Goal: Task Accomplishment & Management: Use online tool/utility

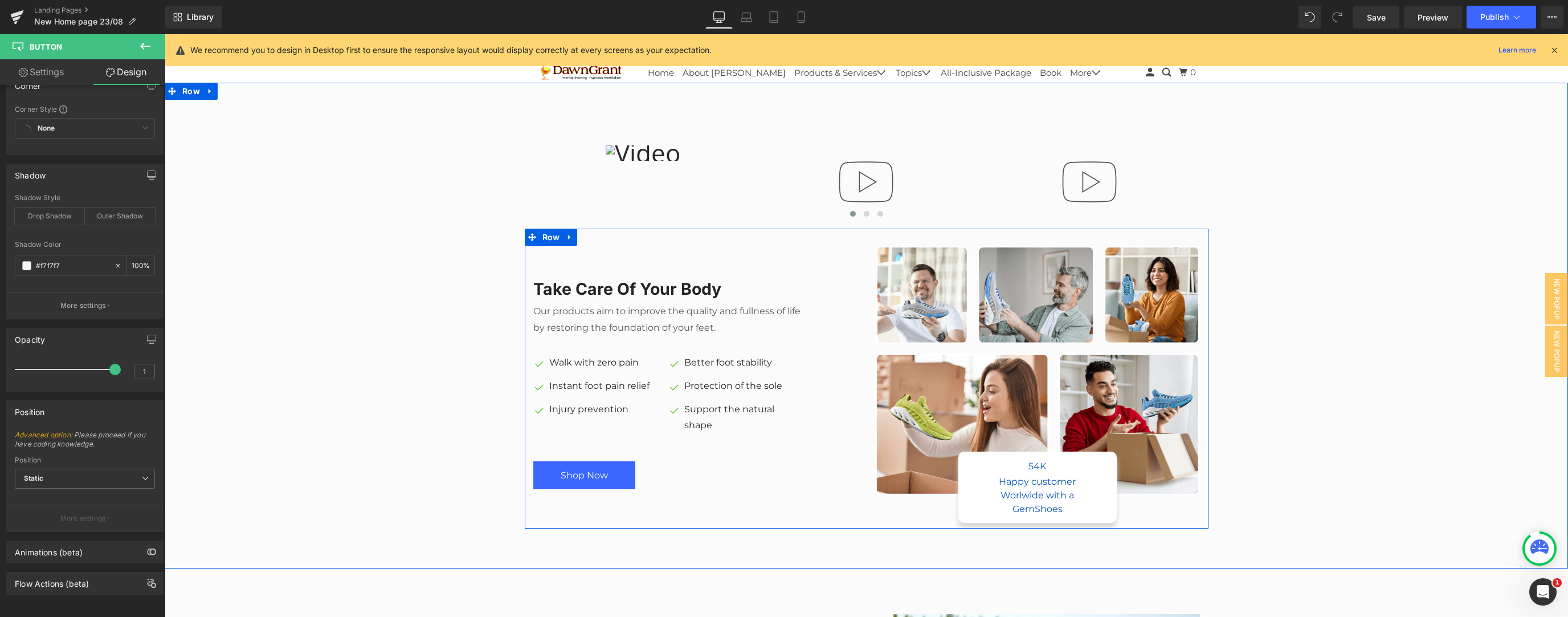
scroll to position [486, 0]
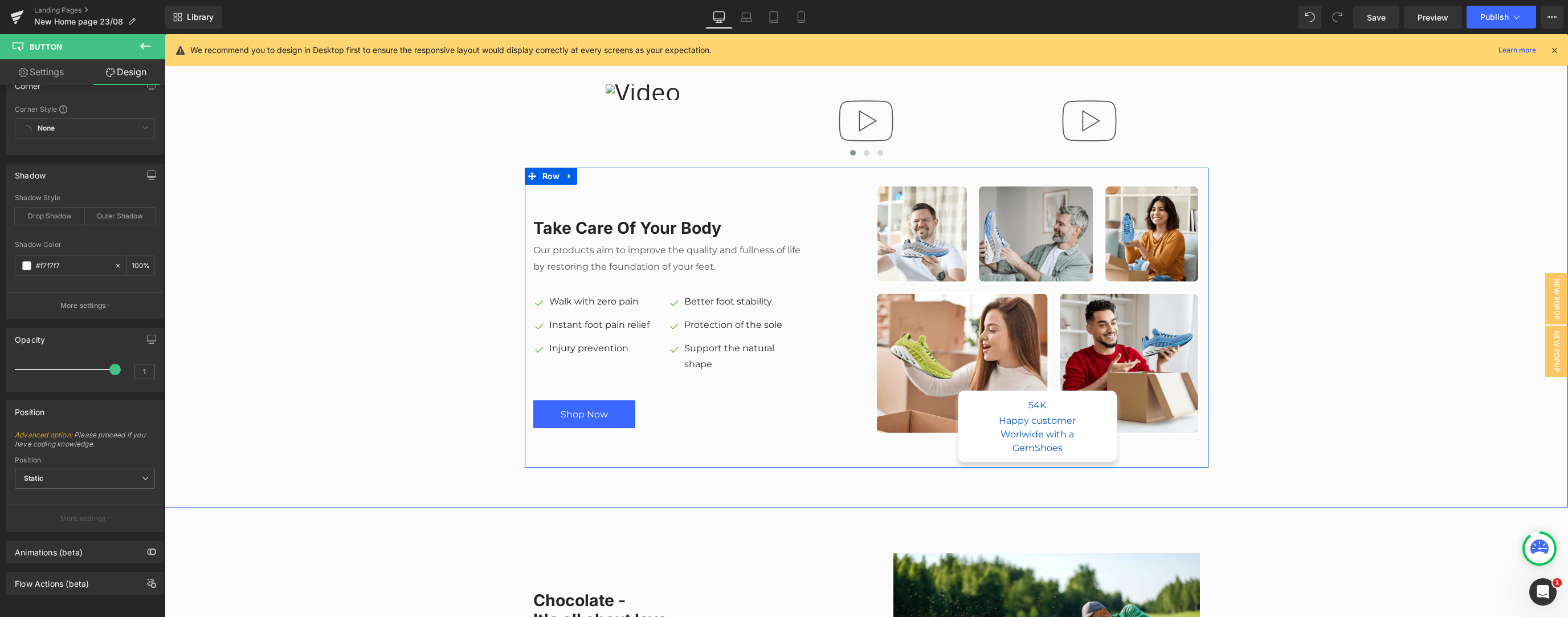
drag, startPoint x: 649, startPoint y: 221, endPoint x: 740, endPoint y: 222, distance: 91.0
click at [583, 221] on div "Take Care Of Your Body Heading" at bounding box center [668, 228] width 271 height 19
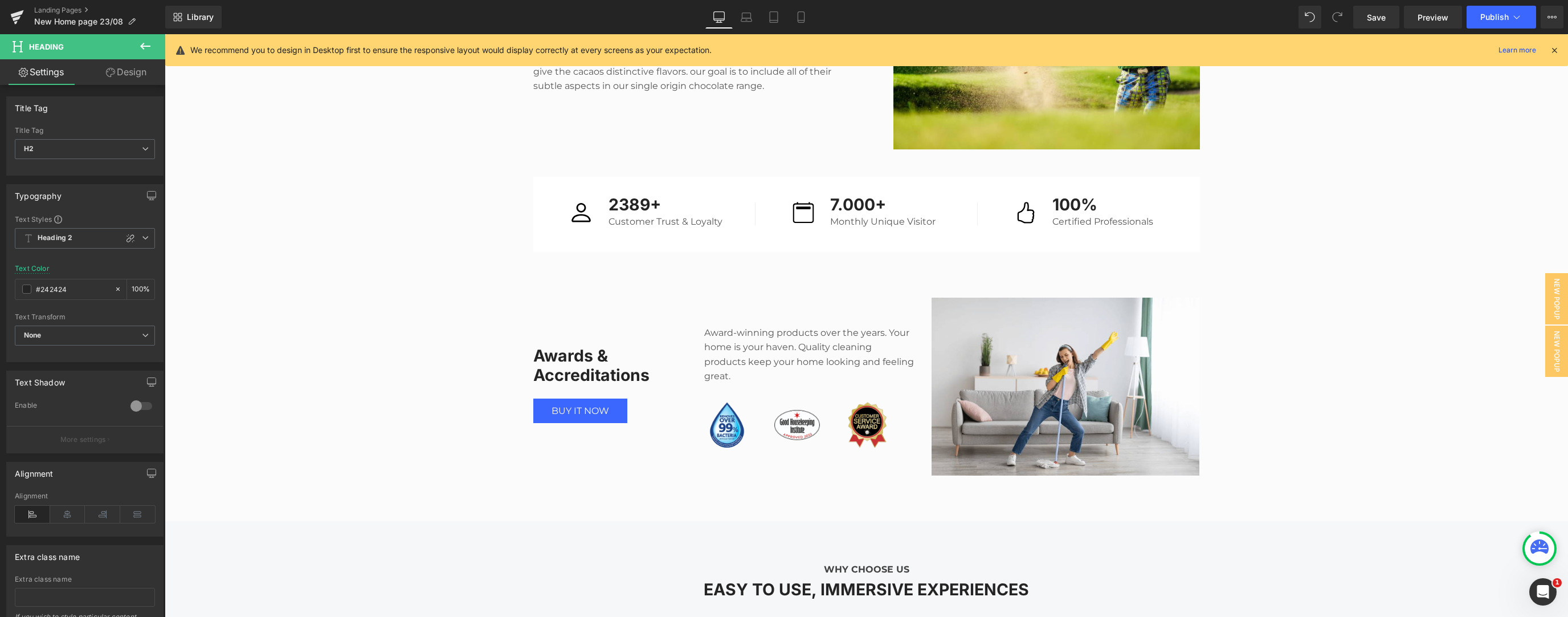
scroll to position [851, 0]
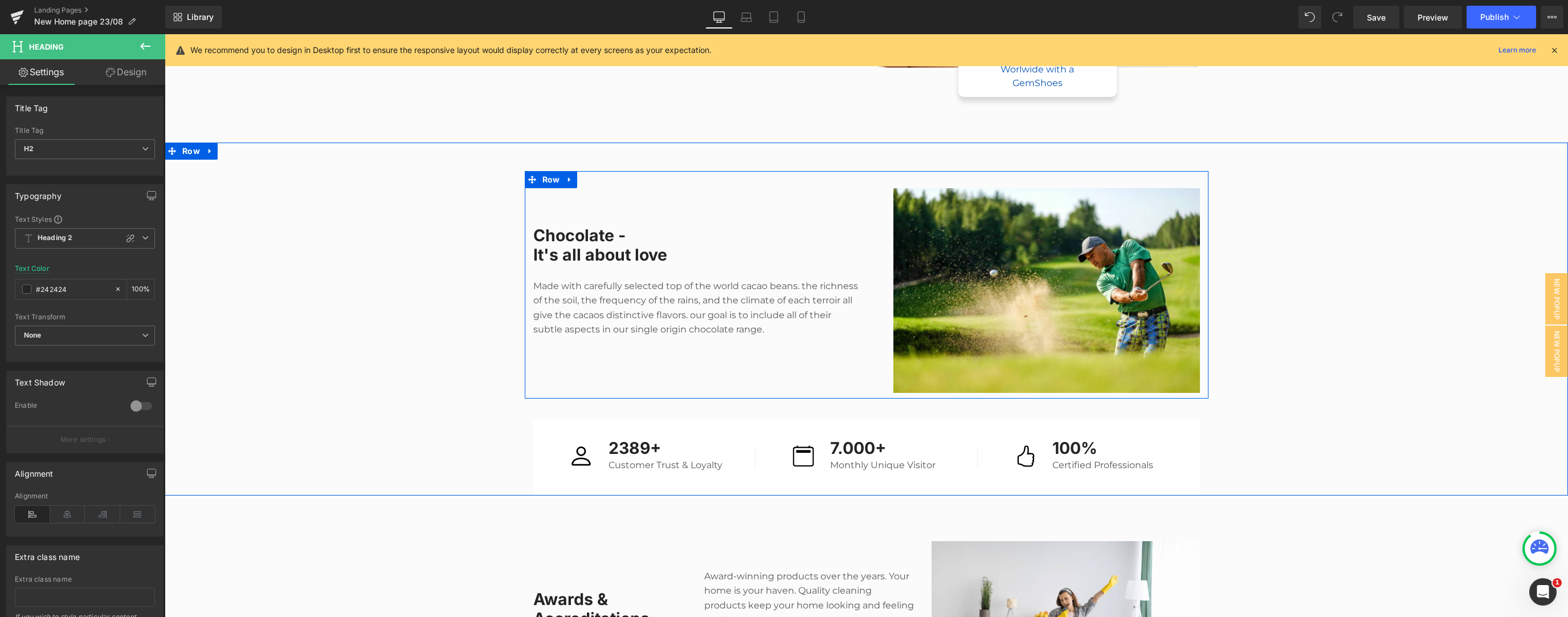
click at [583, 241] on div "Image" at bounding box center [1037, 290] width 342 height 205
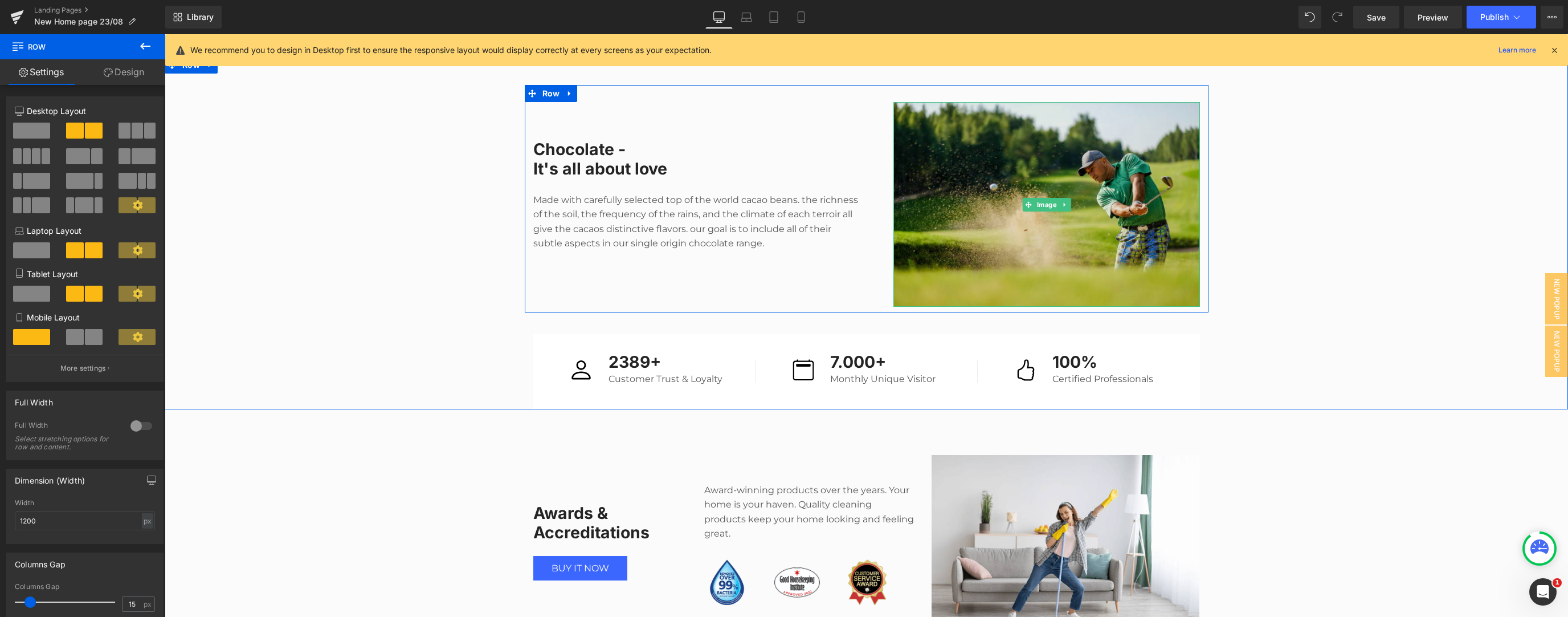
scroll to position [1094, 0]
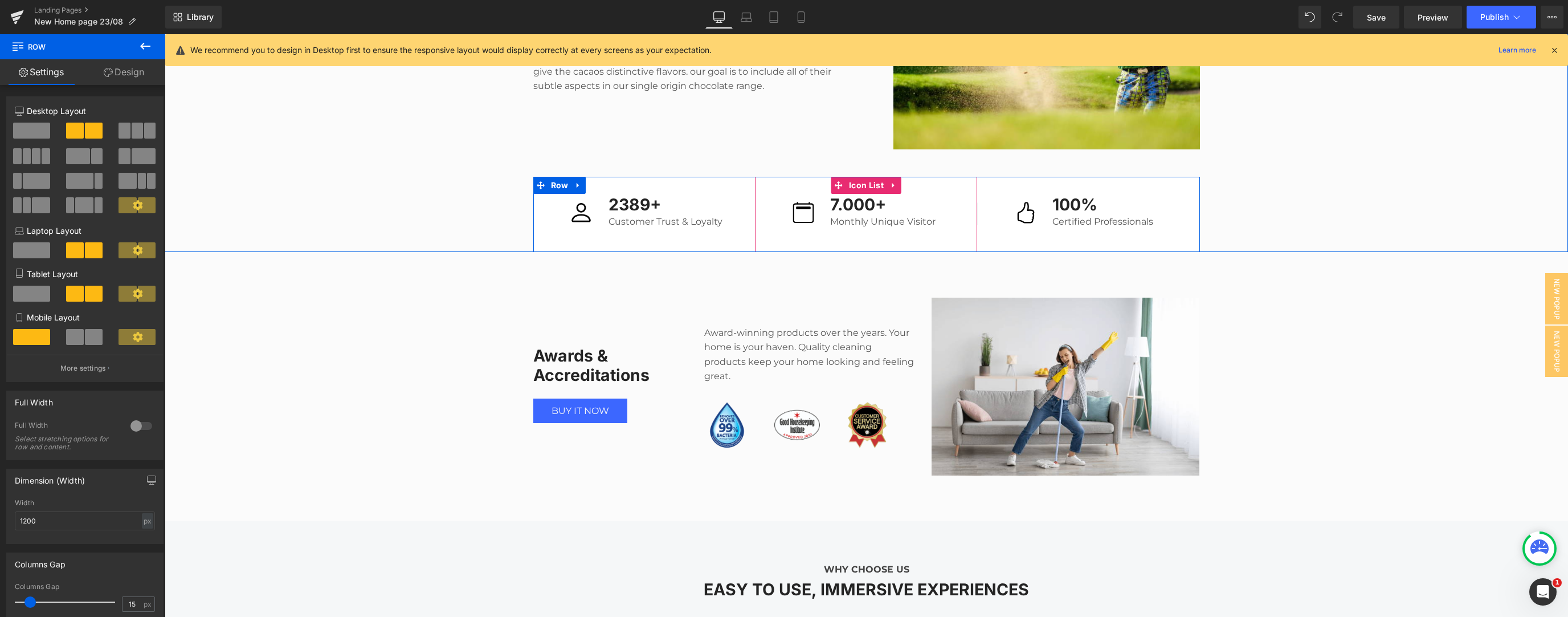
click at [583, 239] on div "Image 7.000+ Heading Monthly Unique Visitor Text Block Icon List" at bounding box center [865, 214] width 222 height 75
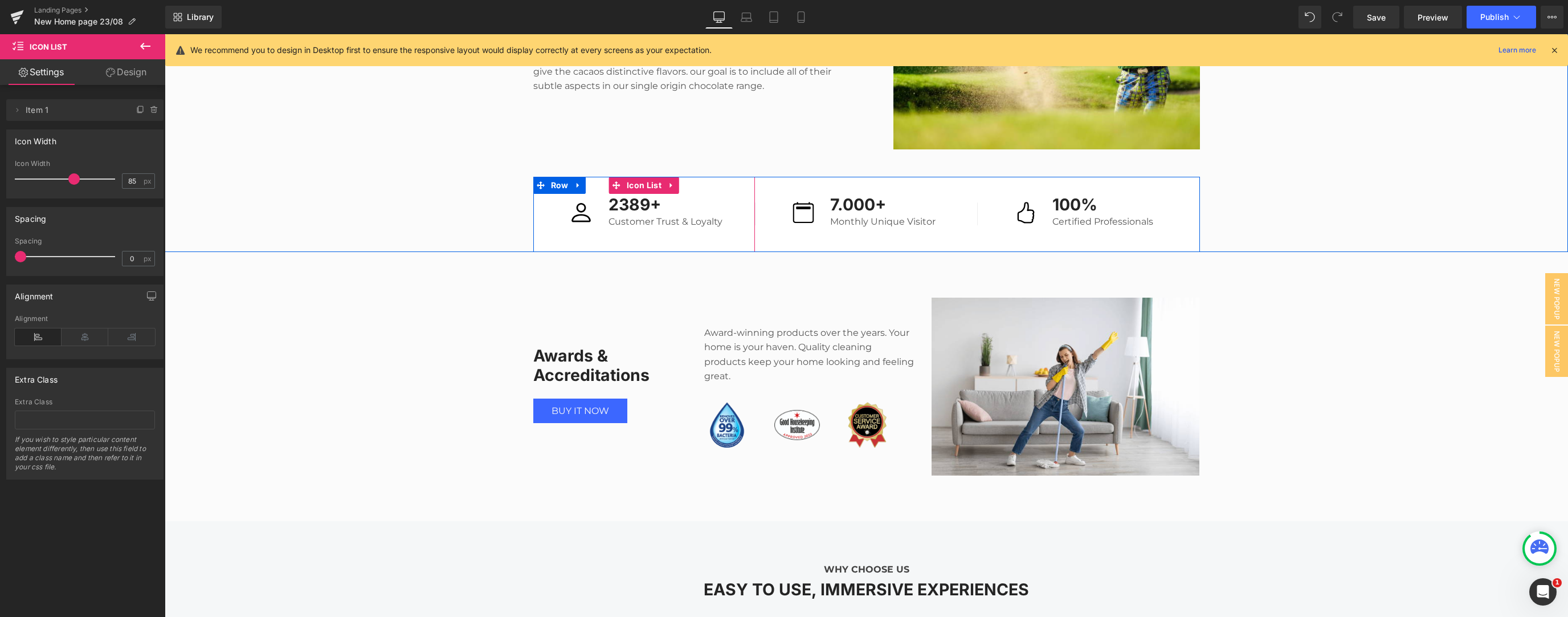
click at [165, 34] on div at bounding box center [165, 34] width 0 height 0
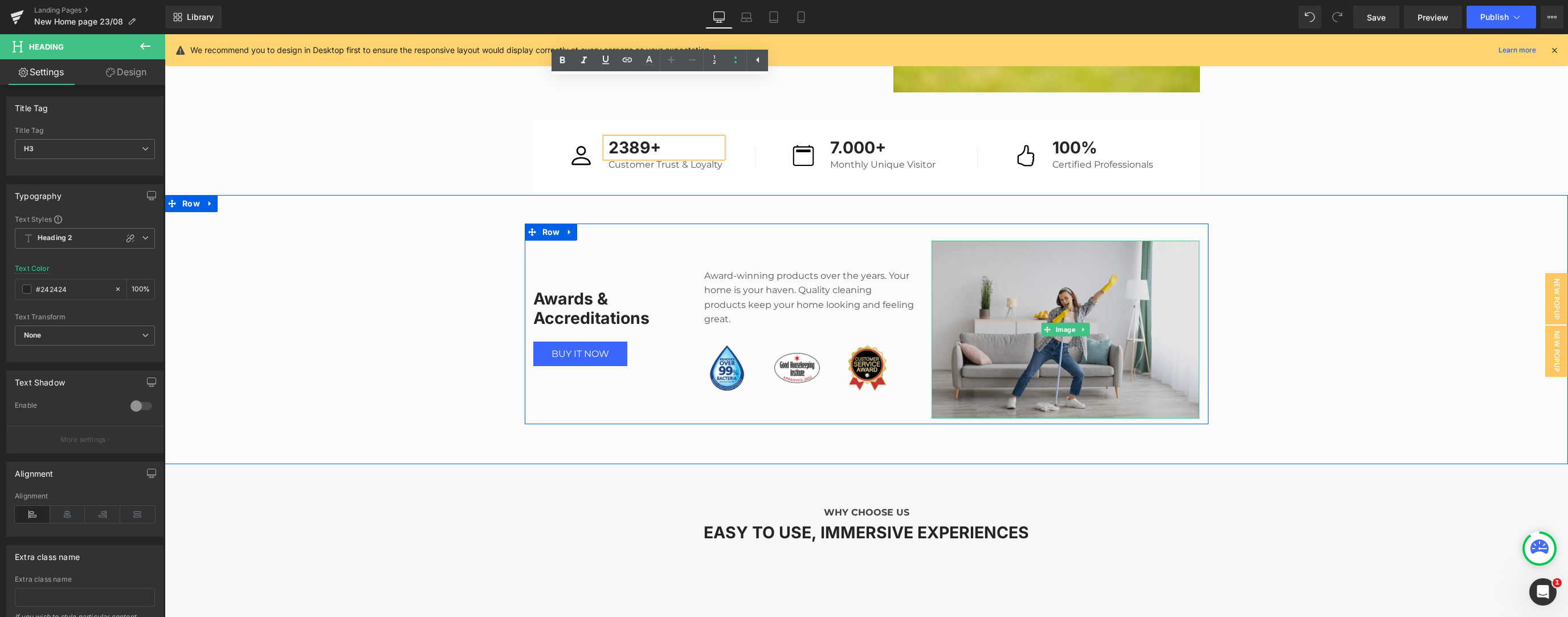
scroll to position [1216, 0]
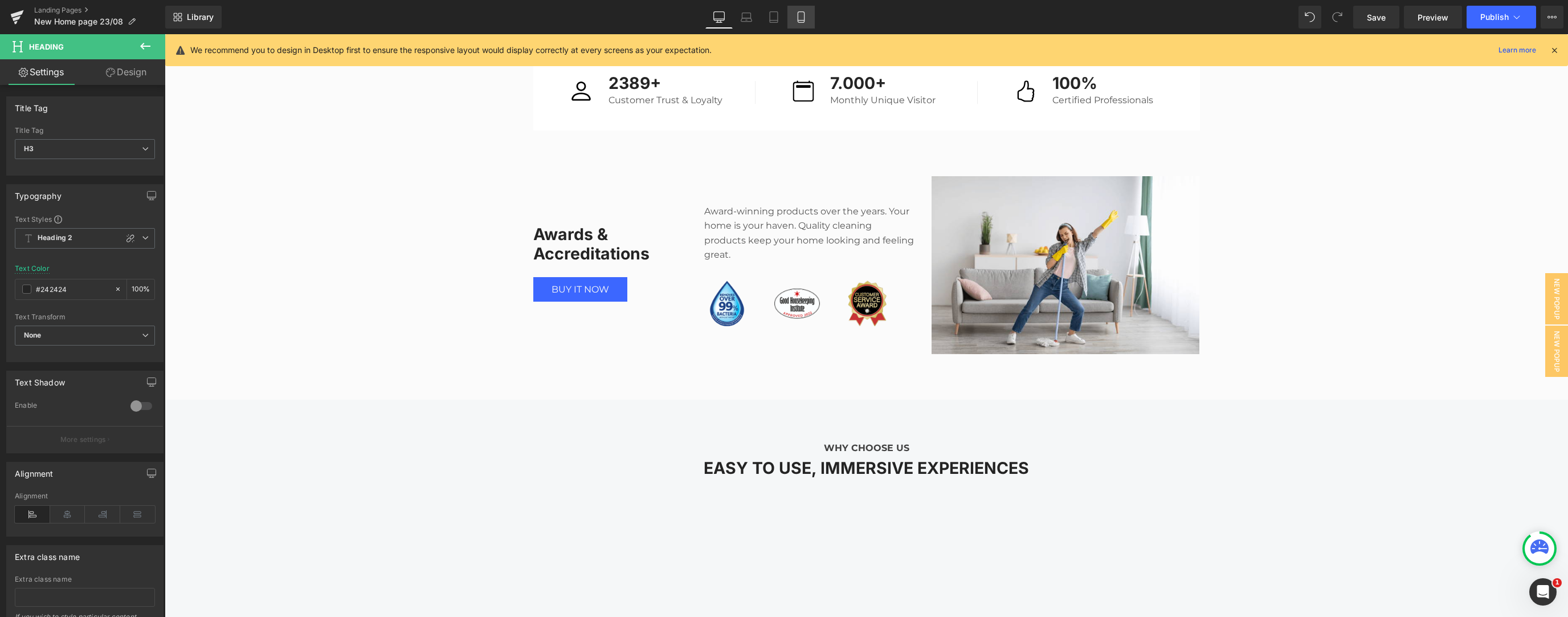
drag, startPoint x: 790, startPoint y: 18, endPoint x: 15, endPoint y: 89, distance: 778.2
click at [583, 18] on link "Mobile" at bounding box center [801, 17] width 27 height 23
type input "100"
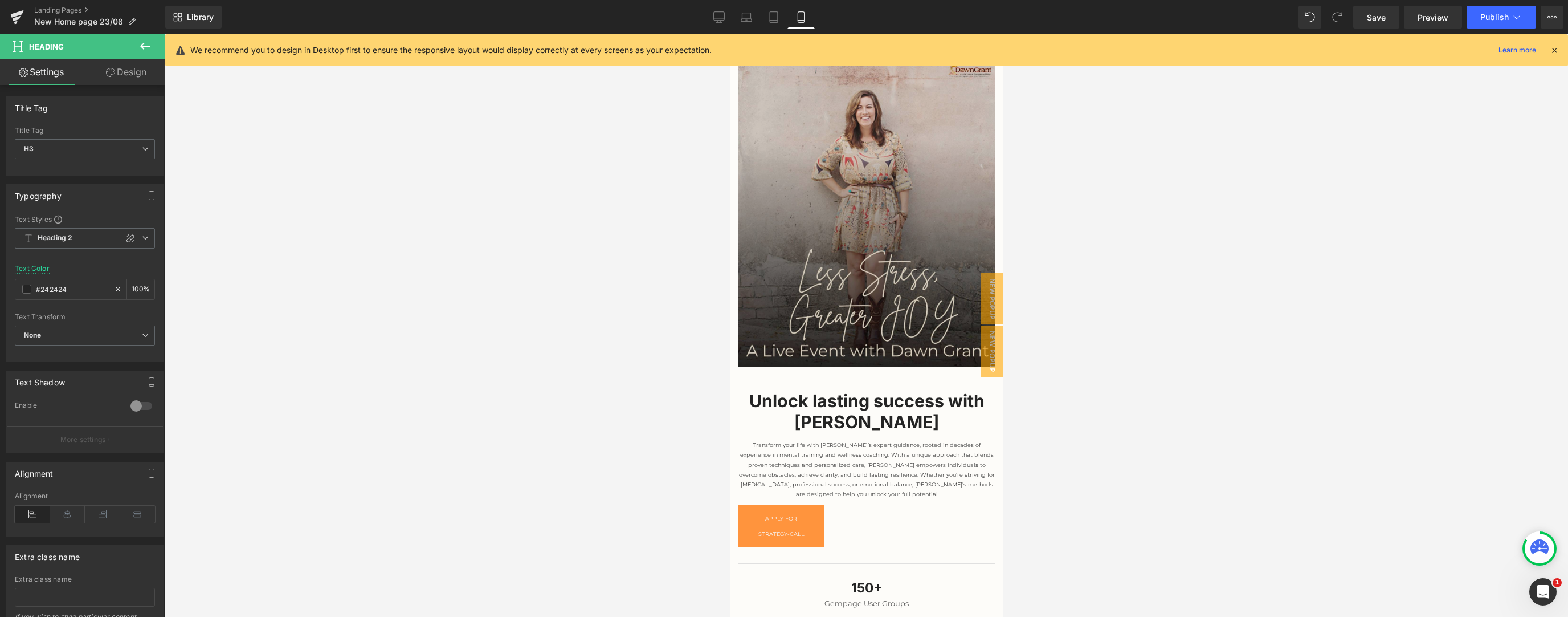
scroll to position [304, 0]
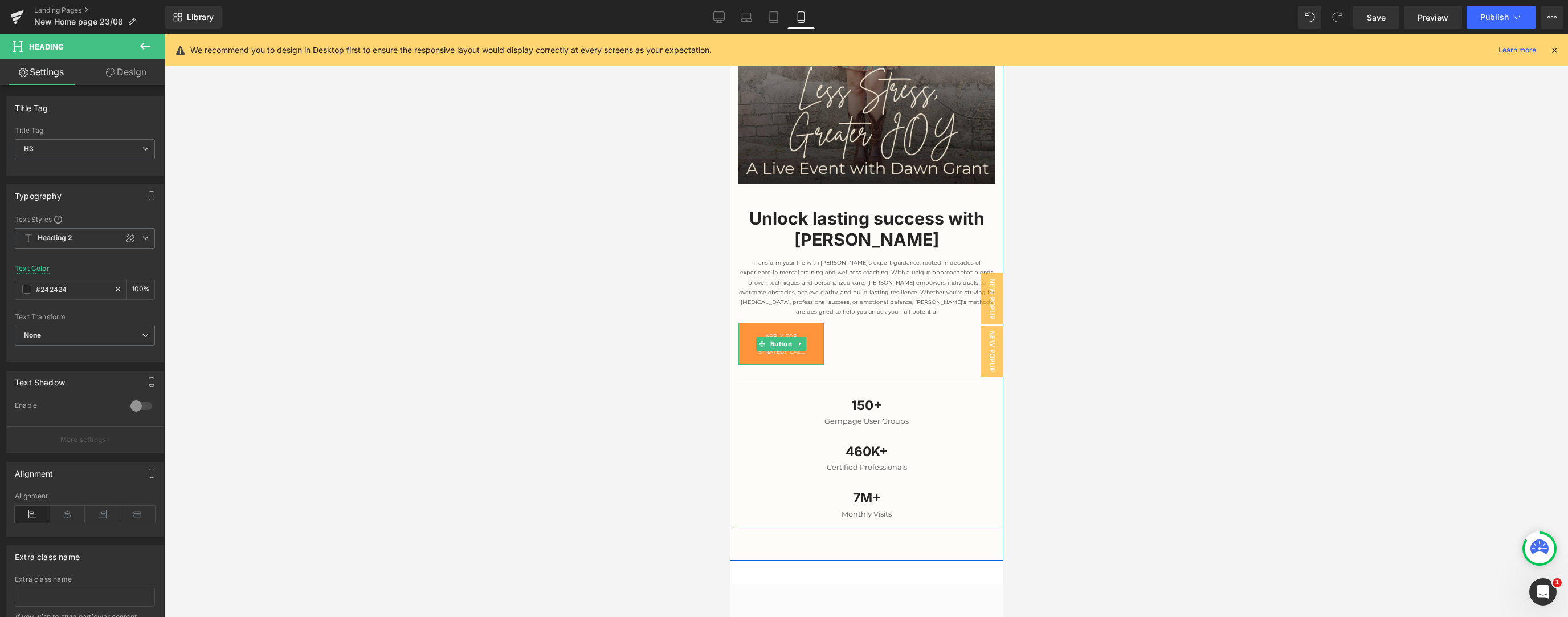
click at [583, 266] on link "Apply For strategy-call" at bounding box center [780, 344] width 85 height 42
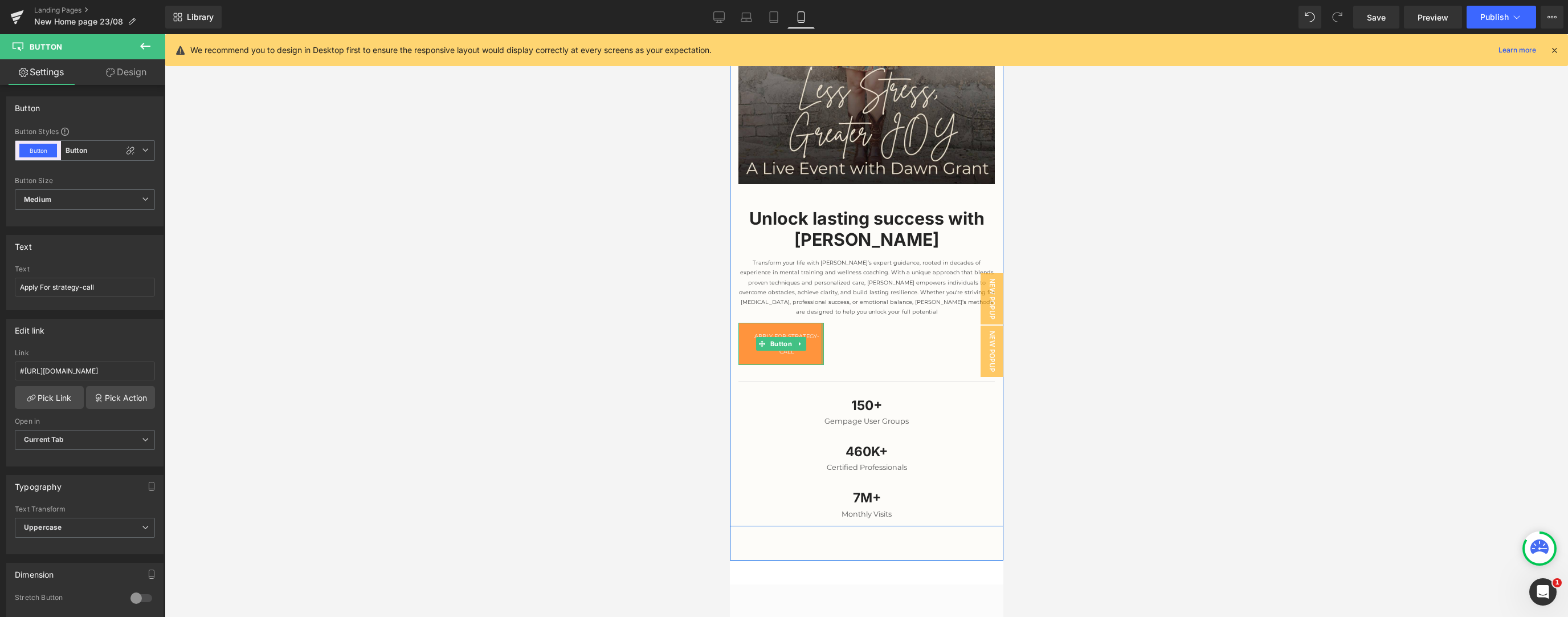
click at [583, 266] on div "Unlock lasting success with dawn grant Heading Transform your life with Dawn’s …" at bounding box center [865, 352] width 273 height 336
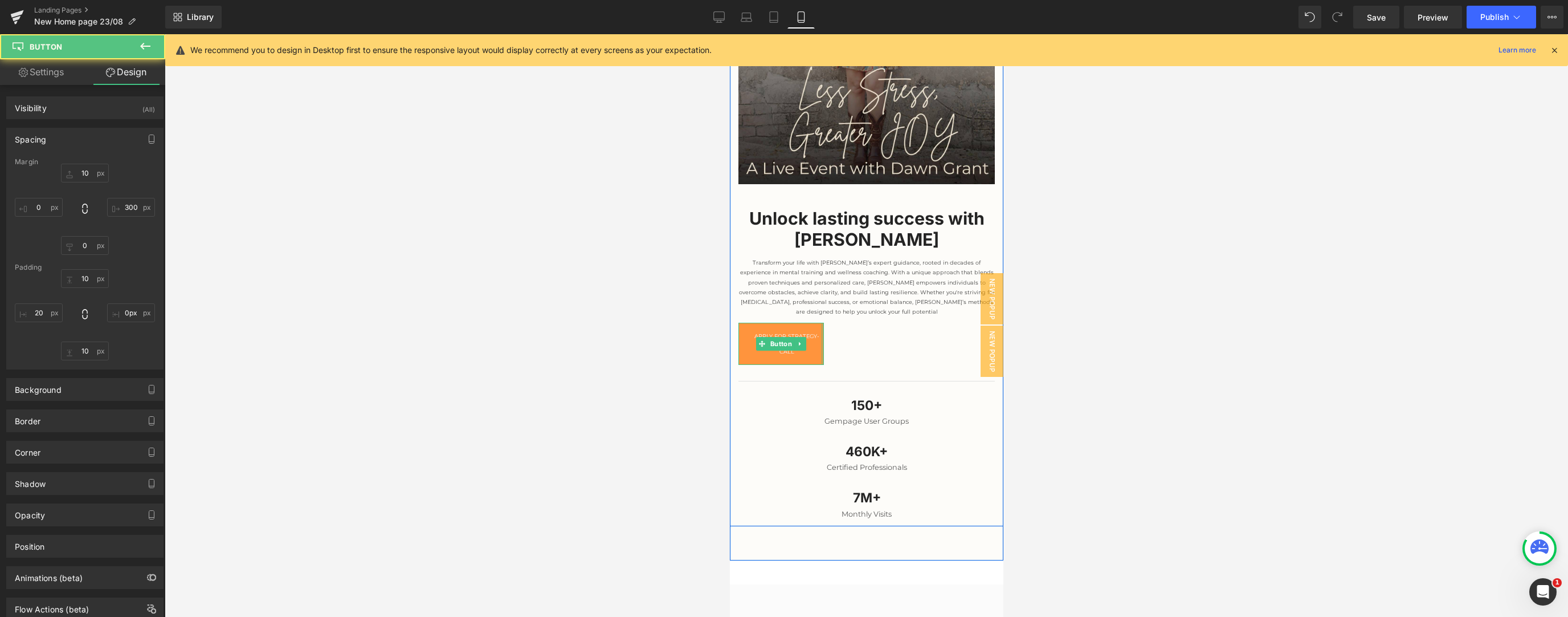
type input "10"
type input "300"
type input "0"
type input "10"
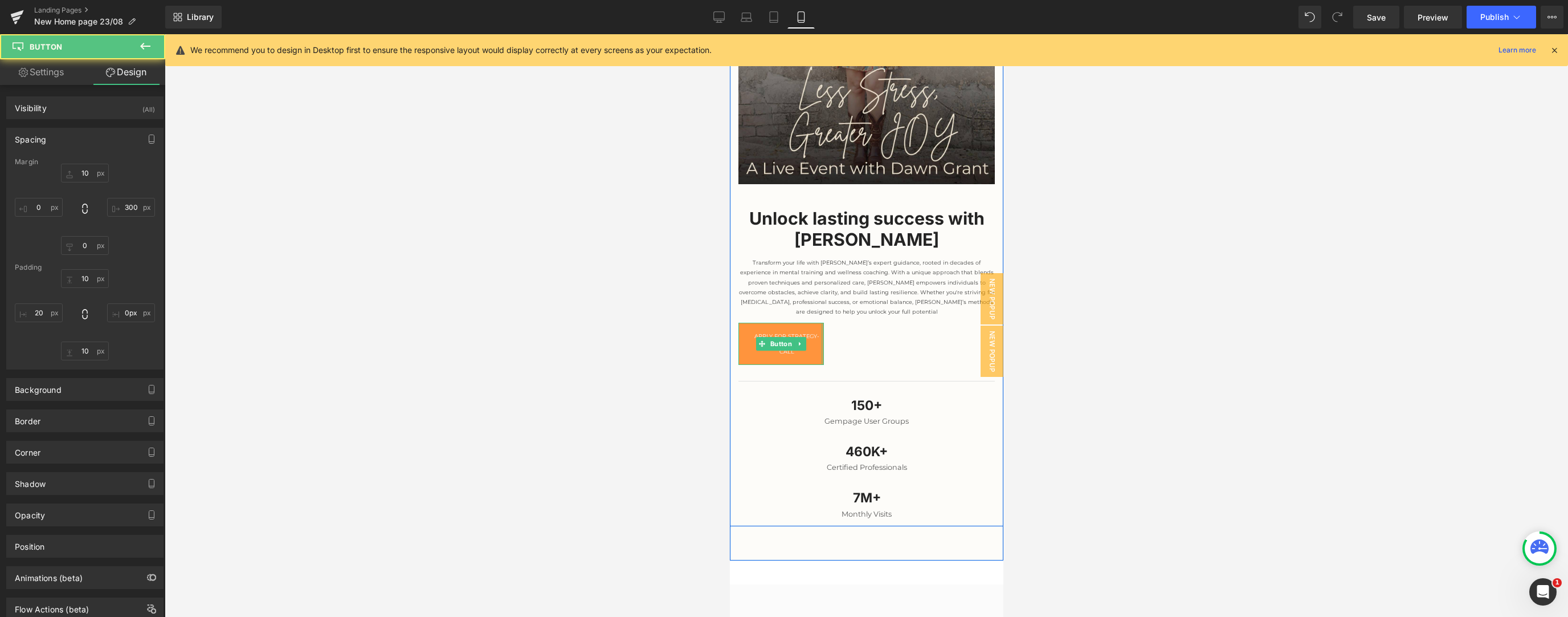
type input "0"
type input "10"
type input "20"
type input "0px"
drag, startPoint x: 817, startPoint y: 332, endPoint x: 834, endPoint y: 328, distance: 17.5
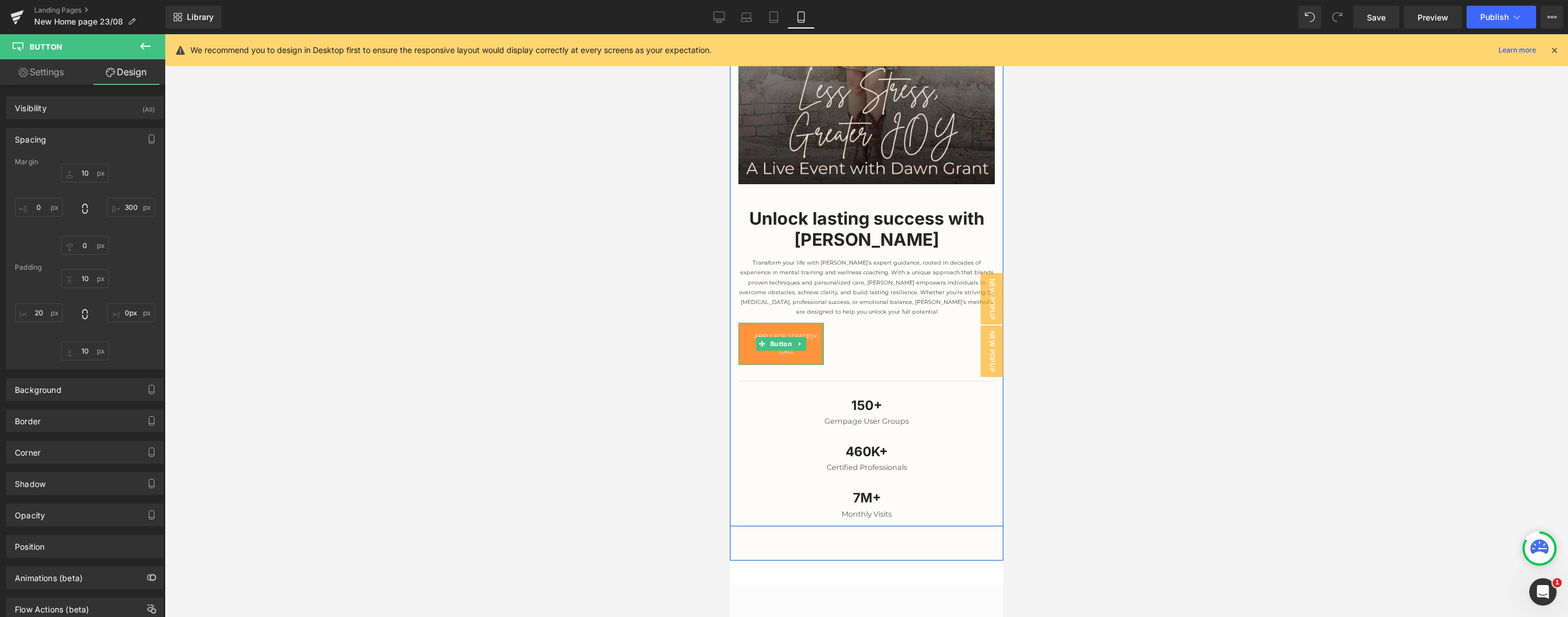
click at [583, 266] on div "Unlock lasting success with dawn grant Heading Transform your life with Dawn’s …" at bounding box center [865, 352] width 273 height 336
click at [583, 266] on span "Apply For strategy-call" at bounding box center [786, 344] width 74 height 31
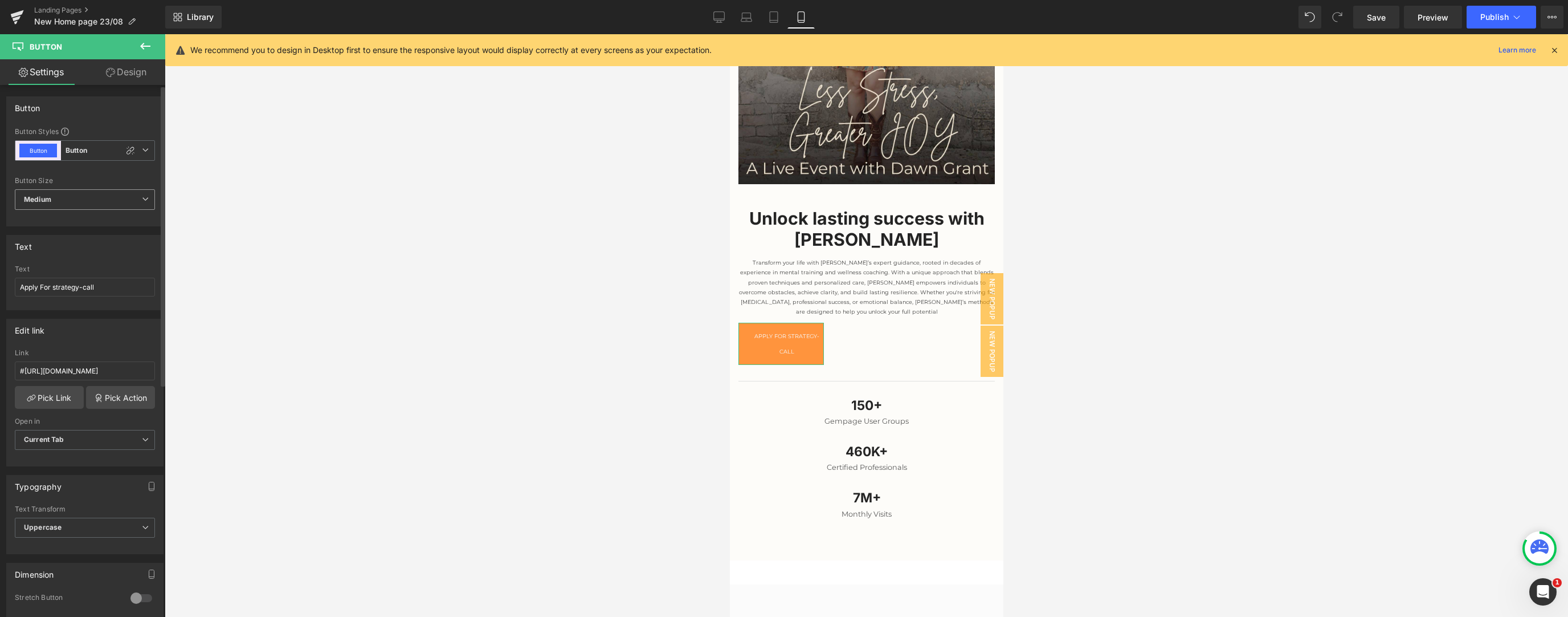
click at [85, 195] on span "Medium" at bounding box center [85, 199] width 140 height 21
click at [69, 223] on li "Large" at bounding box center [83, 219] width 135 height 17
click at [71, 196] on span "Large" at bounding box center [85, 199] width 140 height 21
click at [55, 235] on div "Medium" at bounding box center [45, 237] width 27 height 8
click at [80, 202] on span "Medium" at bounding box center [85, 199] width 140 height 21
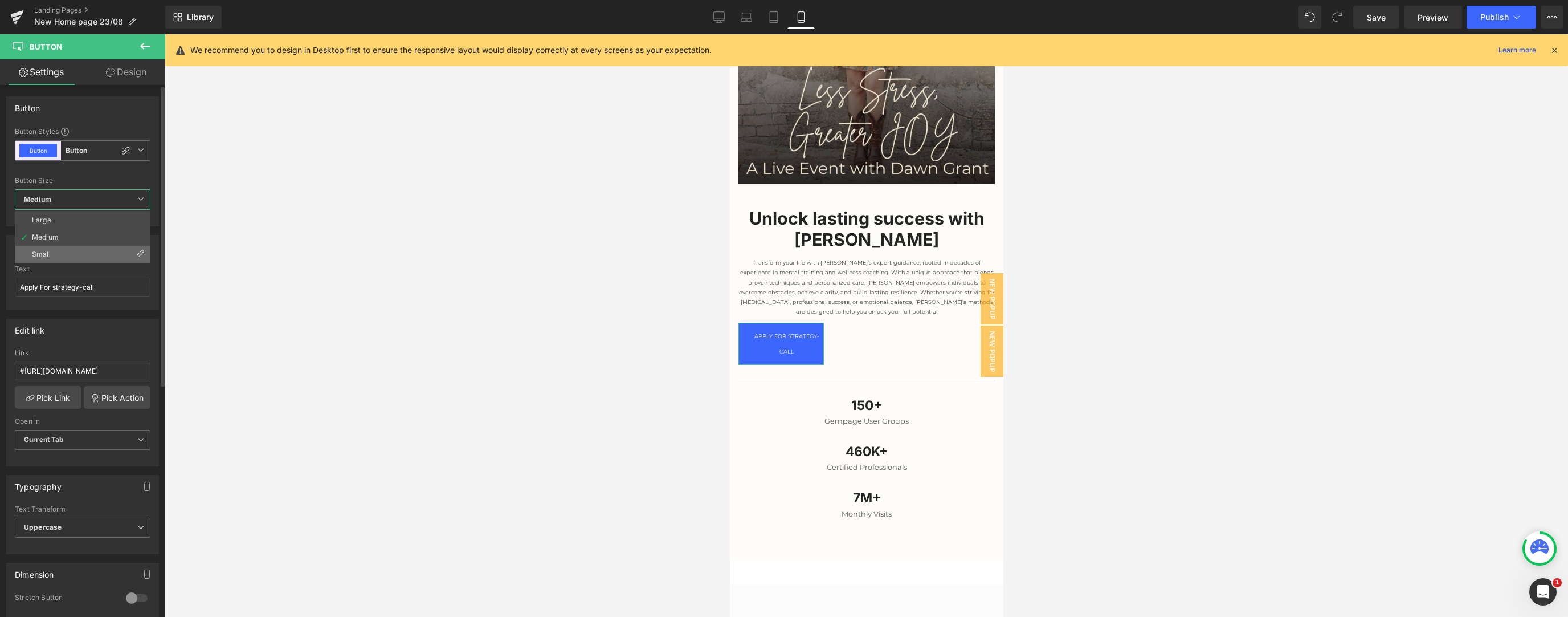
click at [57, 249] on li "Small" at bounding box center [83, 253] width 135 height 17
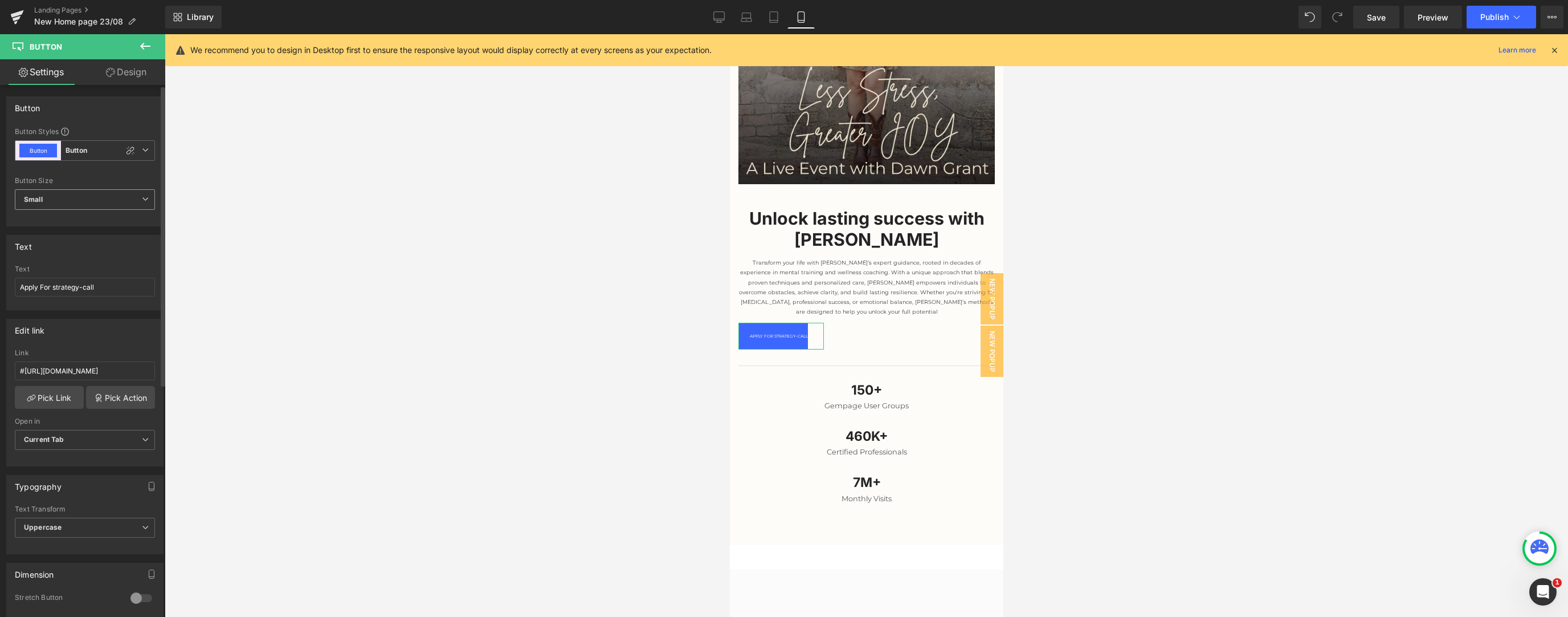
click at [85, 200] on span "Small" at bounding box center [85, 199] width 140 height 21
click at [85, 200] on span "Small" at bounding box center [83, 199] width 135 height 21
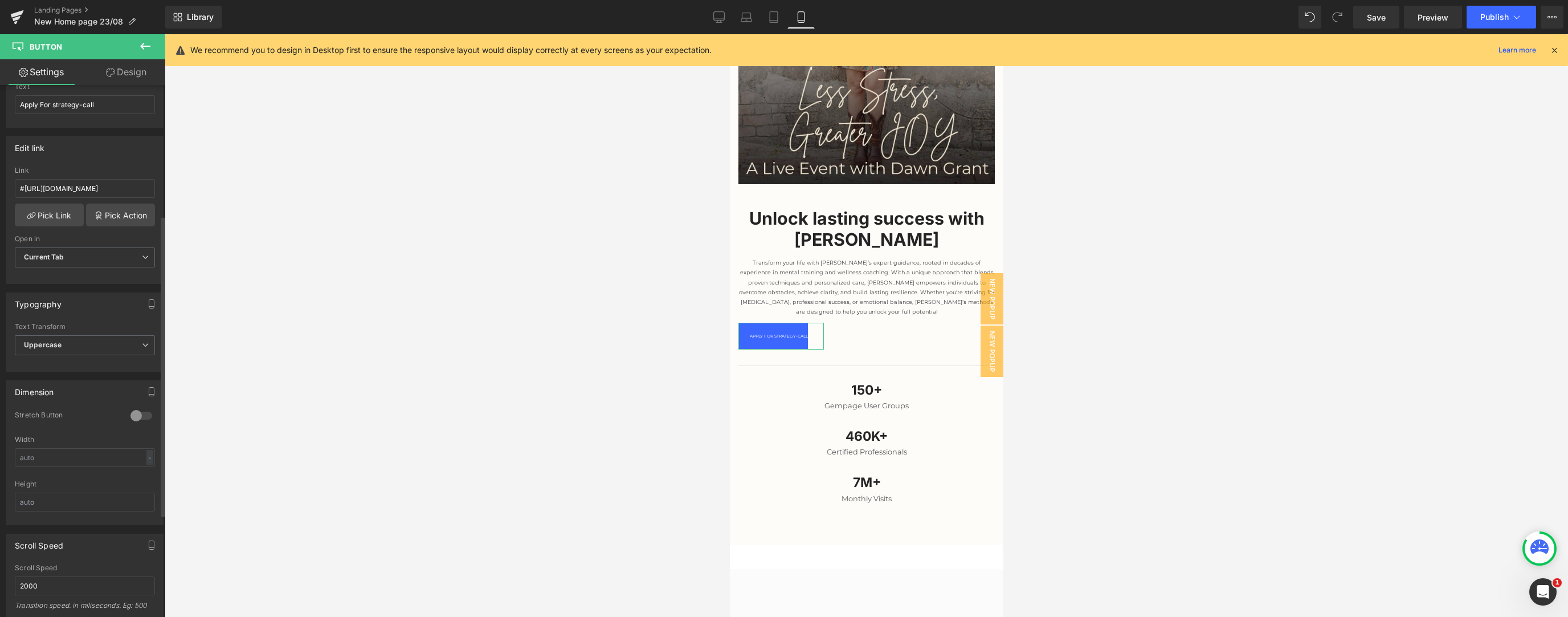
scroll to position [365, 0]
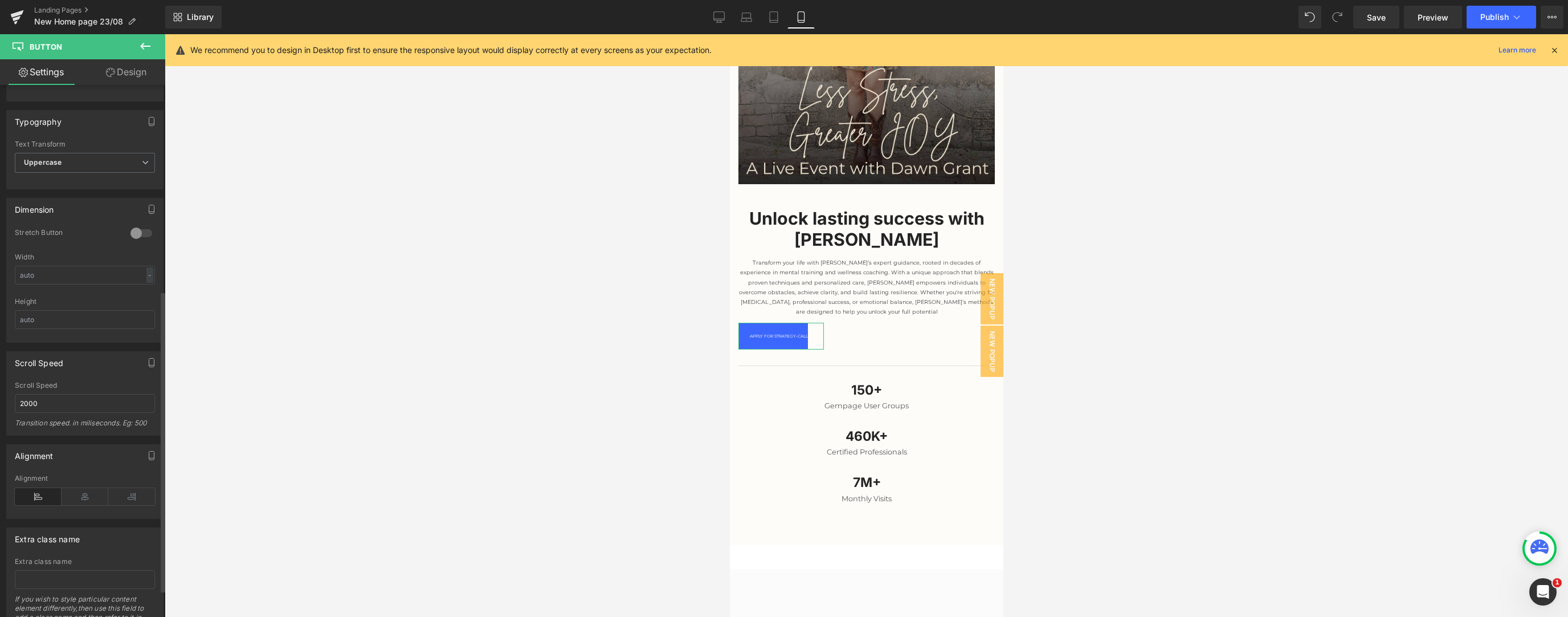
click at [85, 266] on div "Alignment" at bounding box center [85, 496] width 140 height 44
click at [85, 266] on icon at bounding box center [84, 496] width 47 height 17
click at [129, 266] on icon at bounding box center [131, 496] width 47 height 17
click at [98, 266] on icon at bounding box center [84, 496] width 47 height 17
click at [309, 266] on div at bounding box center [866, 325] width 1403 height 583
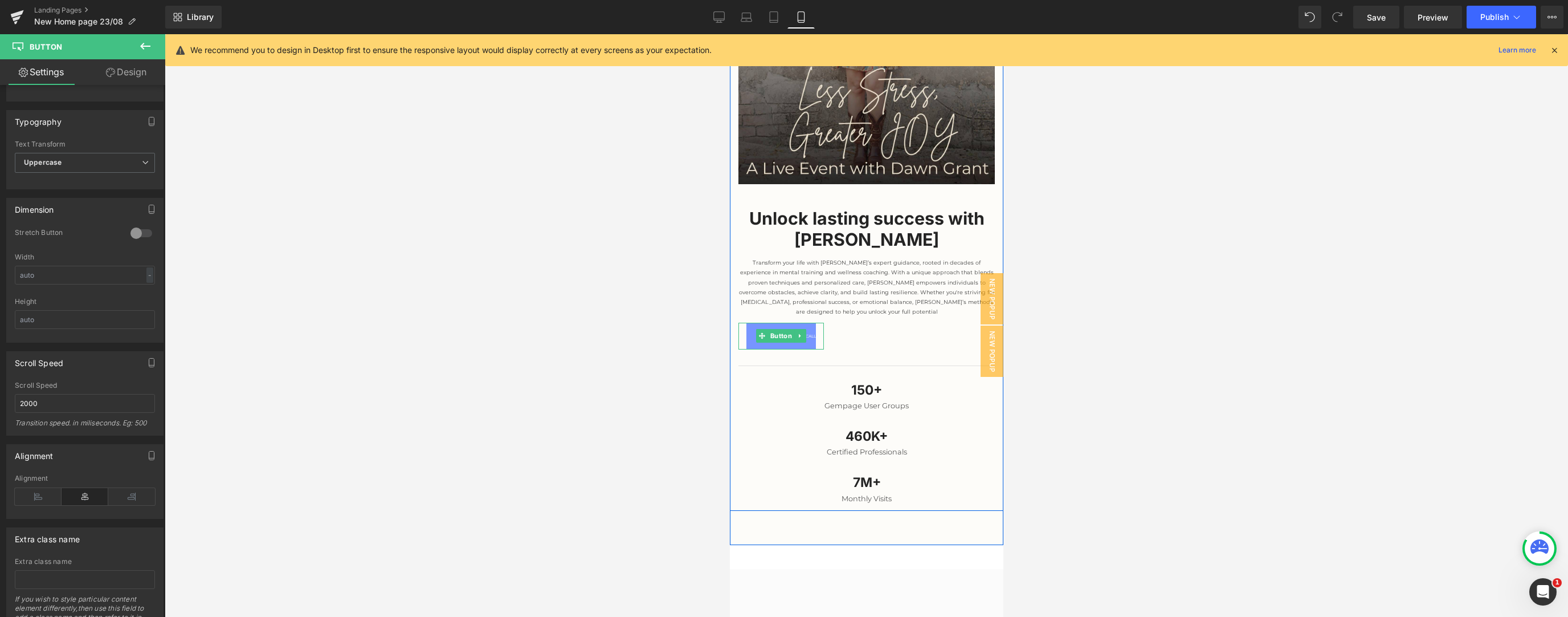
click at [583, 266] on span at bounding box center [761, 336] width 12 height 14
click at [135, 68] on link "Design" at bounding box center [127, 72] width 83 height 26
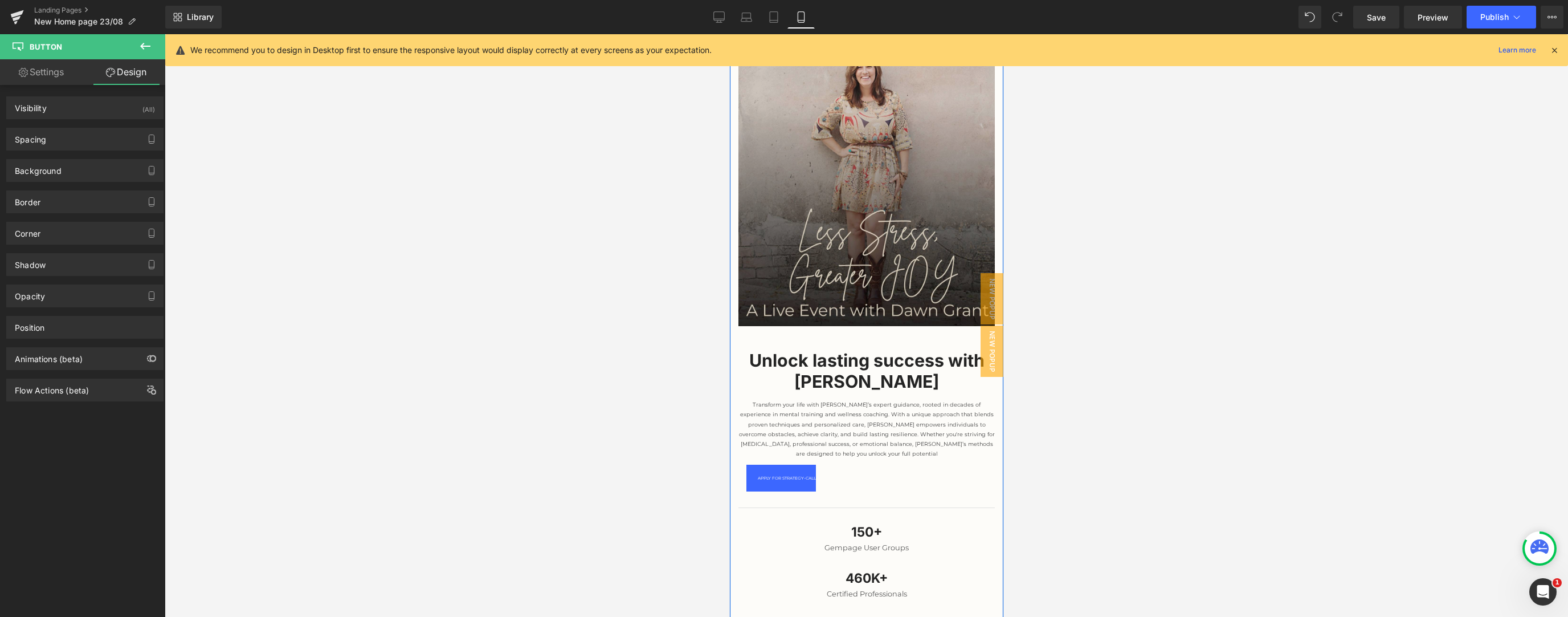
scroll to position [183, 0]
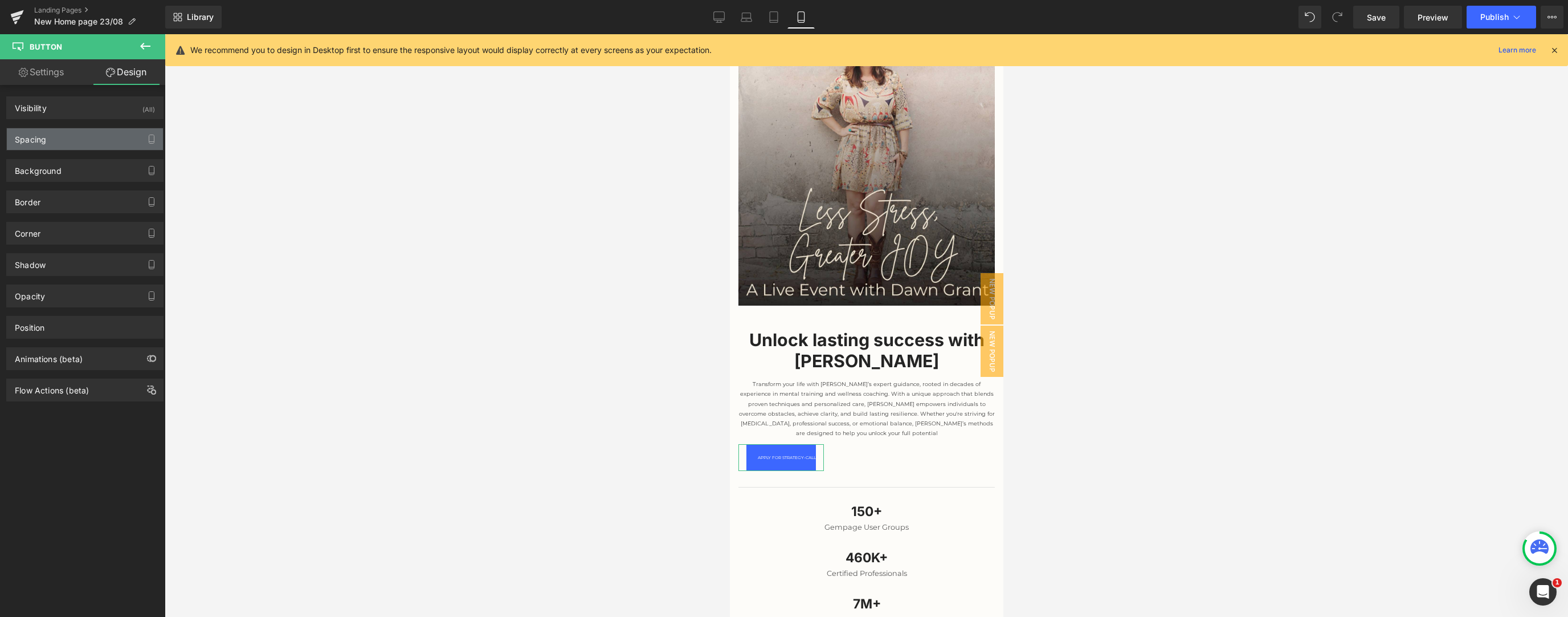
click at [65, 141] on div "Spacing" at bounding box center [85, 139] width 156 height 22
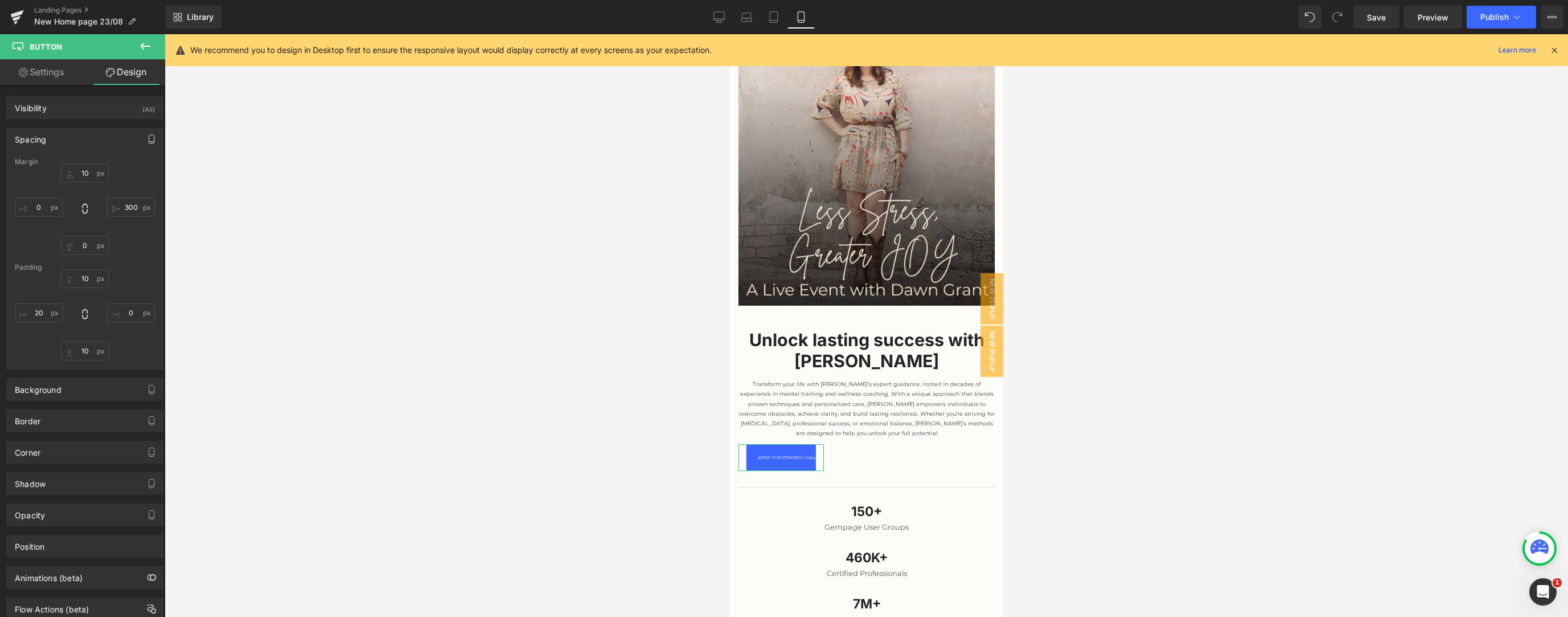
click at [149, 140] on icon "button" at bounding box center [151, 139] width 5 height 9
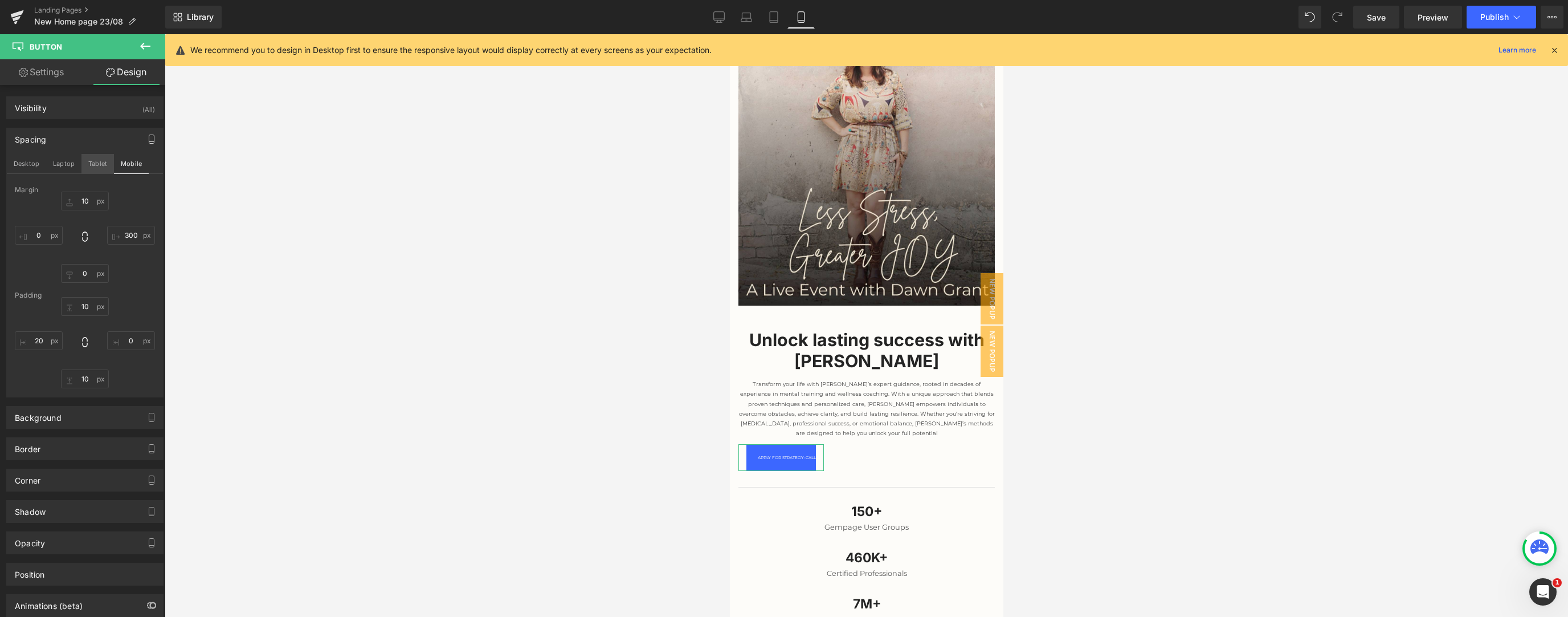
click at [92, 165] on button "Tablet" at bounding box center [97, 163] width 33 height 19
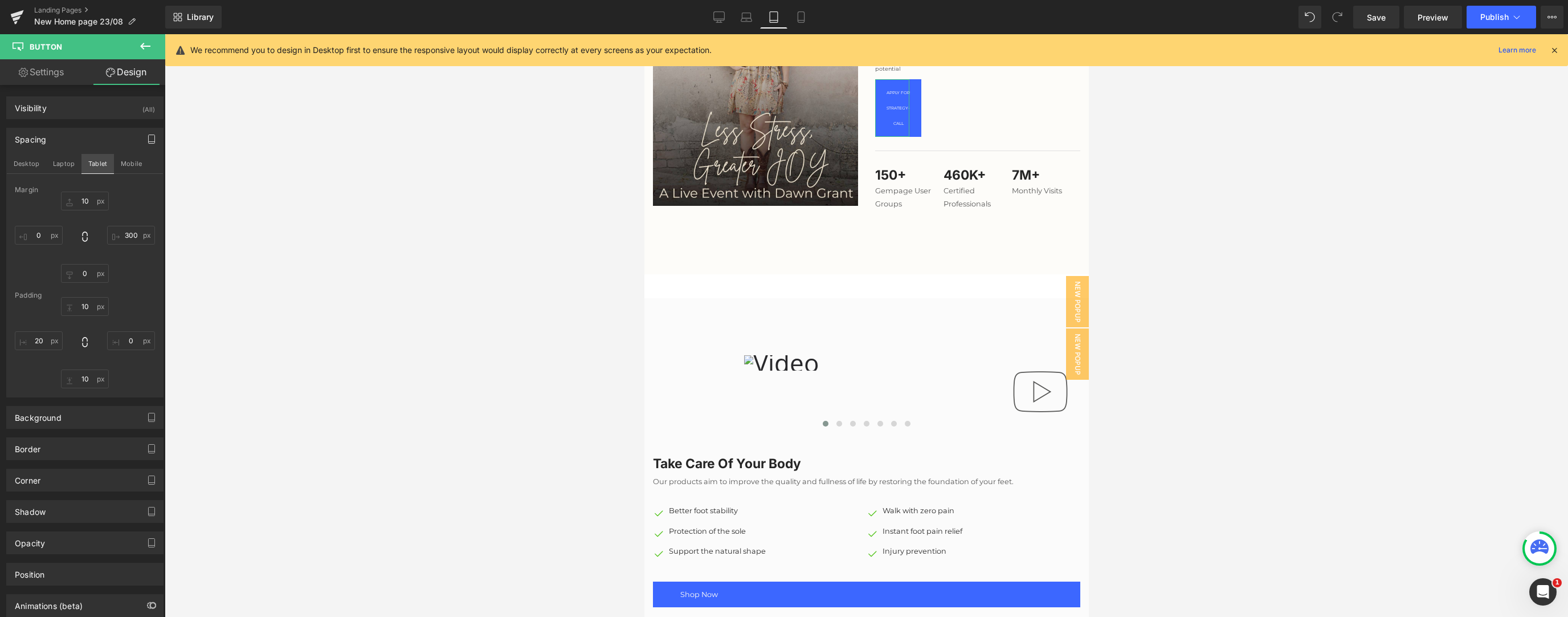
type input "10"
type input "300"
type input "0"
type input "10"
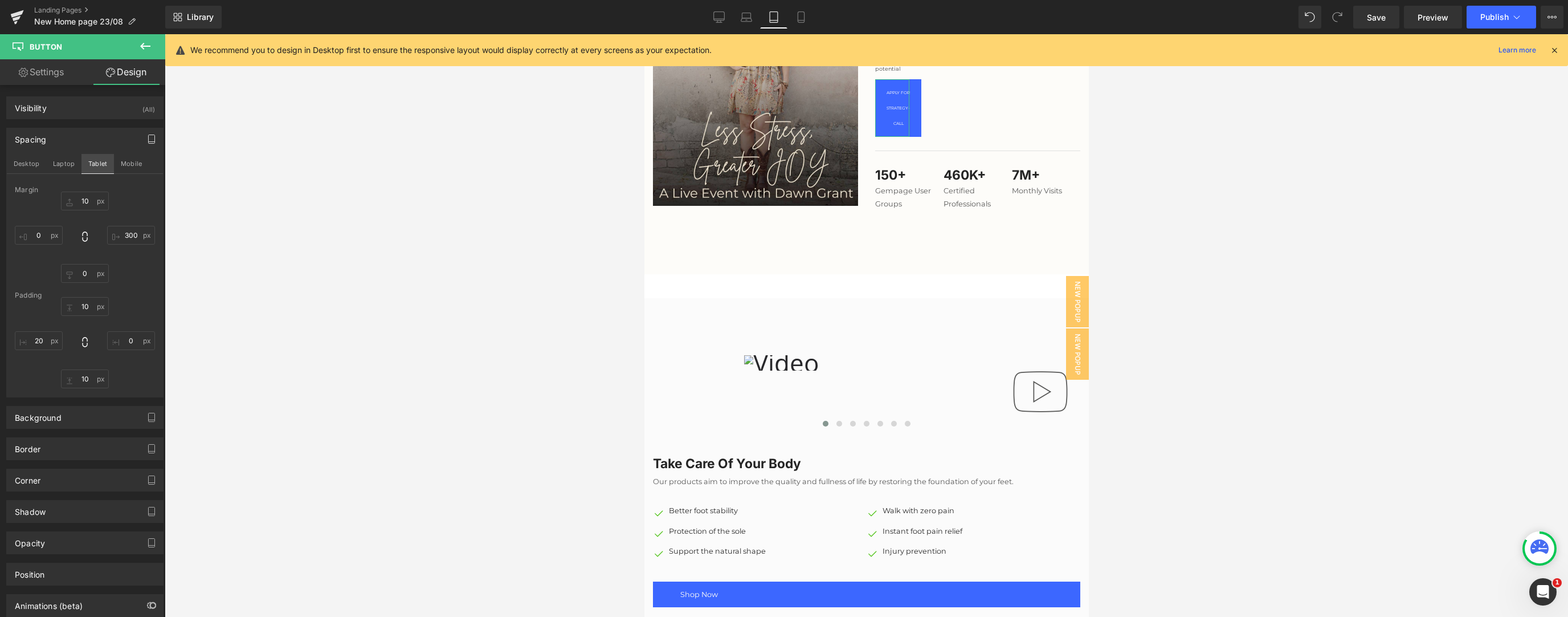
type input "0"
type input "10"
type input "20"
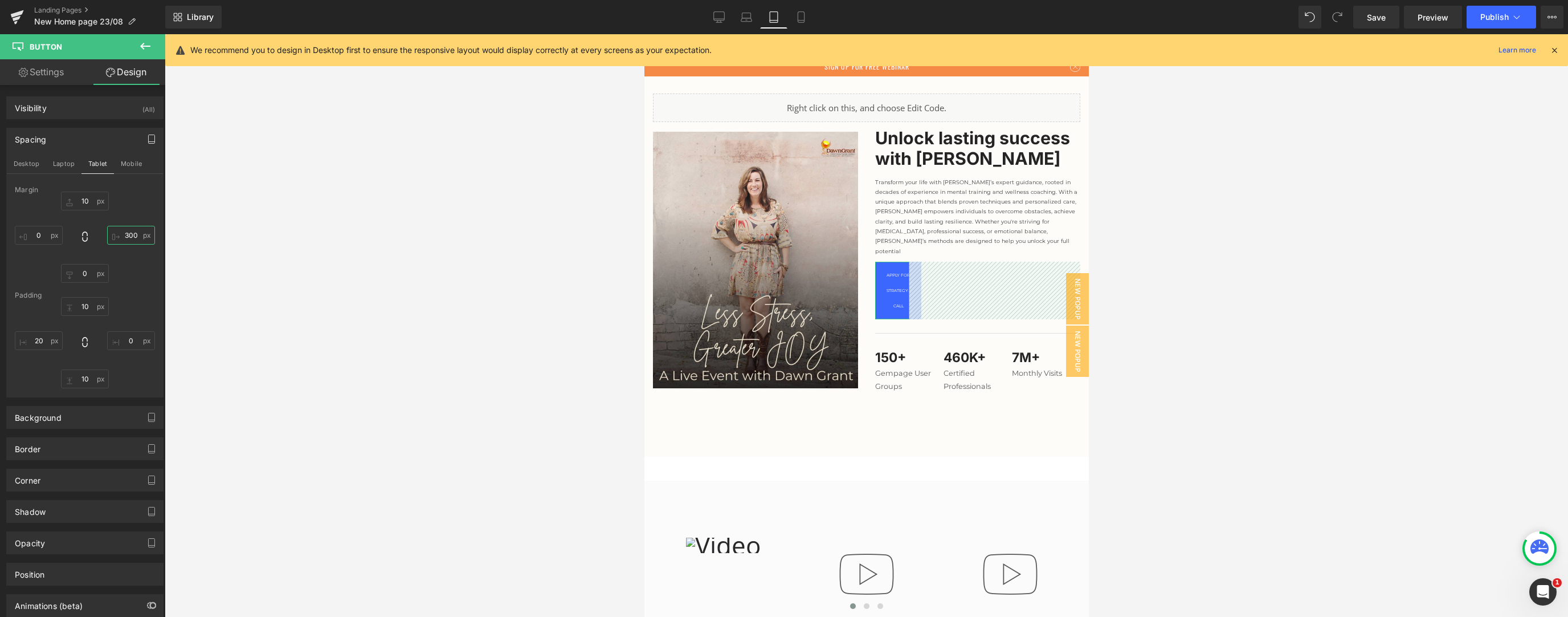
click at [133, 237] on input "300" at bounding box center [131, 235] width 48 height 19
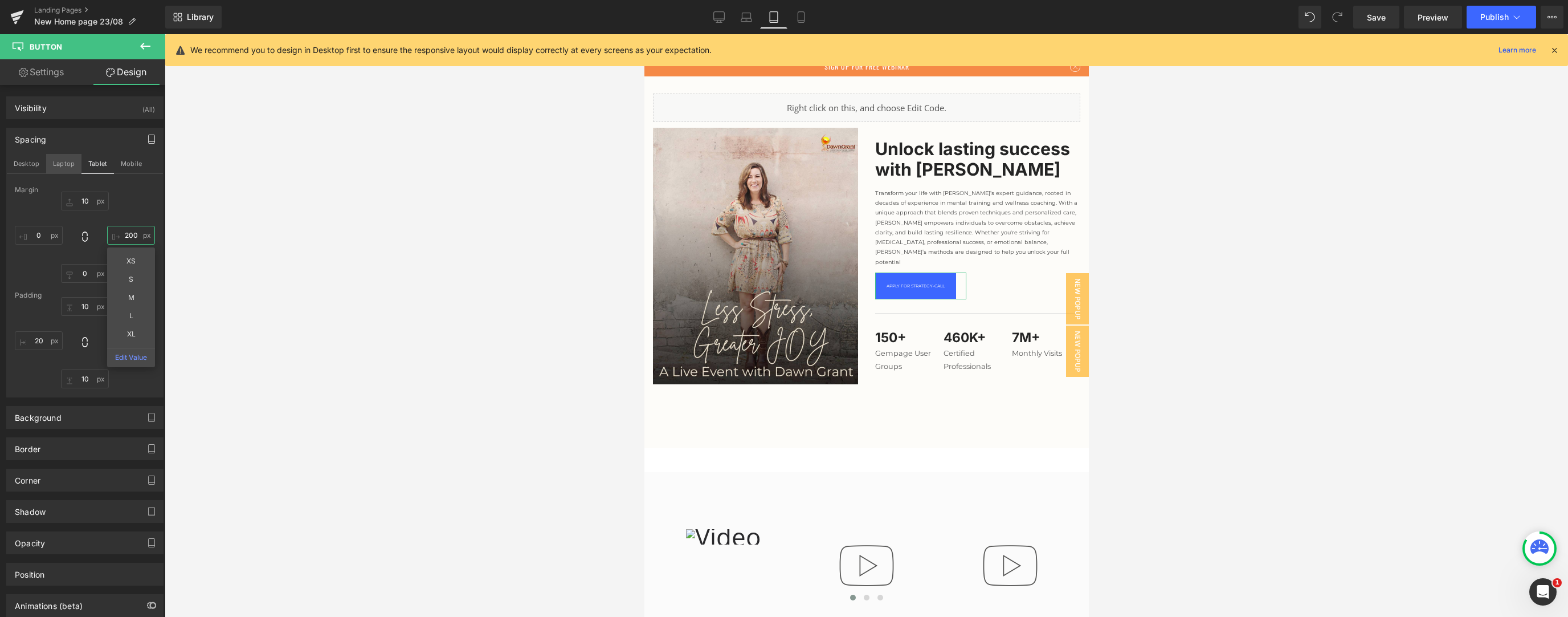
type input "200"
click at [56, 167] on button "Laptop" at bounding box center [64, 163] width 35 height 19
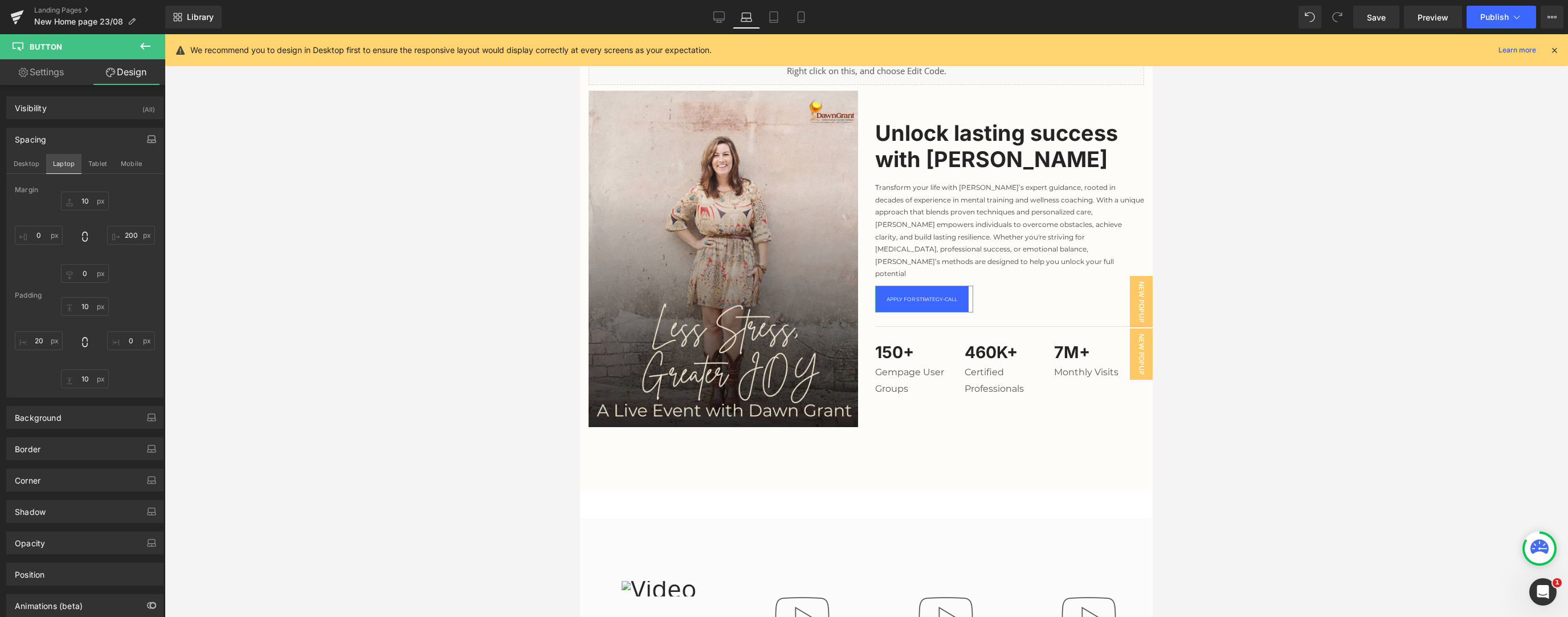
type input "10"
type input "300"
type input "0"
type input "10"
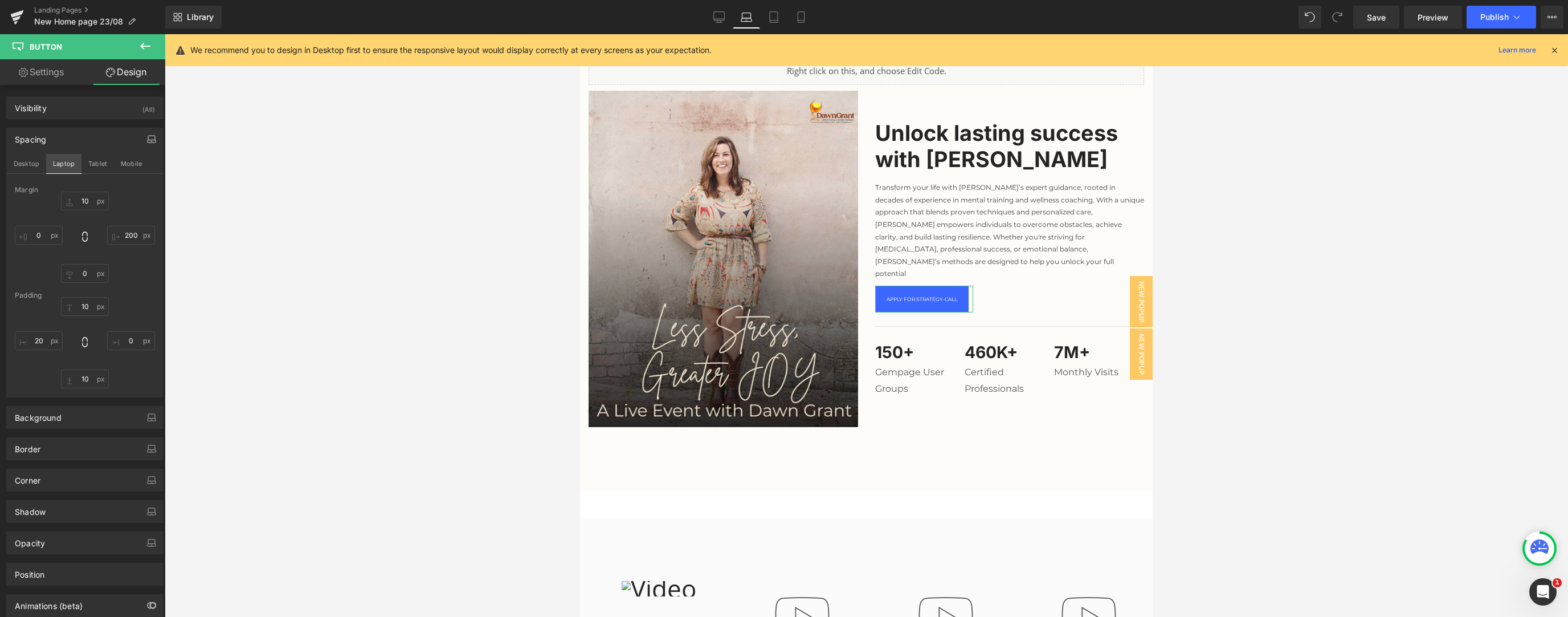
type input "20"
type input "10"
type input "20"
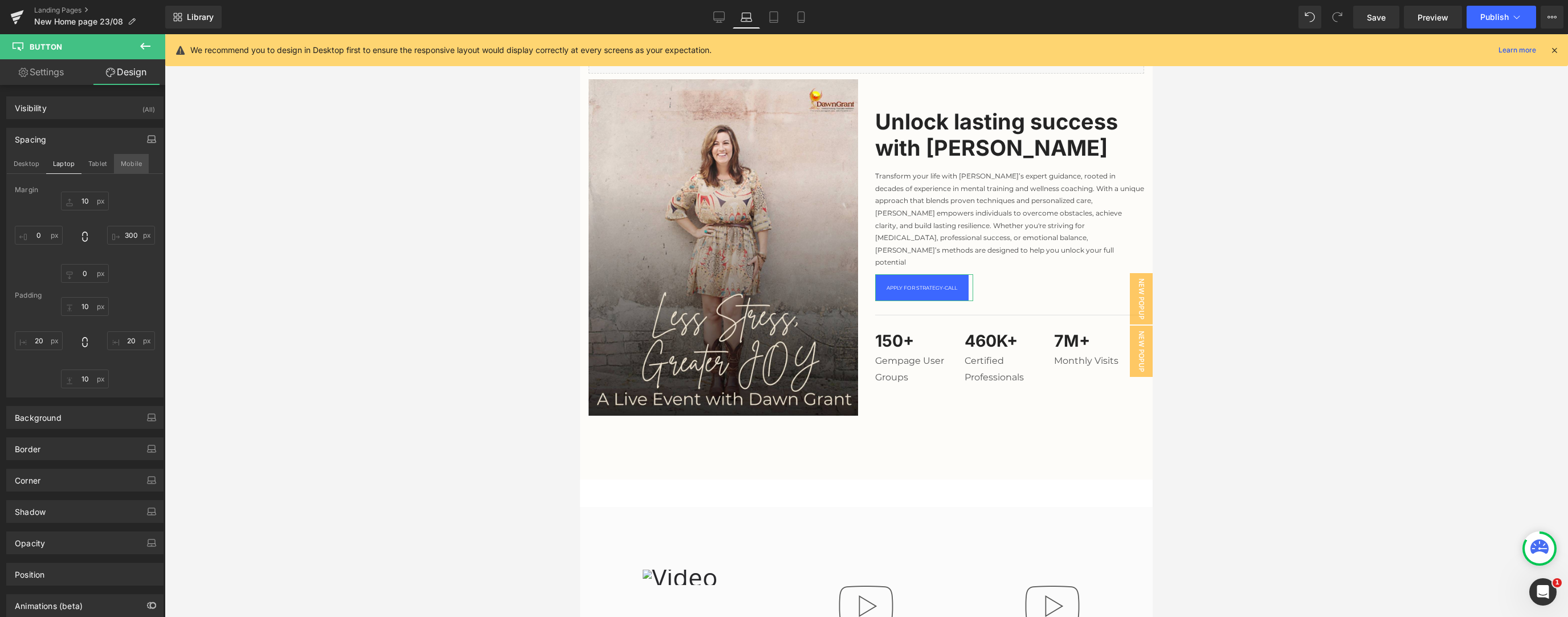
click at [134, 165] on button "Mobile" at bounding box center [131, 163] width 35 height 19
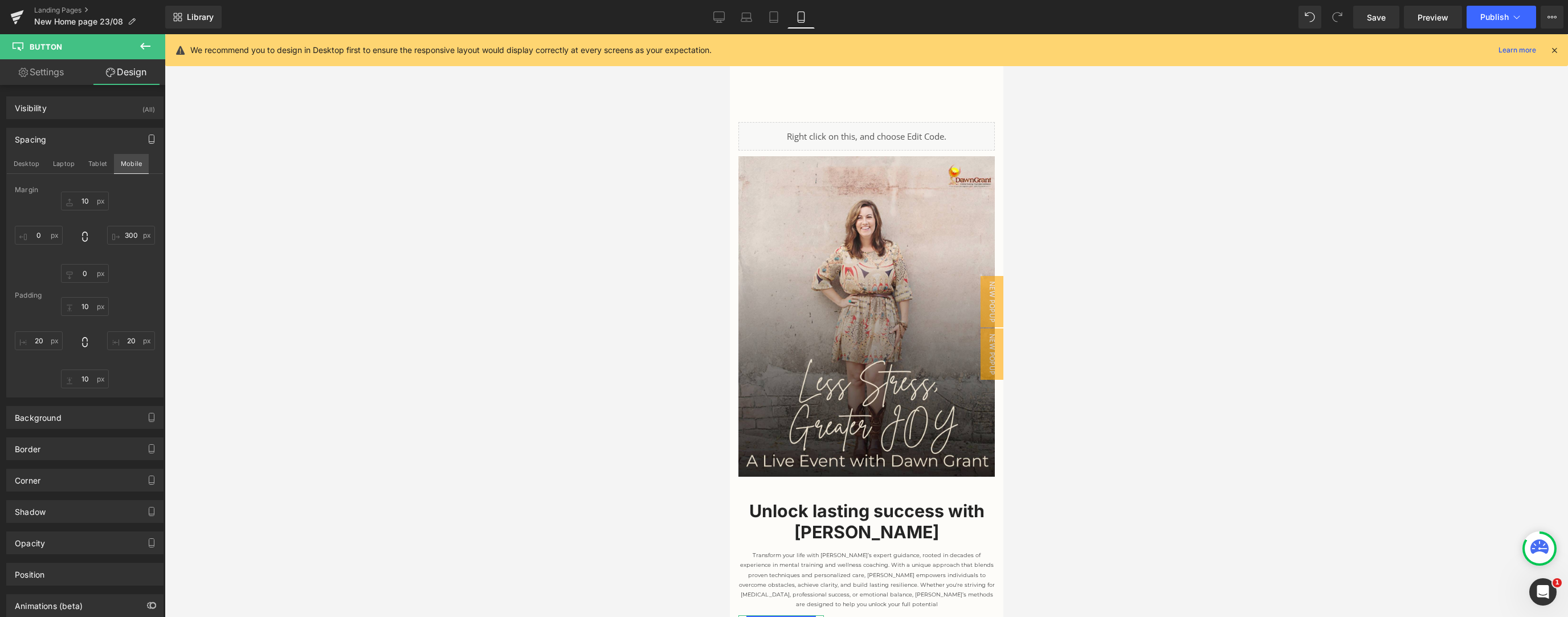
type input "10"
type input "300"
type input "0"
type input "10"
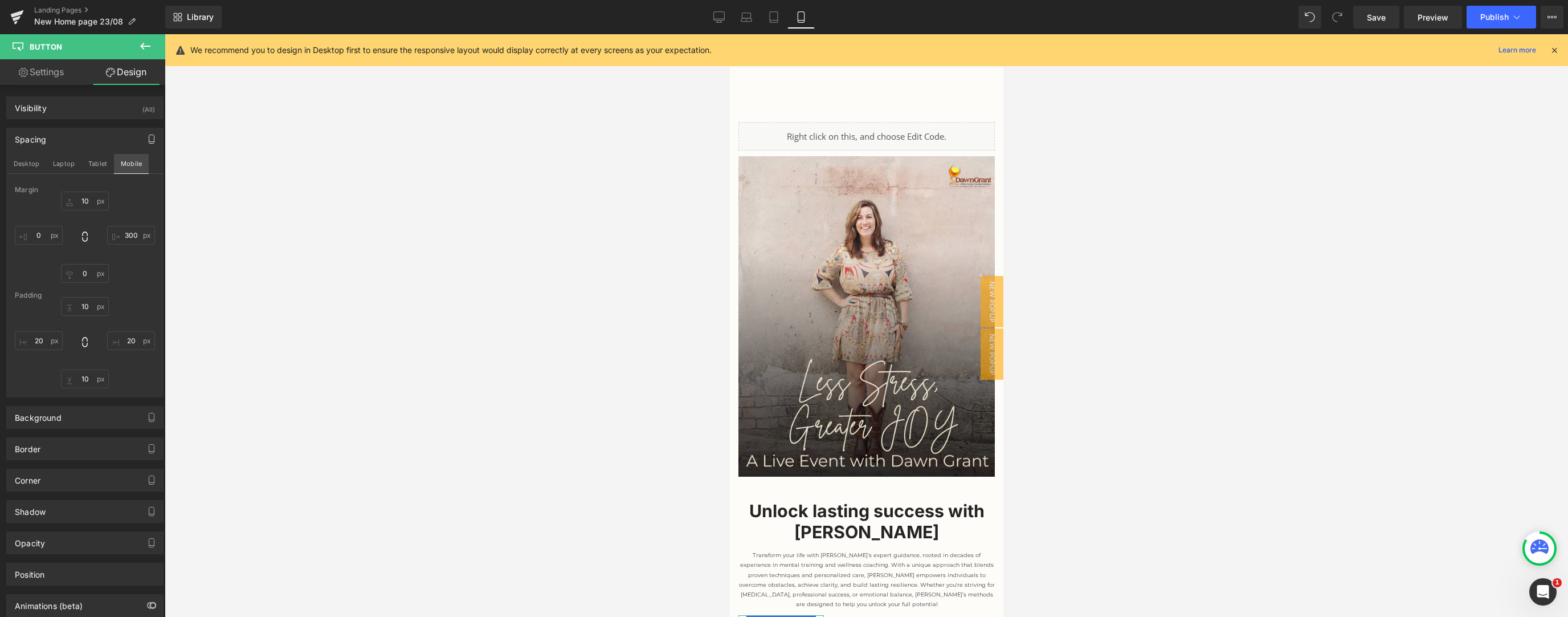
type input "8.48323"
type input "10"
type input "20"
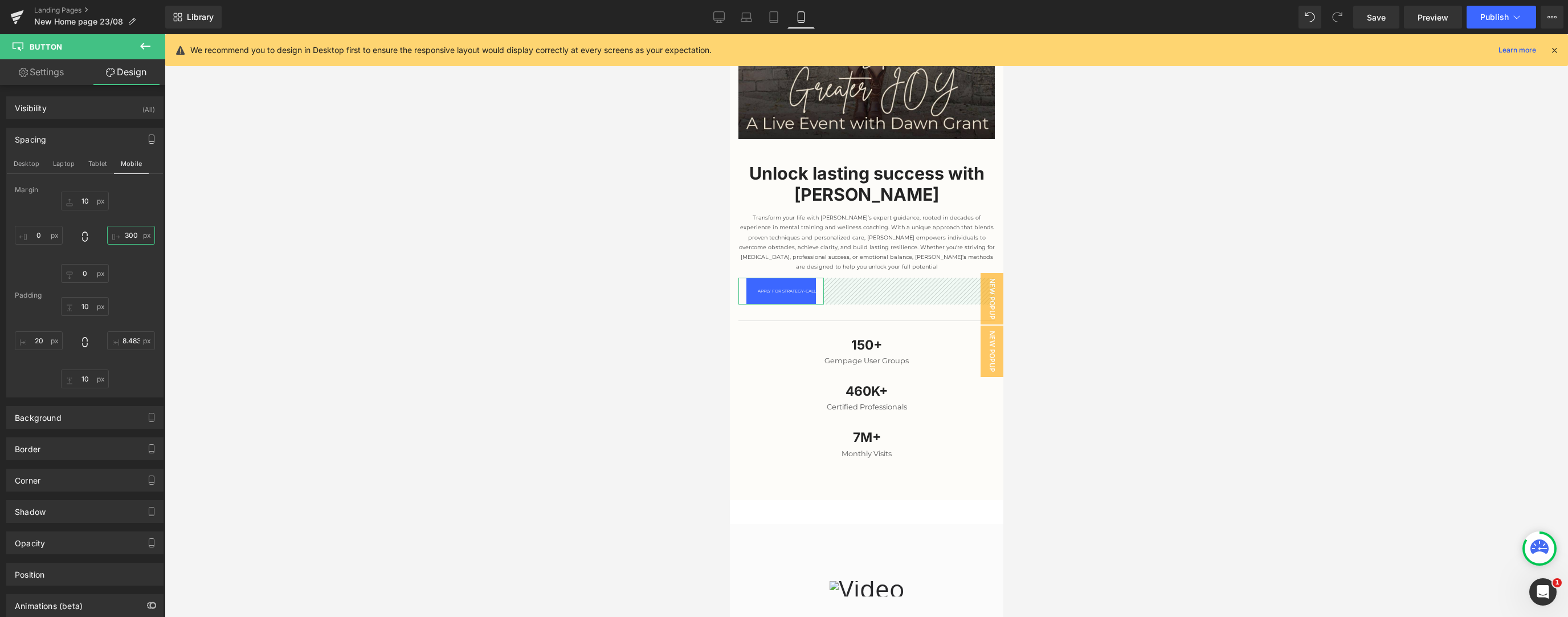
click at [135, 239] on input "300" at bounding box center [131, 235] width 48 height 19
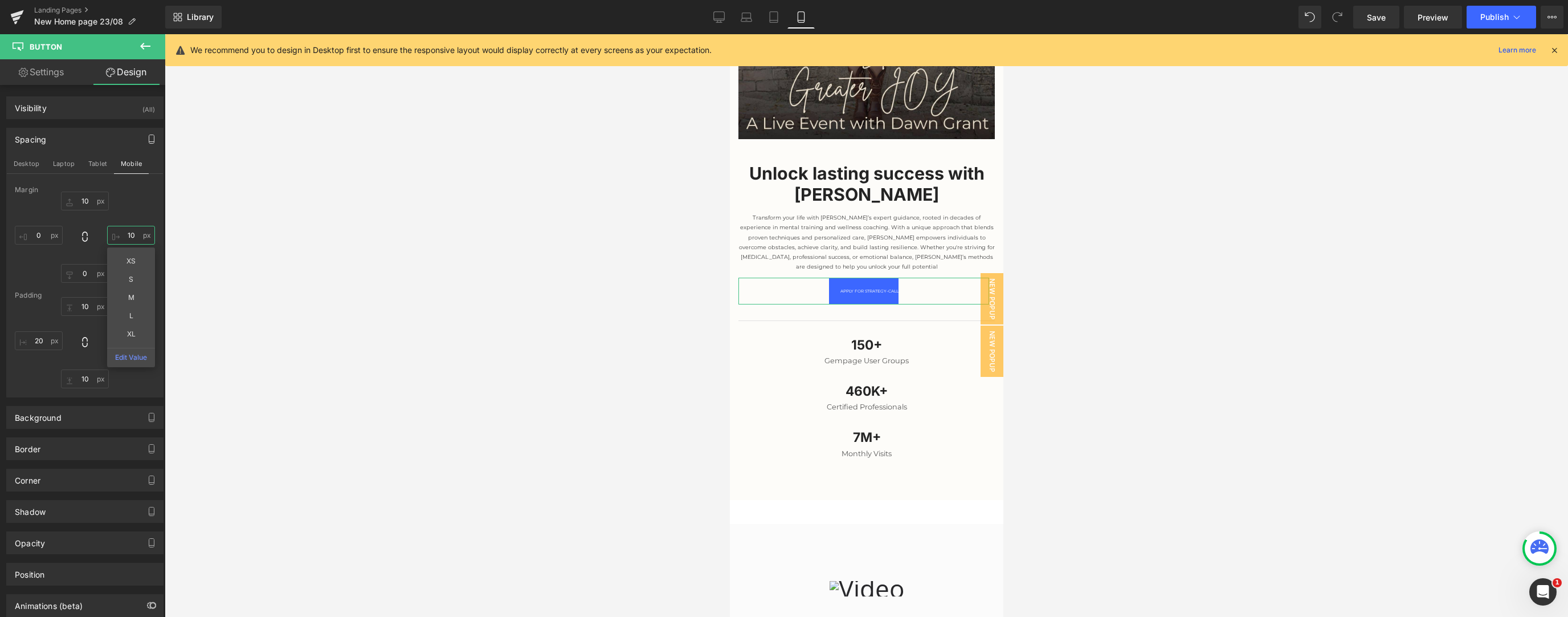
type input "1"
click at [66, 266] on div "10px 10 8.48323px 8.48323 10px 10 20px 20" at bounding box center [85, 343] width 140 height 91
click at [132, 266] on input "8.48323" at bounding box center [131, 340] width 48 height 19
type input "20"
click at [228, 266] on div at bounding box center [866, 325] width 1403 height 583
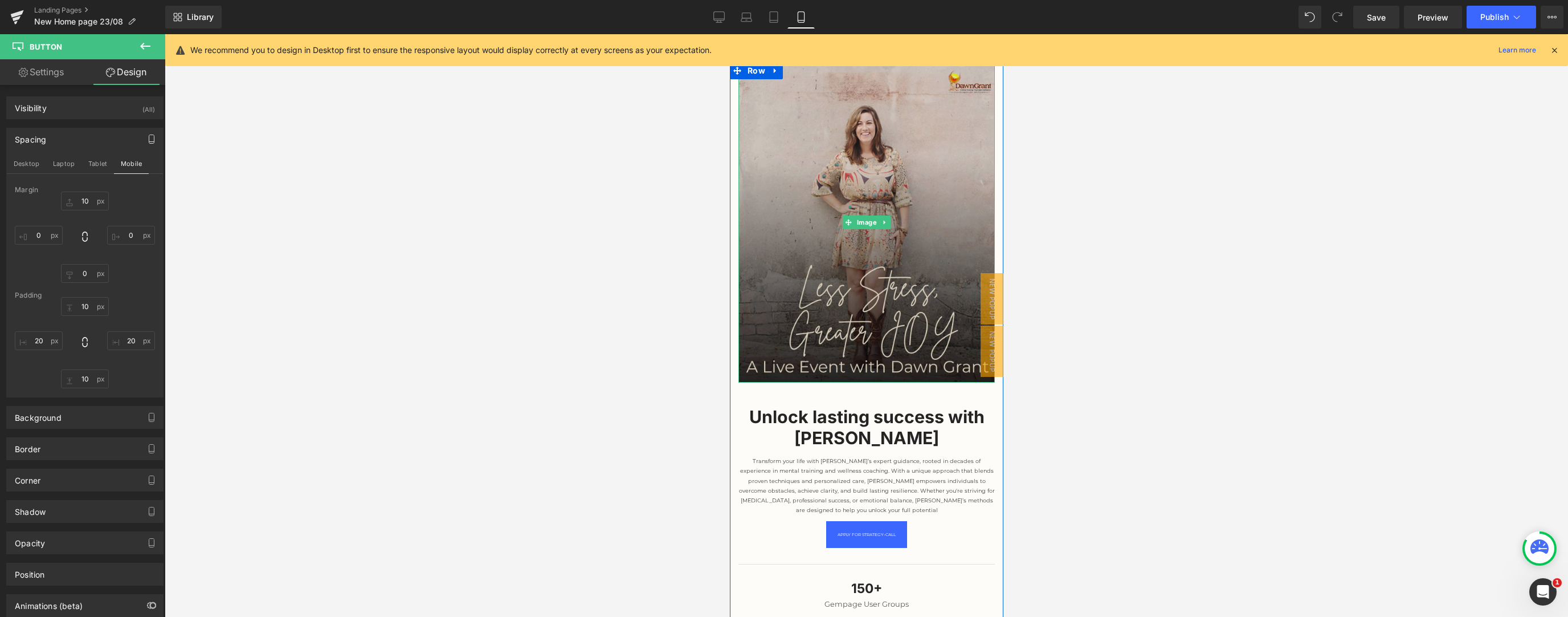
scroll to position [0, 0]
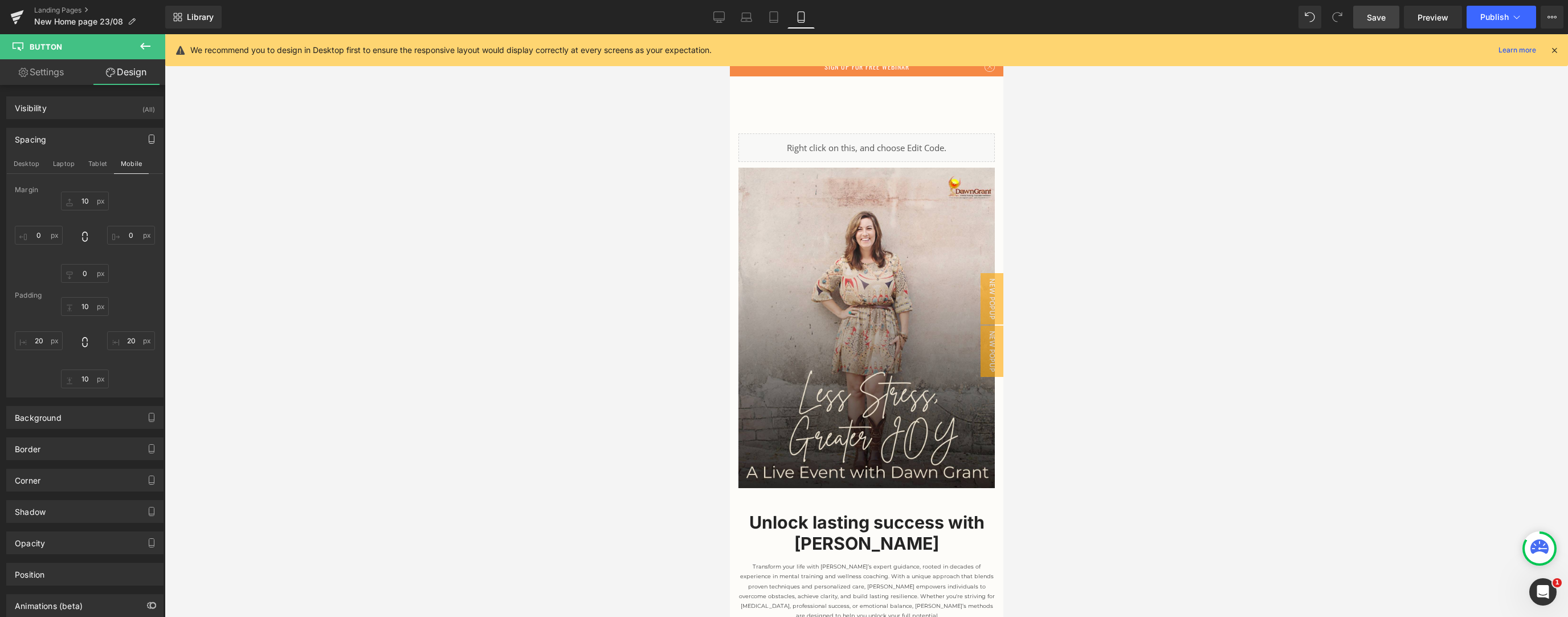
click at [583, 16] on link "Save" at bounding box center [1376, 17] width 46 height 23
click at [583, 18] on link "Desktop" at bounding box center [707, 17] width 27 height 23
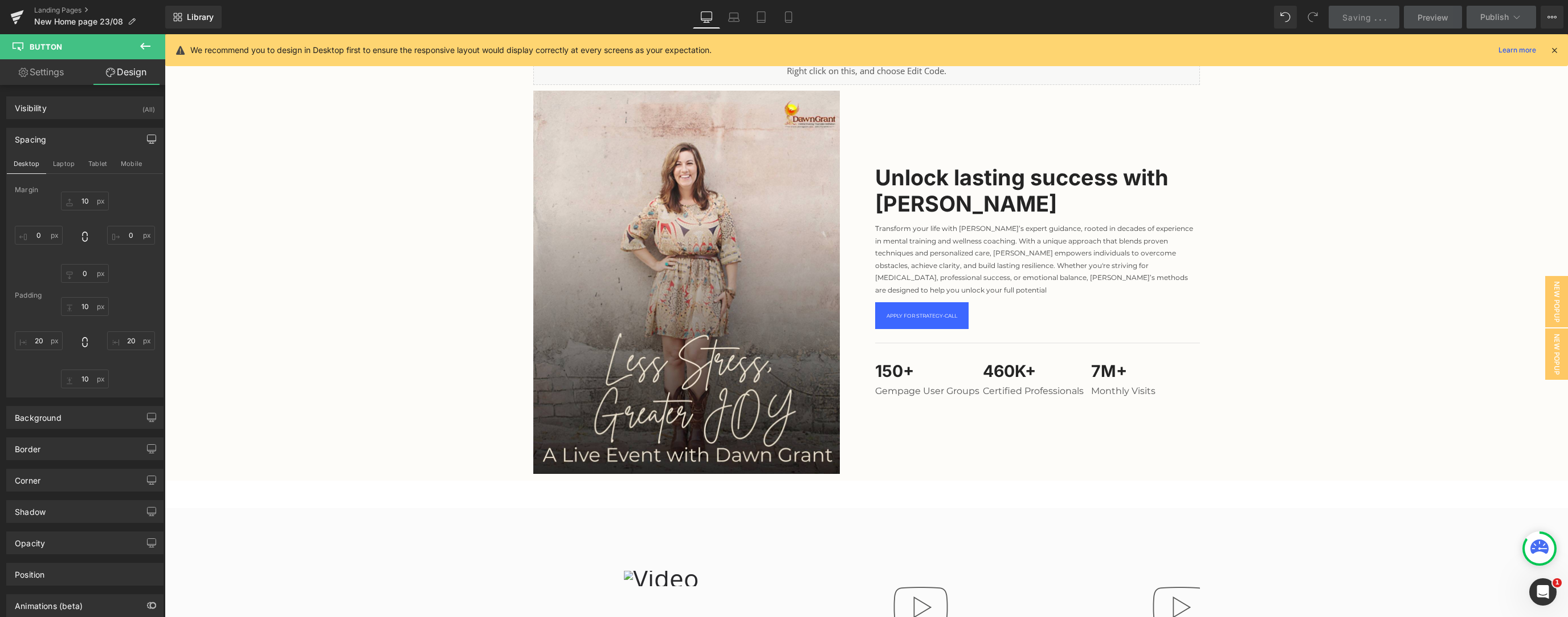
type input "10"
type input "300"
type input "0"
type input "10"
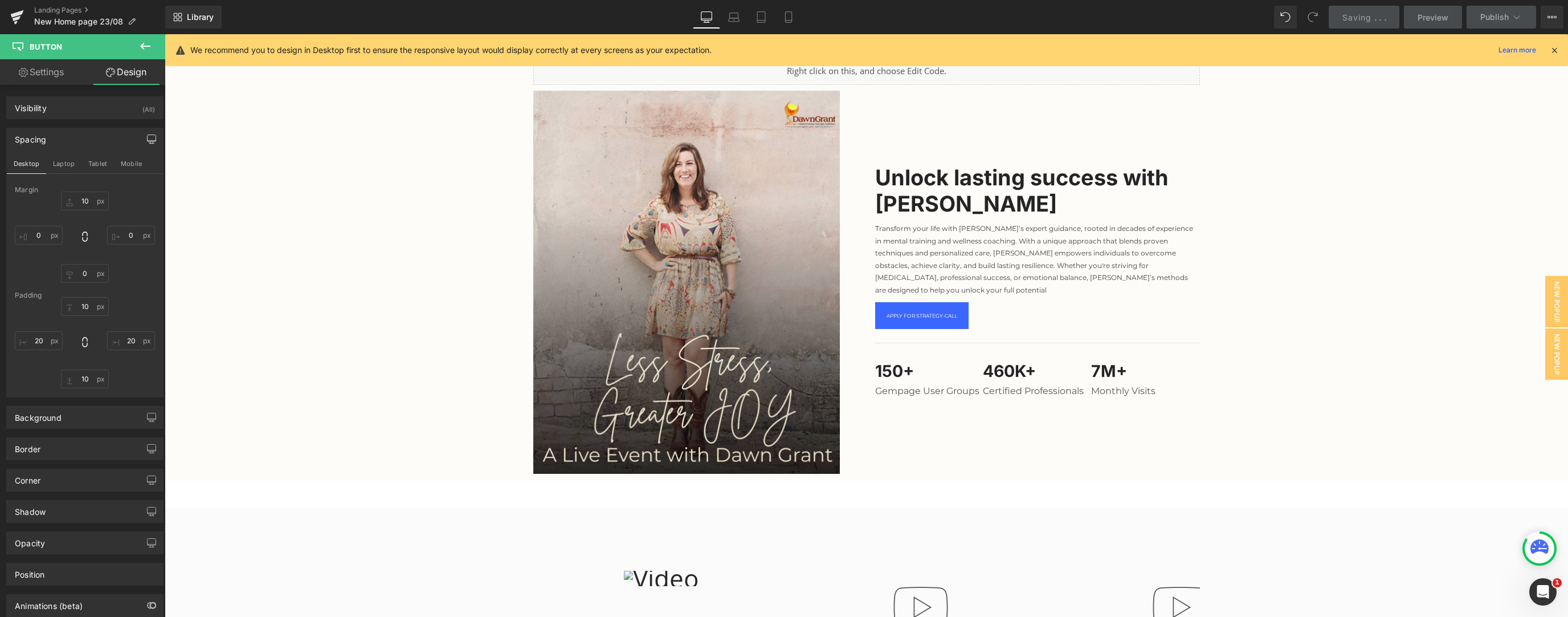
type input "20"
type input "10"
type input "20"
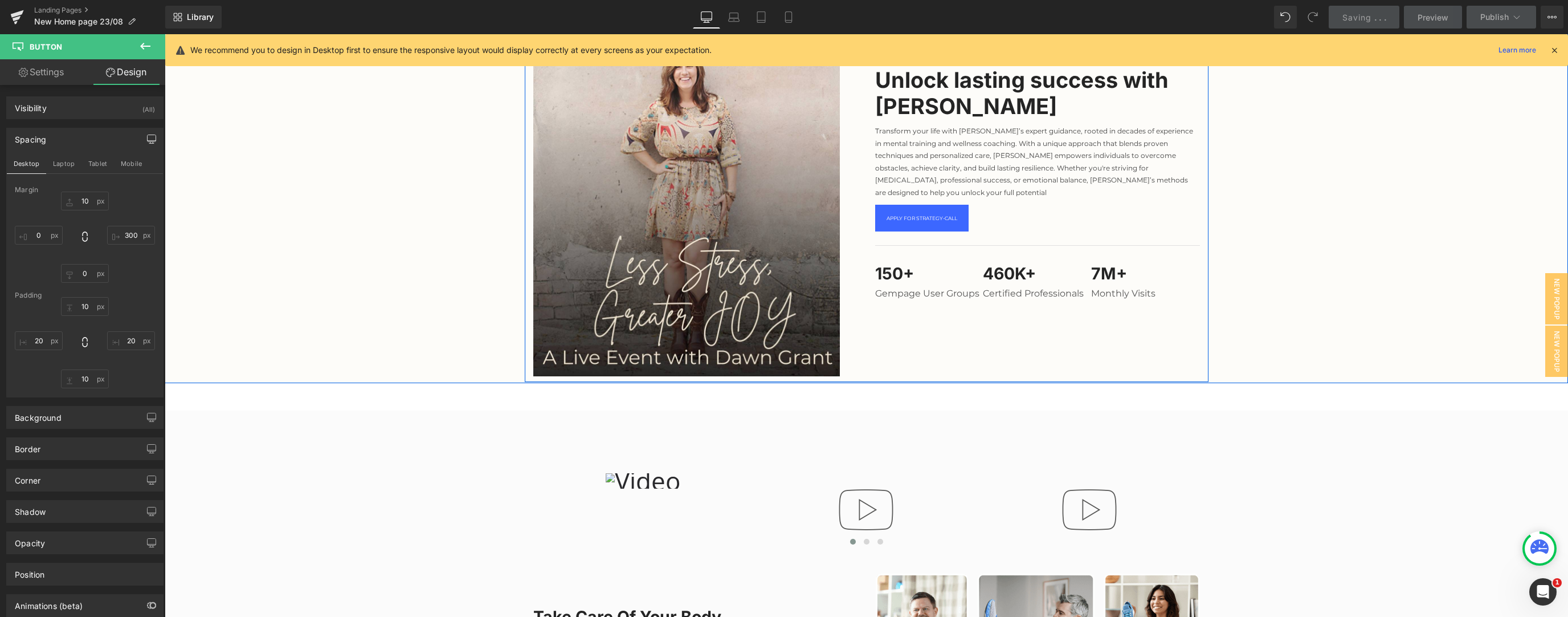
scroll to position [121, 0]
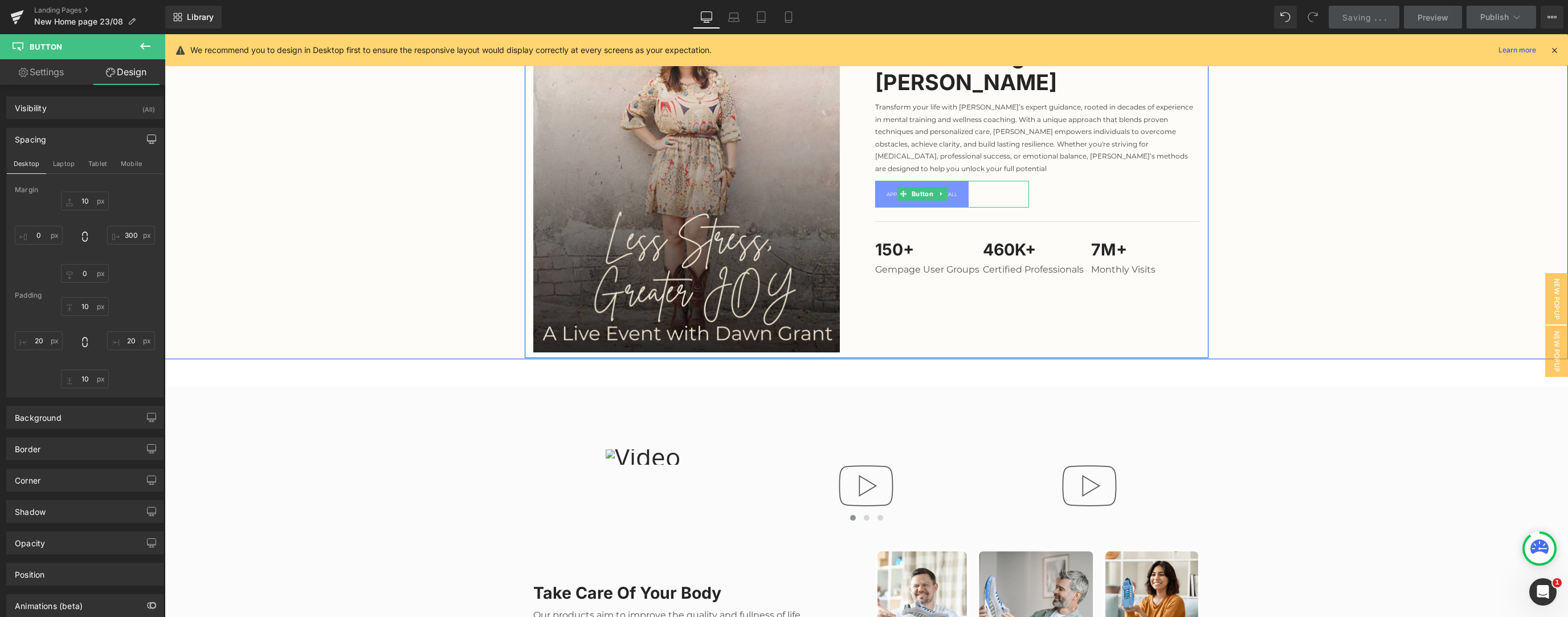
click at [583, 188] on link "Apply For strategy-call" at bounding box center [921, 195] width 93 height 27
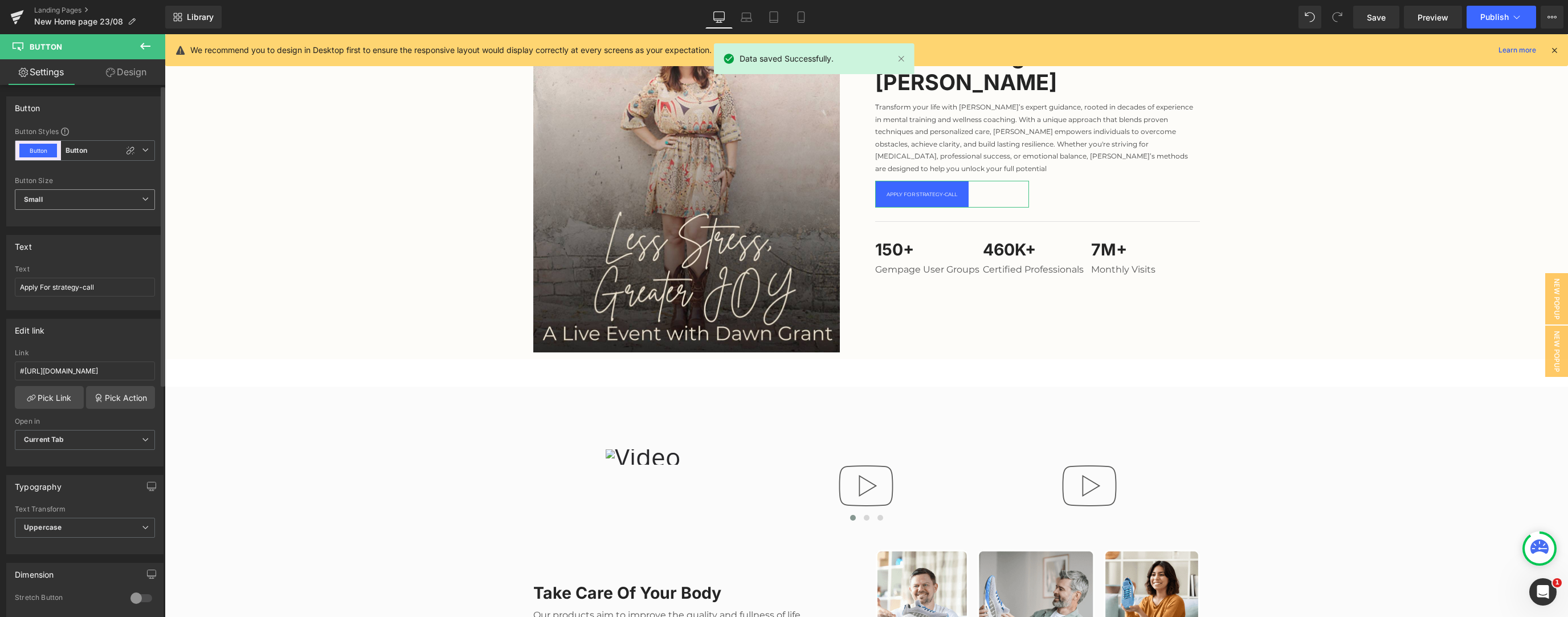
click at [92, 194] on span "Small" at bounding box center [85, 199] width 140 height 21
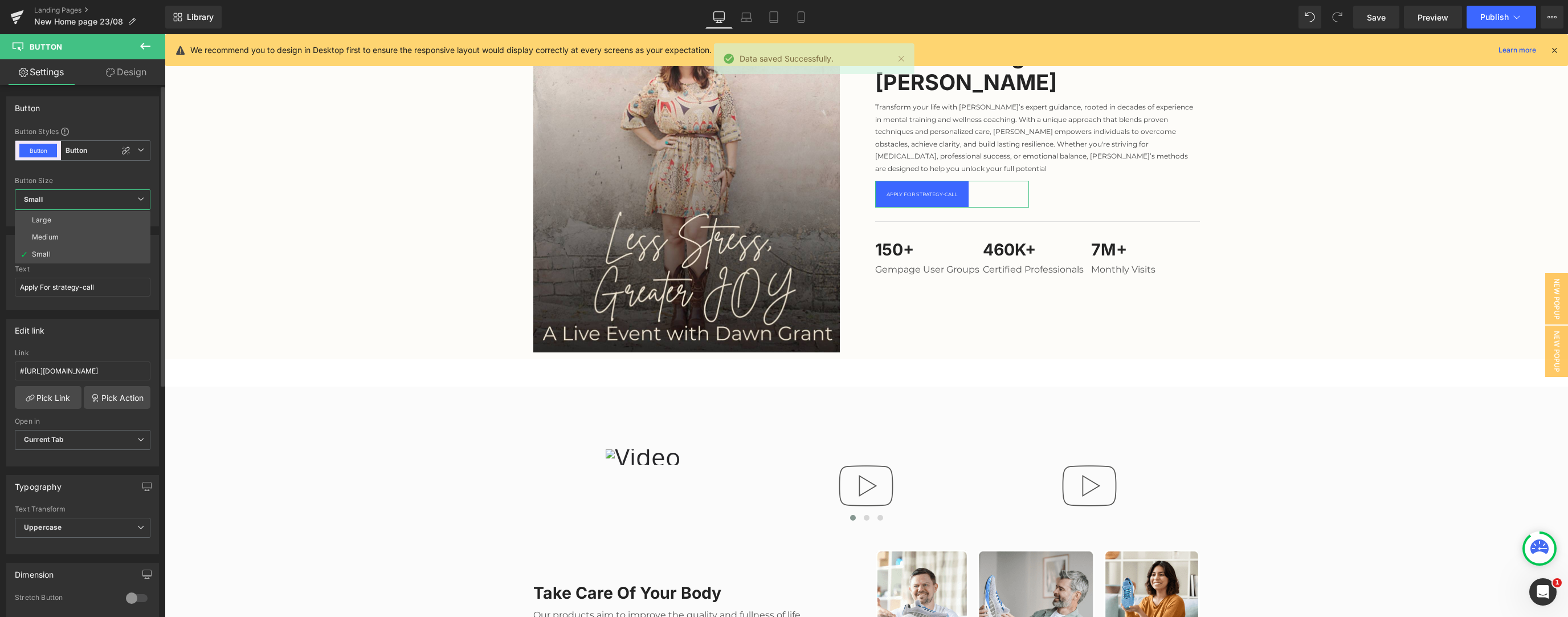
click at [92, 194] on span "Small" at bounding box center [83, 199] width 135 height 21
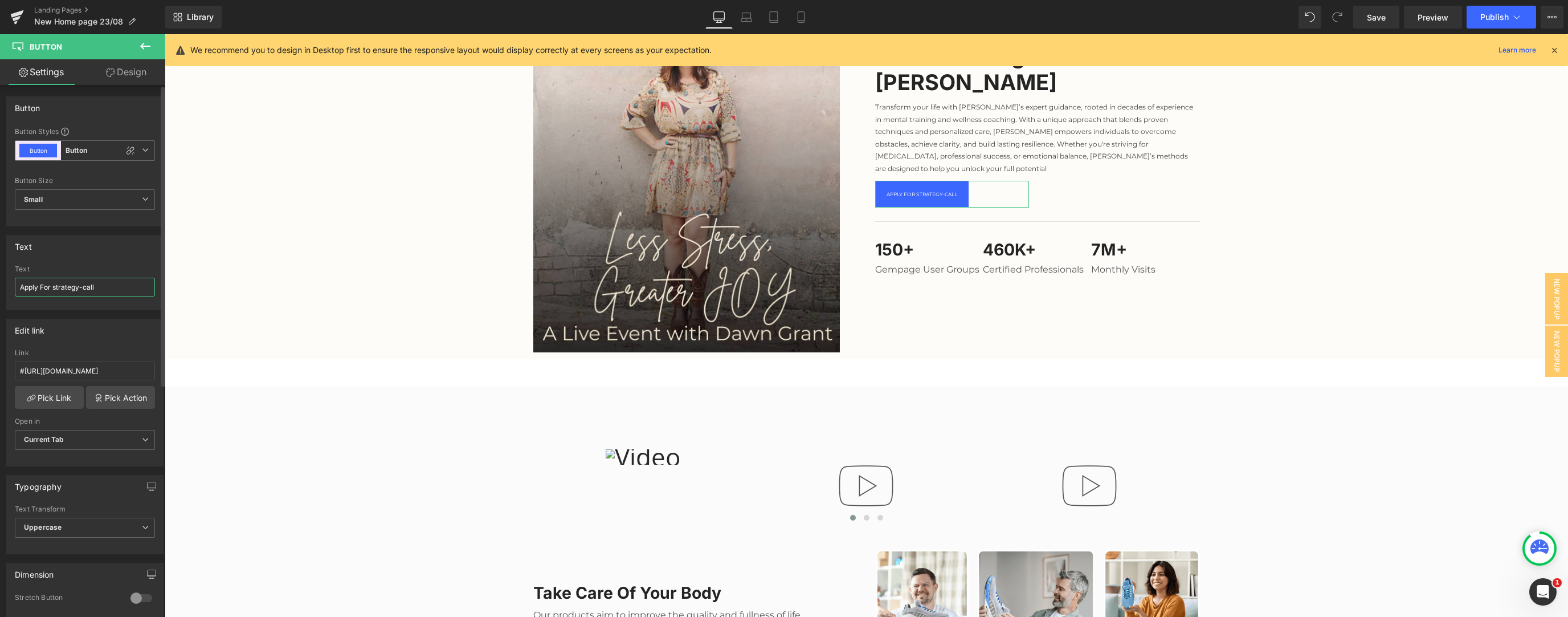
click at [109, 266] on input "Apply For strategy-call" at bounding box center [85, 287] width 140 height 19
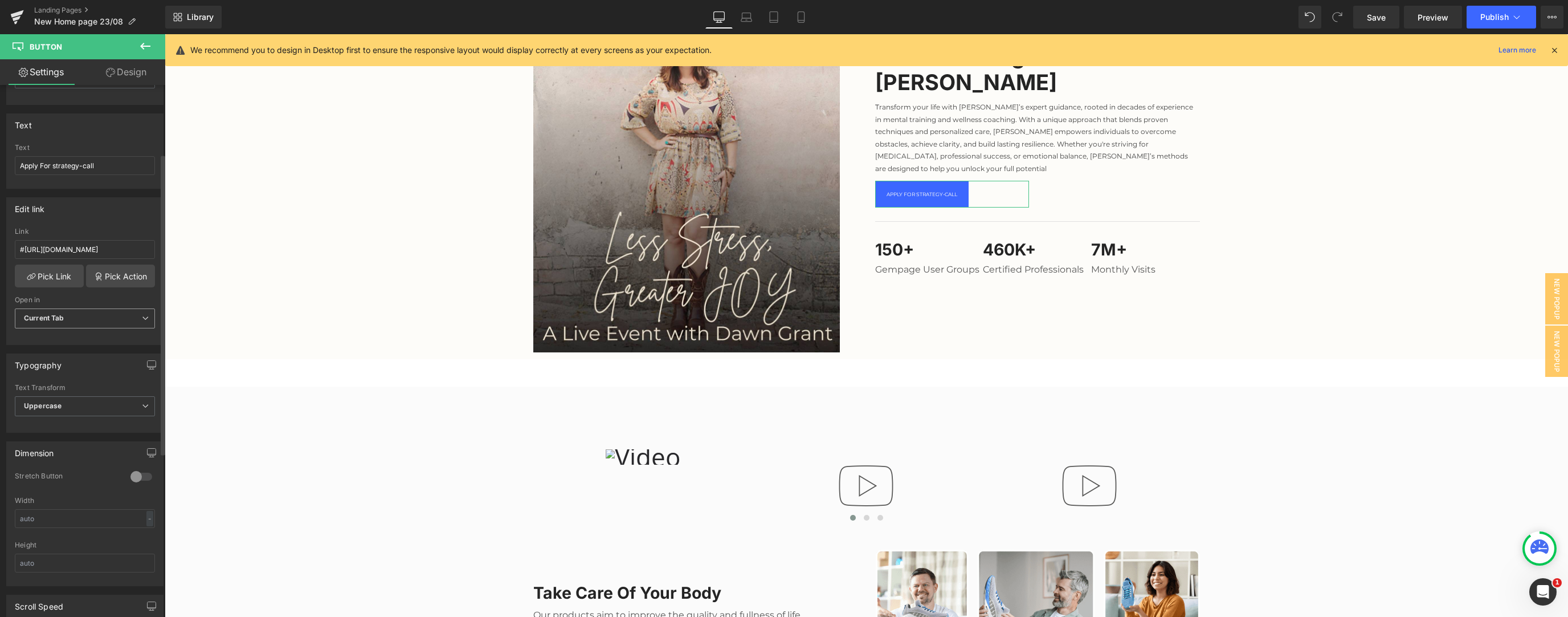
click at [97, 266] on span "Current Tab" at bounding box center [85, 318] width 140 height 20
click at [97, 266] on span "Current Tab" at bounding box center [83, 318] width 135 height 20
click at [53, 266] on span "Current Tab" at bounding box center [85, 318] width 140 height 20
click at [53, 266] on span "Current Tab" at bounding box center [83, 318] width 135 height 20
click at [75, 266] on span "Uppercase" at bounding box center [85, 406] width 140 height 20
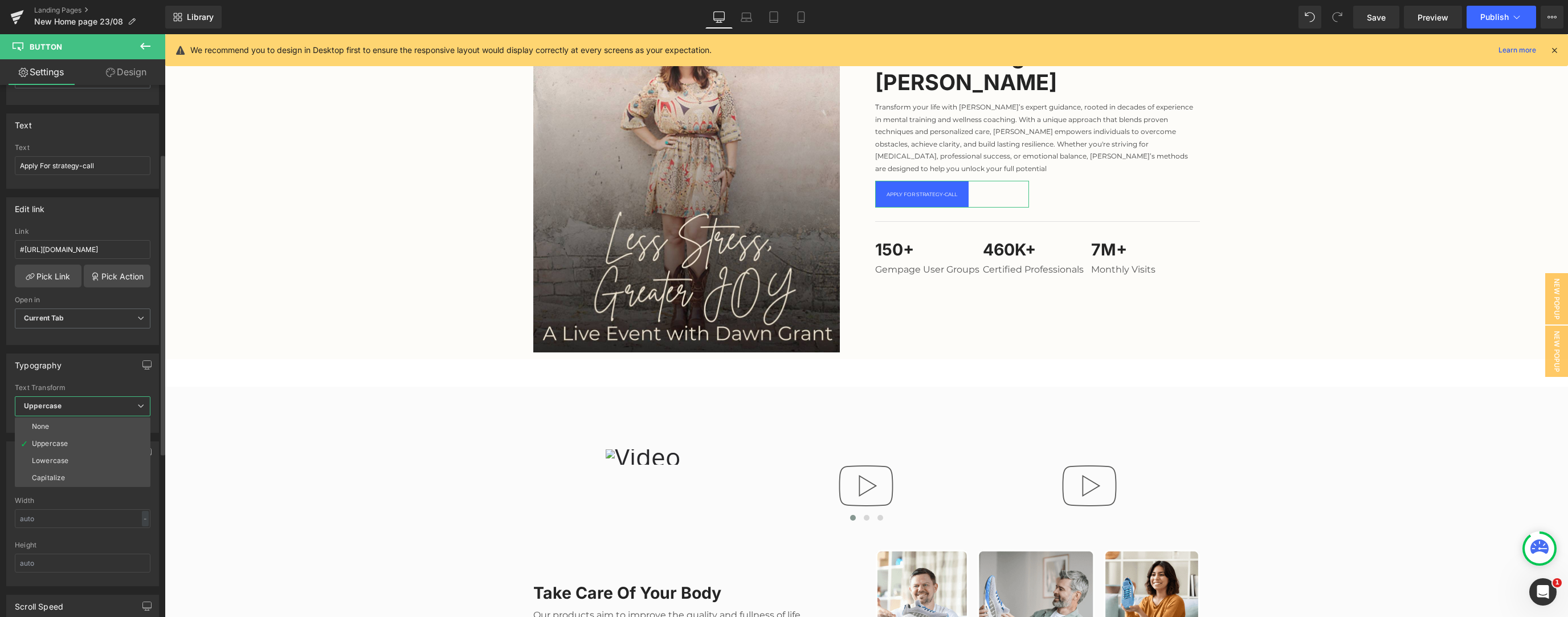
click at [75, 266] on span "Uppercase" at bounding box center [83, 406] width 135 height 20
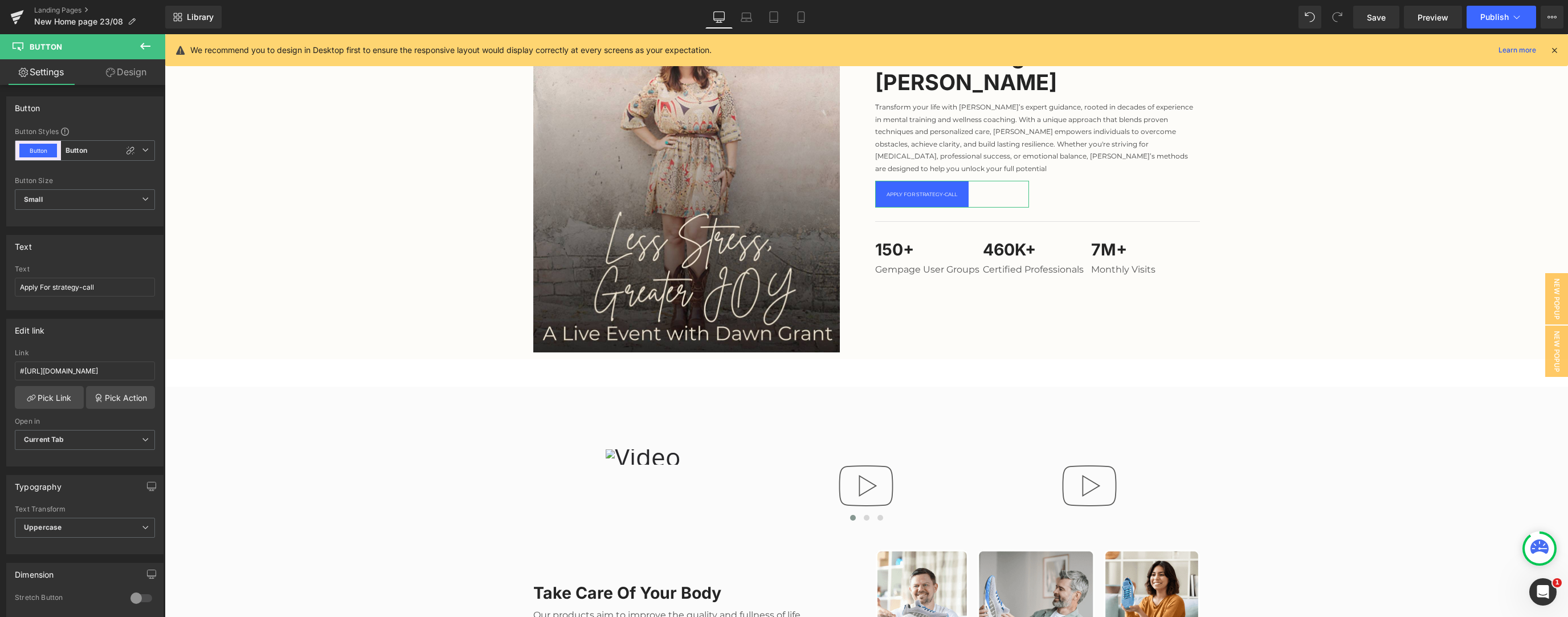
click at [121, 68] on link "Design" at bounding box center [127, 72] width 83 height 26
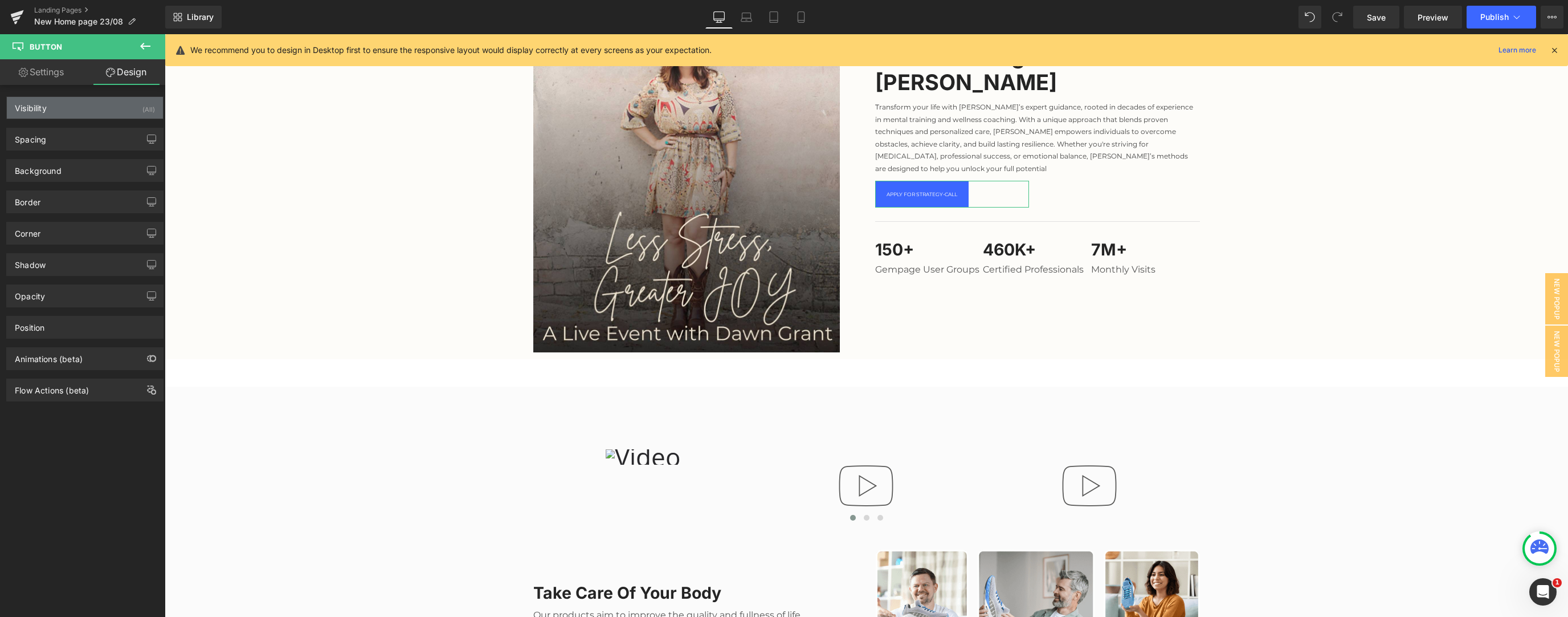
type input "#f7f7f7"
type input "100"
click at [41, 266] on div "Shadow" at bounding box center [85, 264] width 156 height 22
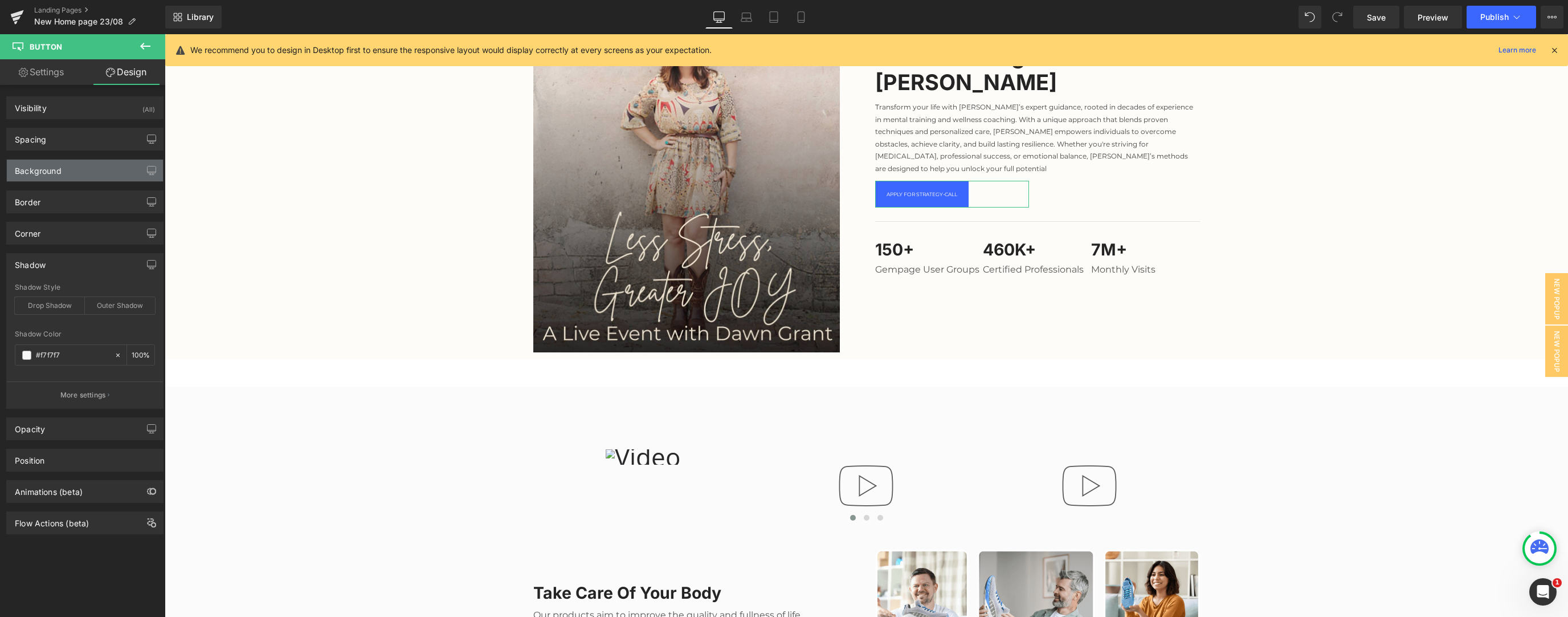
click at [69, 173] on div "Background" at bounding box center [85, 170] width 156 height 22
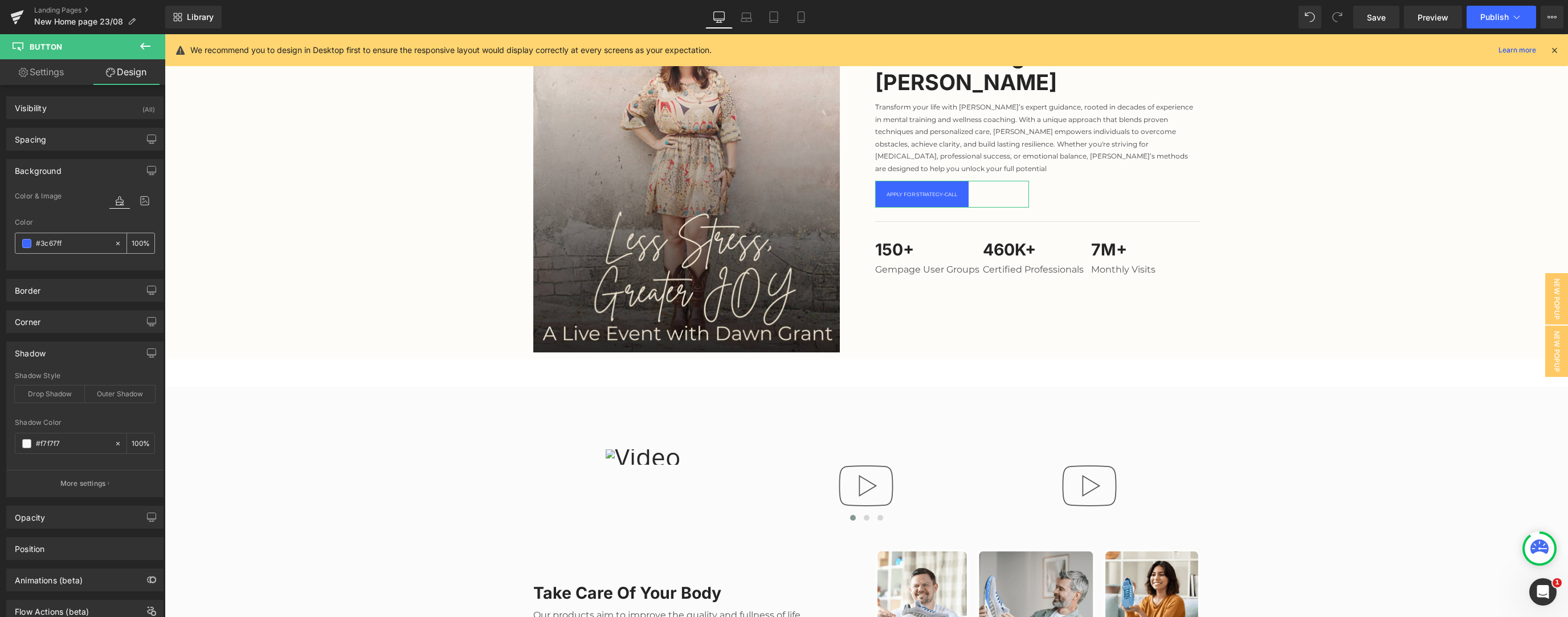
click at [55, 250] on div "#3c67ff" at bounding box center [65, 242] width 99 height 20
click at [57, 242] on input "#3c67ff" at bounding box center [73, 243] width 73 height 13
click at [45, 244] on input "#3c67ff" at bounding box center [73, 243] width 73 height 13
click at [29, 242] on span at bounding box center [26, 243] width 9 height 9
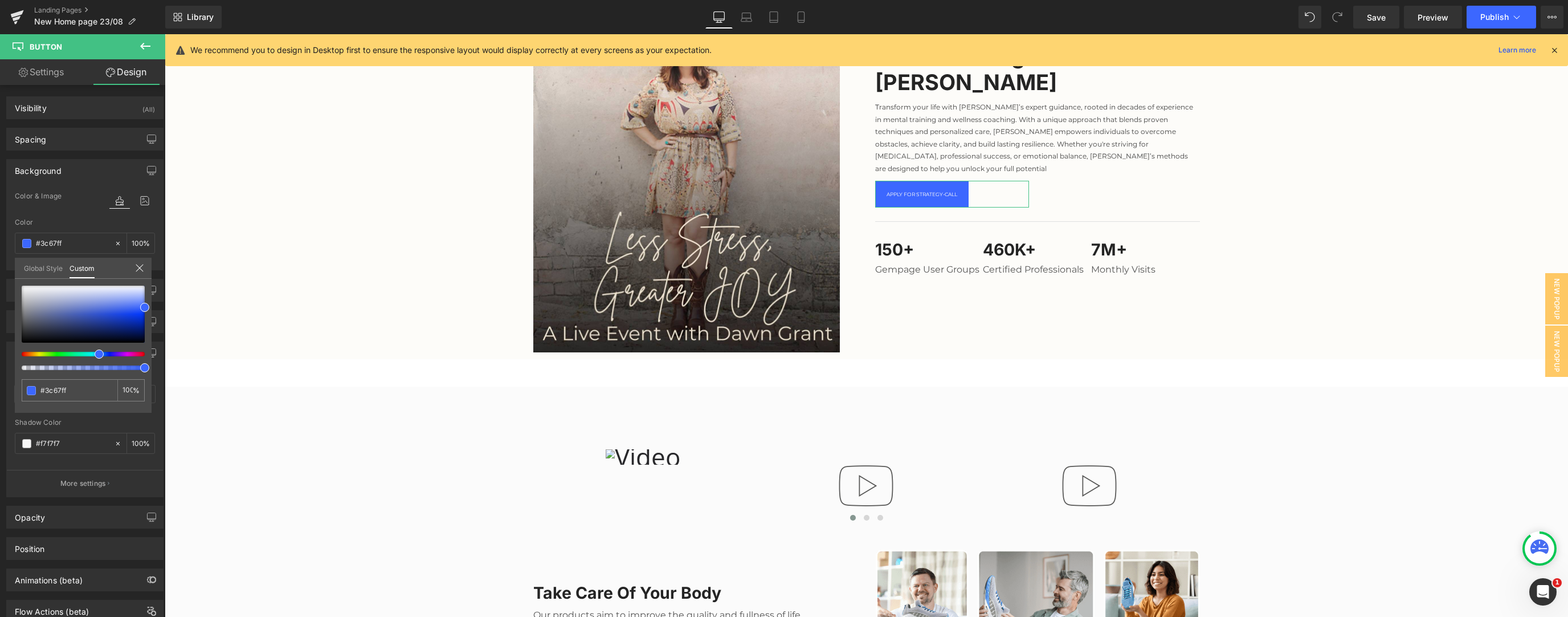
type input "#3d46ff"
type input "#3d50ff"
type input "#3d6dff"
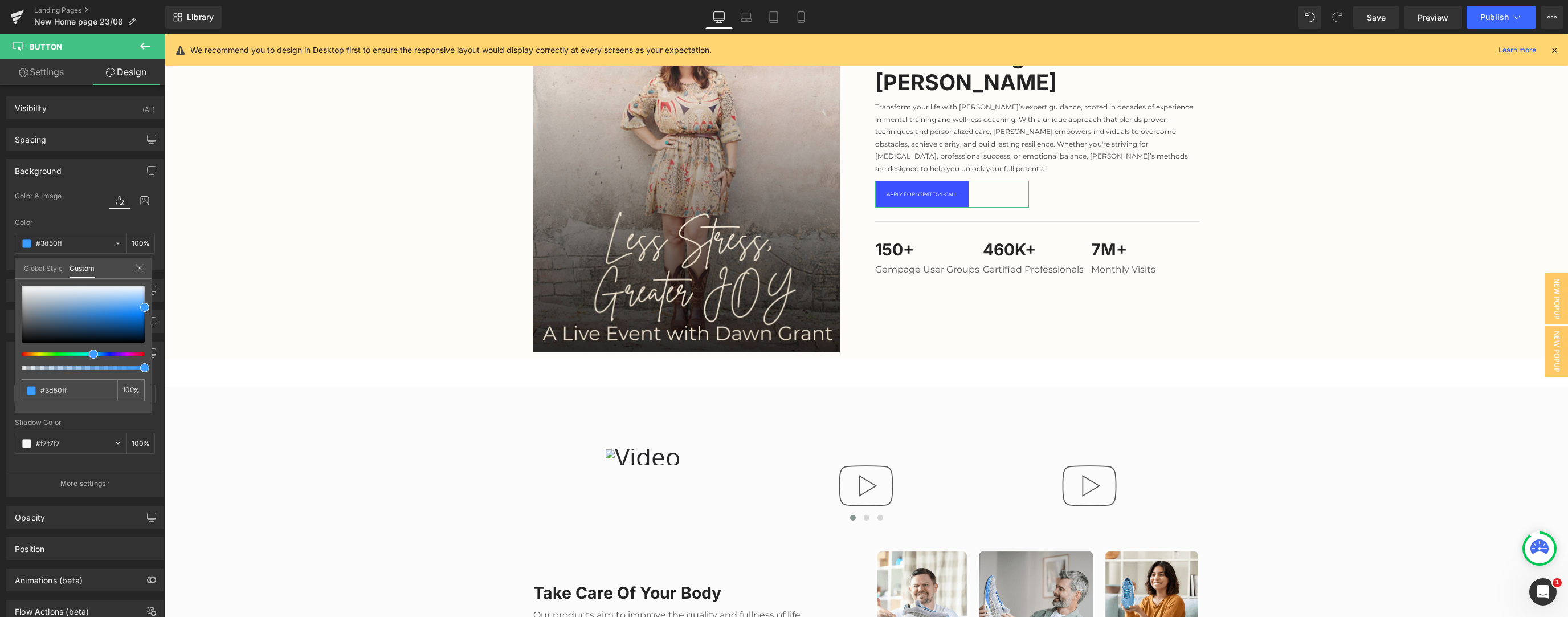
type input "#3d6dff"
type input "#3dffbe"
type input "#4dff3d"
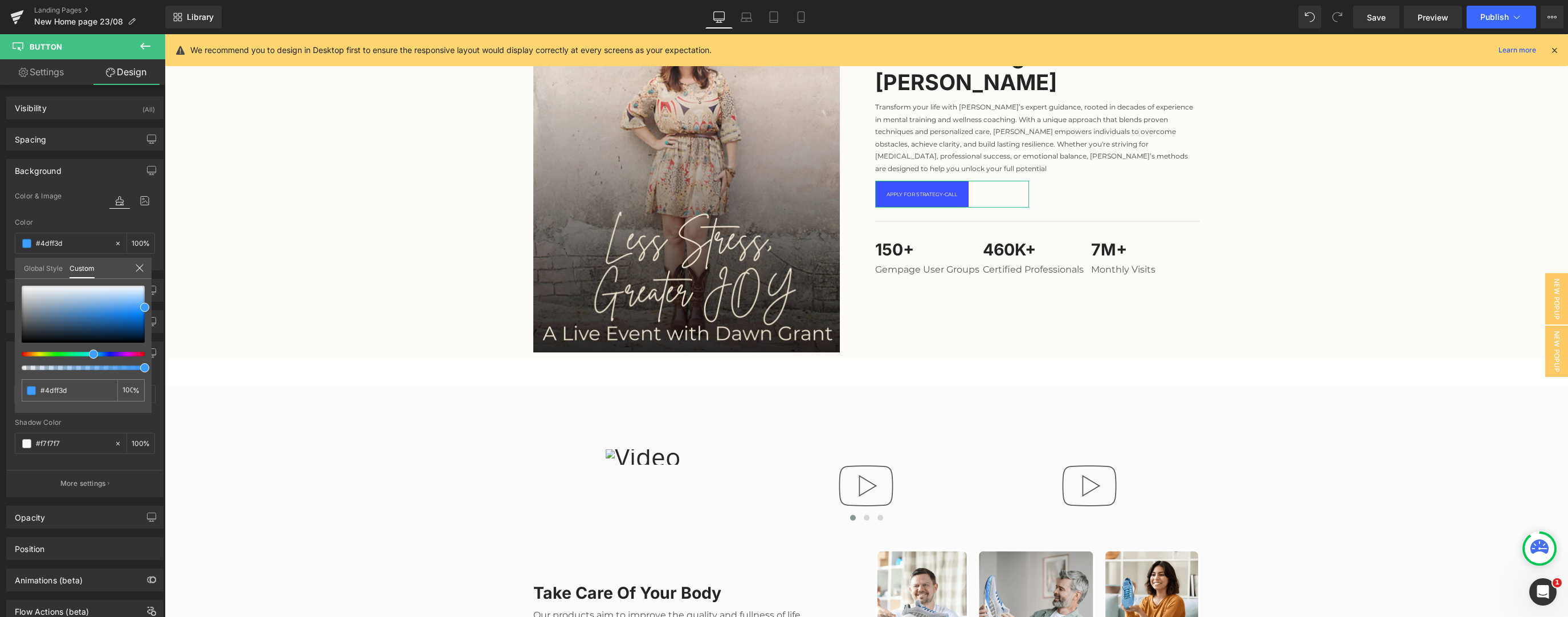
type input "#7dff3d"
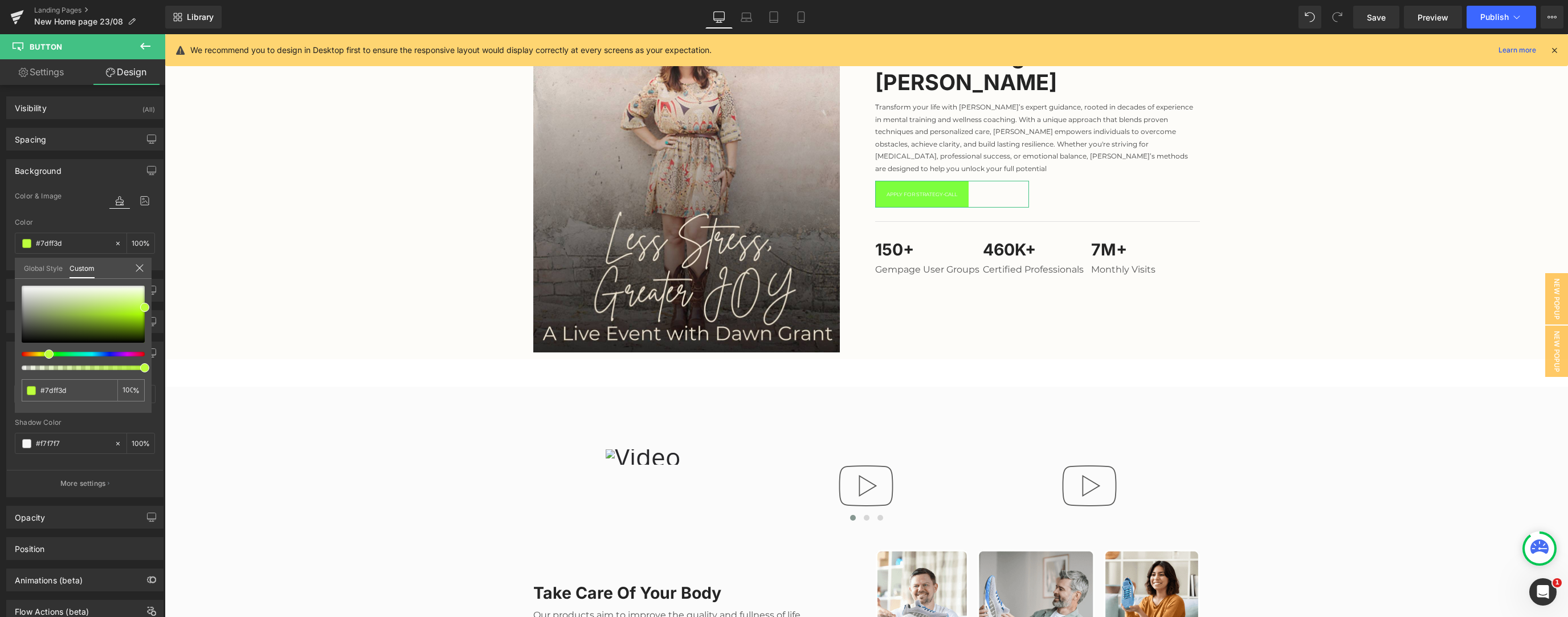
type input "#a7ff3d"
type input "#beff3d"
type input "#ceff3d"
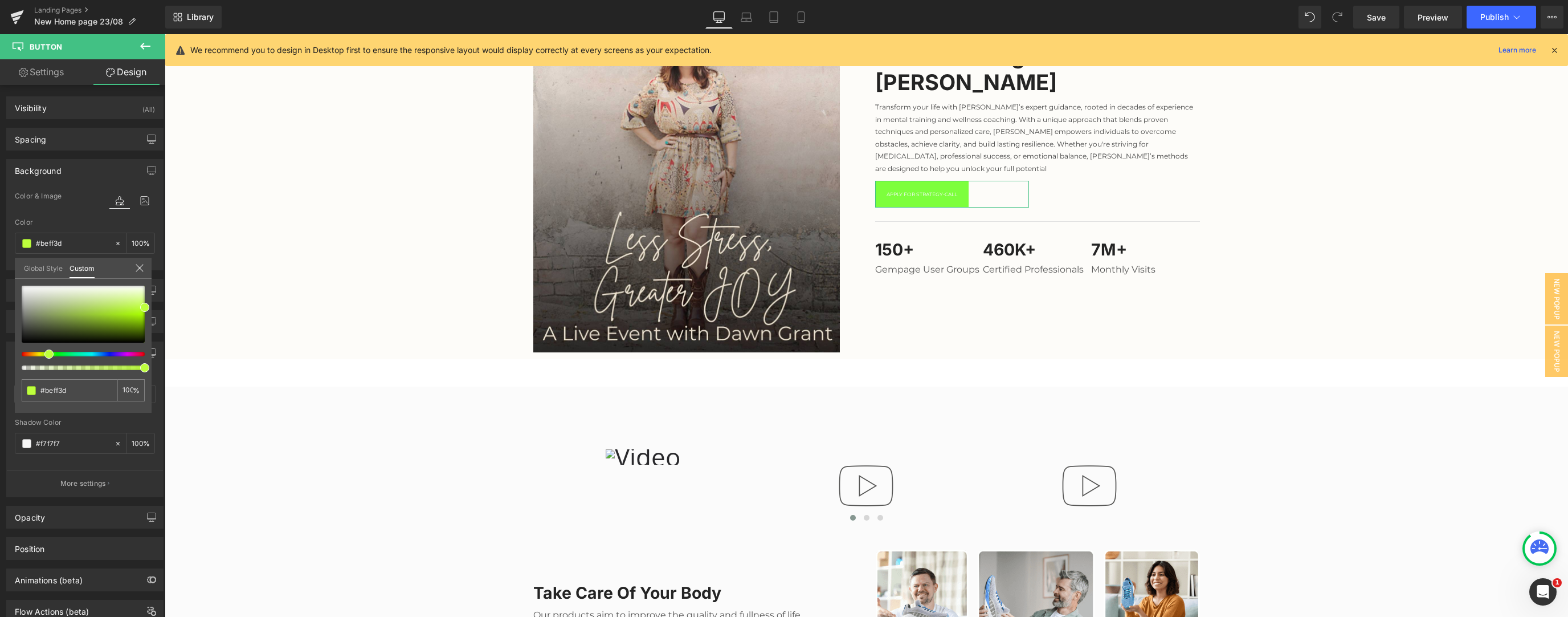
type input "#ceff3d"
type input "#ffee3d"
type input "#ffbe3d"
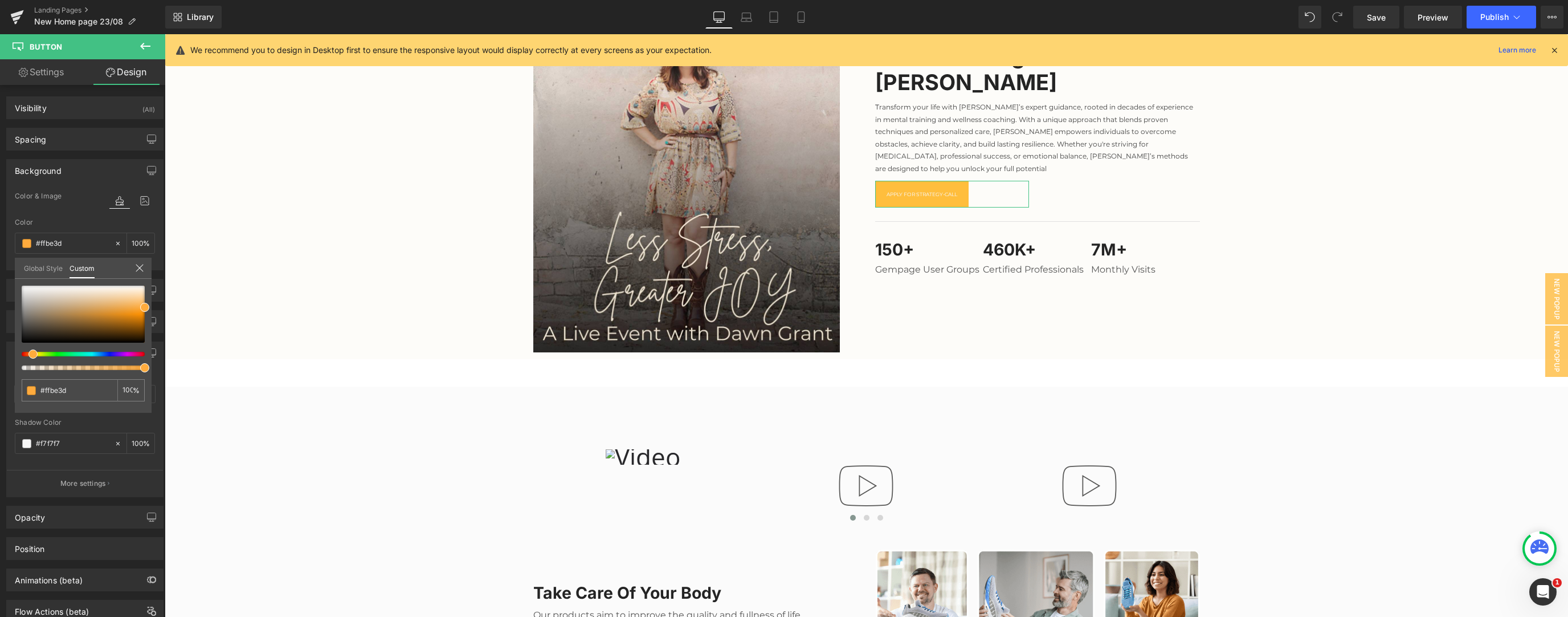
type input "#ffae3d"
type input "#ffb43d"
type input "#ffbb3d"
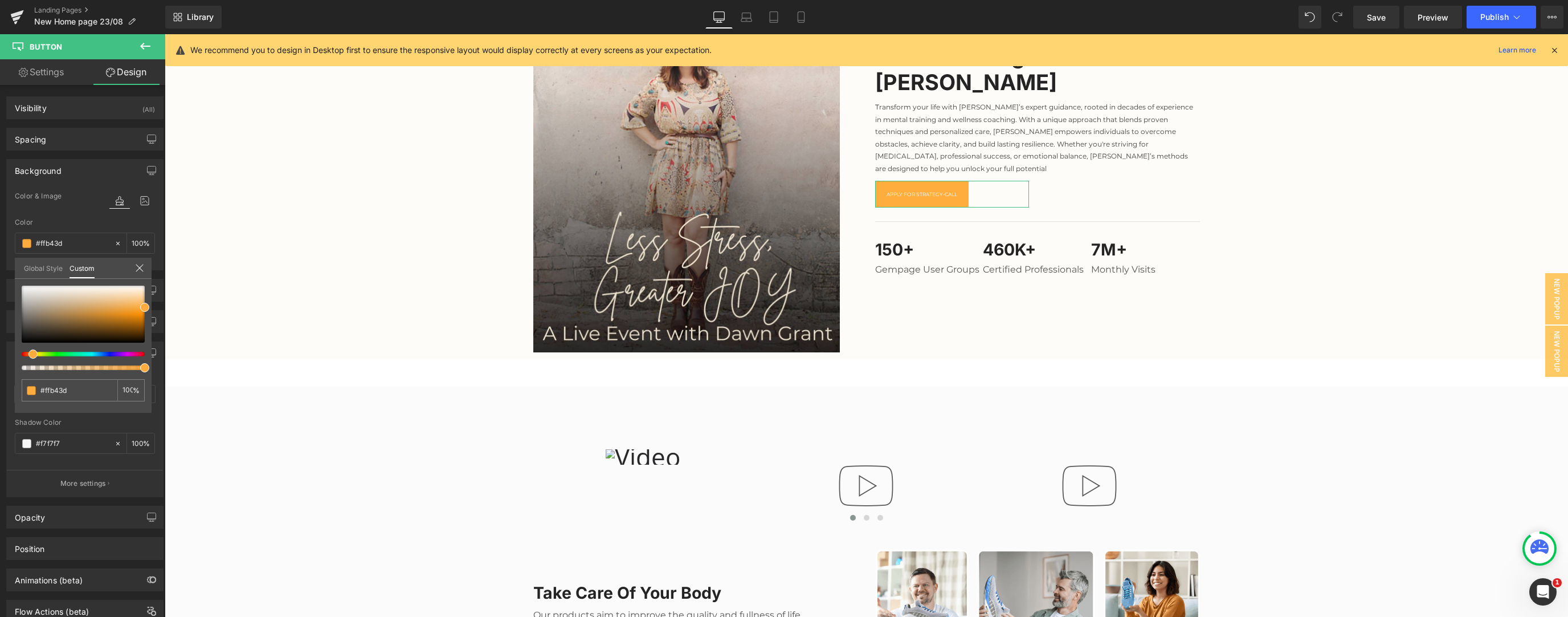
type input "#ffbb3d"
type input "#ffc43d"
type input "#ffd53d"
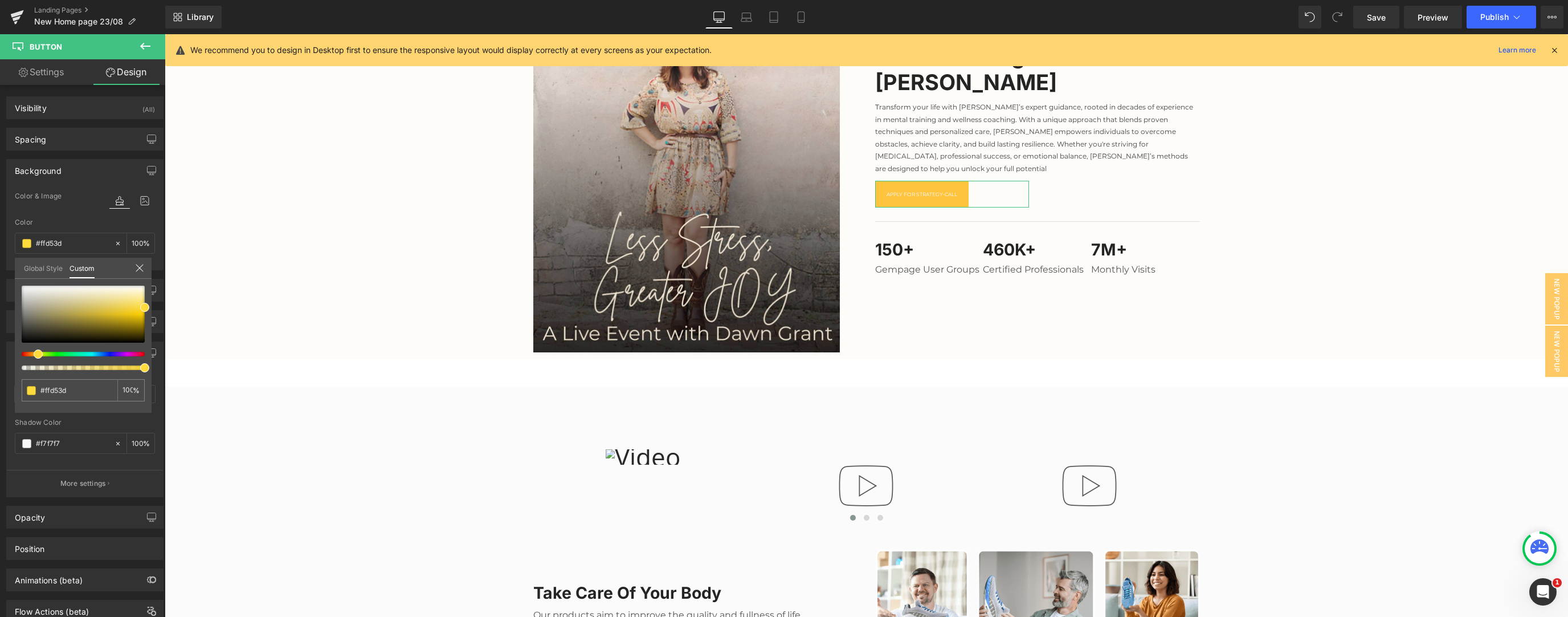
type input "#ffde3d"
type input "#ffe53d"
type input "#ffeb3d"
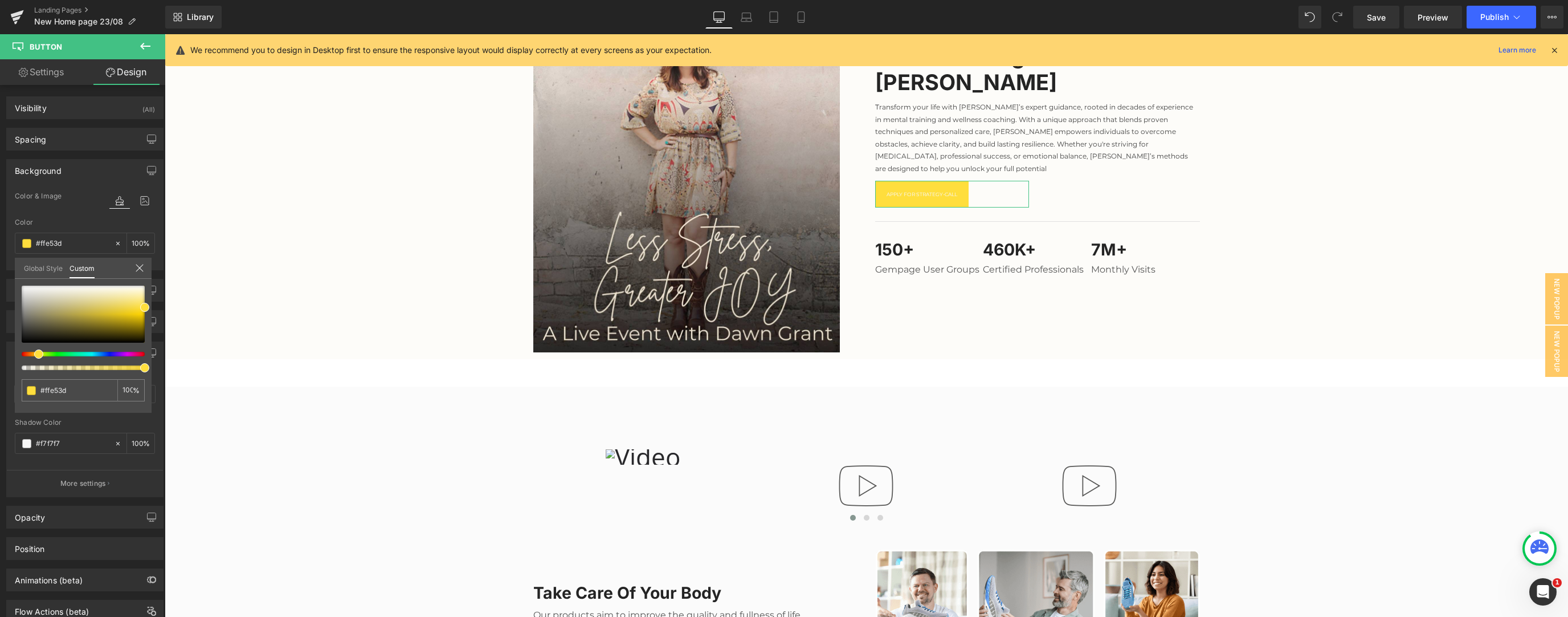
type input "#ffeb3d"
type input "#ffde3d"
type input "#ffcb3d"
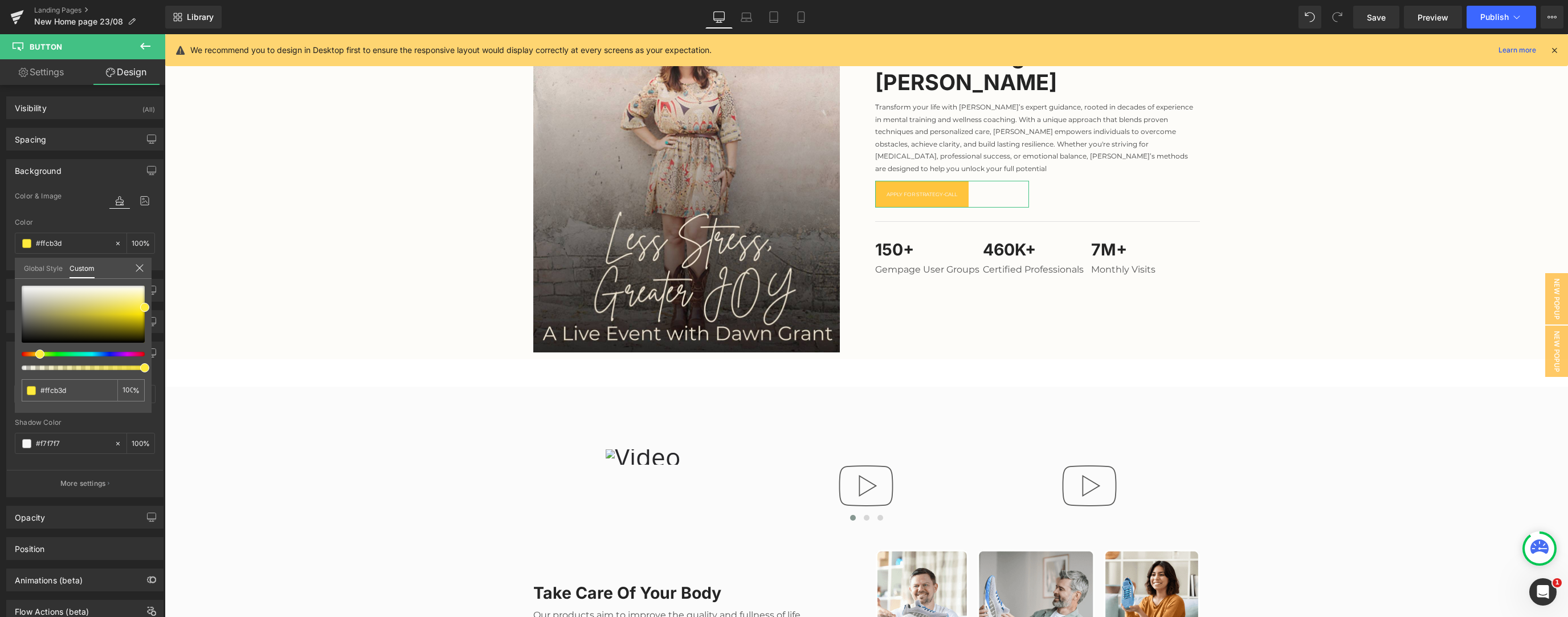
type input "#ffc43d"
type input "#ffbb3d"
type input "#ffb43d"
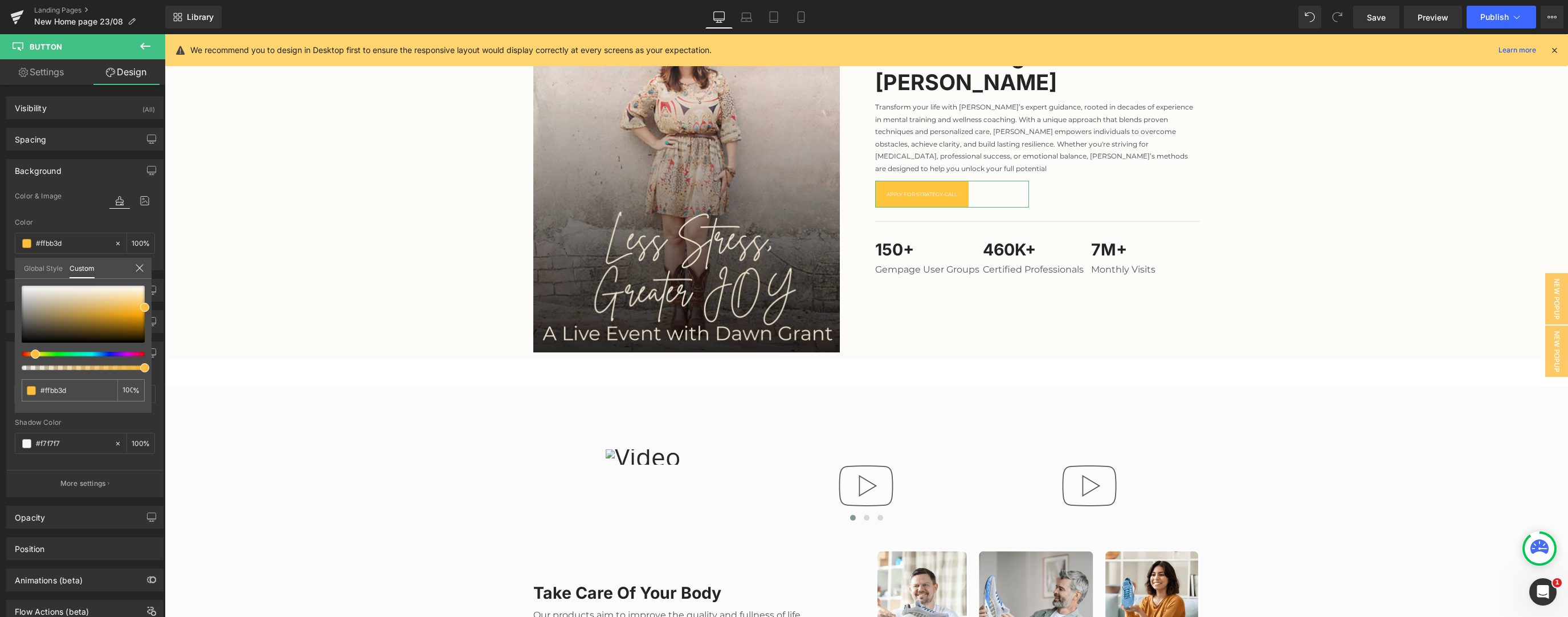
type input "#ffb43d"
type input "#ffab3d"
type input "#ffa43d"
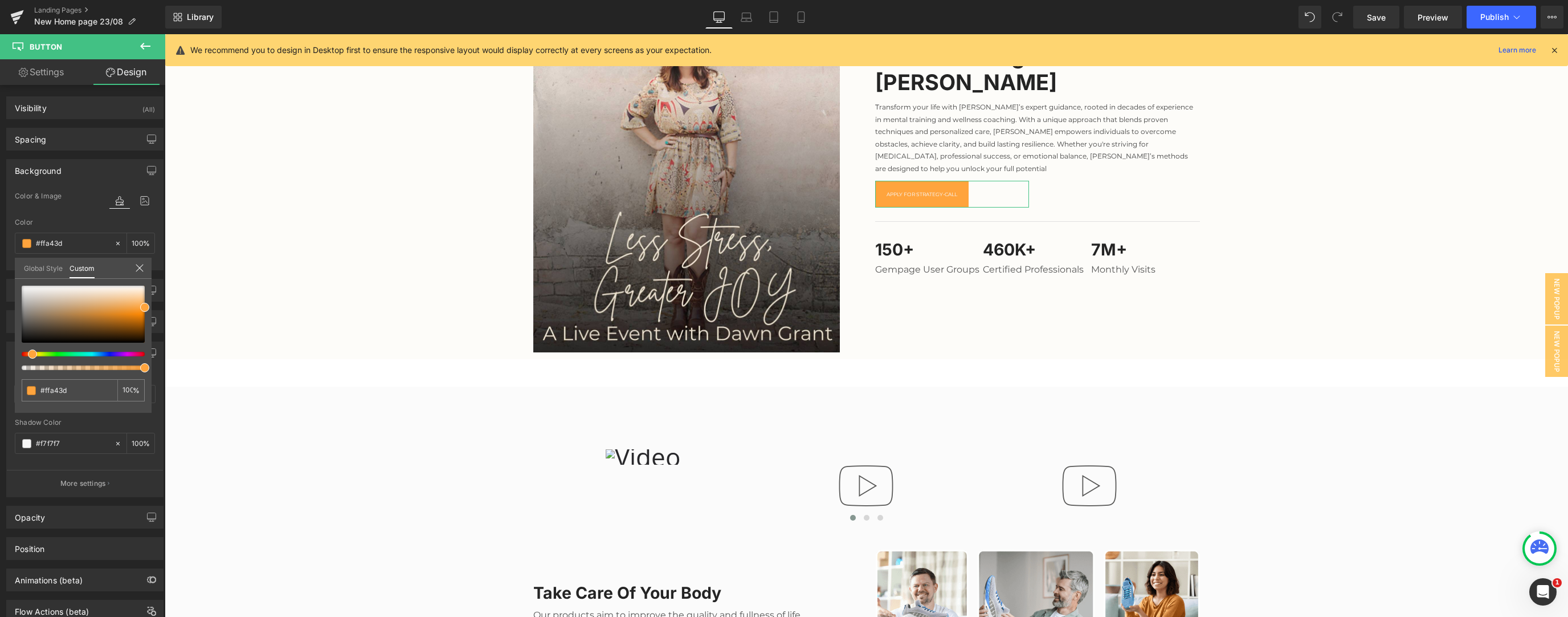
type input "#ff9e3d"
type input "#ff943d"
type input "#ff8d3d"
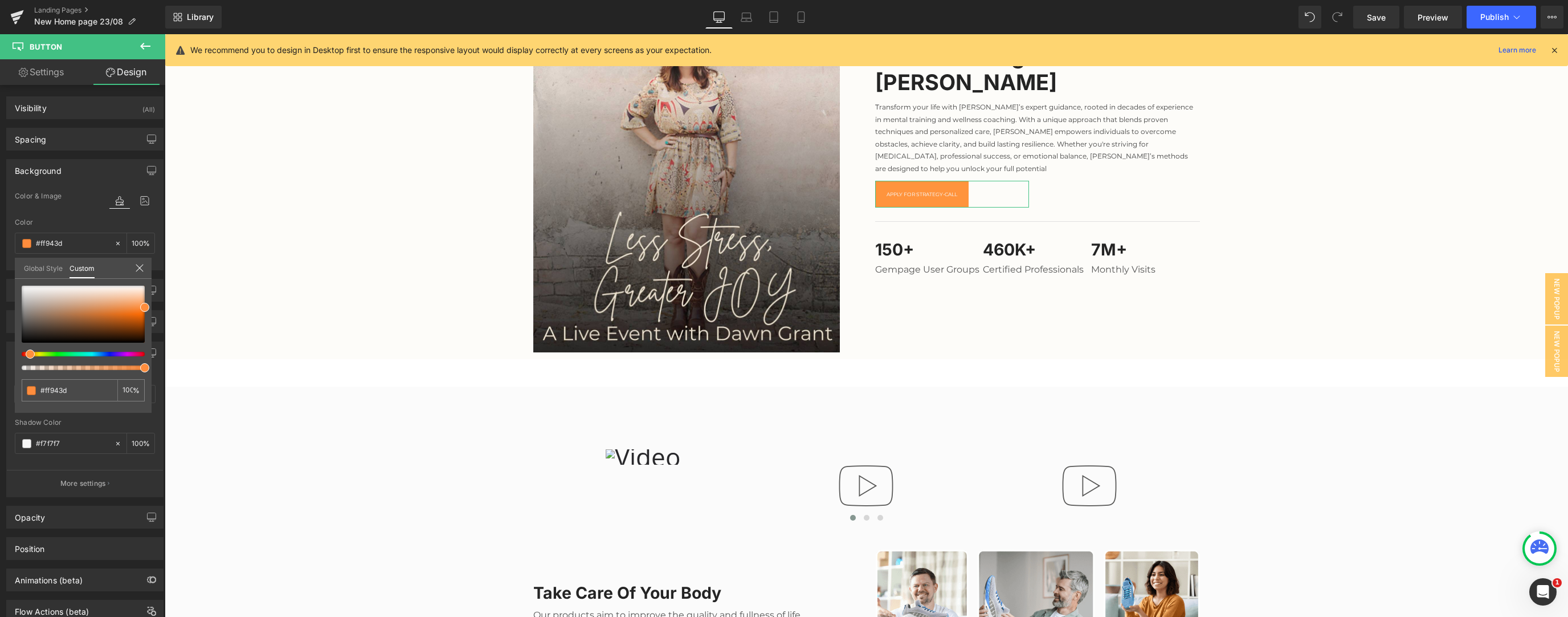
type input "#ff8d3d"
drag, startPoint x: 100, startPoint y: 353, endPoint x: 27, endPoint y: 355, distance: 73.0
click at [27, 266] on span at bounding box center [29, 353] width 9 height 9
click at [583, 18] on link "Save" at bounding box center [1376, 17] width 46 height 23
click at [583, 204] on div at bounding box center [866, 325] width 1403 height 583
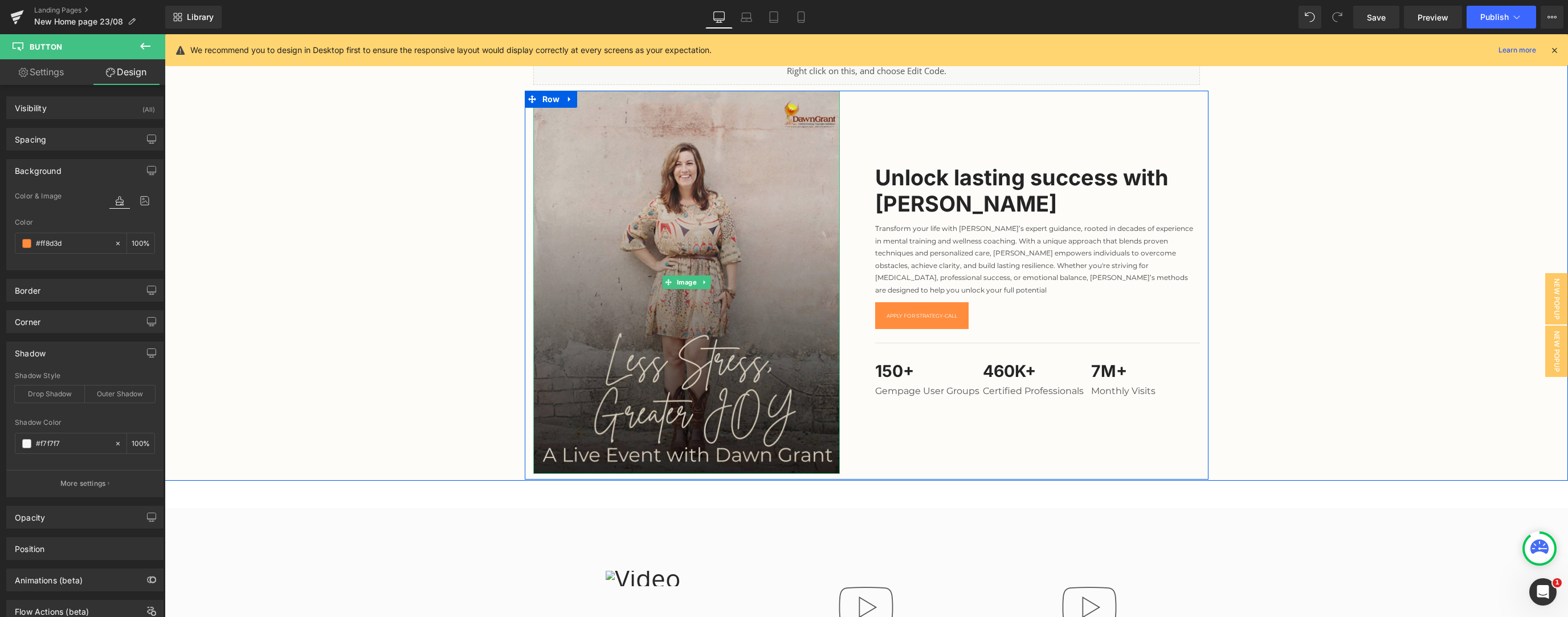
scroll to position [61, 0]
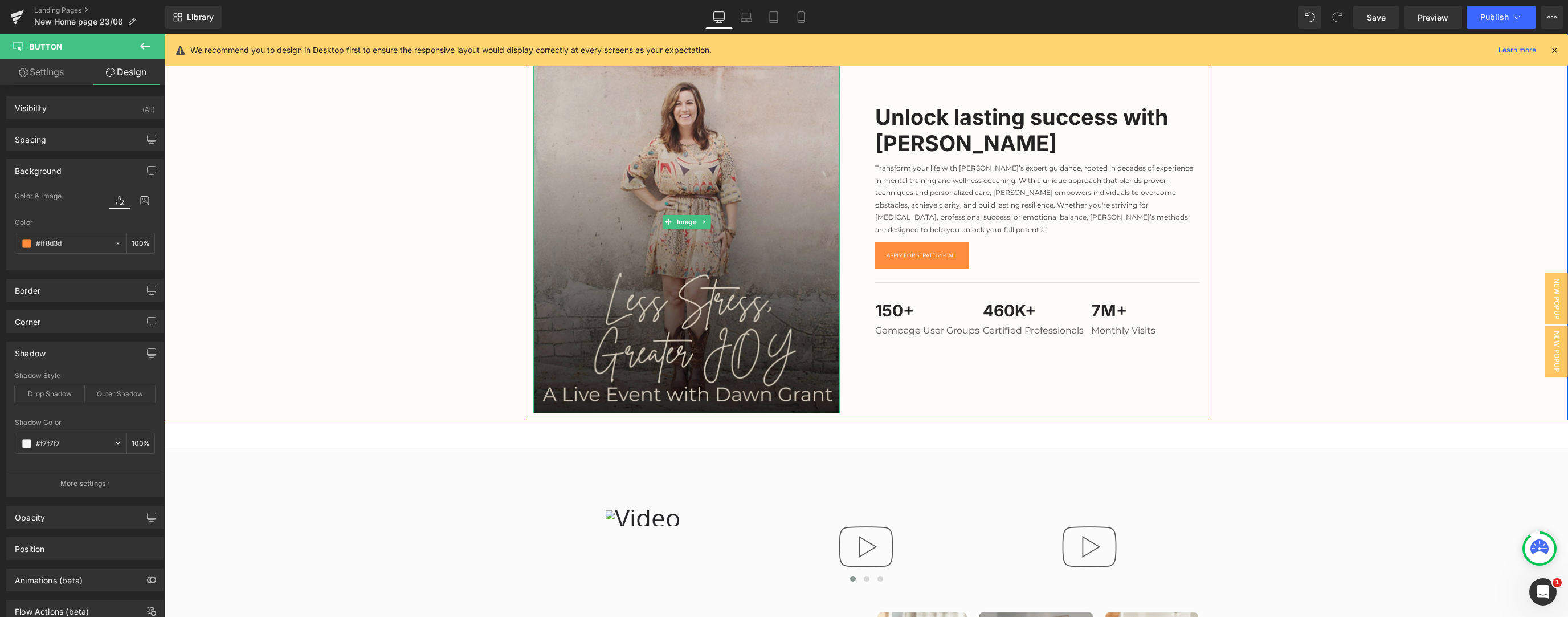
click at [583, 255] on img at bounding box center [686, 222] width 307 height 383
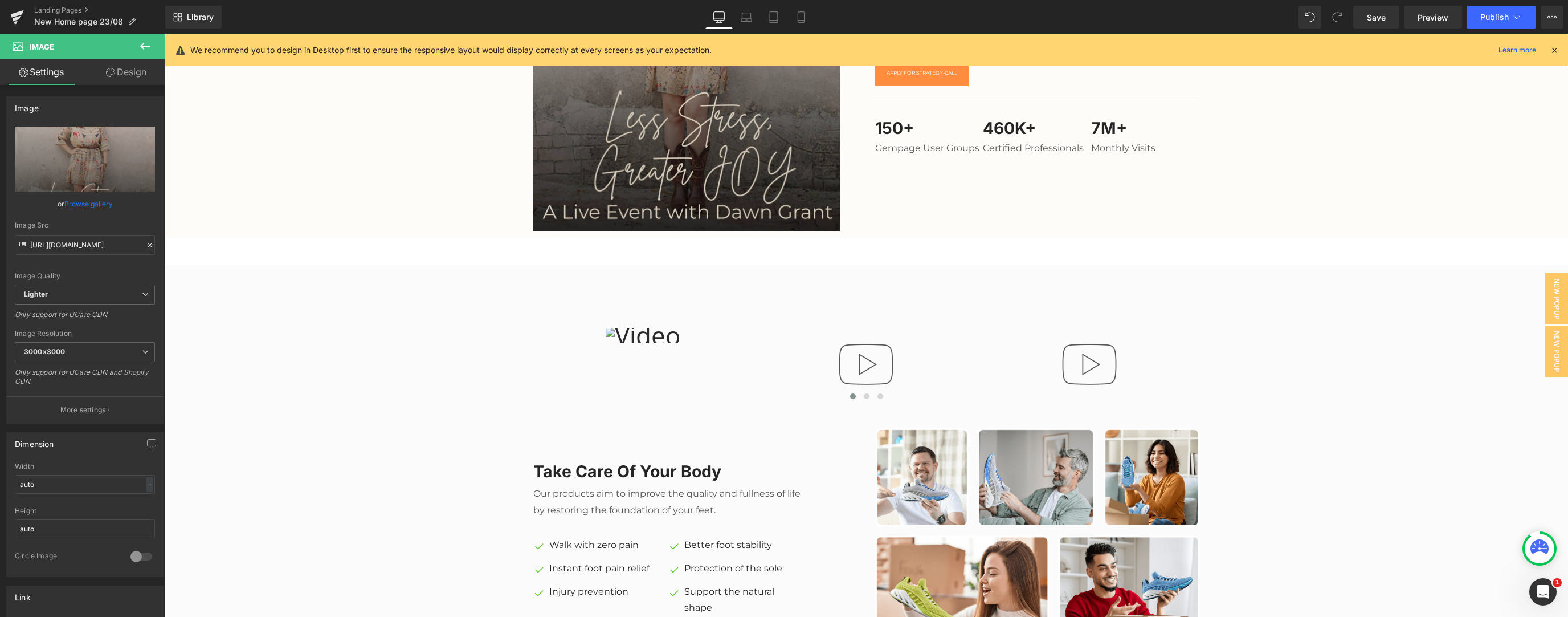
scroll to position [365, 0]
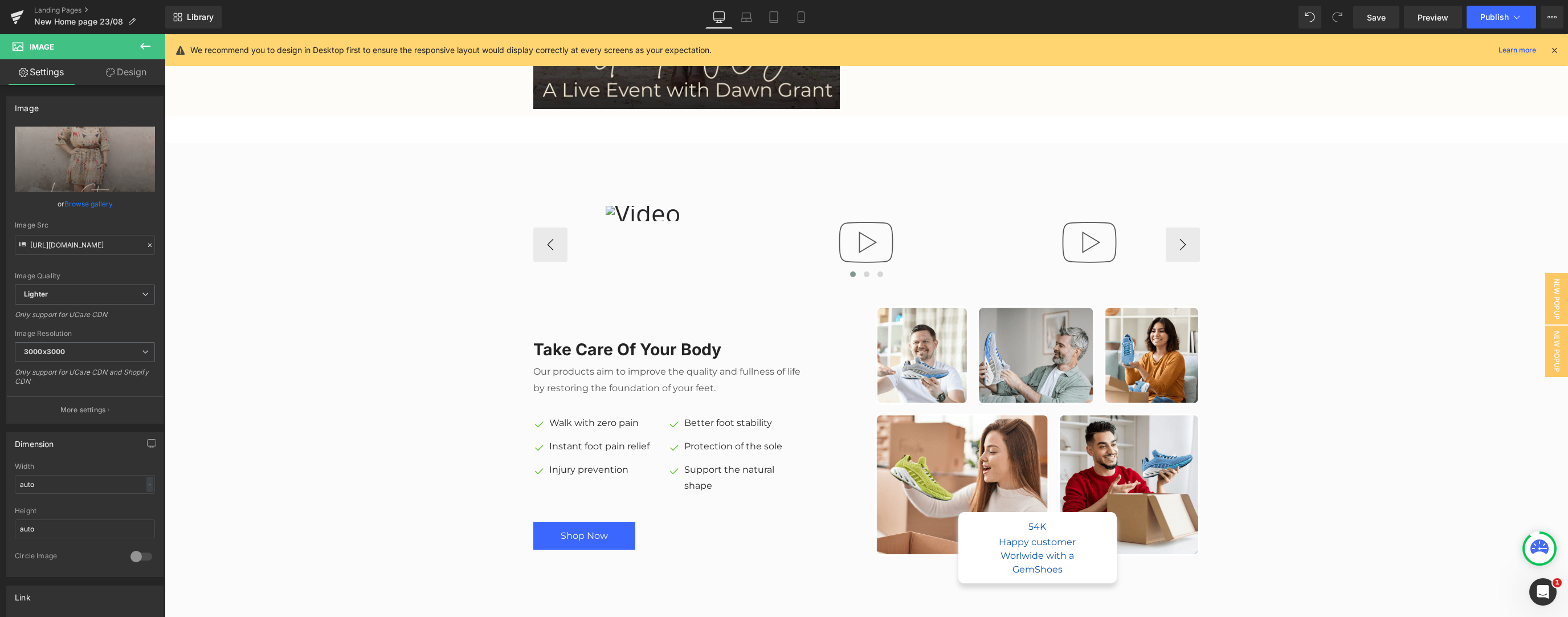
click at [583, 239] on div "Video Popup Video Popup Video Popup Video Popup" at bounding box center [1314, 244] width 1562 height 77
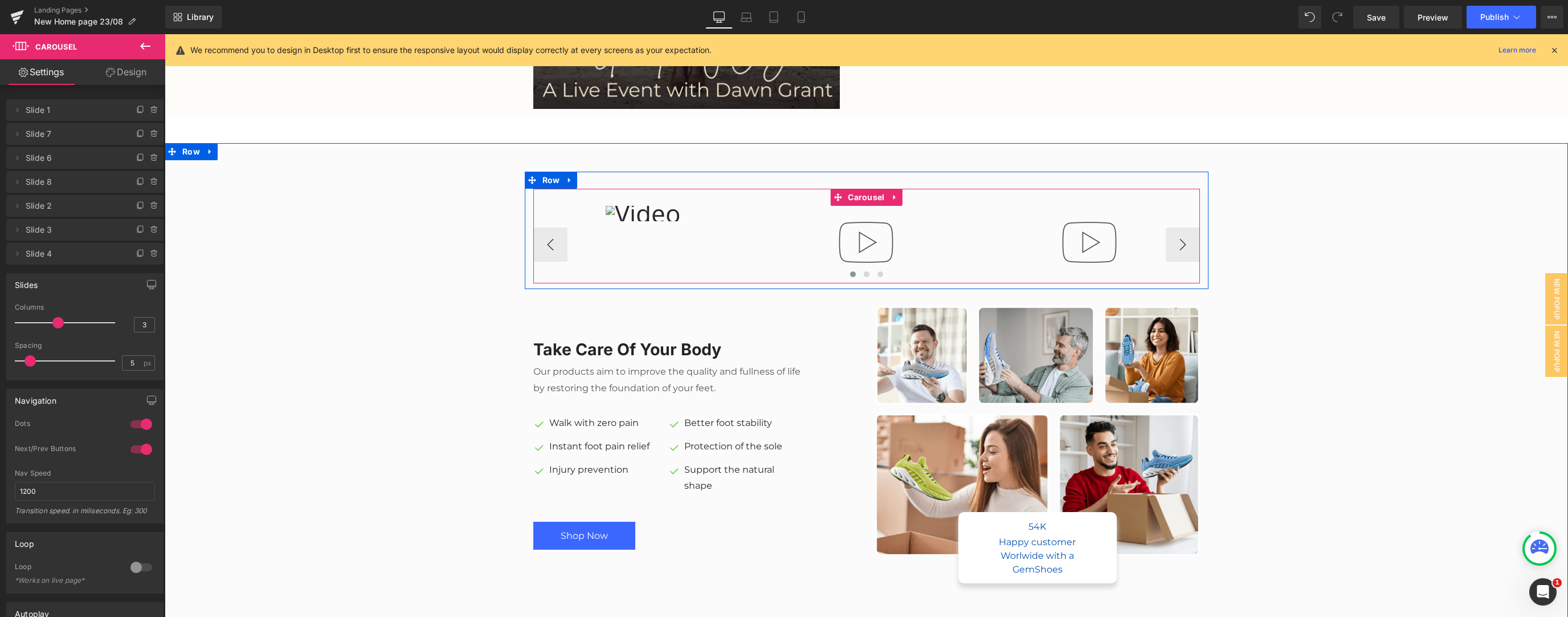
click at [165, 34] on div at bounding box center [165, 34] width 0 height 0
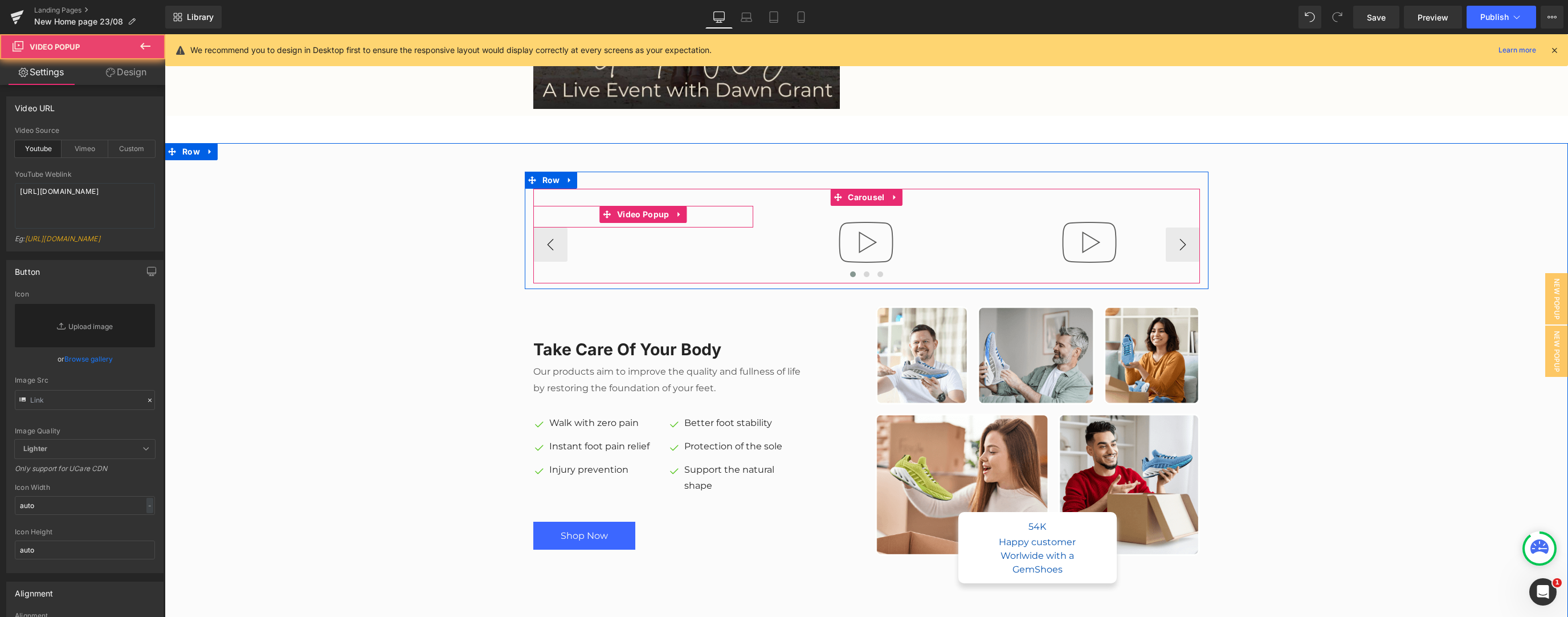
click at [583, 210] on div at bounding box center [643, 216] width 221 height 22
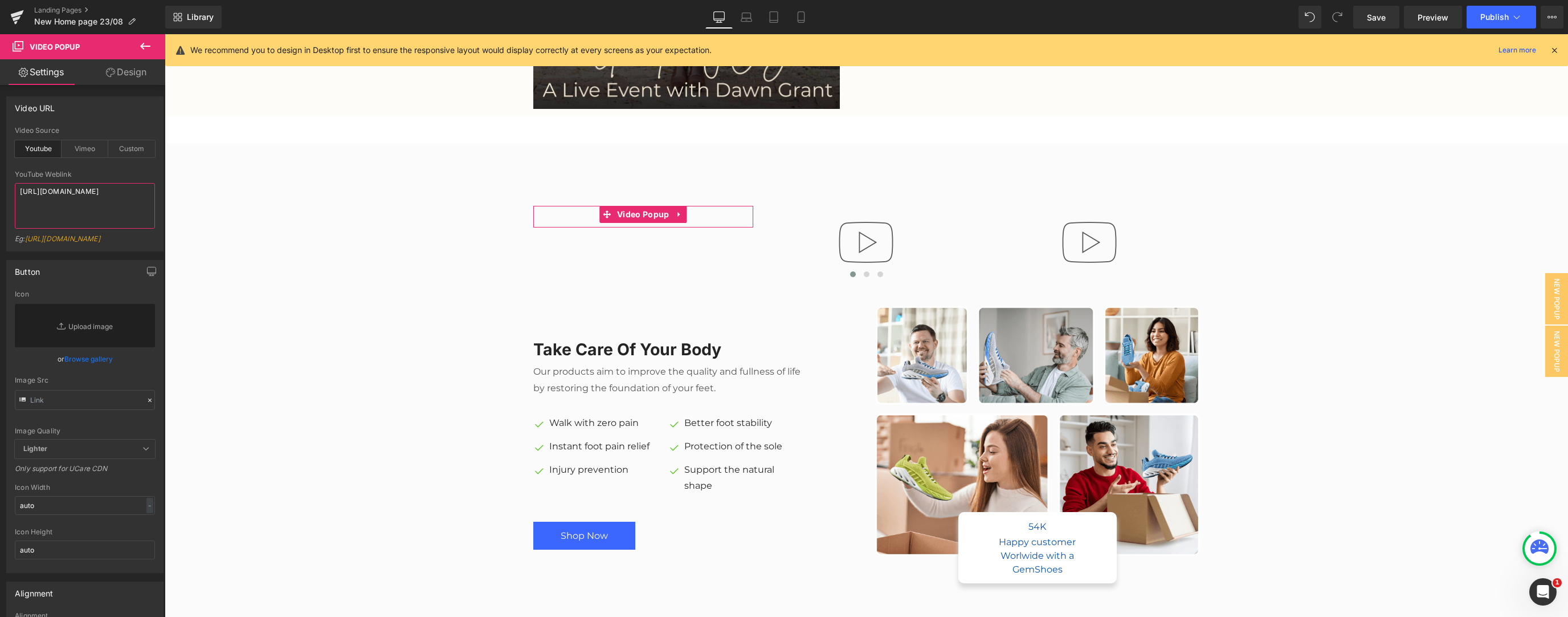
click at [79, 203] on textarea "https://www.youtube.com/shorts/7w4np0gec6k" at bounding box center [85, 206] width 140 height 45
click at [135, 155] on div "Custom" at bounding box center [131, 148] width 47 height 17
click at [583, 185] on div "Video Popup Video Popup Video Popup Video Popup ‹ › Carousel Row Take Care Of Y…" at bounding box center [866, 379] width 1403 height 417
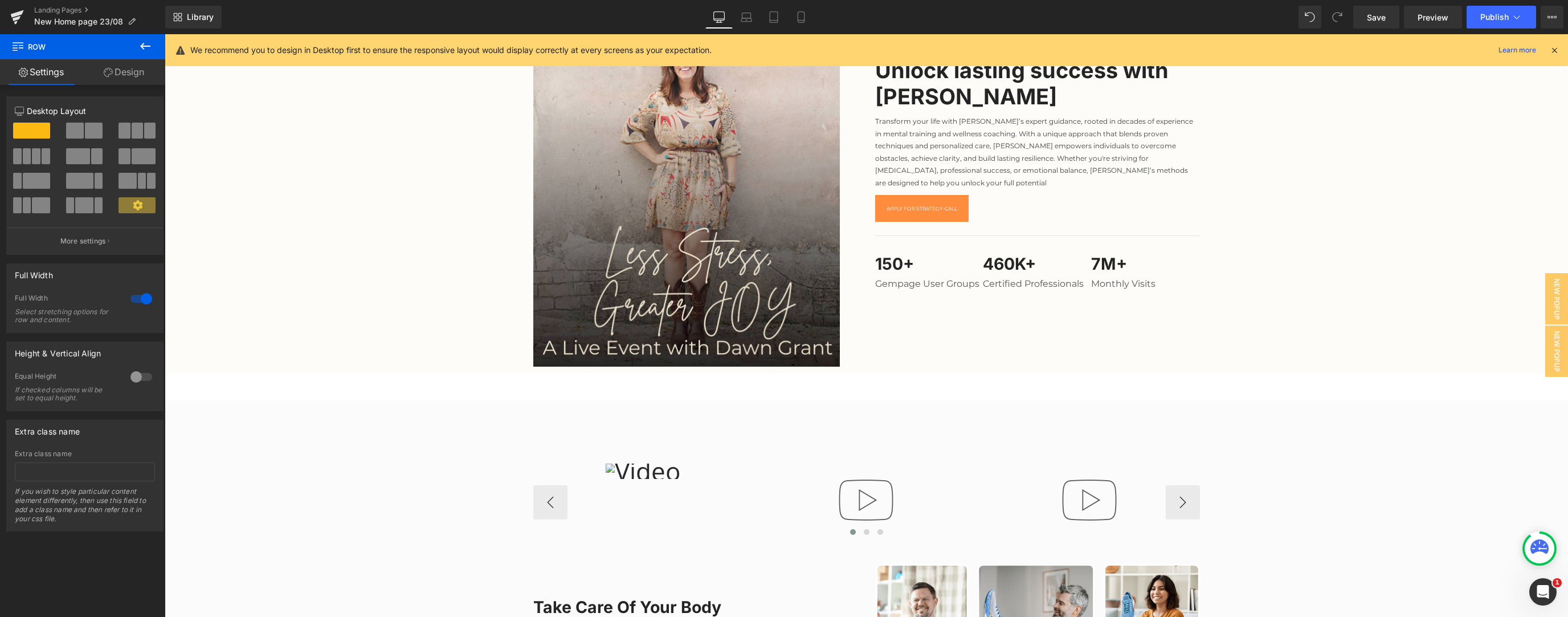
scroll to position [183, 0]
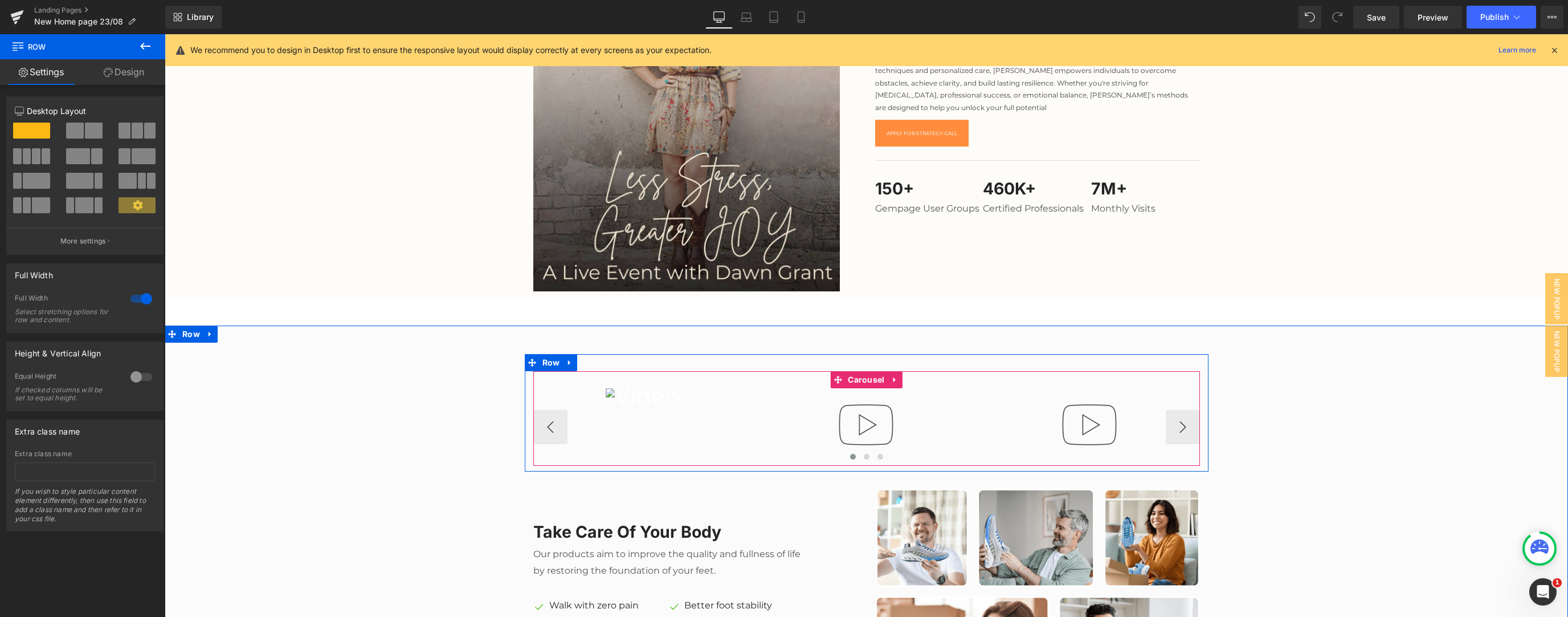
click at [583, 266] on span "Video Popup" at bounding box center [643, 396] width 46 height 14
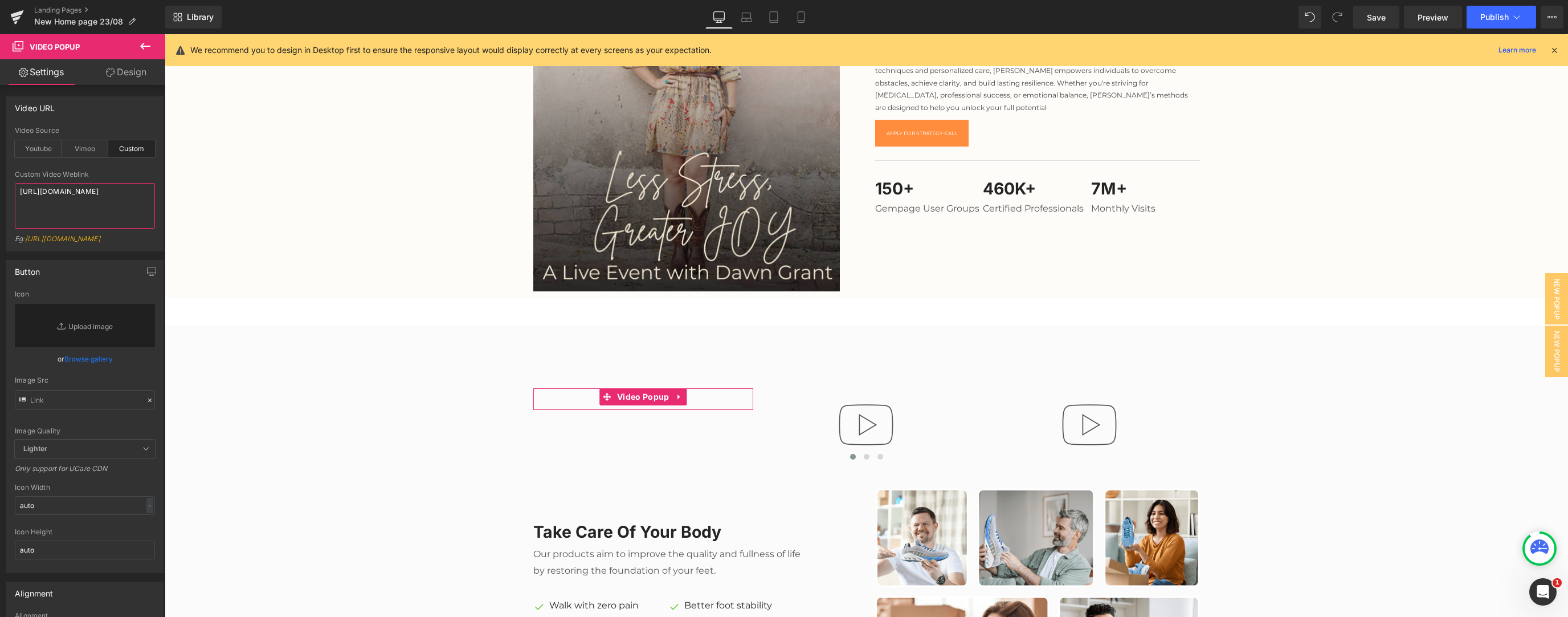
click at [75, 202] on textarea "https://cdn.shopify.com/s/files/1/0263/4153/9917/files/Stamped_Reviews.mp4?v=15…" at bounding box center [85, 206] width 140 height 45
paste textarea "videos/c/o/v/8807d1e67c4d4802b4a3a2fed1df6876.mp4"
type textarea "https://cdn.shopify.com/videos/c/o/v/8807d1e67c4d4802b4a3a2fed1df6876.mp4"
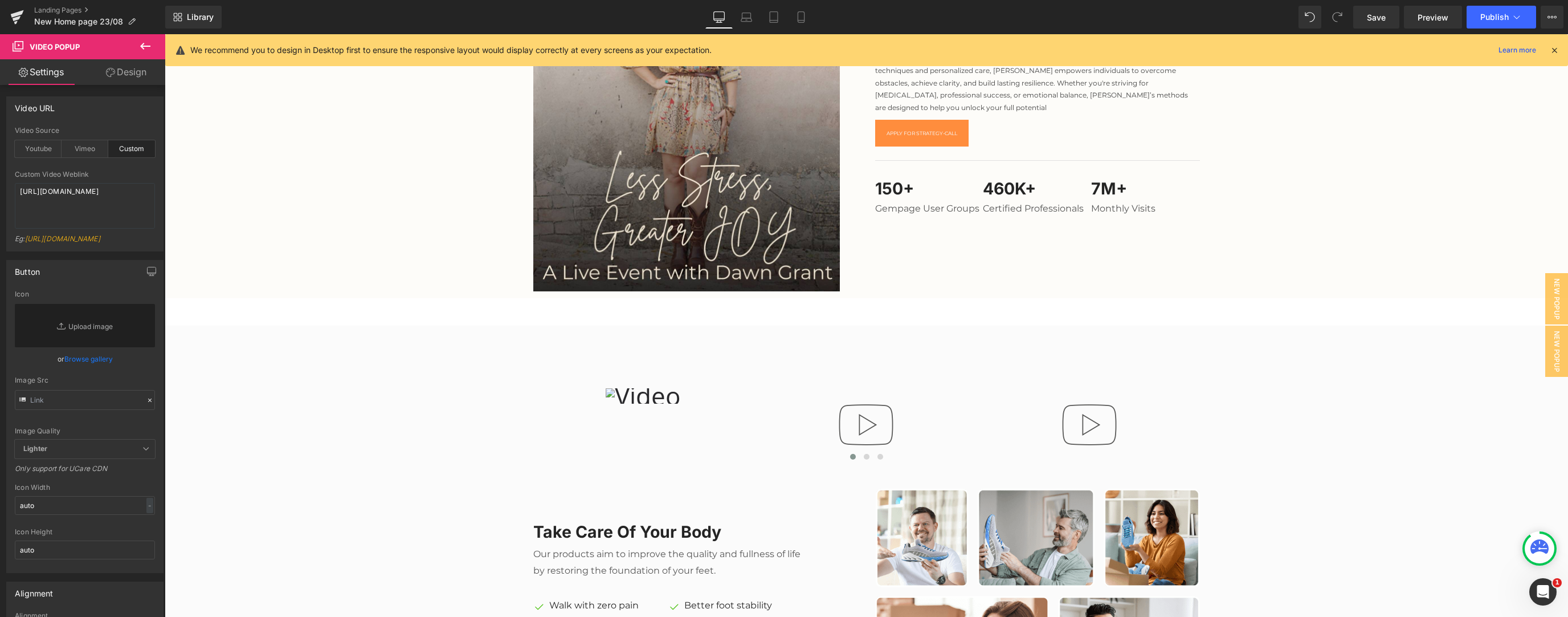
click at [175, 230] on div "Liquid Row Image Unlock lasting success with dawn grant Heading Transform your …" at bounding box center [866, 77] width 1403 height 441
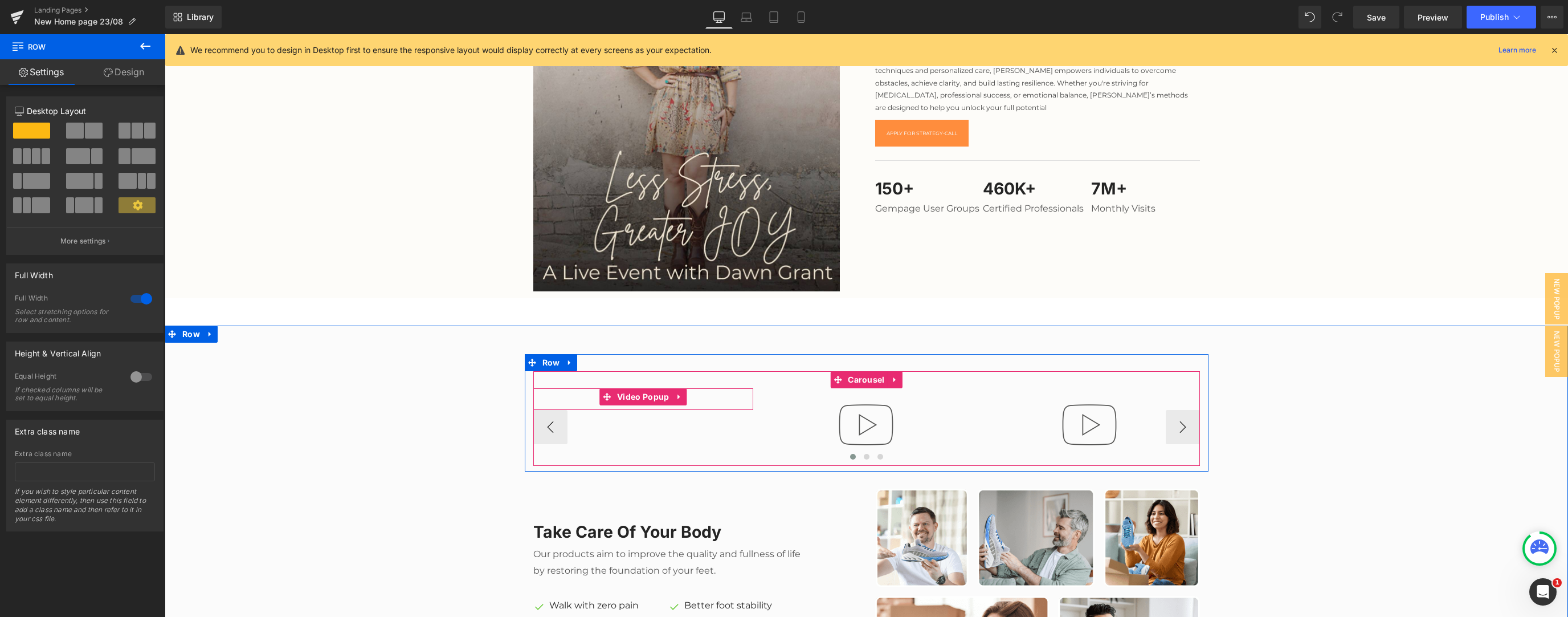
click at [583, 266] on div at bounding box center [643, 399] width 221 height 22
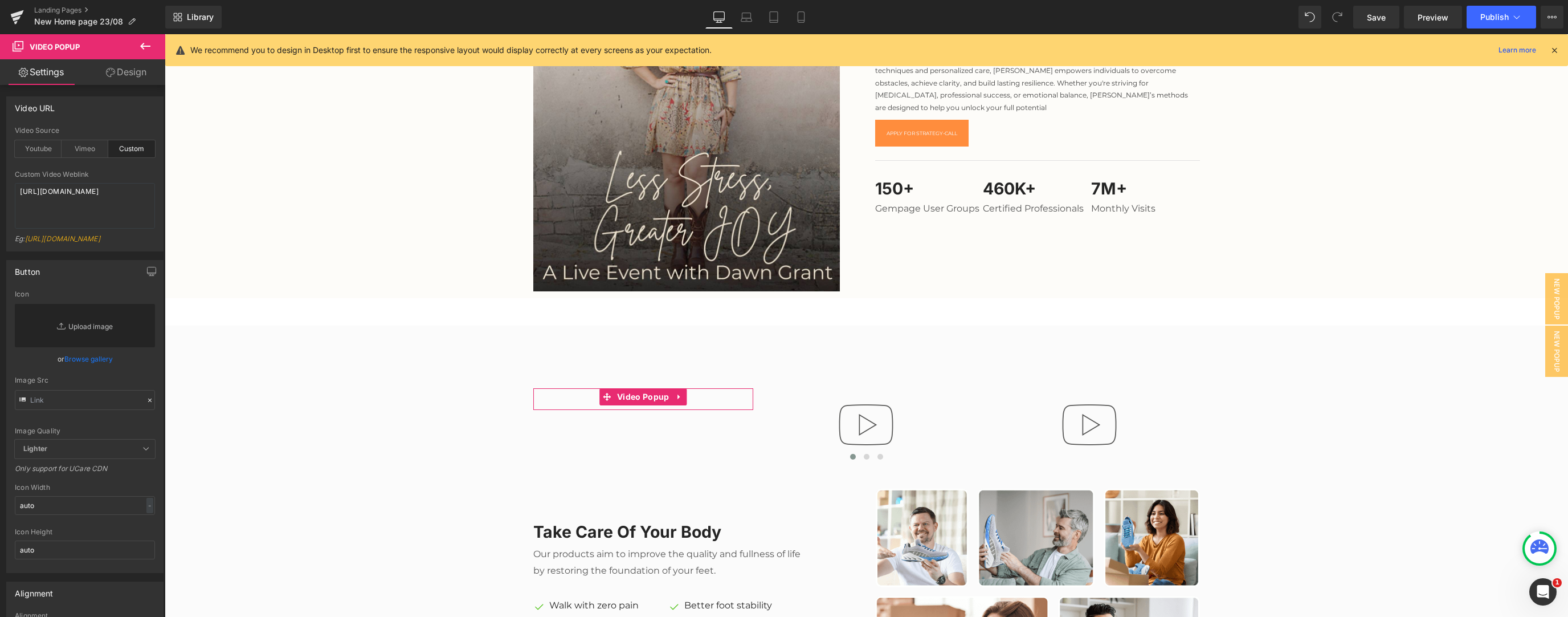
click at [69, 266] on link "Replace Image" at bounding box center [85, 325] width 140 height 43
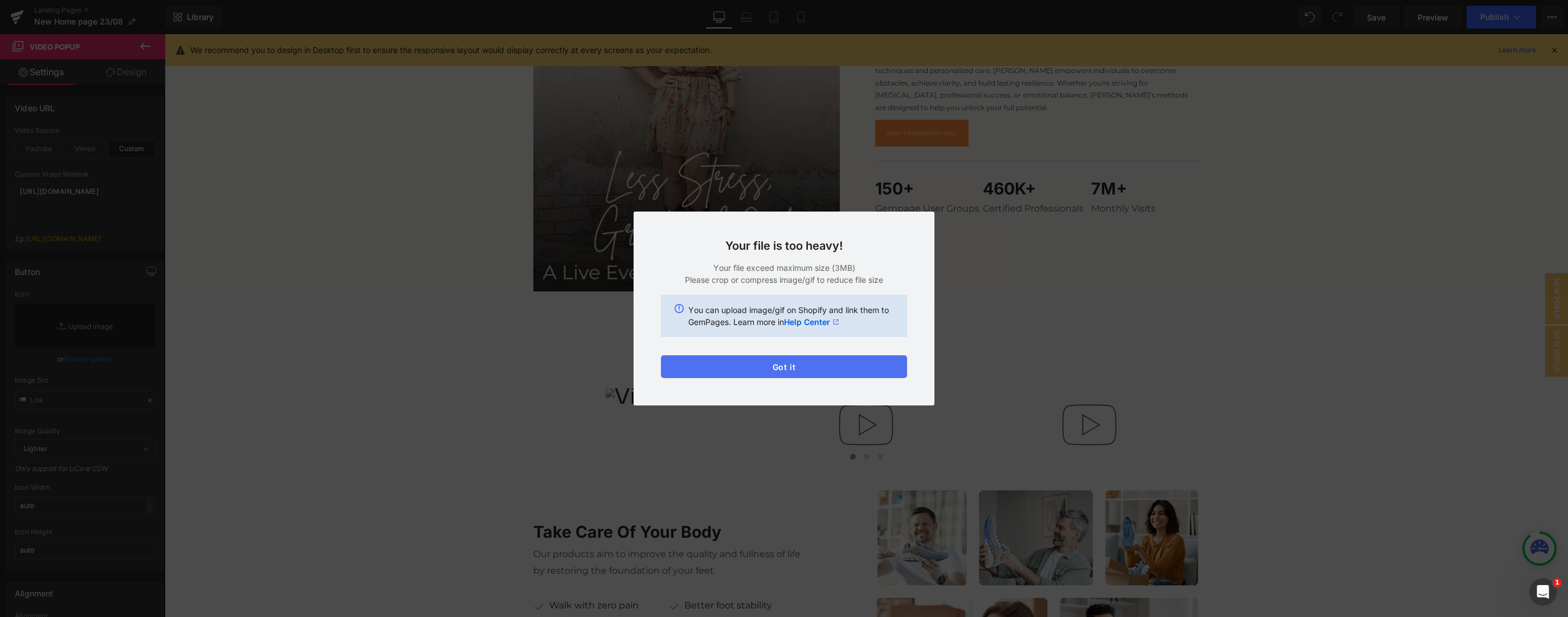
click at [583, 266] on button "Got it" at bounding box center [783, 366] width 246 height 23
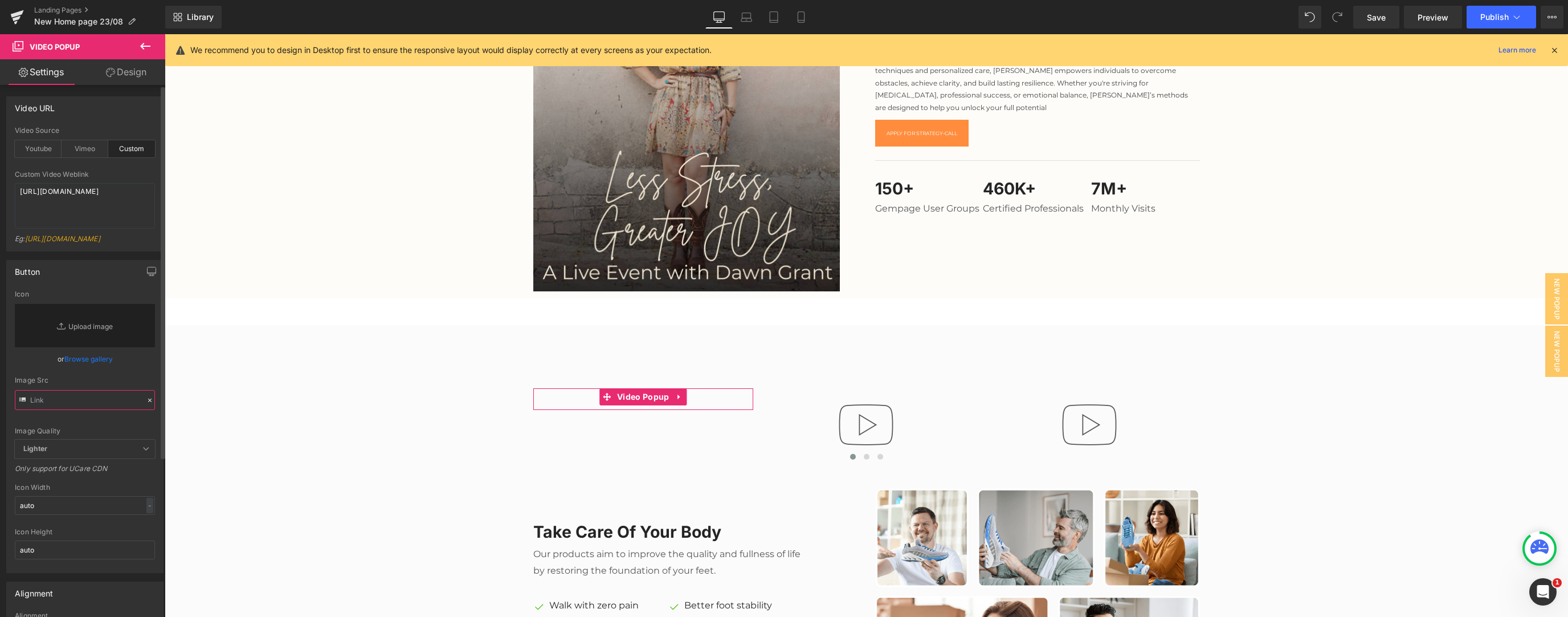
click at [53, 266] on input "text" at bounding box center [85, 399] width 140 height 20
click at [39, 155] on div "Youtube" at bounding box center [38, 148] width 47 height 17
click at [82, 152] on div "Vimeo" at bounding box center [84, 148] width 47 height 17
click at [136, 150] on div "Custom" at bounding box center [131, 148] width 47 height 17
click at [77, 266] on link "Browse gallery" at bounding box center [88, 359] width 49 height 20
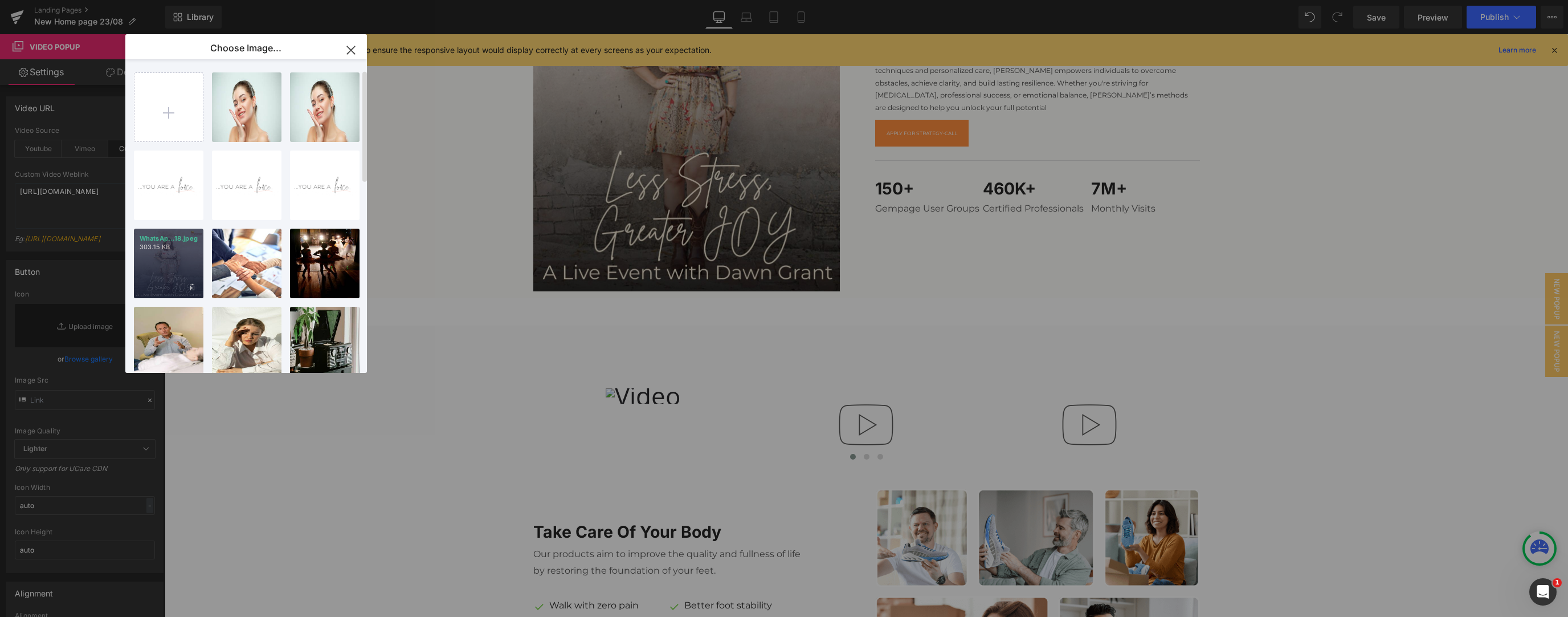
scroll to position [121, 0]
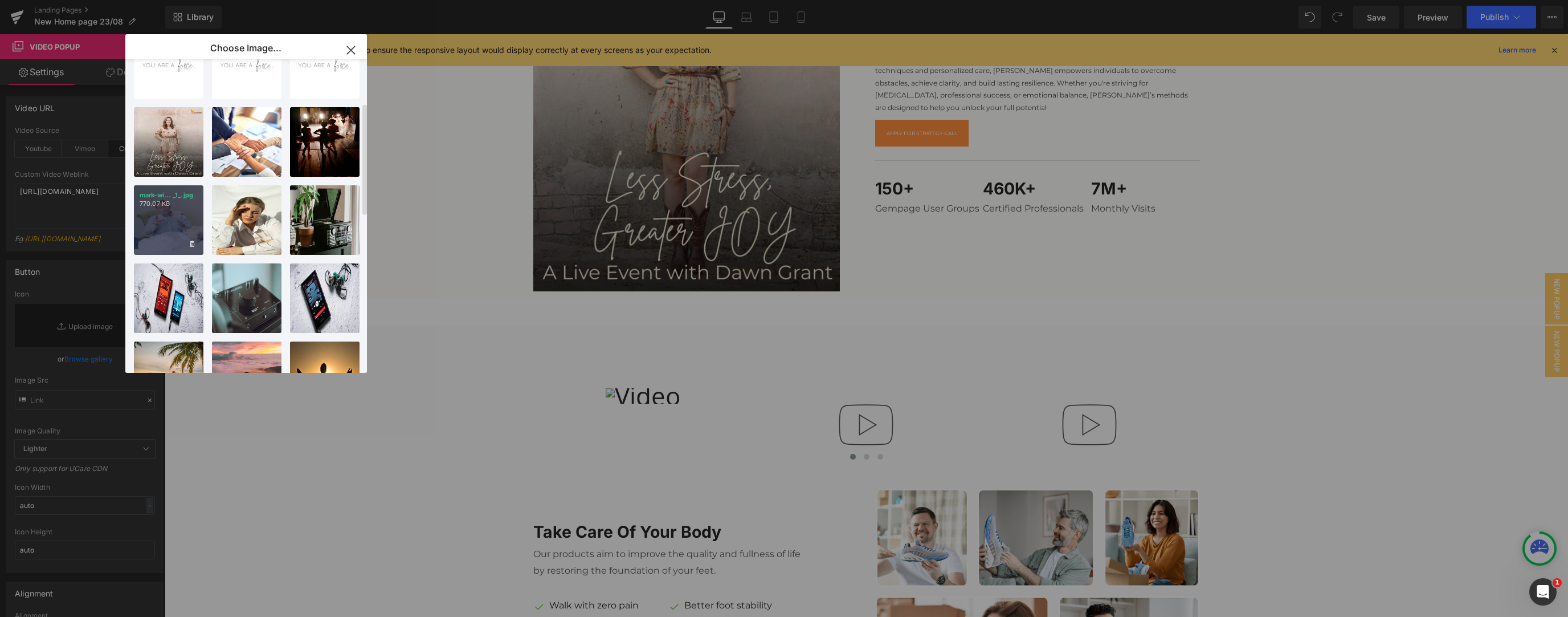
type input "https://ucarecdn.com/d545b91a-0001-4a16-8fe7-d5c6eb6adba7/-/format/auto/-/previ…"
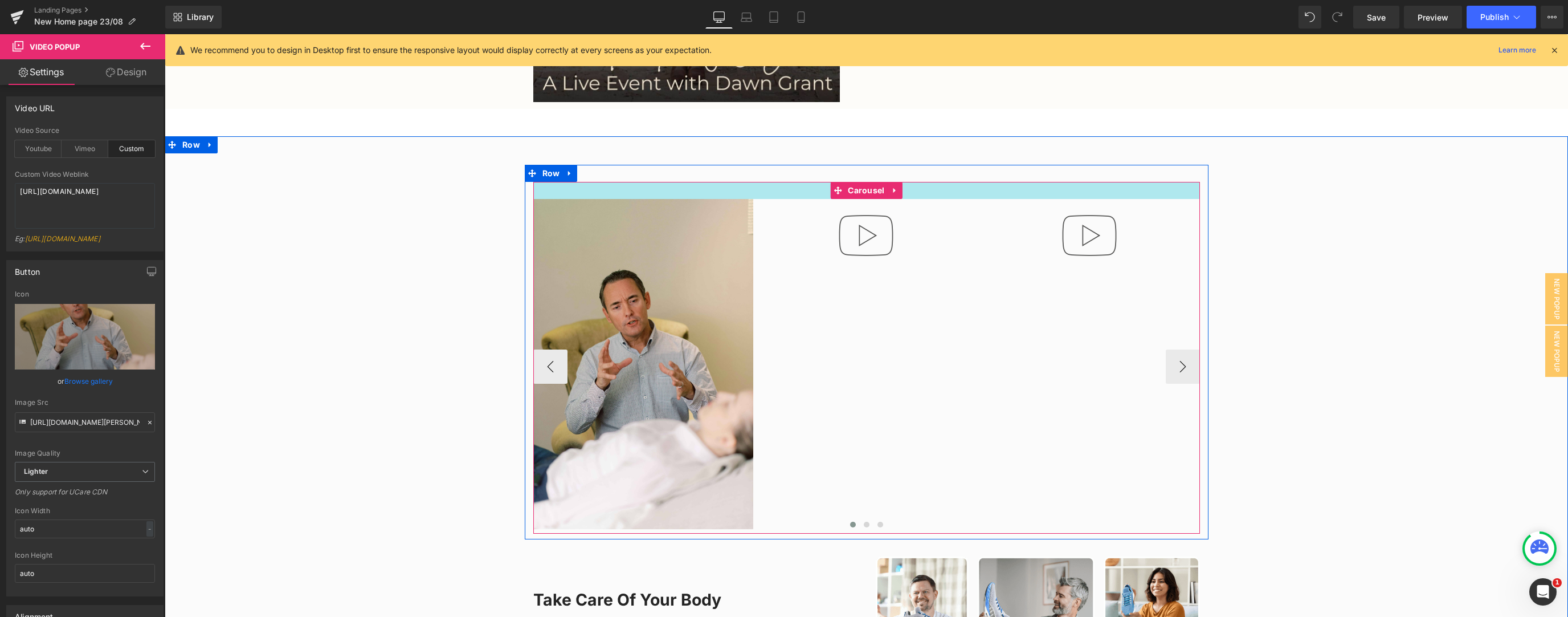
scroll to position [425, 0]
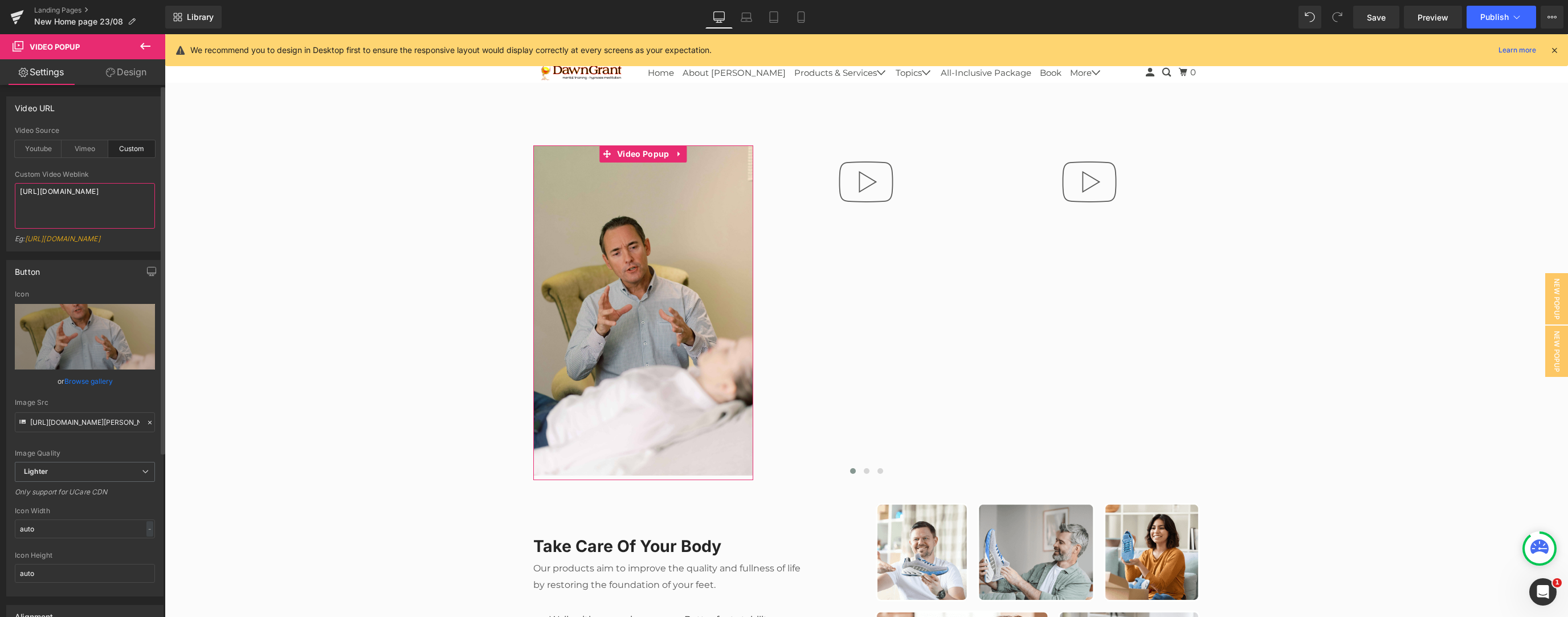
click at [92, 223] on textarea "https://cdn.shopify.com/videos/c/o/v/8807d1e67c4d4802b4a3a2fed1df6876.mp4" at bounding box center [85, 206] width 140 height 45
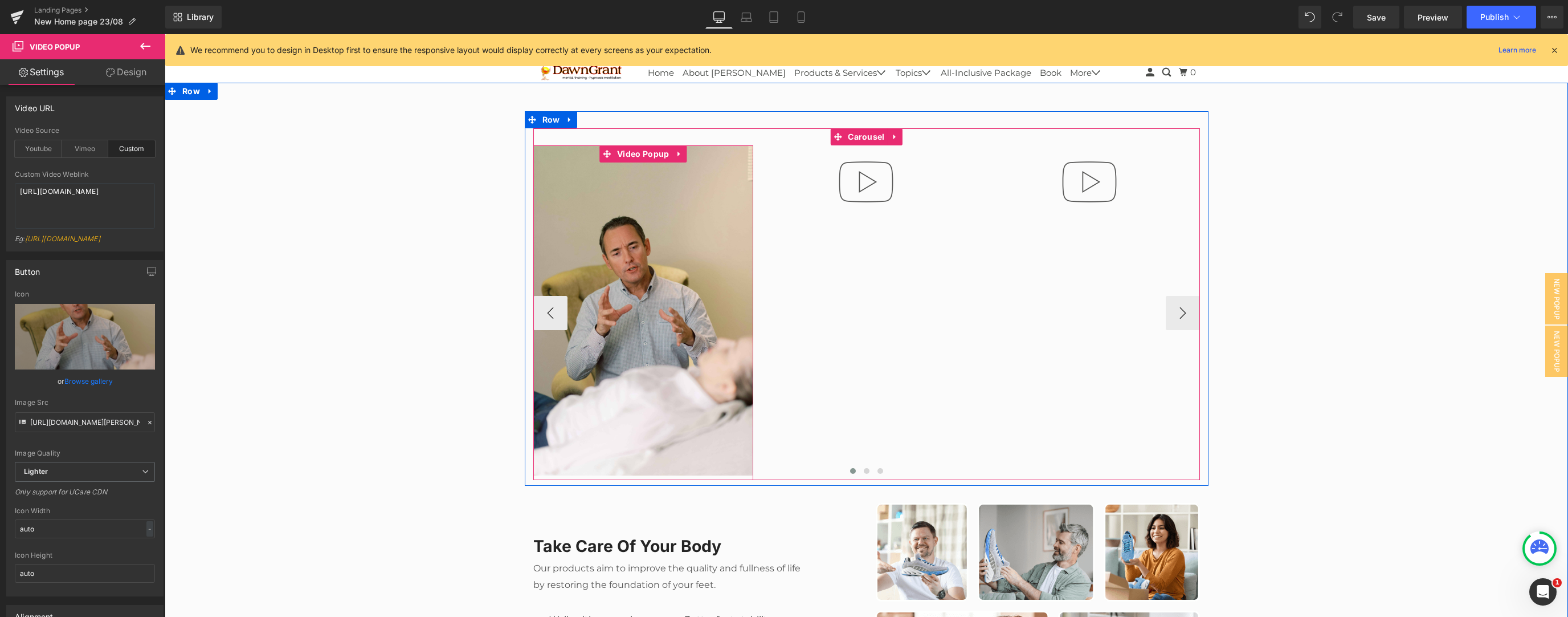
click at [583, 266] on img at bounding box center [643, 310] width 221 height 330
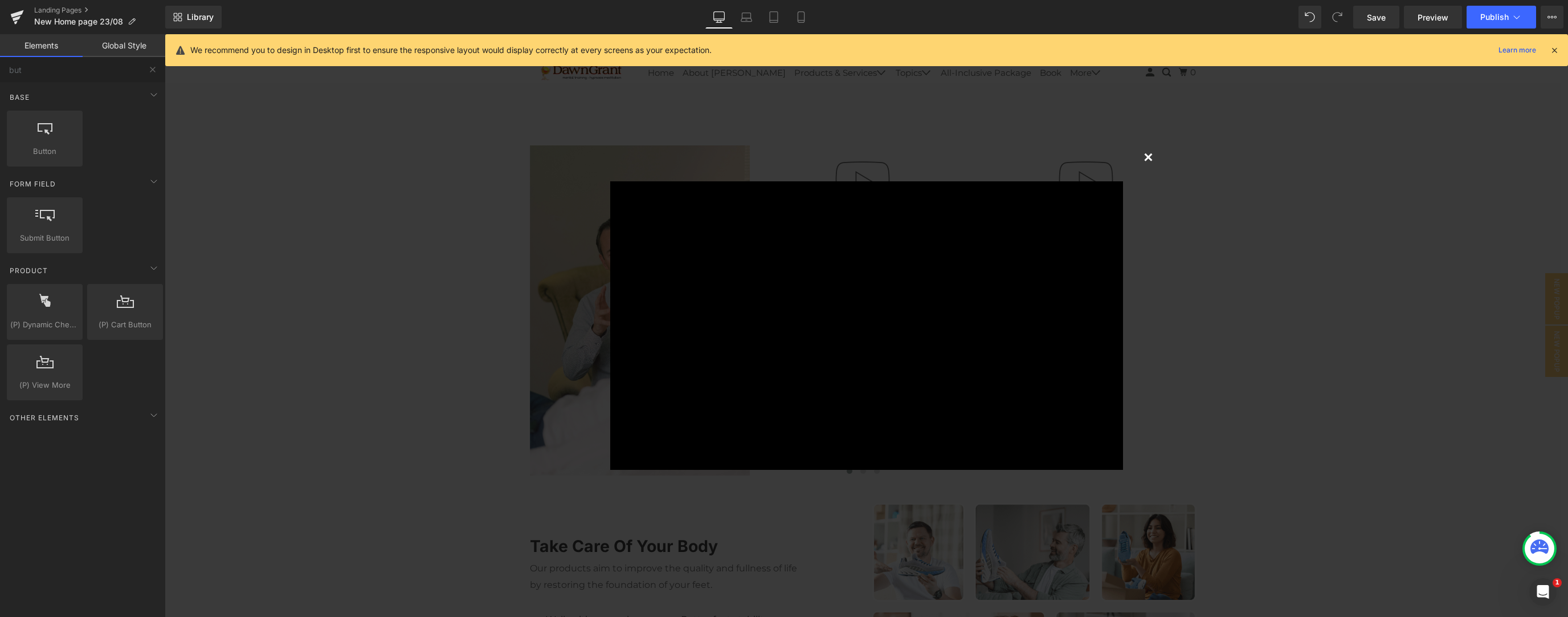
click at [583, 156] on button "×" at bounding box center [1148, 156] width 23 height 23
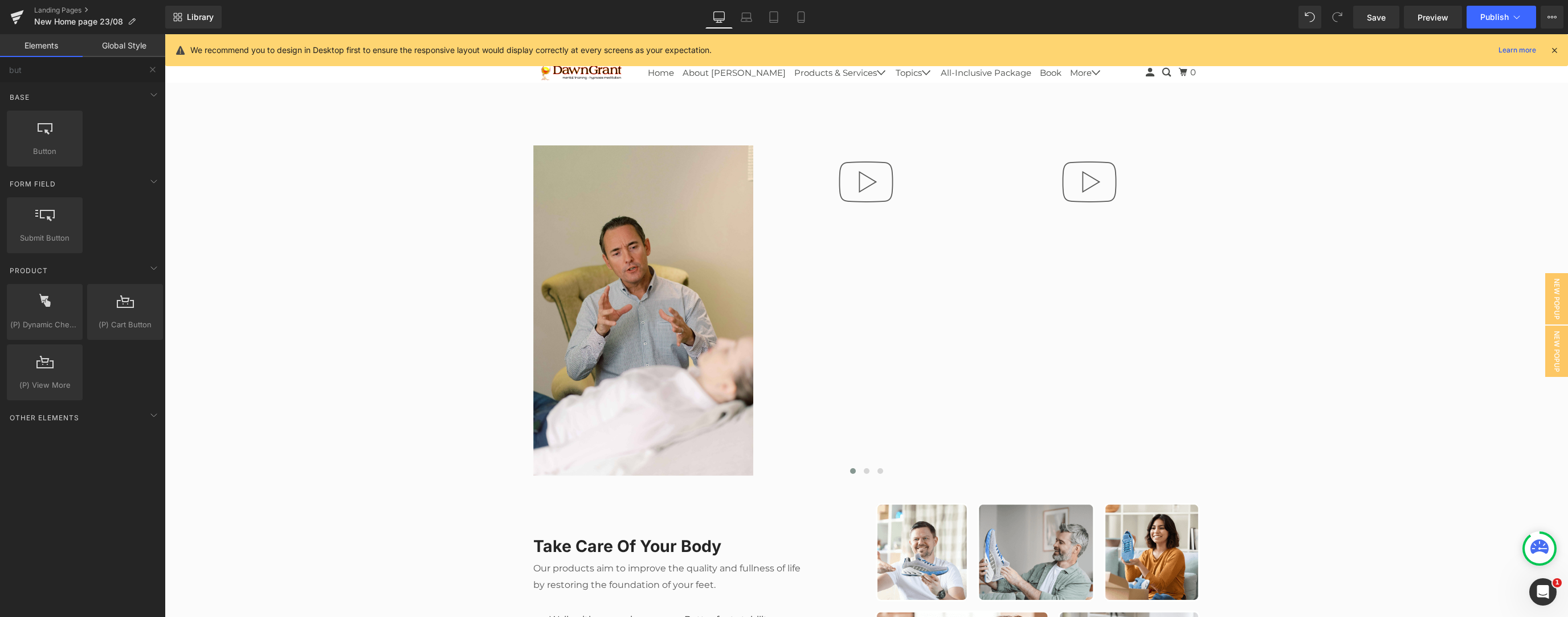
click at [127, 46] on link "Global Style" at bounding box center [124, 45] width 83 height 23
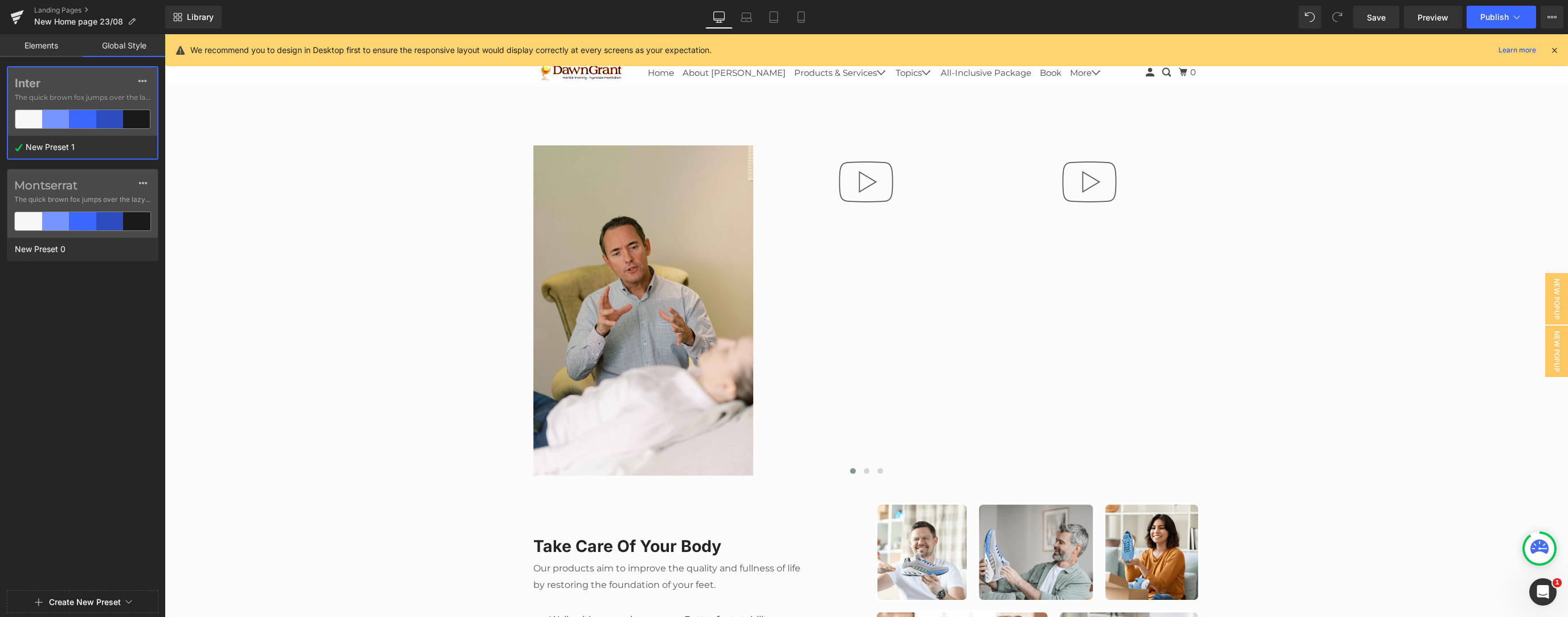
click at [40, 53] on link "Elements" at bounding box center [41, 45] width 83 height 23
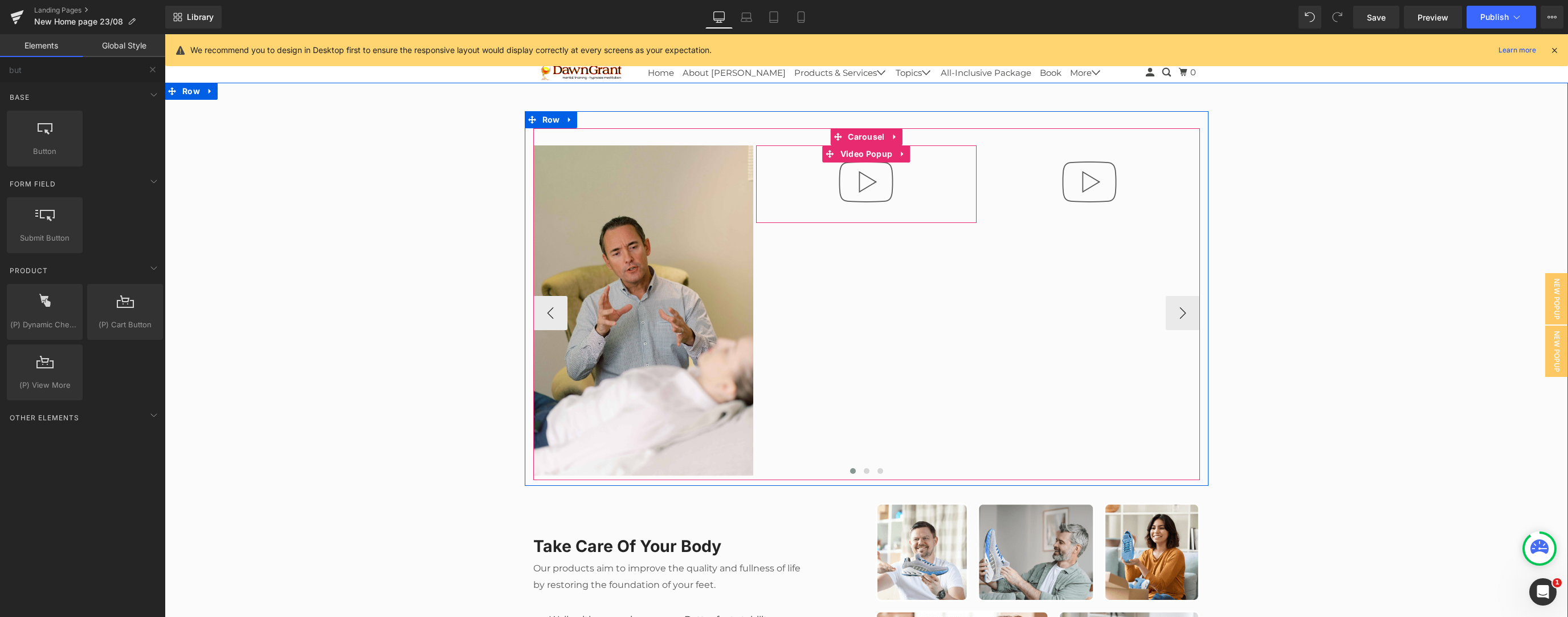
click at [583, 209] on div at bounding box center [866, 183] width 221 height 77
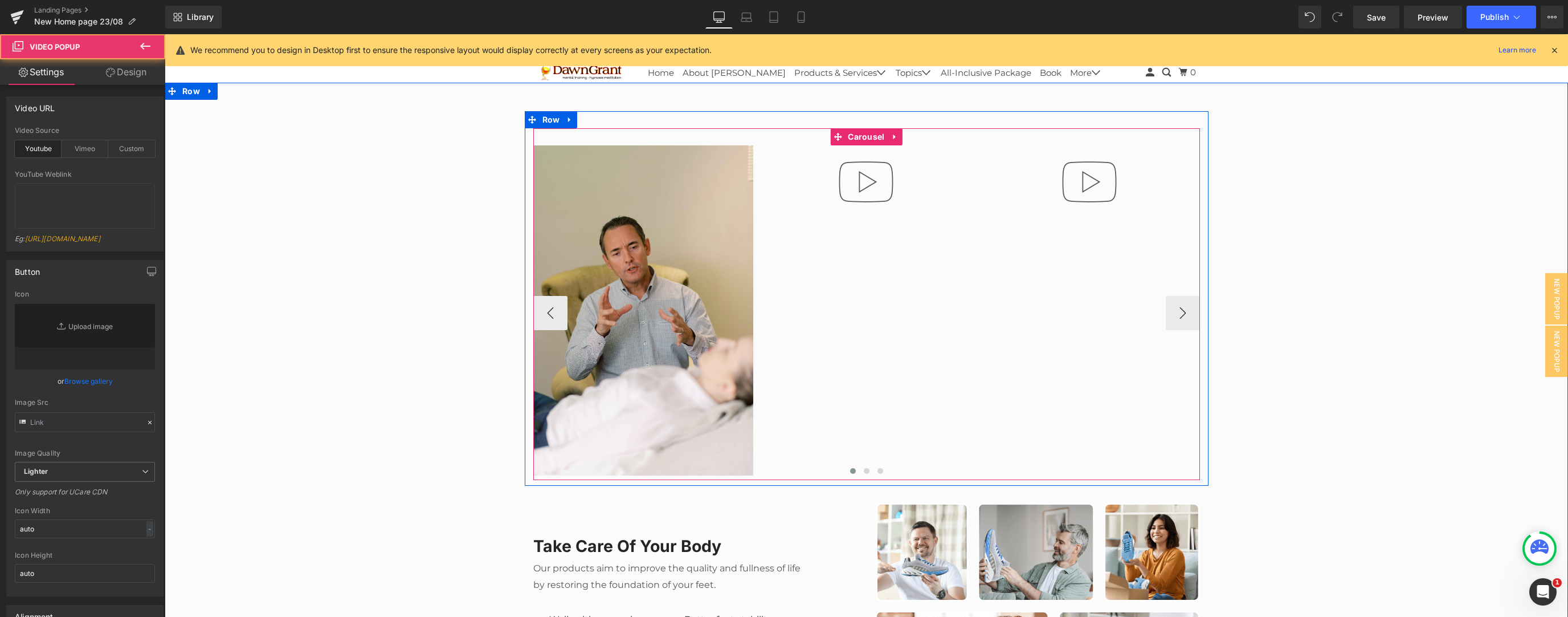
type input "//d1um8515vdn9kb.cloudfront.net/images/youtube-play-button.png"
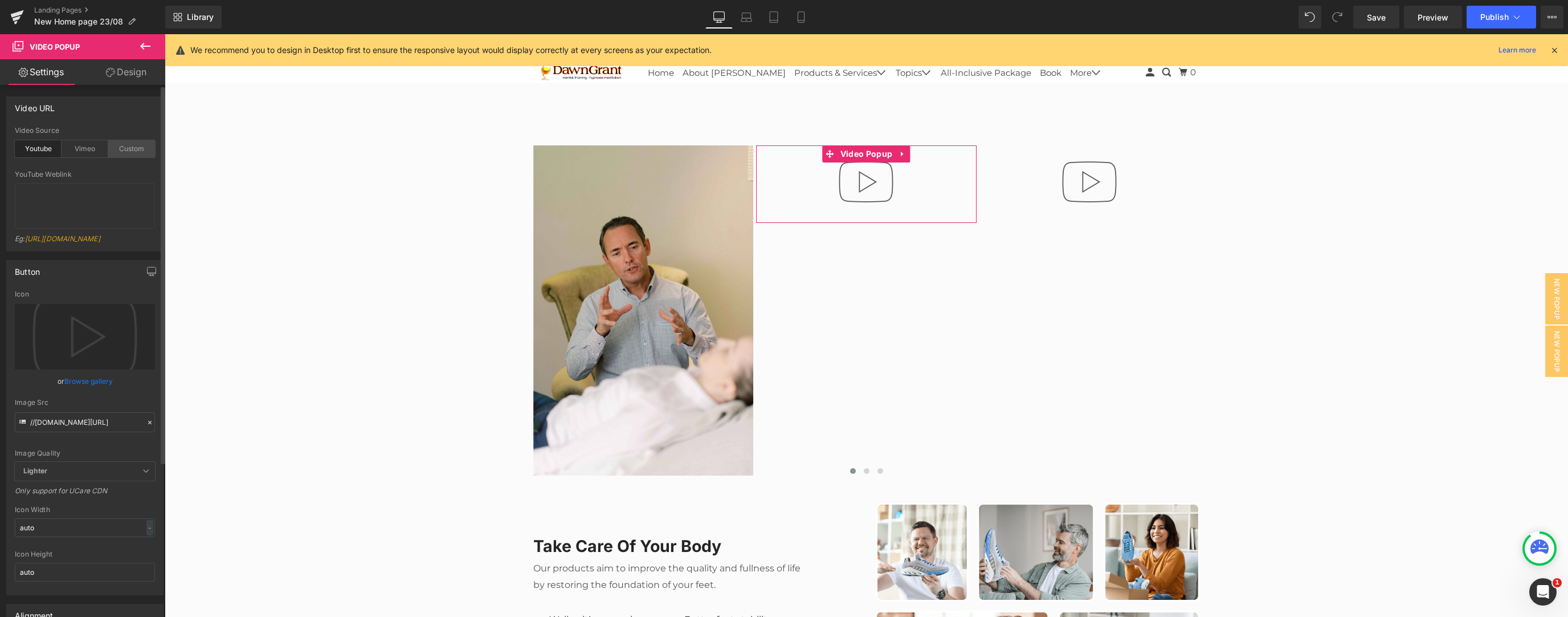
click at [127, 151] on div "Custom" at bounding box center [131, 148] width 47 height 17
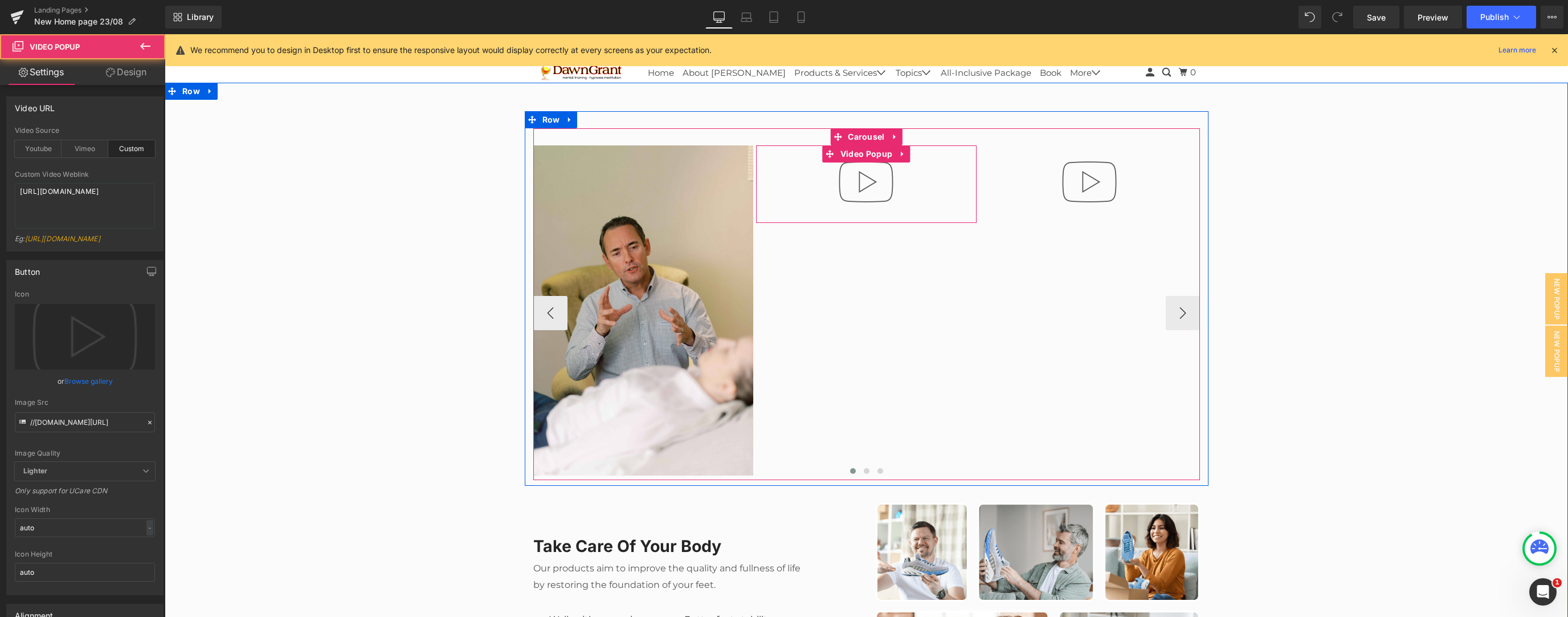
click at [583, 201] on img at bounding box center [866, 182] width 73 height 73
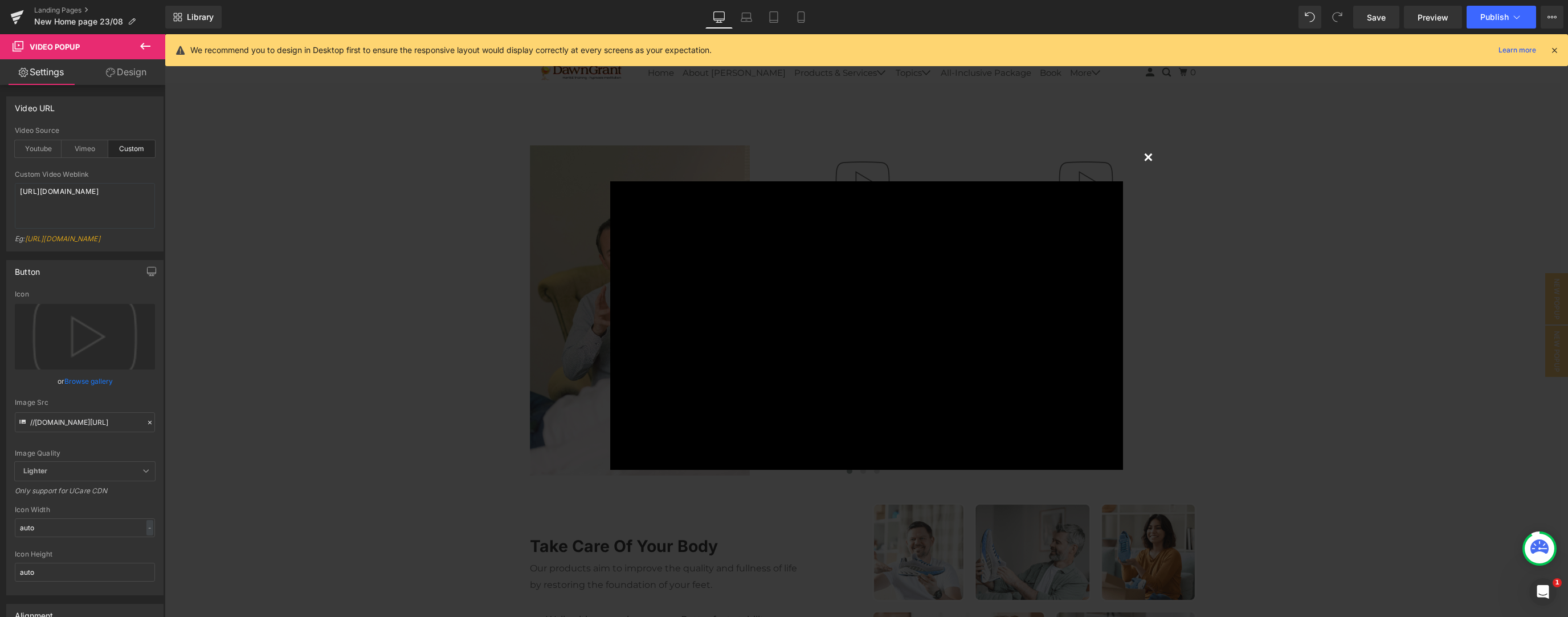
click at [583, 157] on button "×" at bounding box center [1148, 156] width 23 height 23
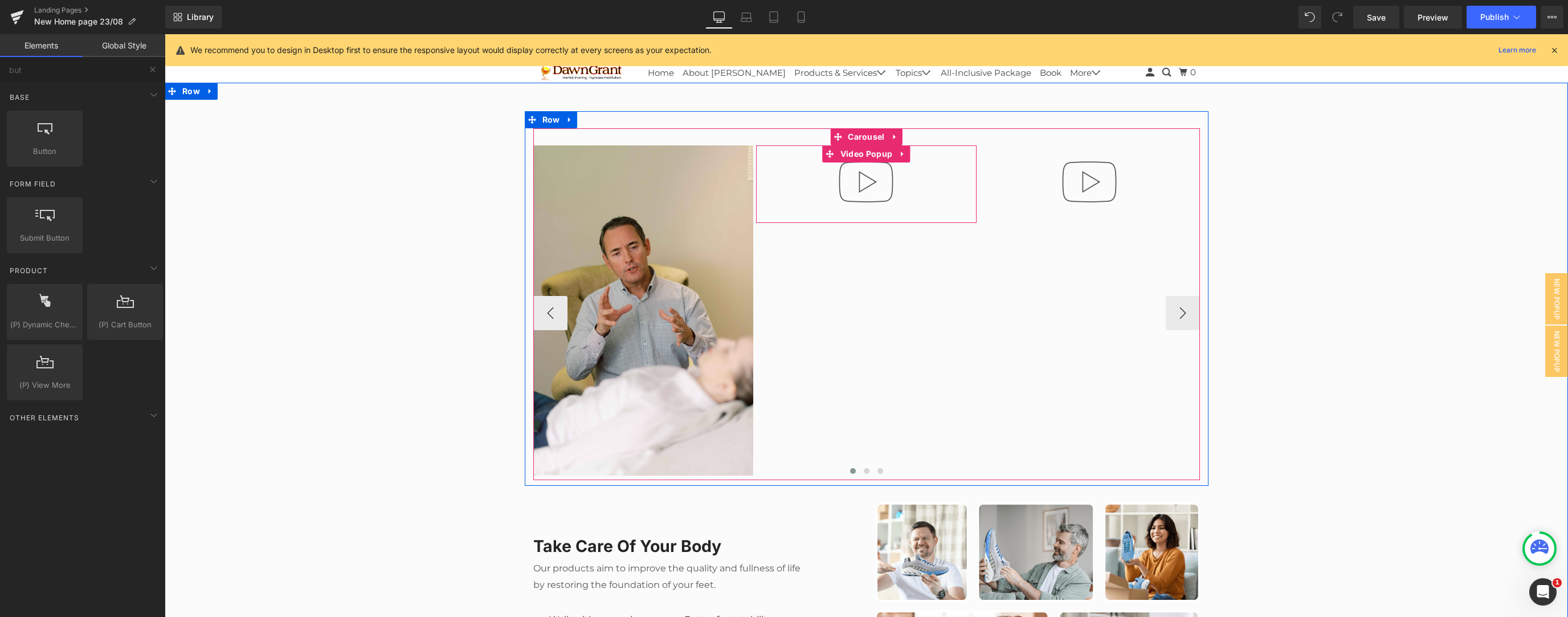
click at [583, 212] on div at bounding box center [866, 183] width 221 height 77
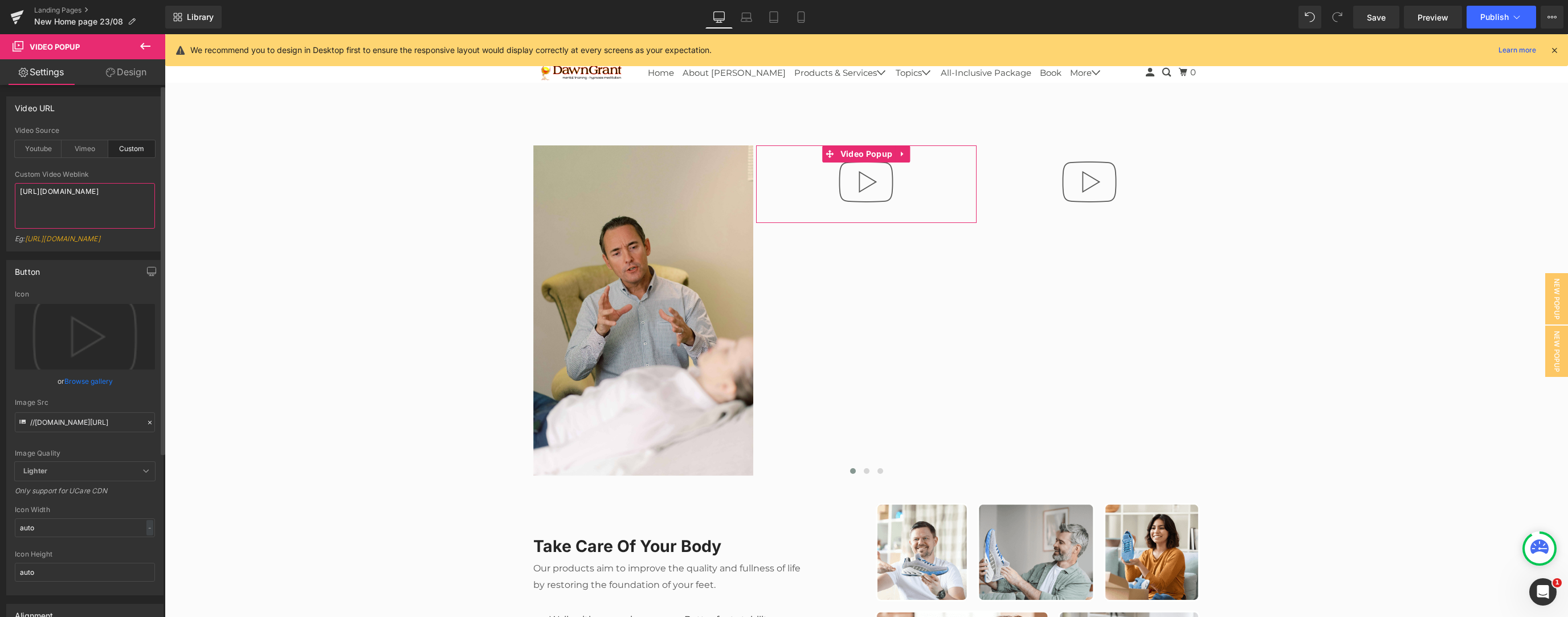
click at [97, 195] on textarea "https://cdn.shopify.com/s/files/1/0263/4153/9917/files/Stamped_Reviews.mp4?v=15…" at bounding box center [85, 206] width 140 height 45
paste textarea "videos/c/o/v/8807d1e67c4d4802b4a3a2fed1df6876.mp4"
type textarea "https://cdn.shopify.com/videos/c/o/v/8807d1e67c4d4802b4a3a2fed1df6876.mp4"
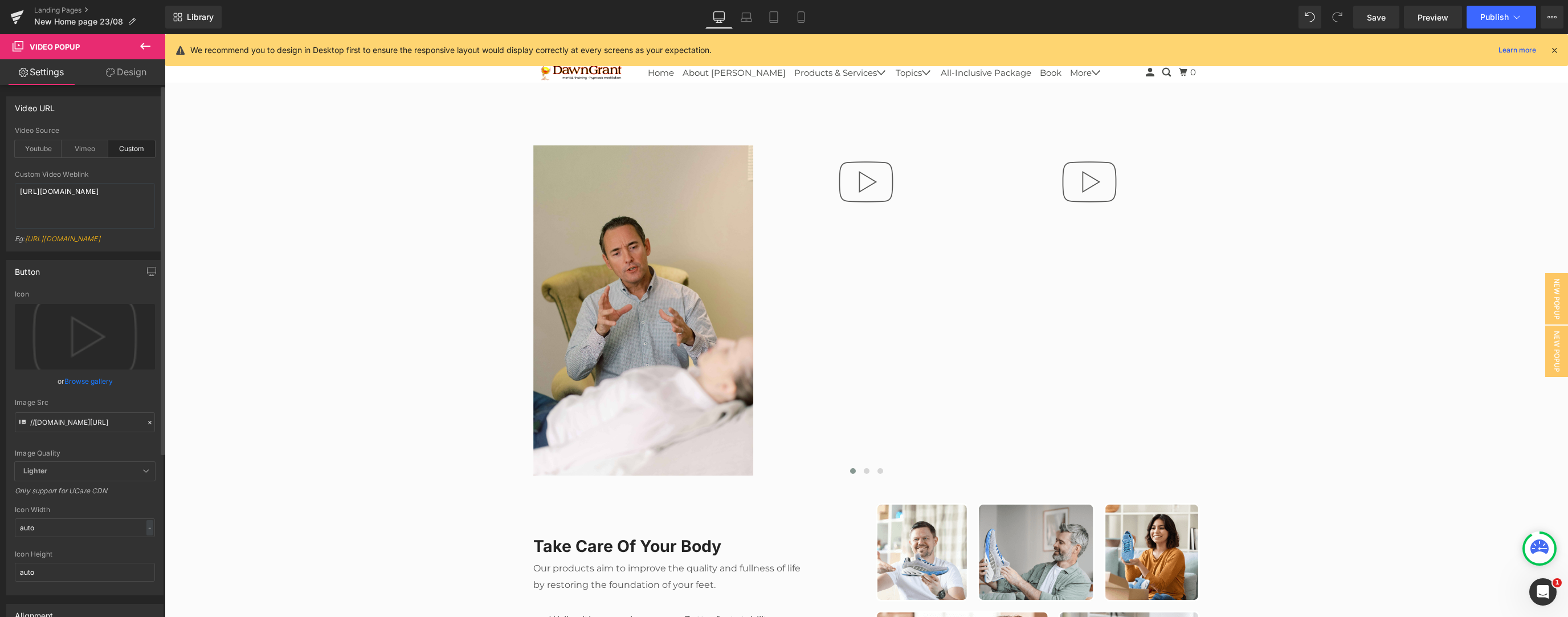
click at [83, 266] on link "Browse gallery" at bounding box center [88, 381] width 49 height 20
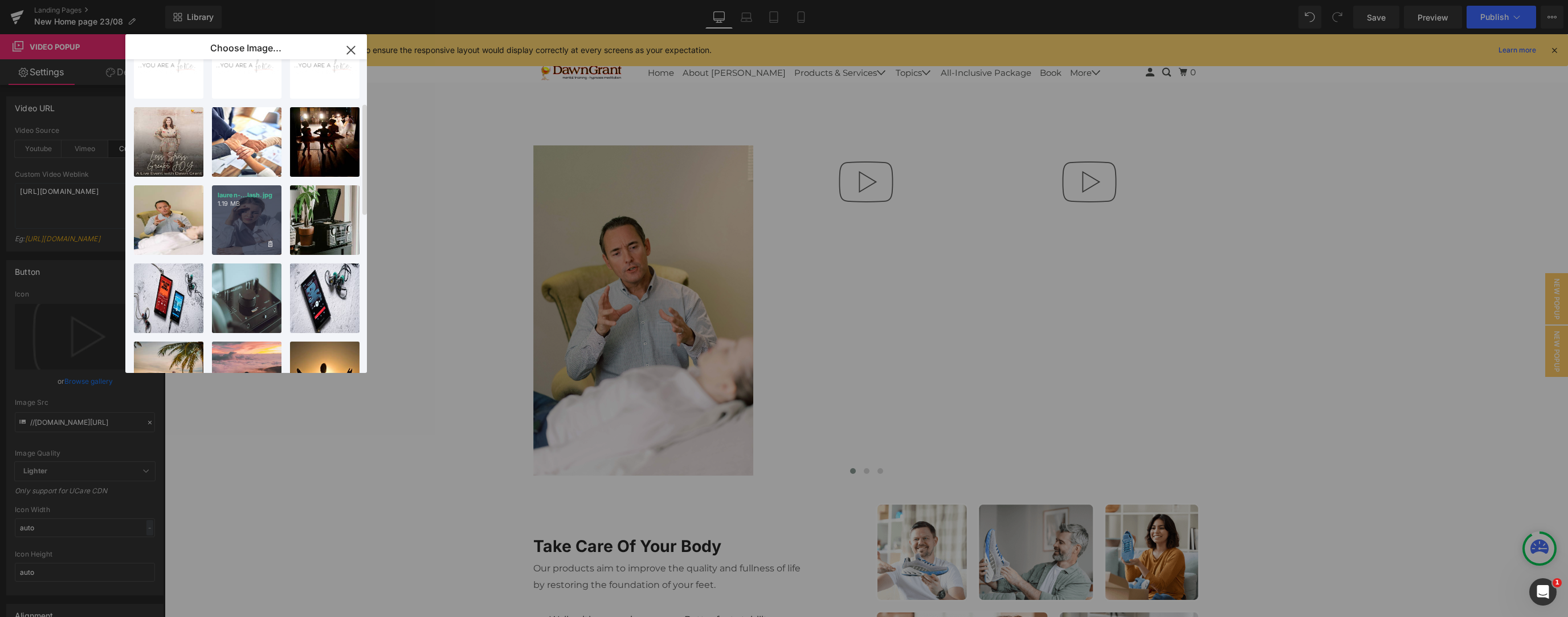
click at [0, 0] on div "lauren-...lash.jpg 1.19 MB" at bounding box center [0, 0] width 0 height 0
type input "https://ucarecdn.com/62ef682c-0e85-4068-a6e4-c3cfcdae1f9d/-/format/auto/-/previ…"
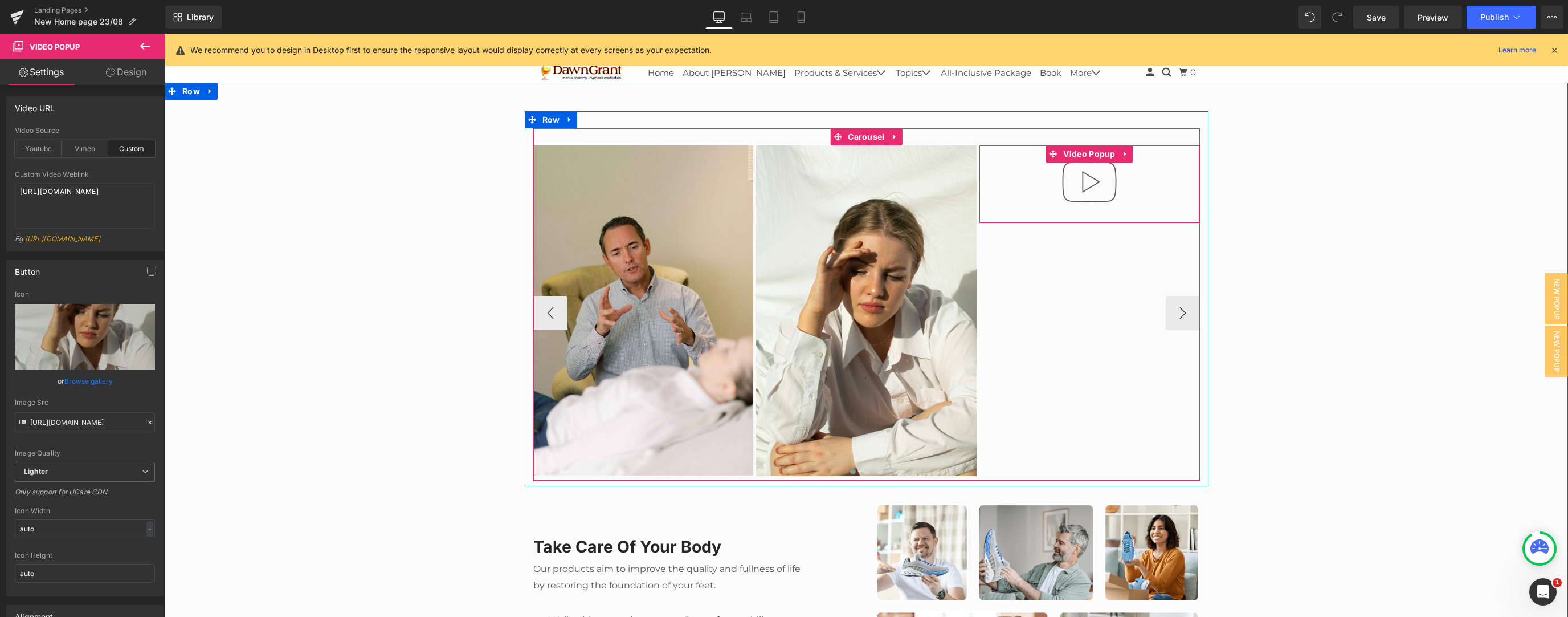
click at [583, 191] on img at bounding box center [1089, 182] width 73 height 73
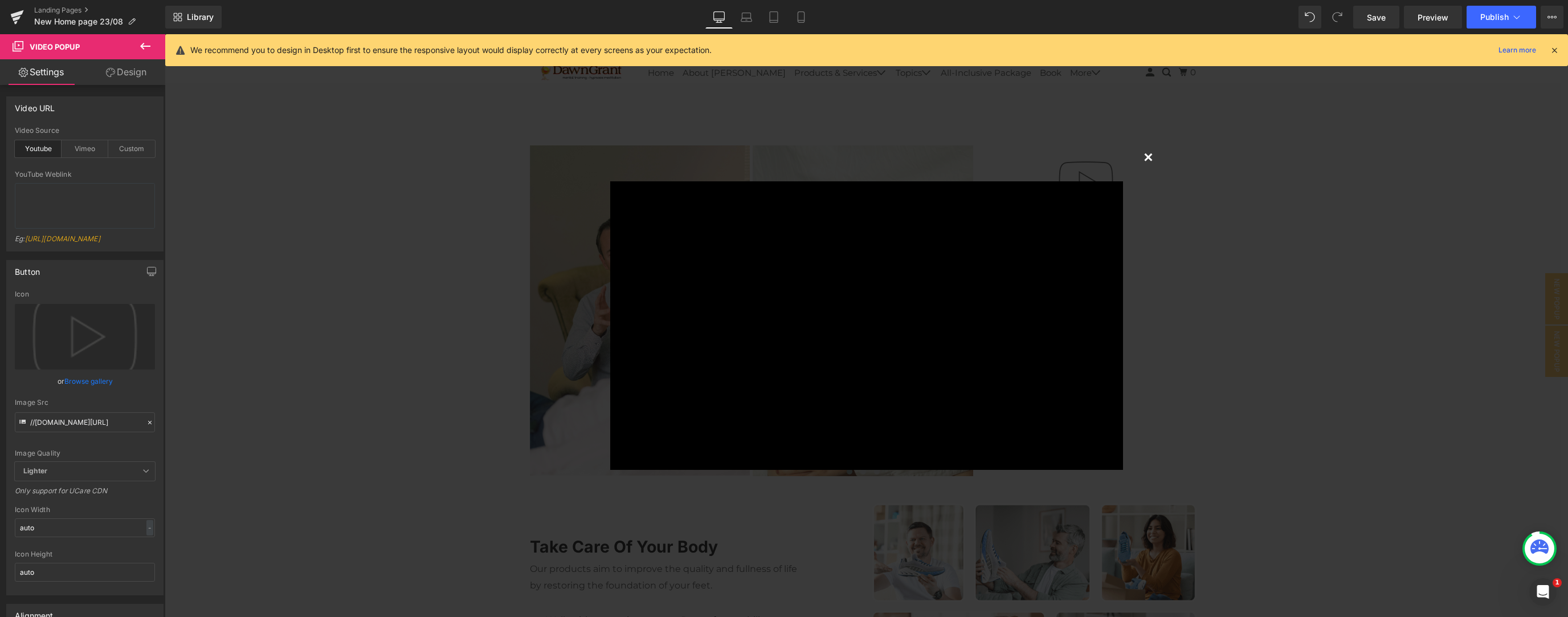
click at [583, 153] on button "×" at bounding box center [1148, 156] width 23 height 23
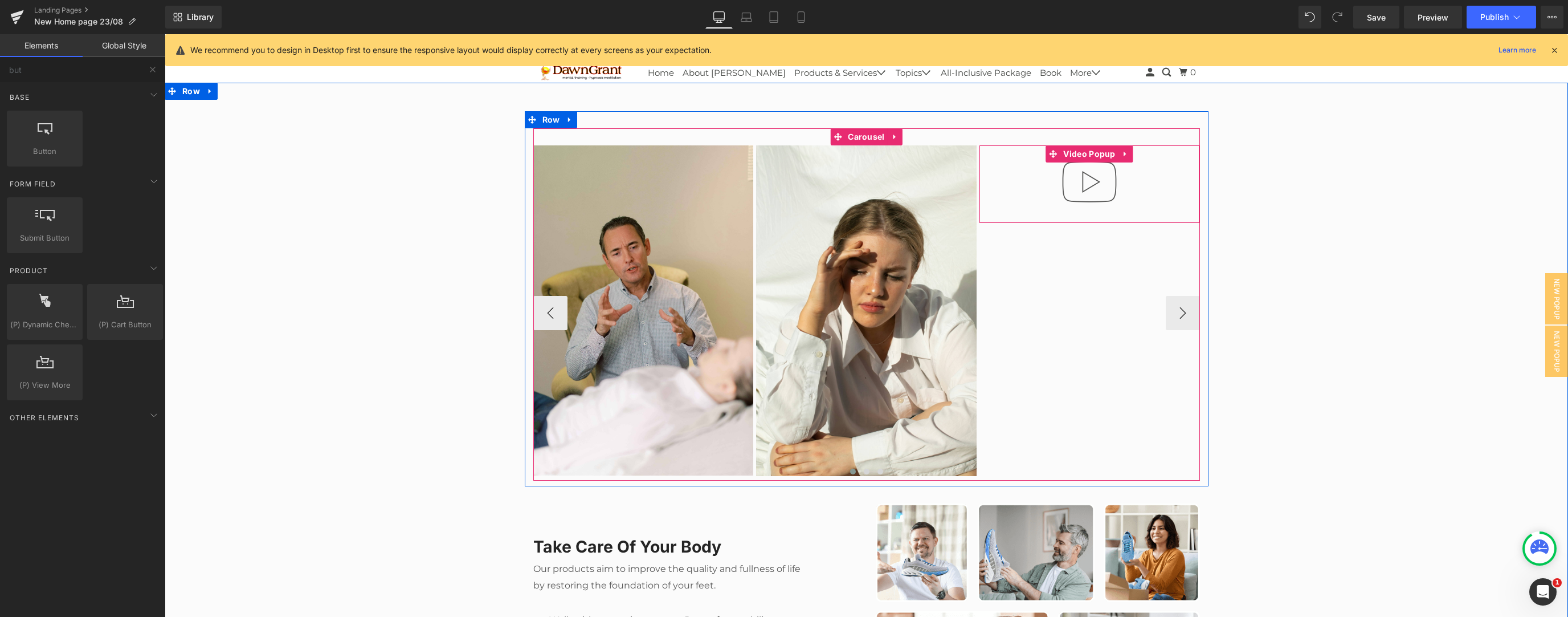
click at [583, 209] on div at bounding box center [1089, 183] width 221 height 77
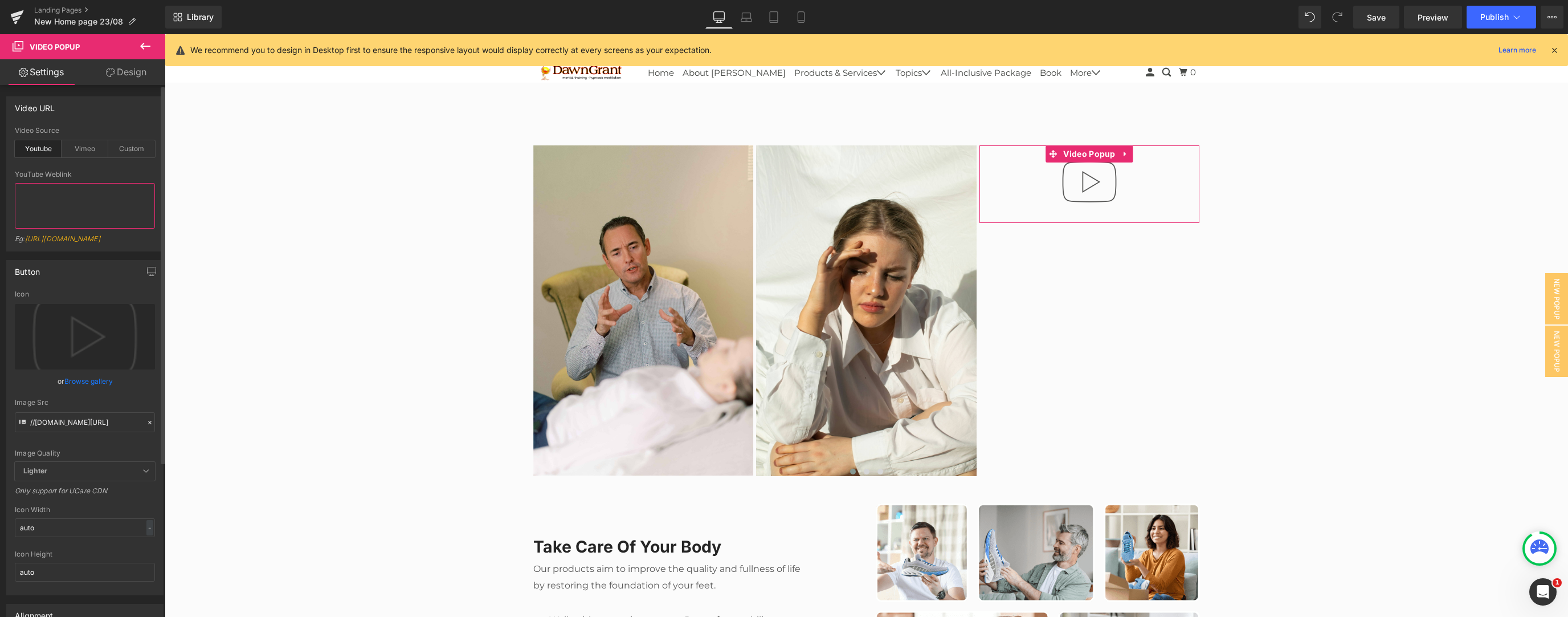
click at [59, 199] on textarea at bounding box center [85, 206] width 140 height 45
click at [135, 147] on div "Custom" at bounding box center [131, 148] width 47 height 17
click at [107, 203] on textarea "https://cdn.shopify.com/s/files/1/0263/4153/9917/files/Stamped_Reviews.mp4?v=15…" at bounding box center [85, 206] width 140 height 45
click at [107, 204] on textarea "https://cdn.shopify.com/s/files/1/0263/4153/9917/files/Stamped_Reviews.mp4?v=15…" at bounding box center [85, 206] width 140 height 45
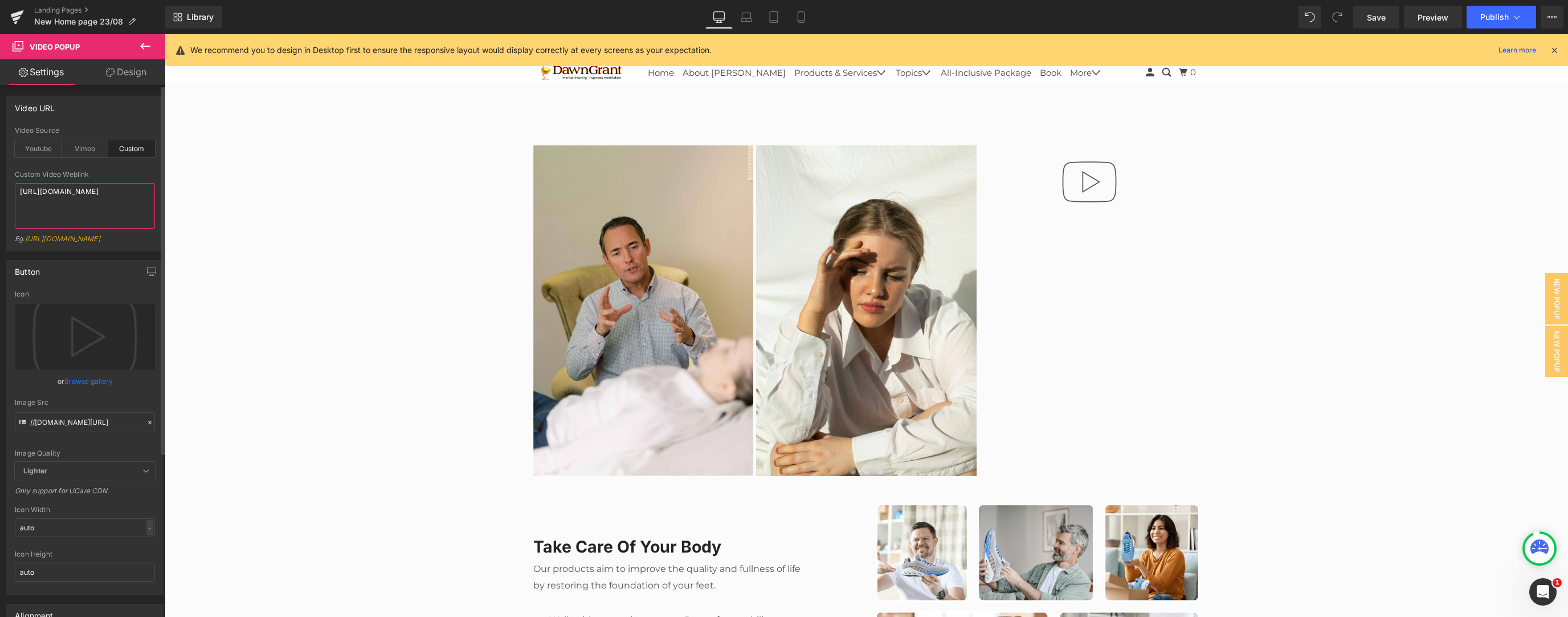
paste textarea "videos/c/o/v/8807d1e67c4d4802b4a3a2fed1df6876.mp4"
type textarea "https://cdn.shopify.com/videos/c/o/v/8807d1e67c4d4802b4a3a2fed1df6876.mp4"
click at [65, 266] on link "Browse gallery" at bounding box center [88, 381] width 49 height 20
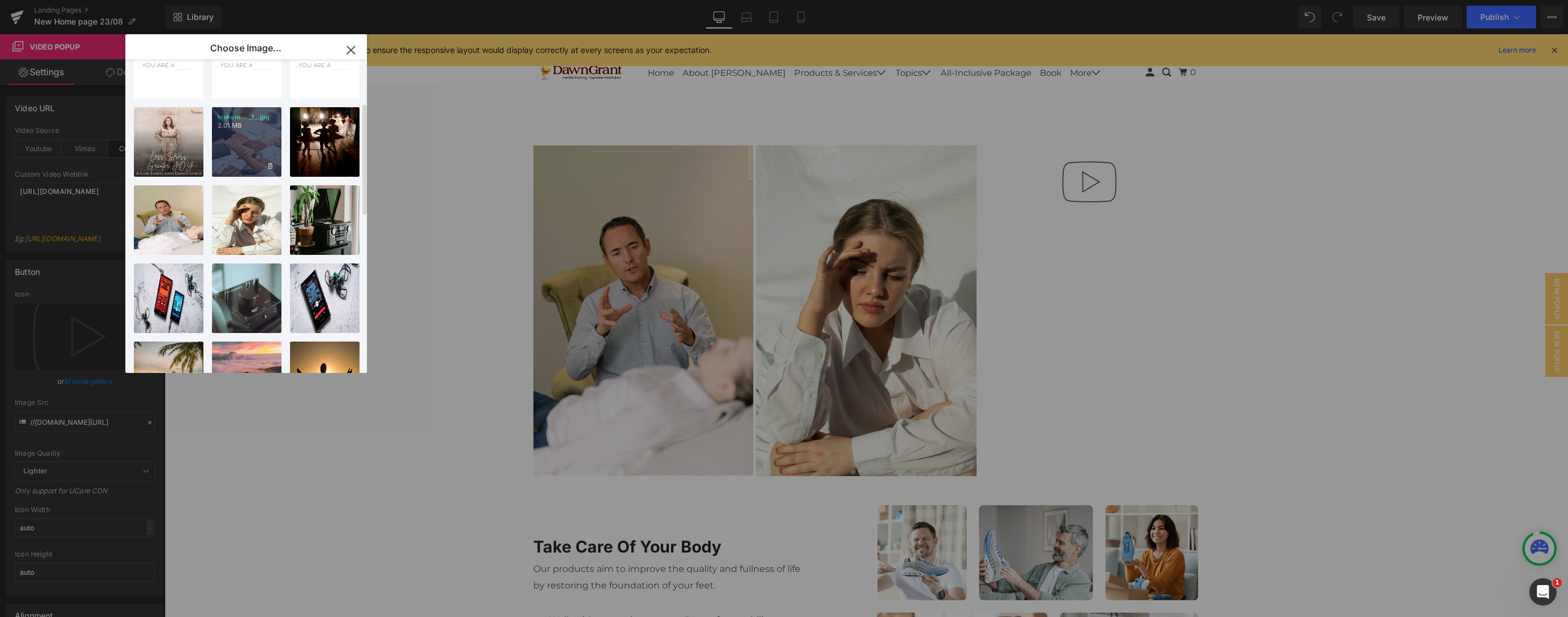
click at [0, 0] on div "krakeni... _1_.jpg 2.01 MB" at bounding box center [0, 0] width 0 height 0
type input "https://ucarecdn.com/52739fbb-be47-4efd-8b41-8f2a78d07b30/-/format/auto/-/previ…"
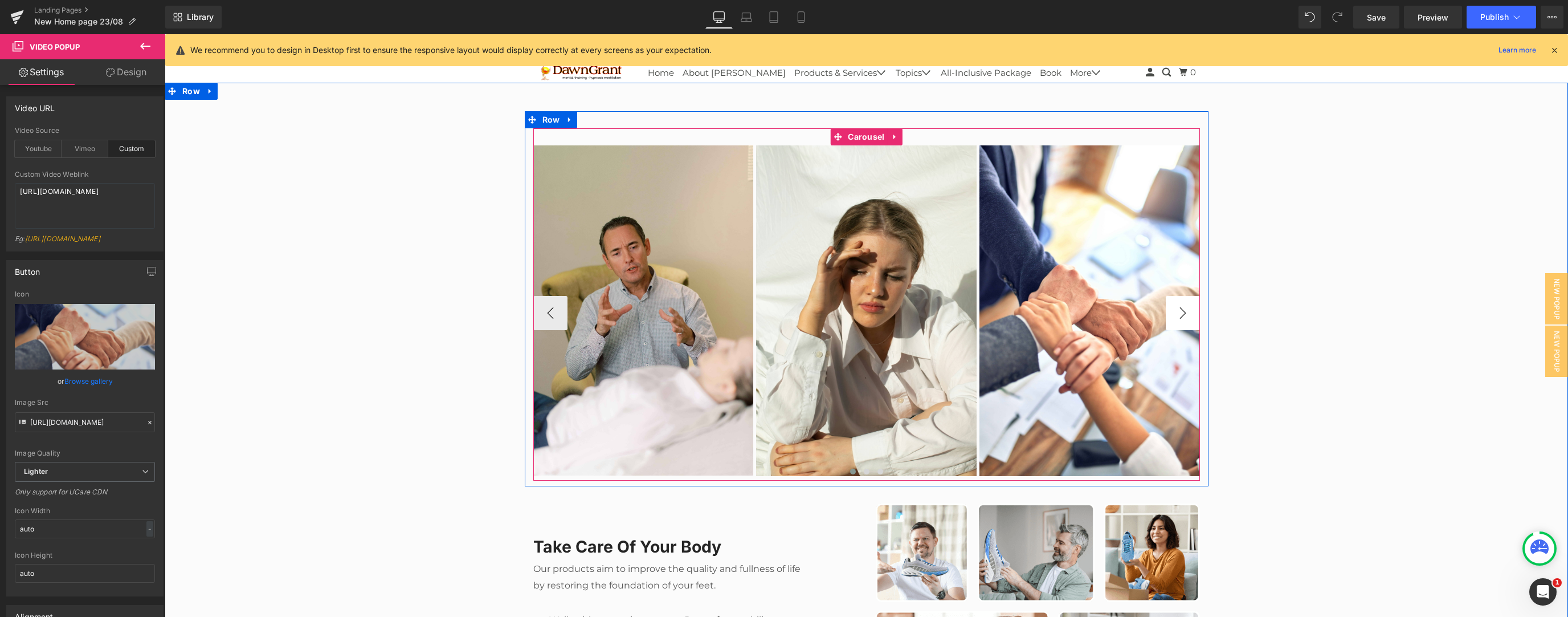
click at [583, 266] on button "›" at bounding box center [1182, 312] width 34 height 34
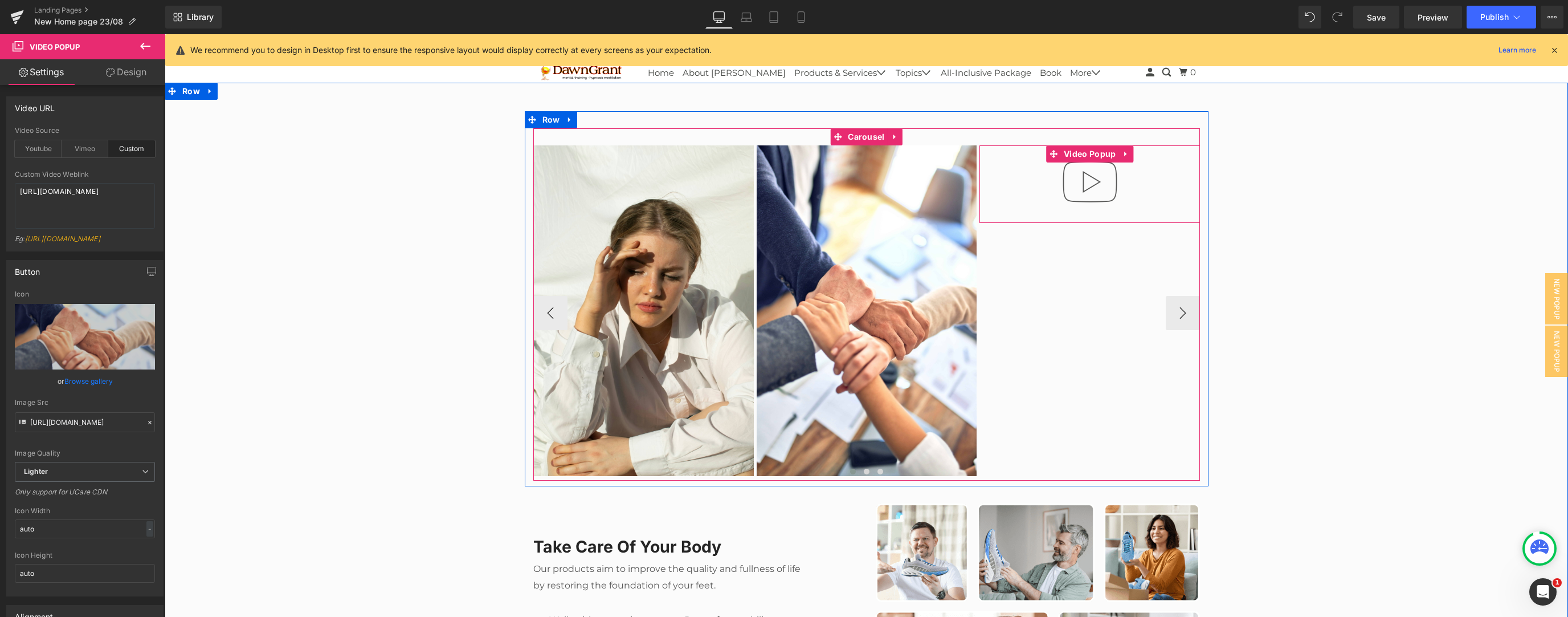
click at [583, 192] on div at bounding box center [1089, 183] width 221 height 77
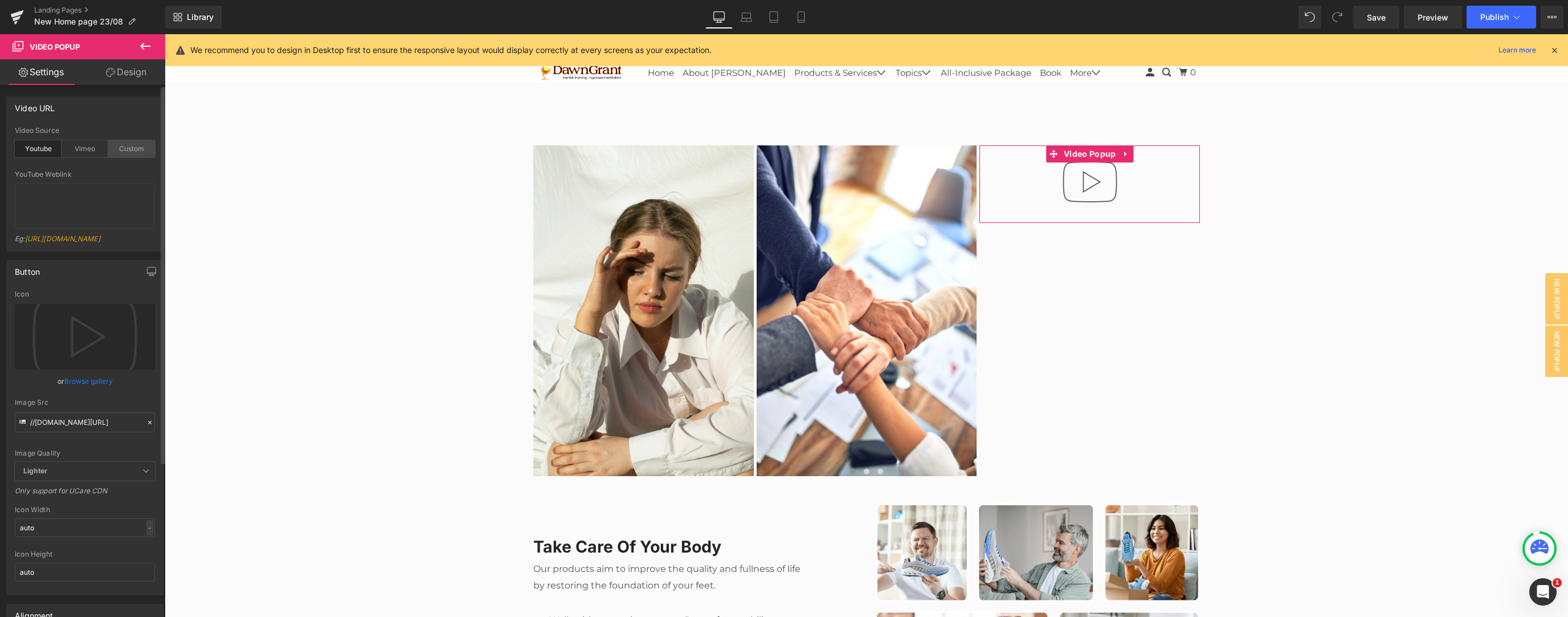
click at [126, 146] on div "Custom" at bounding box center [131, 148] width 47 height 17
click at [96, 211] on textarea "https://cdn.shopify.com/s/files/1/0263/4153/9917/files/Stamped_Reviews.mp4?v=15…" at bounding box center [85, 206] width 140 height 45
paste textarea "videos/c/o/v/8807d1e67c4d4802b4a3a2fed1df6876.mp4"
type textarea "https://cdn.shopify.com/videos/c/o/v/8807d1e67c4d4802b4a3a2fed1df6876.mp4"
click at [91, 266] on icon "Replace Image" at bounding box center [84, 336] width 91 height 14
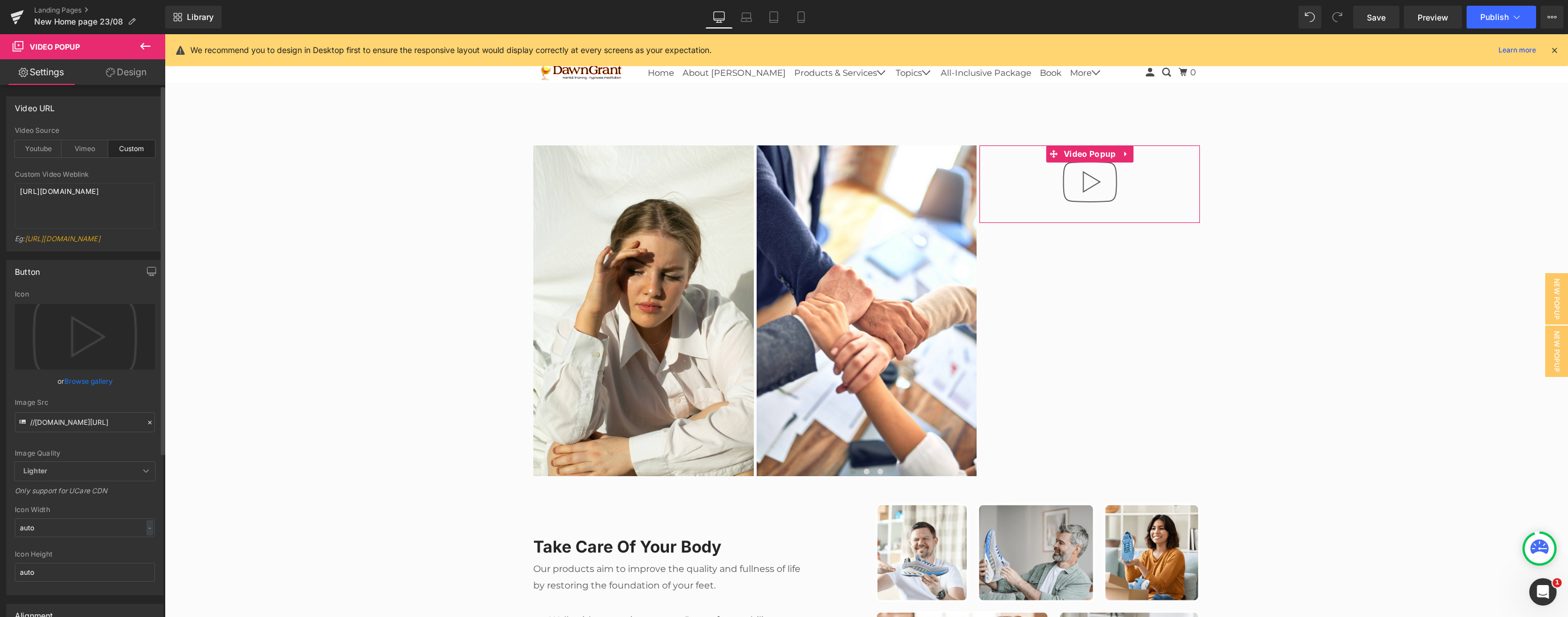
click at [79, 266] on link "Browse gallery" at bounding box center [88, 381] width 49 height 20
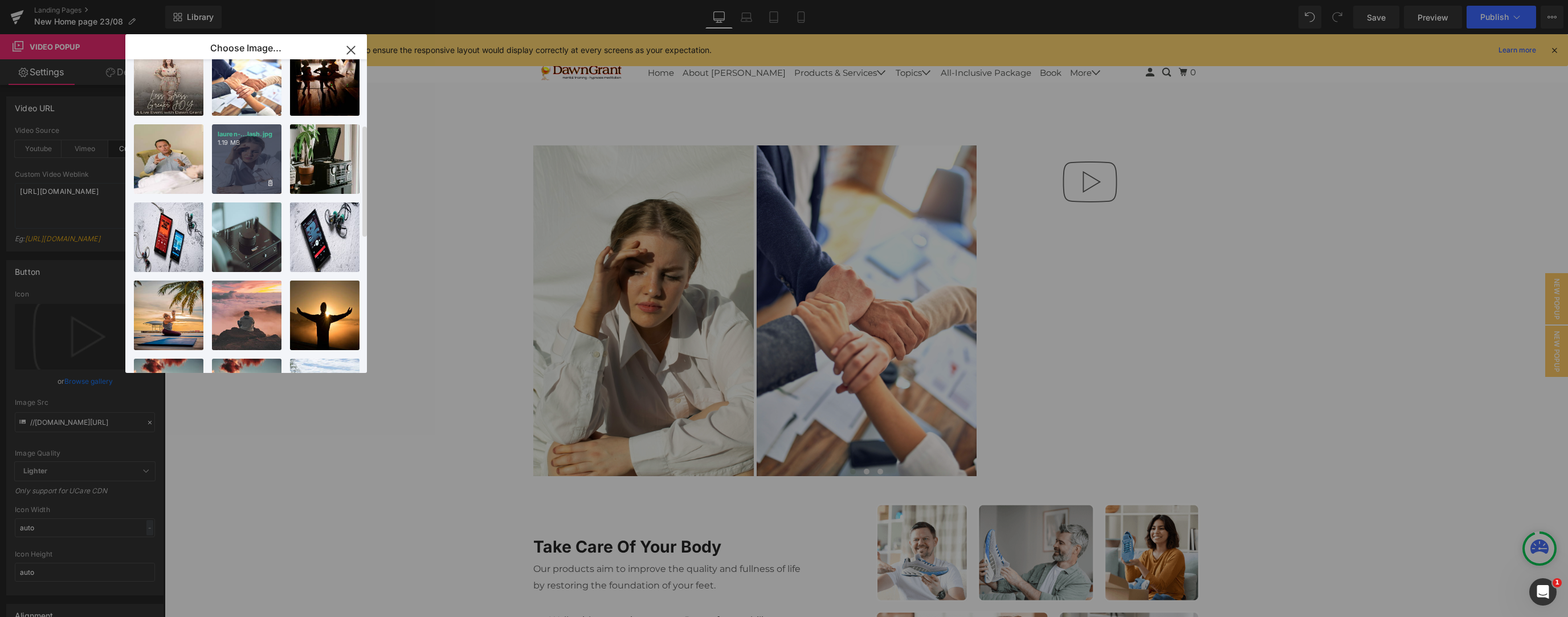
scroll to position [243, 0]
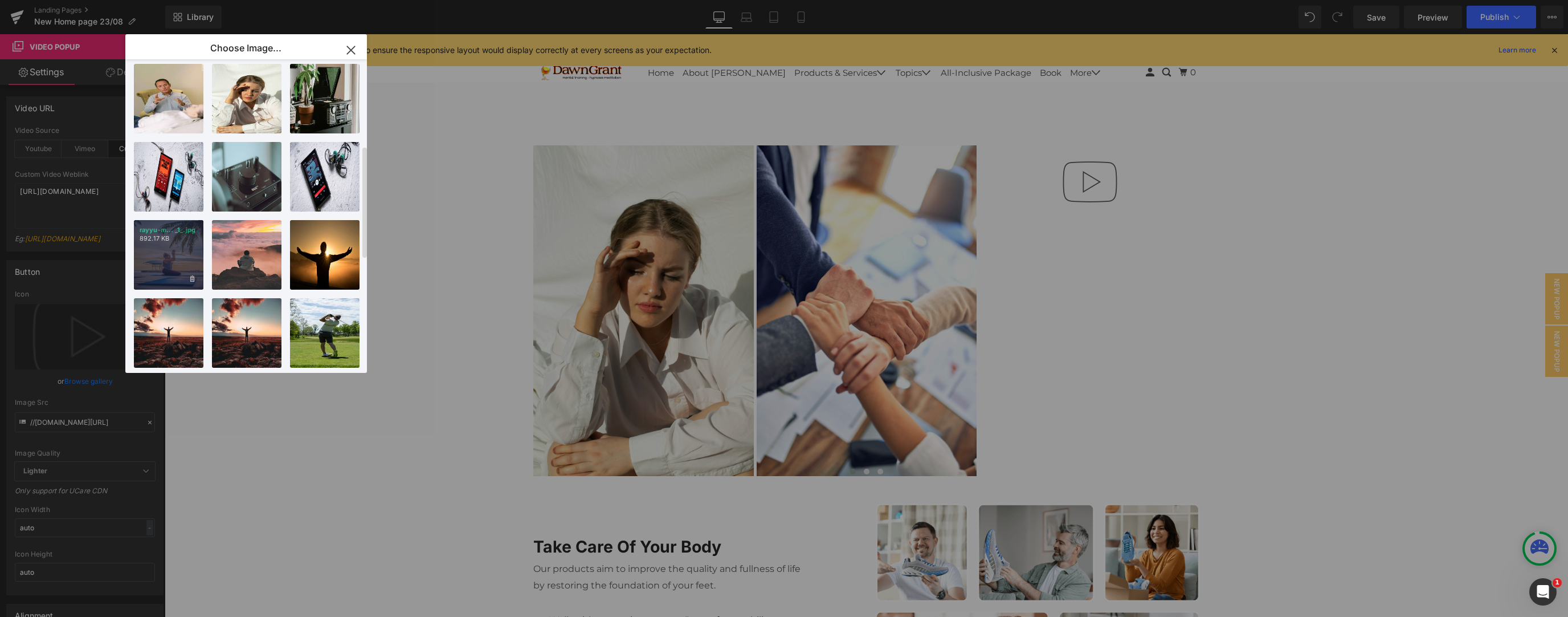
click at [0, 0] on div "rayyu-m... _1_.jpg 892.17 KB" at bounding box center [0, 0] width 0 height 0
type input "https://ucarecdn.com/6eccf00f-311c-462c-82ea-5f2f910dfb15/-/format/auto/-/previ…"
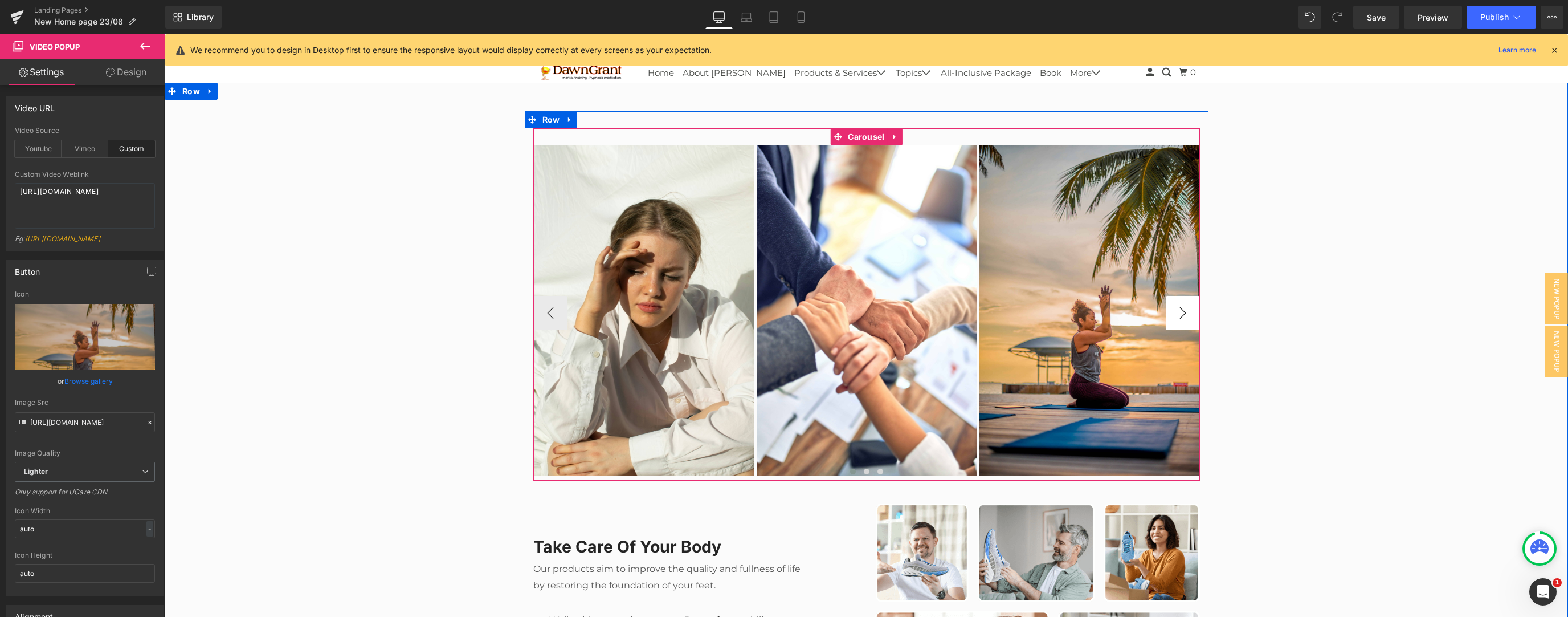
click at [583, 266] on button "›" at bounding box center [1182, 312] width 34 height 34
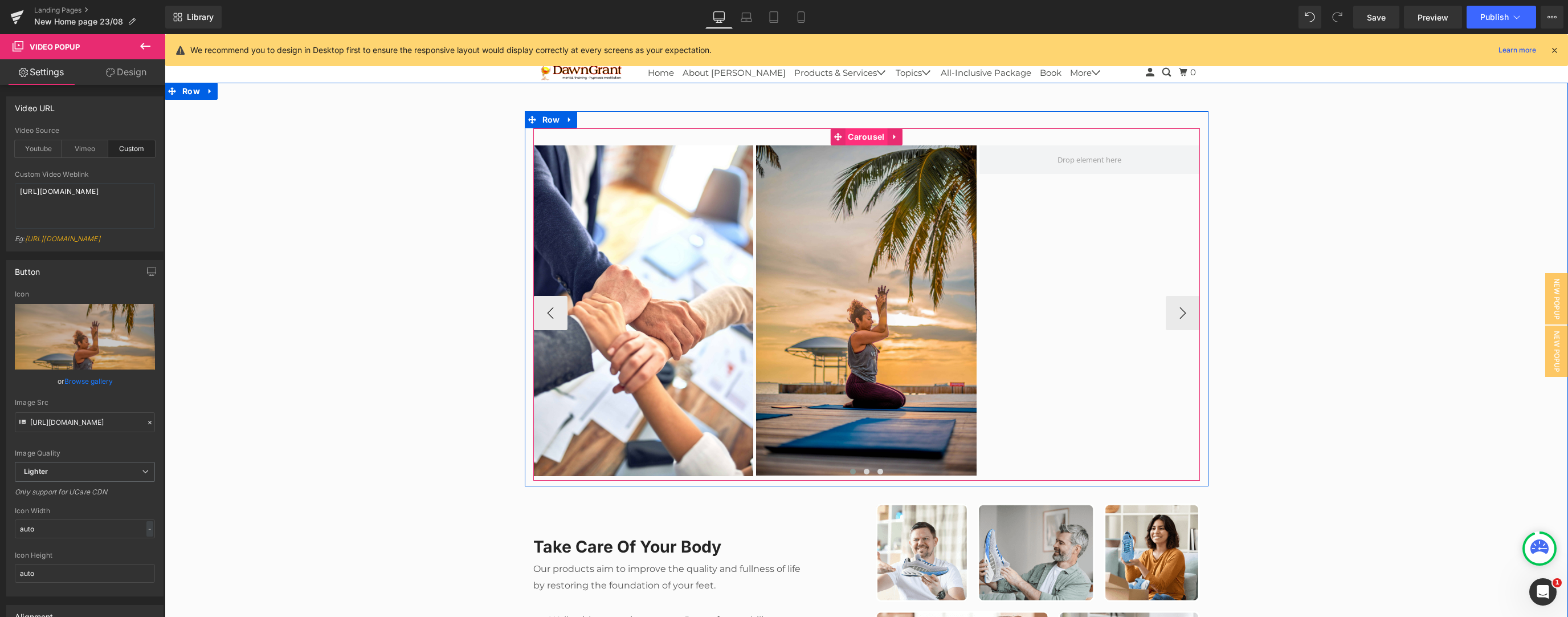
click at [583, 140] on span "Carousel" at bounding box center [865, 136] width 42 height 17
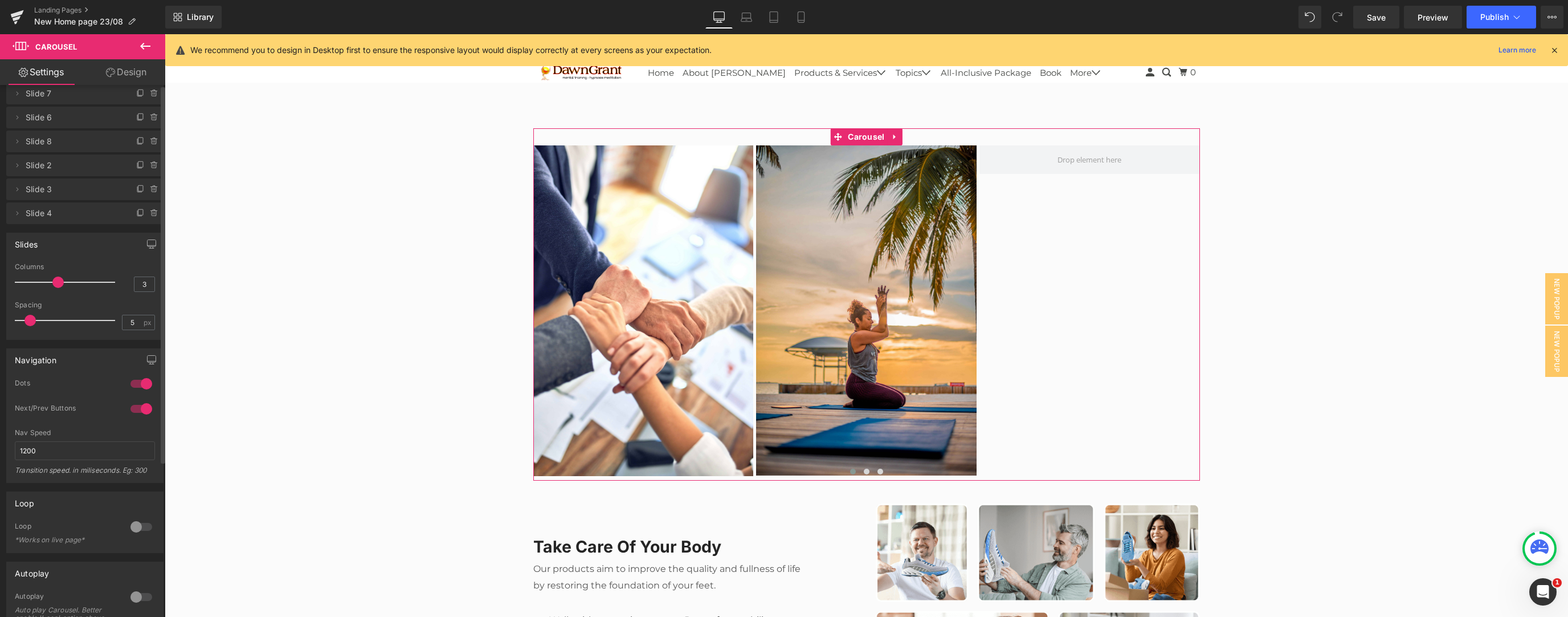
scroll to position [0, 0]
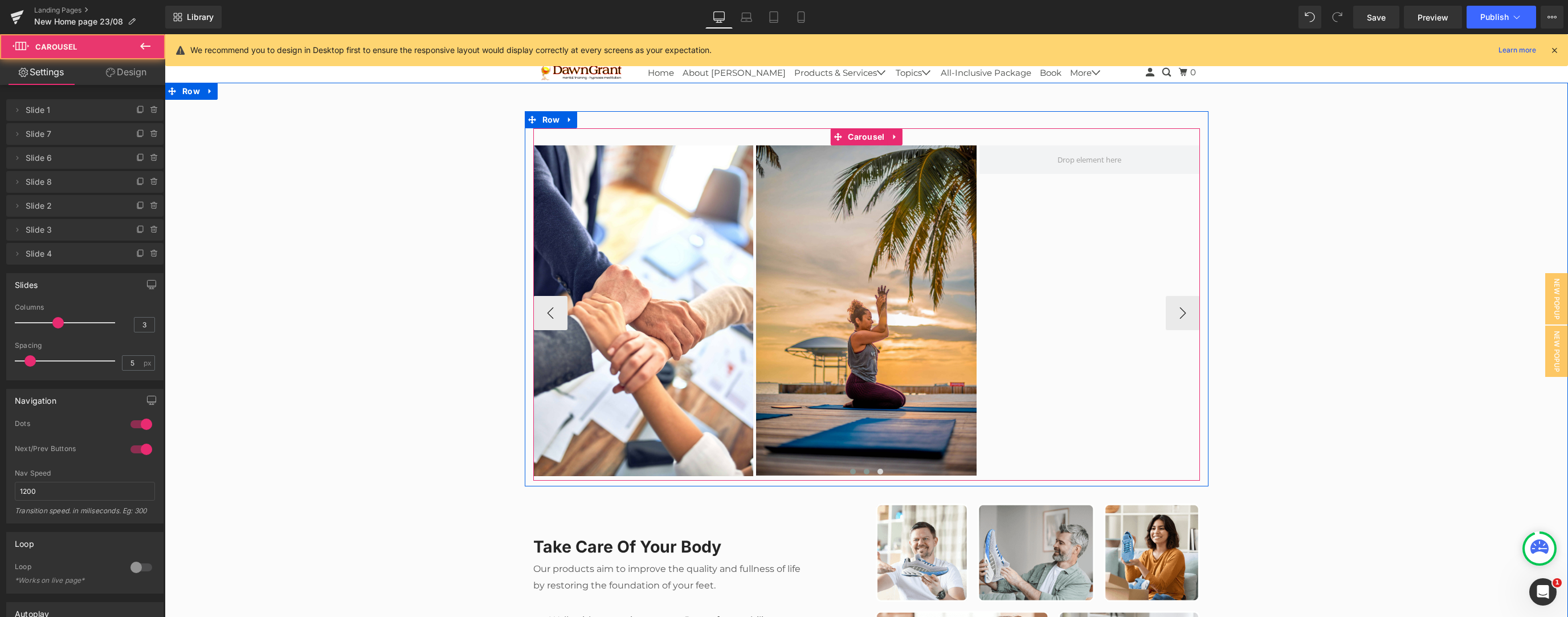
click at [583, 266] on span at bounding box center [866, 471] width 6 height 6
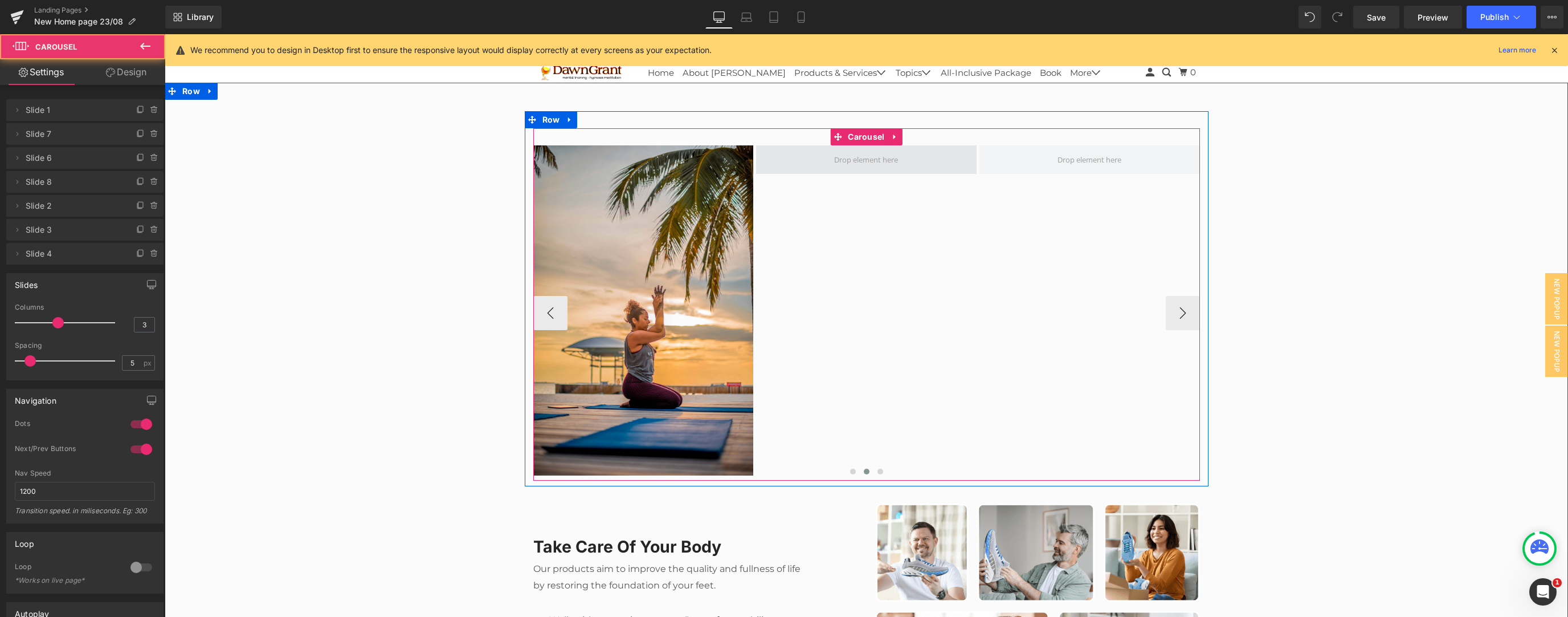
click at [583, 167] on span at bounding box center [866, 159] width 221 height 29
click at [583, 151] on span at bounding box center [866, 159] width 221 height 29
click at [583, 136] on icon at bounding box center [893, 137] width 2 height 5
click at [583, 165] on span at bounding box center [866, 159] width 72 height 21
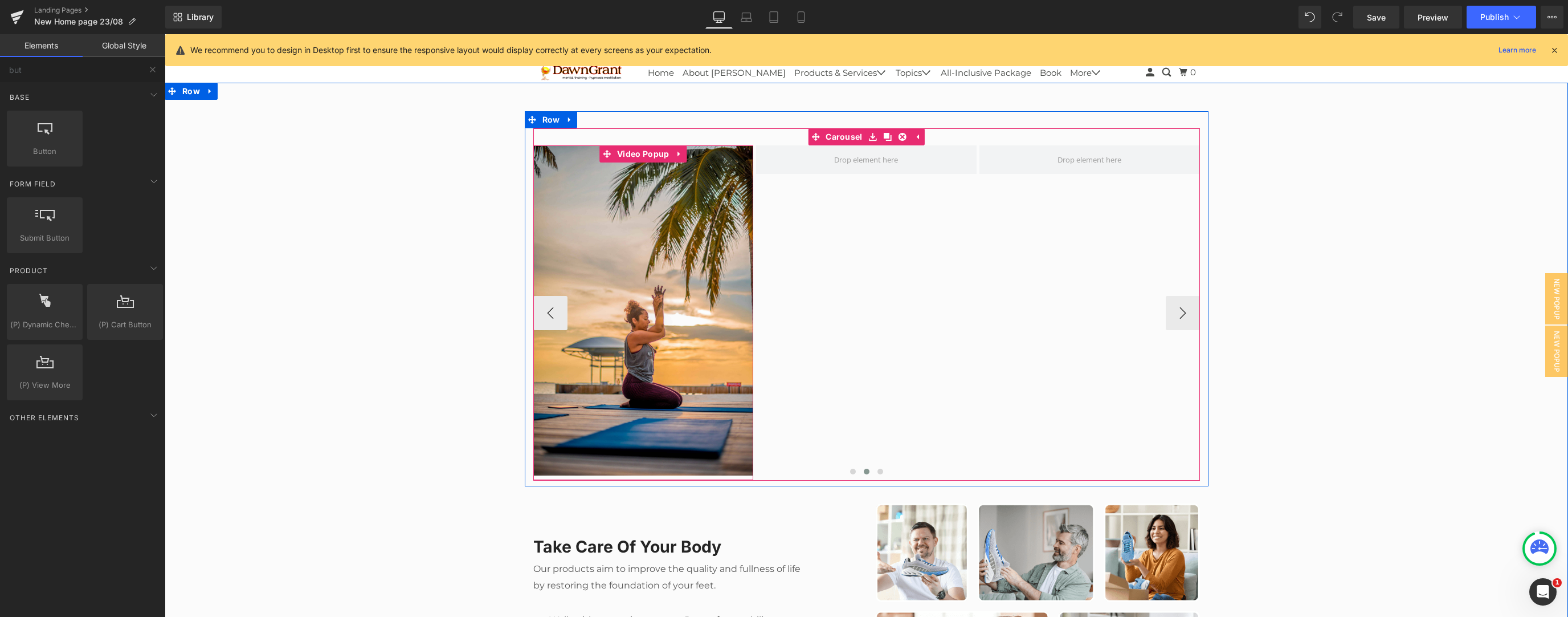
click at [583, 219] on img at bounding box center [643, 310] width 221 height 330
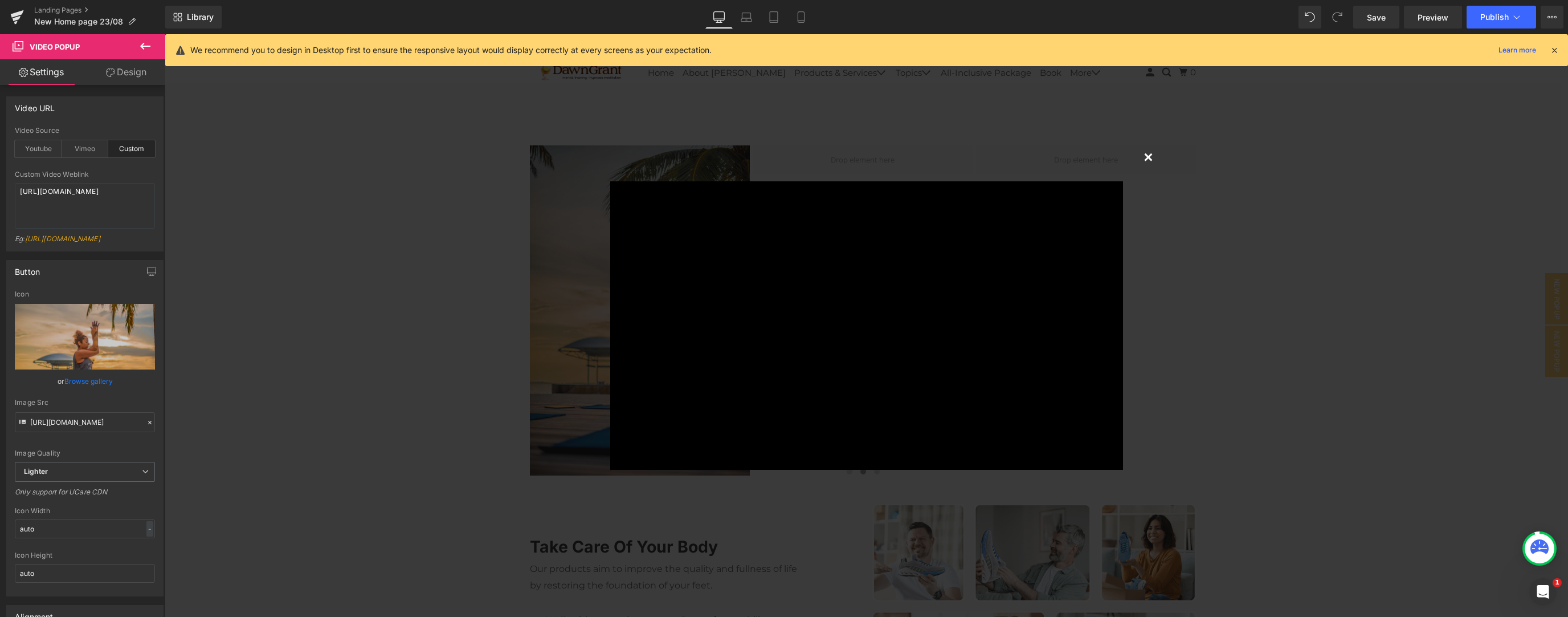
click at [583, 154] on button "×" at bounding box center [1148, 156] width 23 height 23
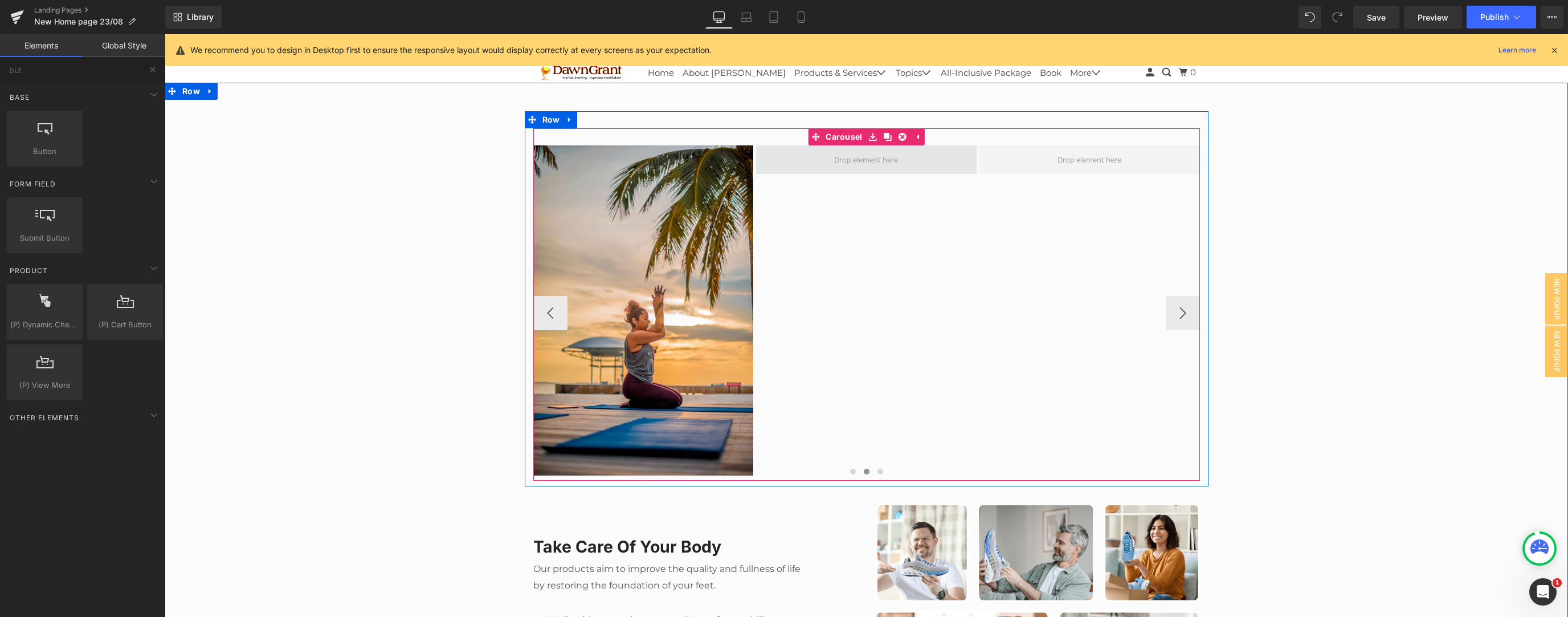
click at [583, 163] on span at bounding box center [866, 159] width 72 height 21
click at [583, 199] on div "Video Popup Video Popup Video Popup Video Popup" at bounding box center [645, 312] width 1562 height 335
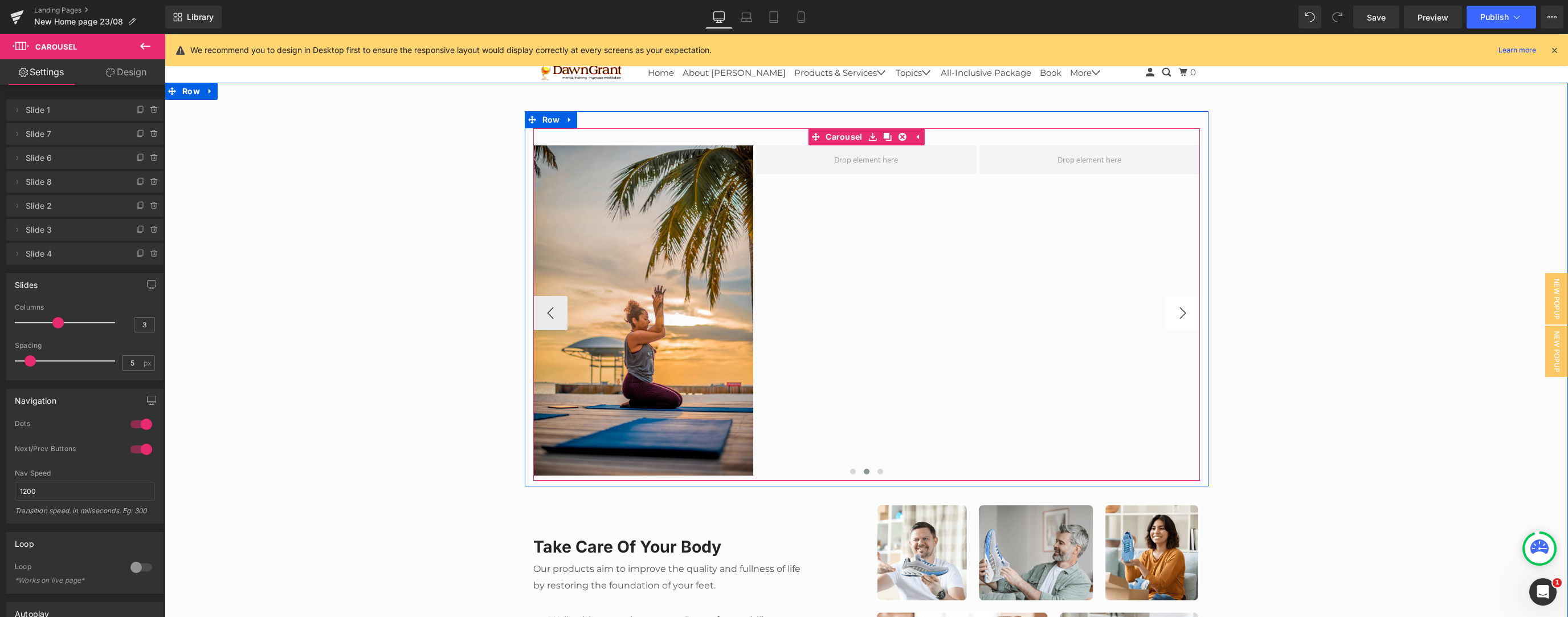
click at [583, 266] on button "›" at bounding box center [1182, 312] width 34 height 34
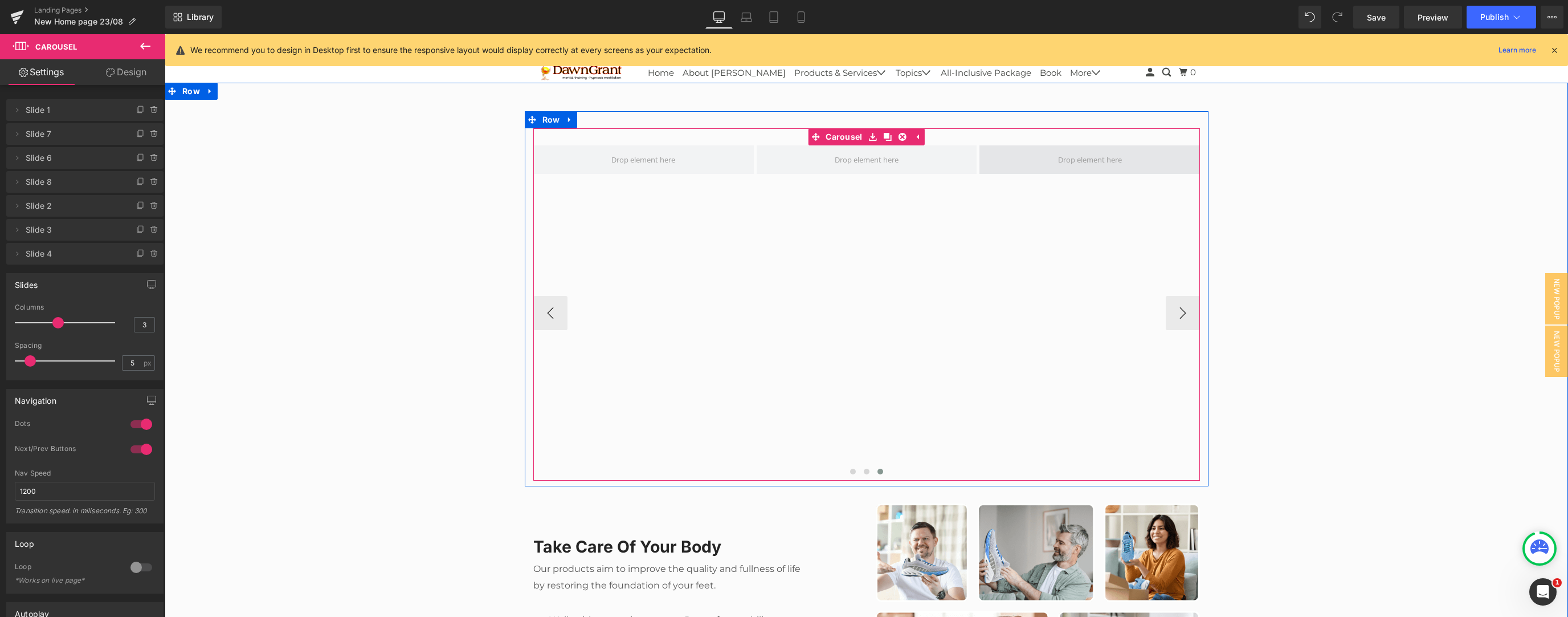
click at [583, 159] on span at bounding box center [1089, 159] width 221 height 29
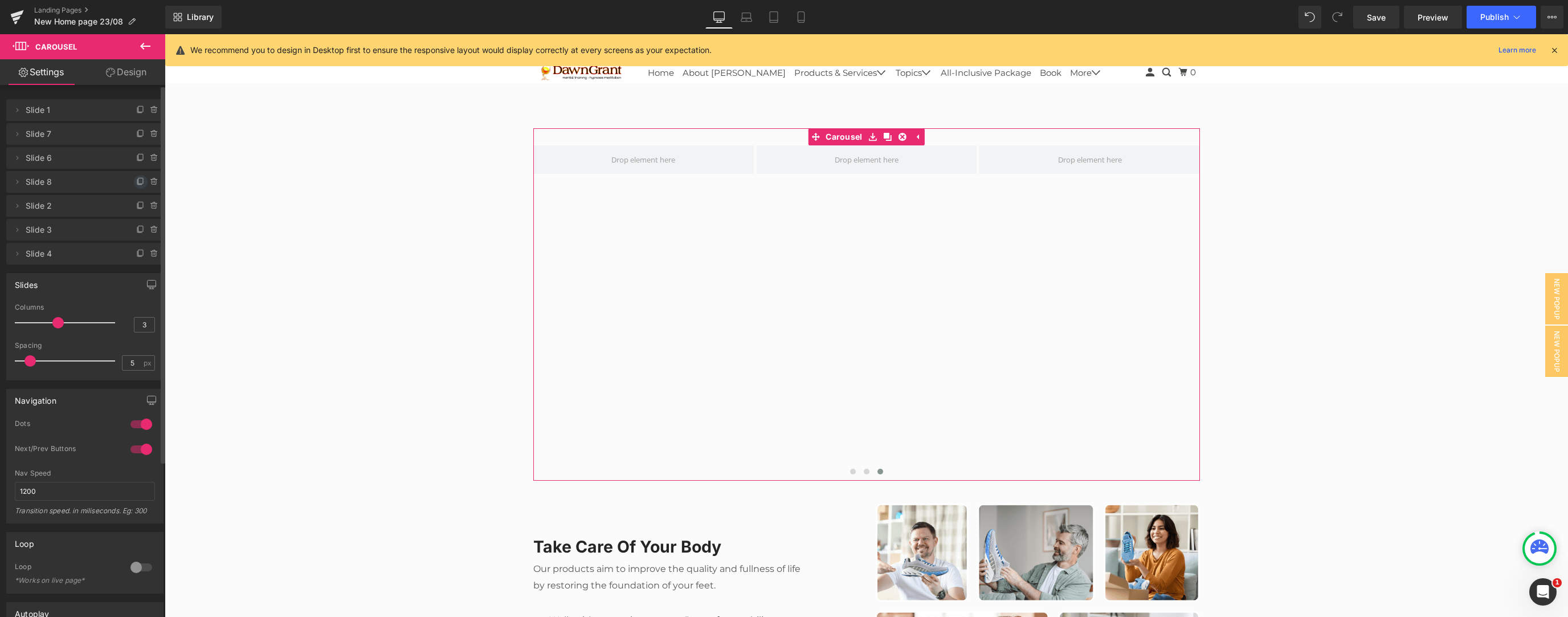
click at [136, 180] on icon at bounding box center [140, 181] width 9 height 9
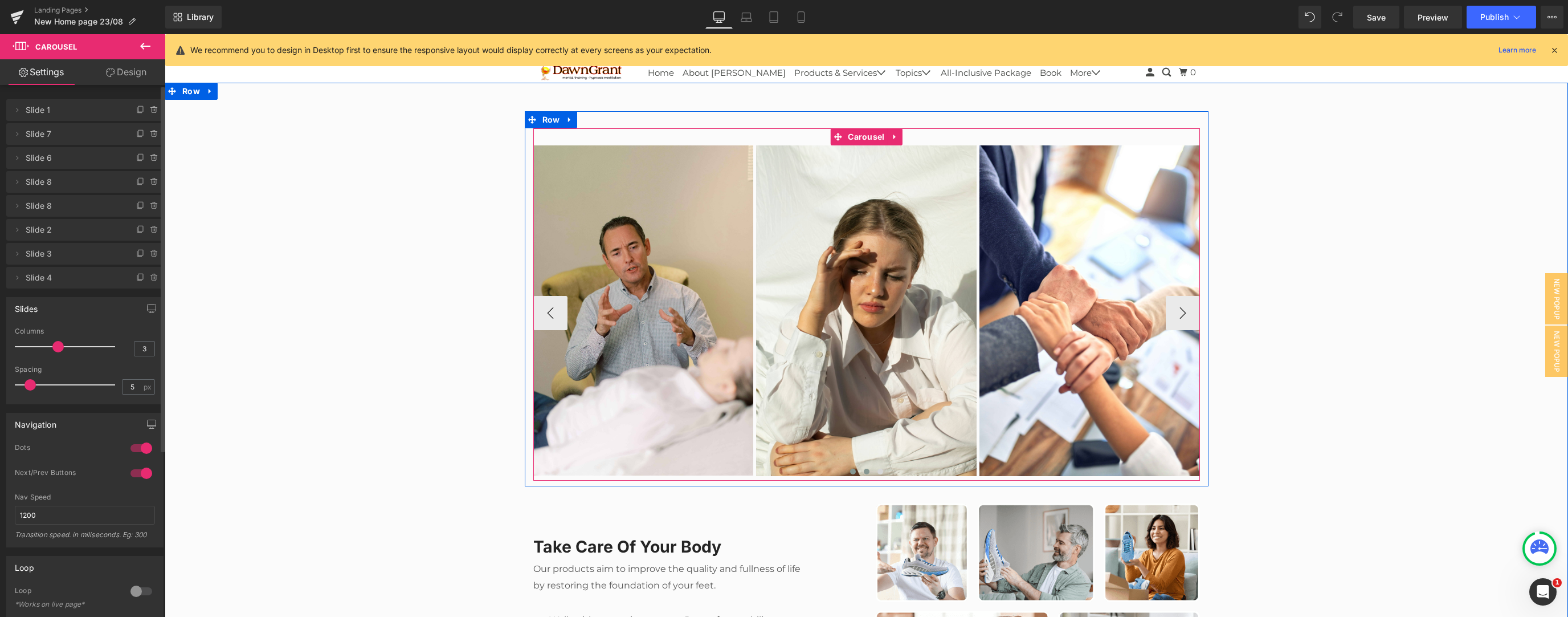
click at [583, 266] on span at bounding box center [866, 471] width 6 height 6
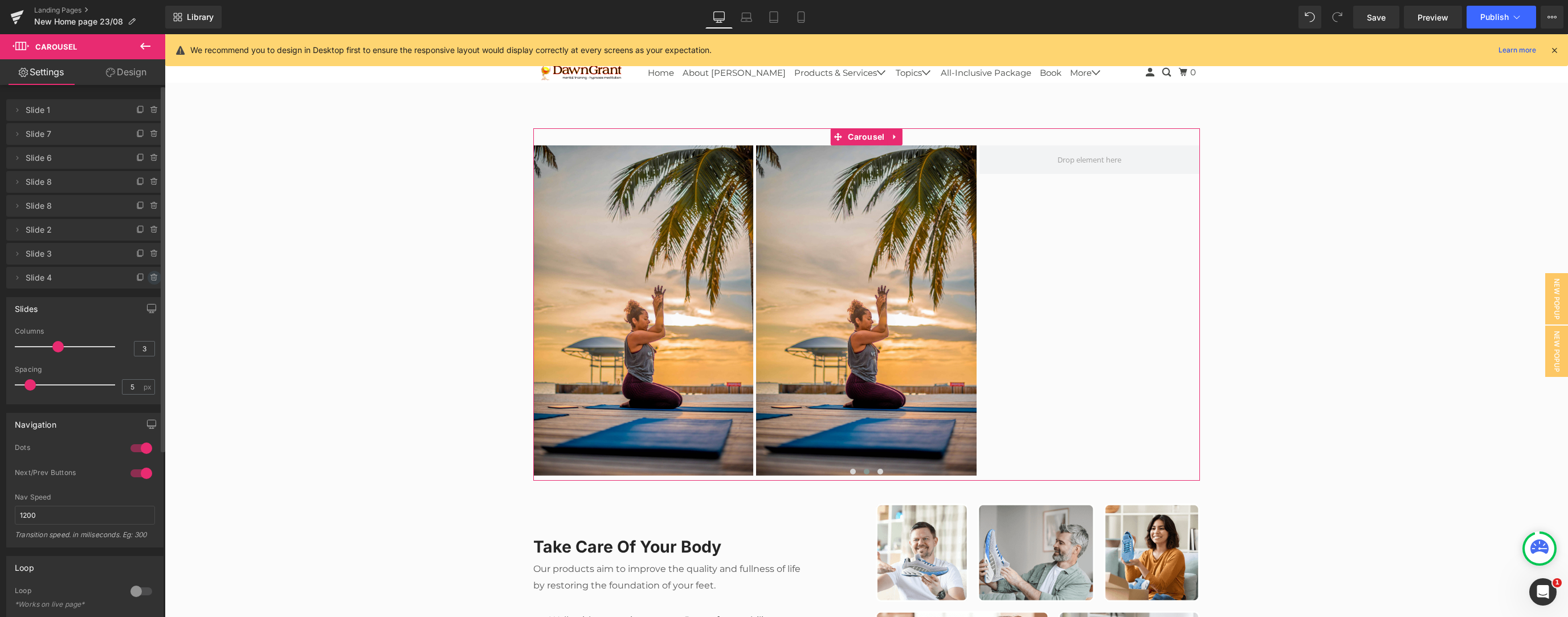
click at [155, 266] on span at bounding box center [154, 277] width 14 height 14
click at [151, 253] on icon at bounding box center [154, 253] width 9 height 9
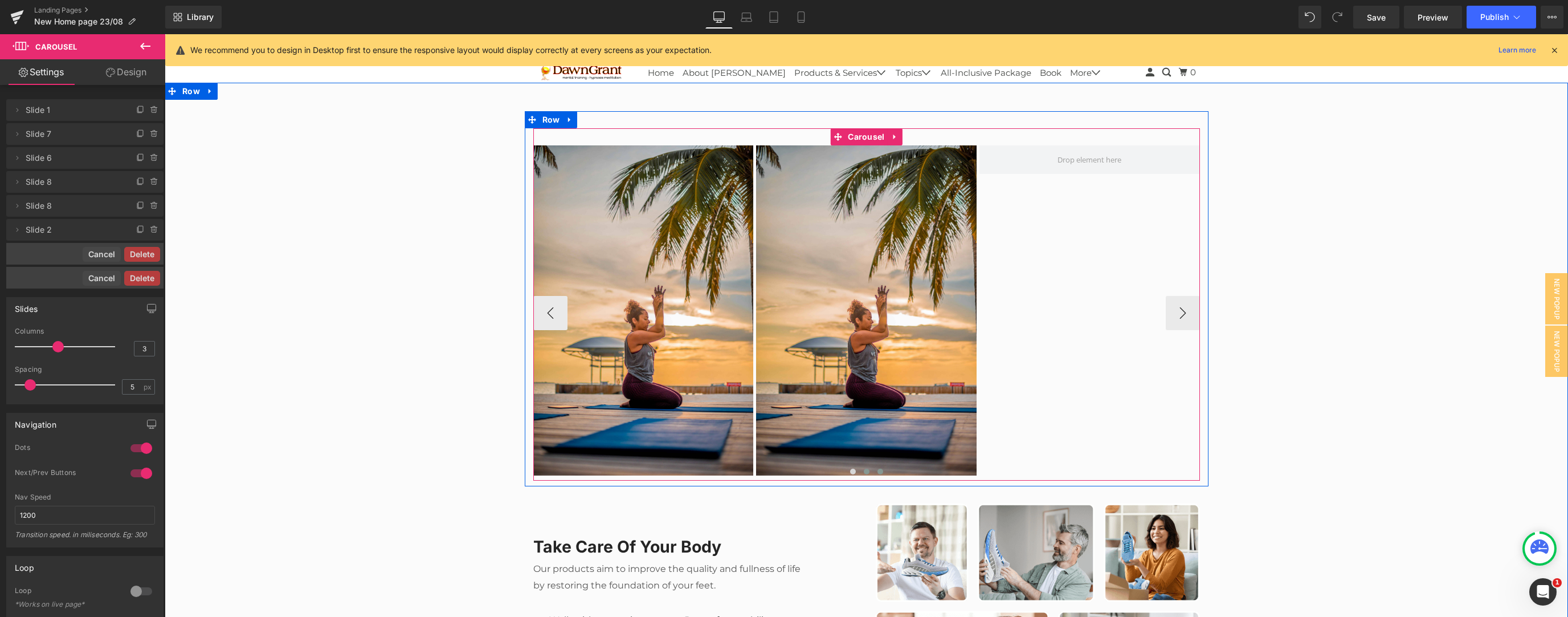
click at [583, 266] on span at bounding box center [880, 471] width 6 height 6
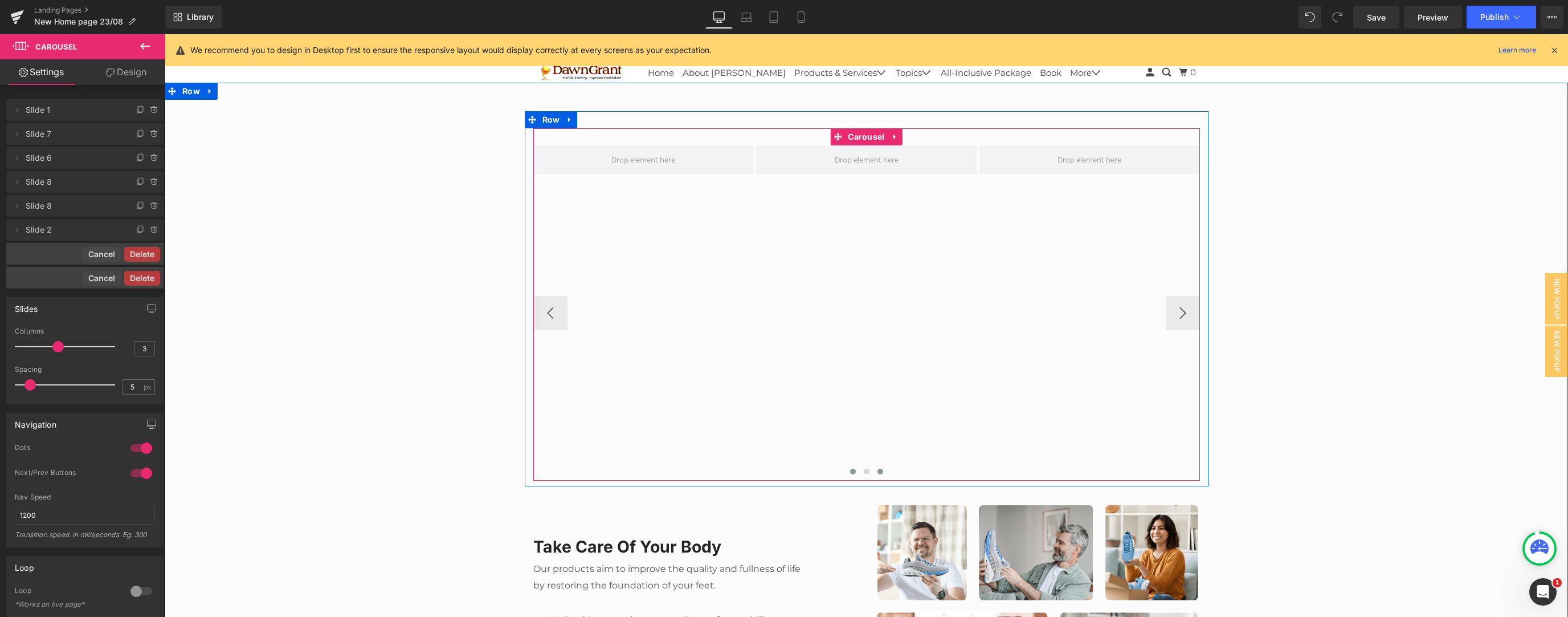
click at [583, 266] on button at bounding box center [853, 471] width 14 height 11
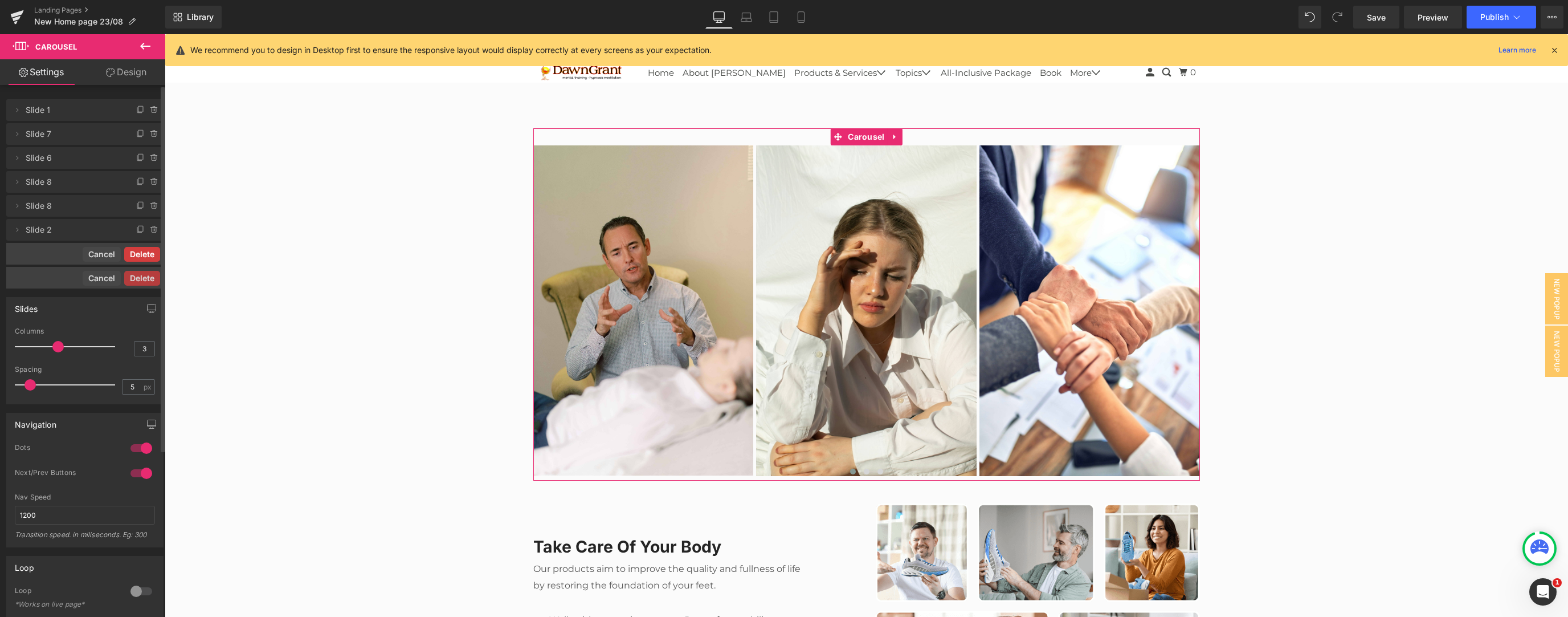
click at [143, 255] on button "Delete" at bounding box center [142, 254] width 36 height 15
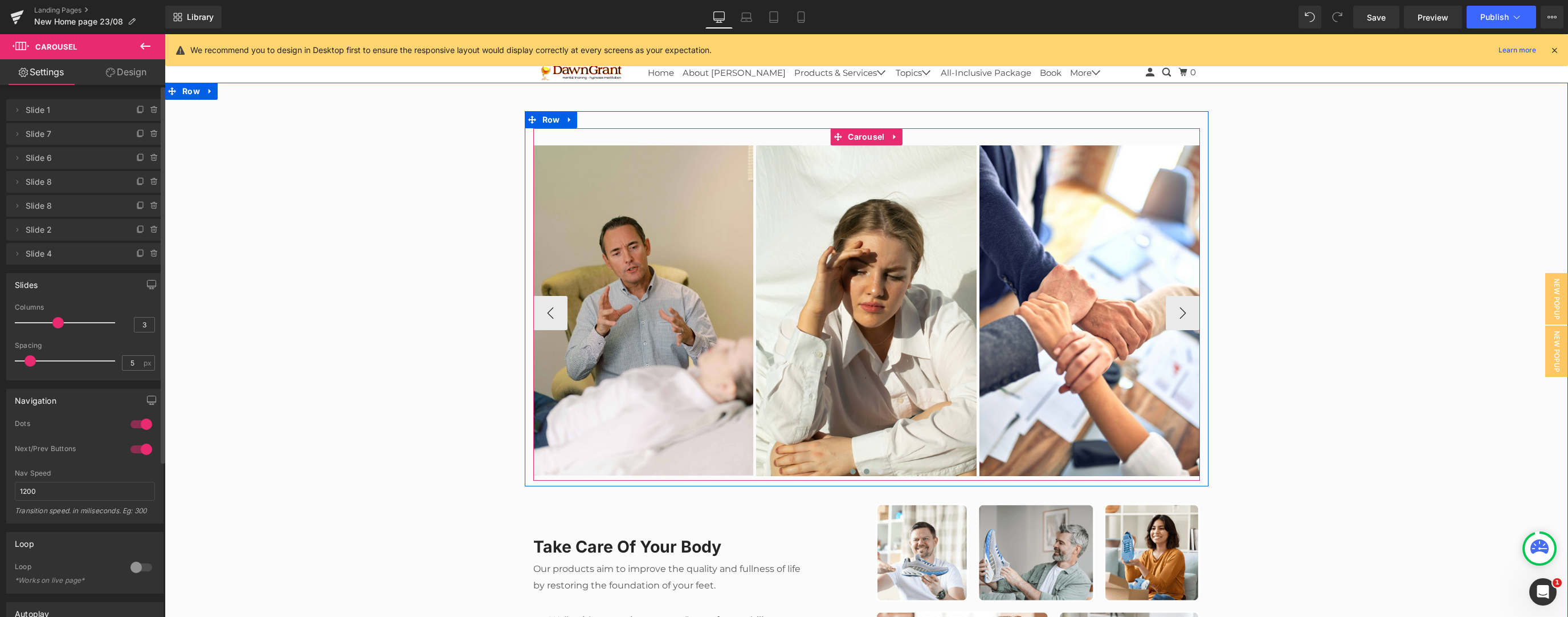
click at [583, 266] on span at bounding box center [866, 471] width 6 height 6
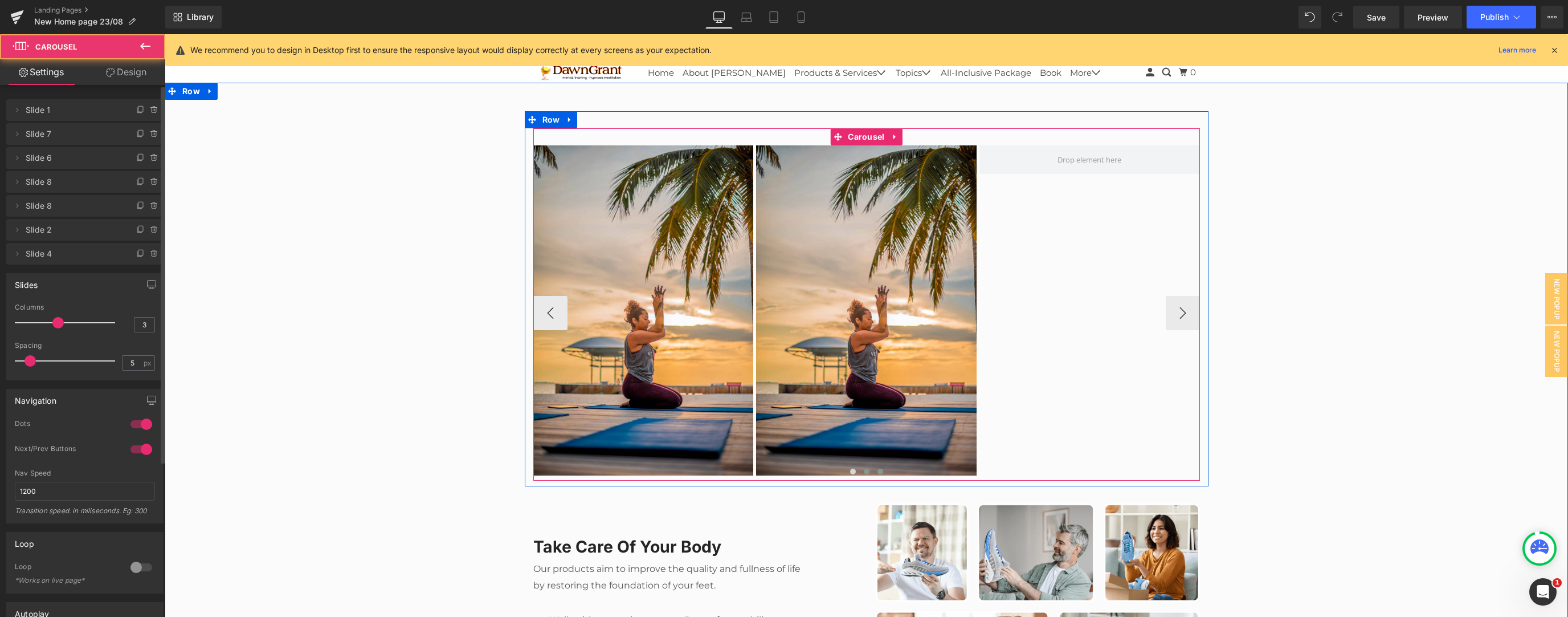
click at [583, 266] on button at bounding box center [880, 471] width 14 height 11
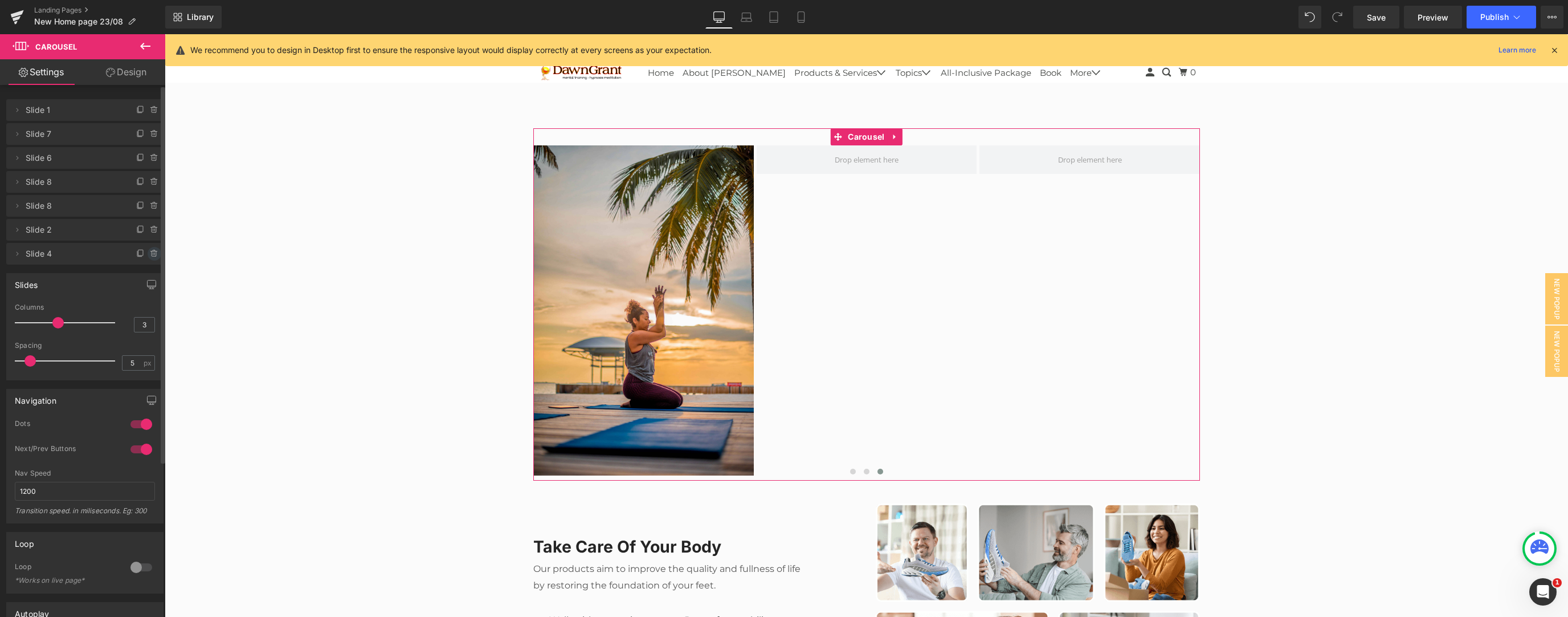
click at [151, 254] on icon at bounding box center [154, 253] width 9 height 9
click at [139, 257] on button "Delete" at bounding box center [142, 254] width 36 height 15
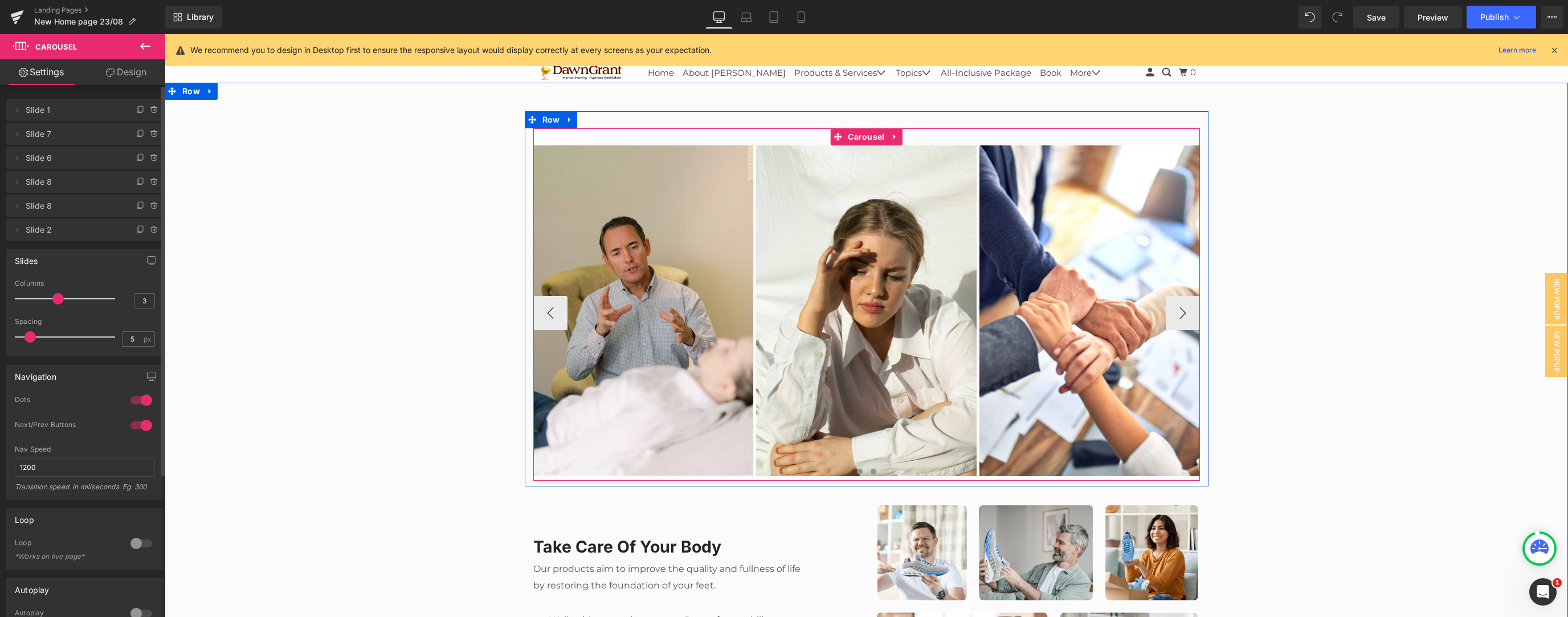
click at [583, 266] on span at bounding box center [873, 471] width 6 height 6
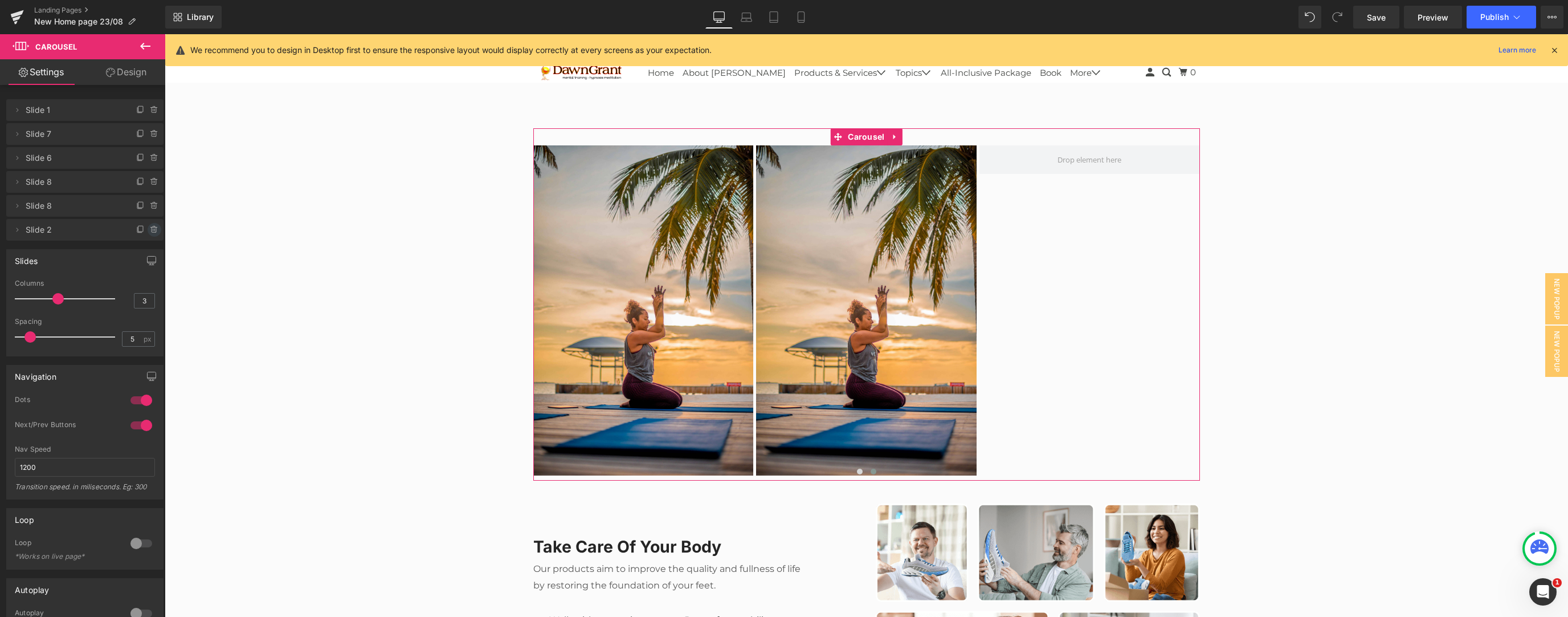
click at [151, 229] on icon at bounding box center [154, 230] width 5 height 5
click at [151, 230] on button "Delete" at bounding box center [142, 230] width 36 height 15
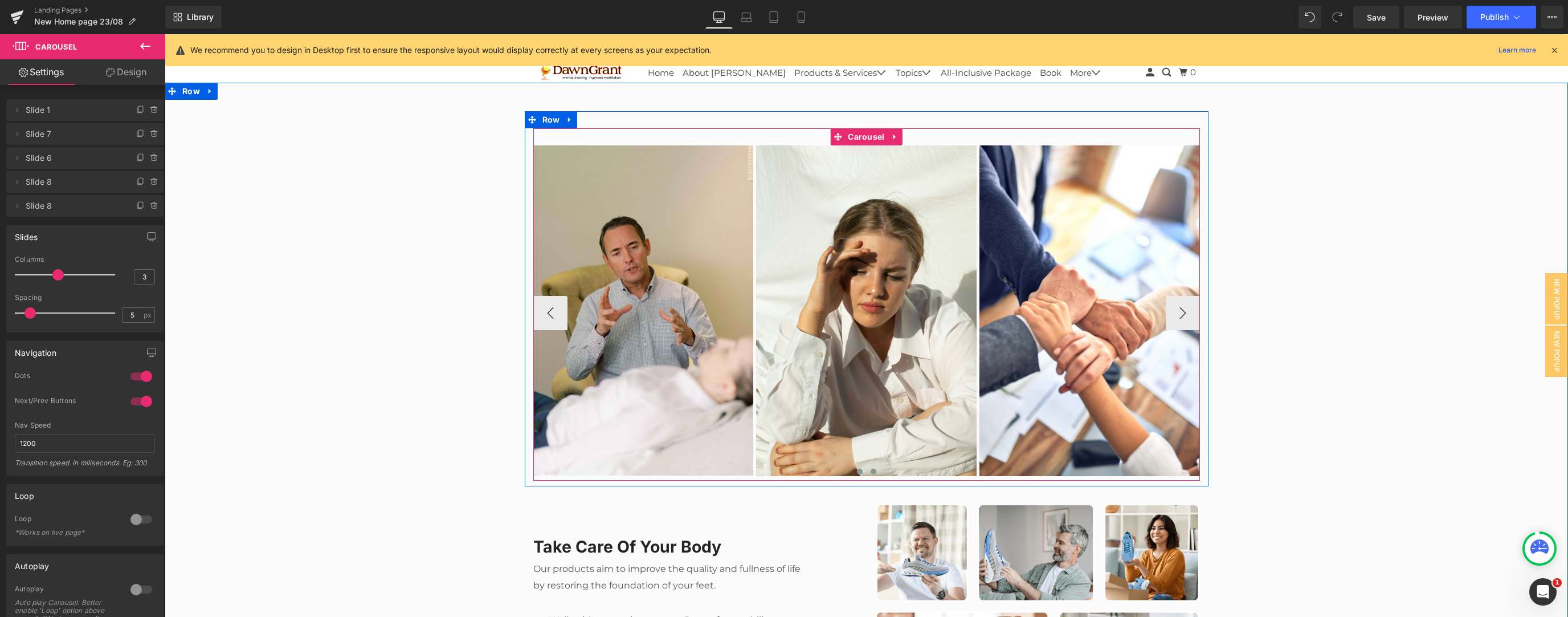
click at [583, 266] on button at bounding box center [873, 471] width 14 height 11
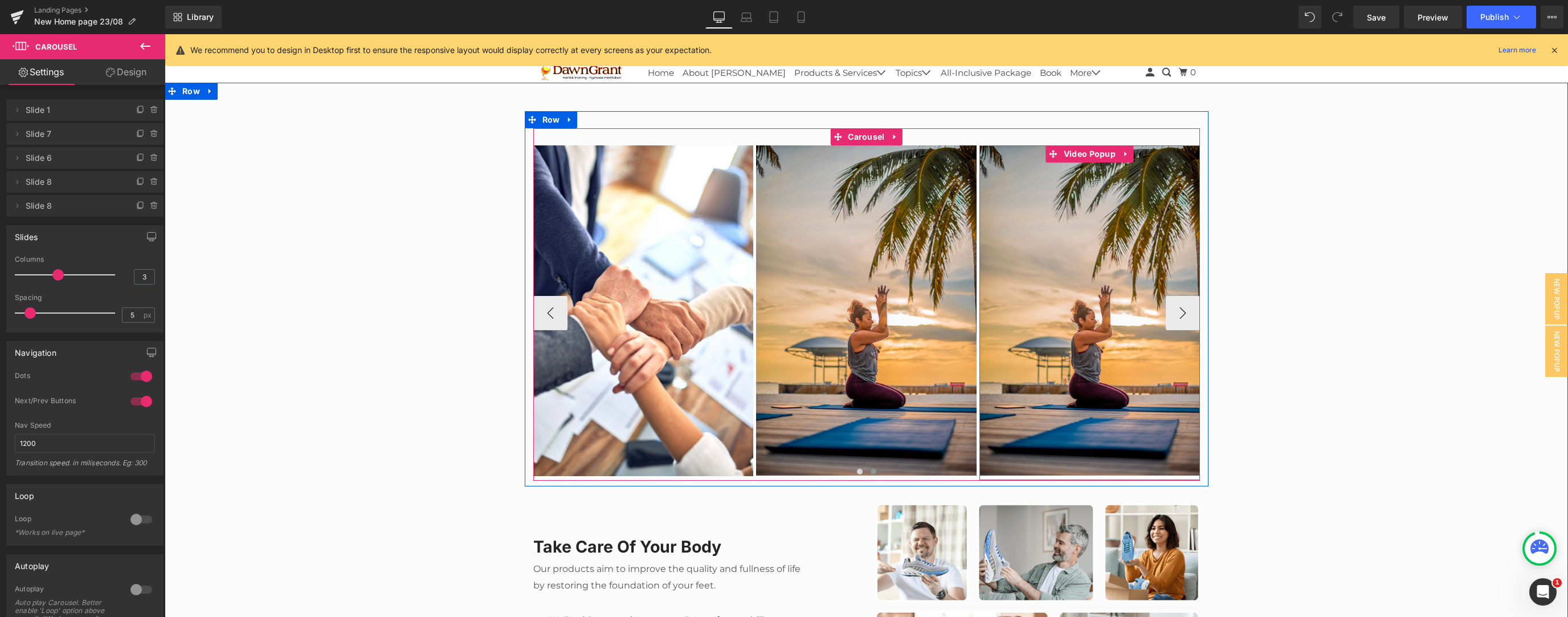
click at [583, 266] on img at bounding box center [1089, 310] width 221 height 330
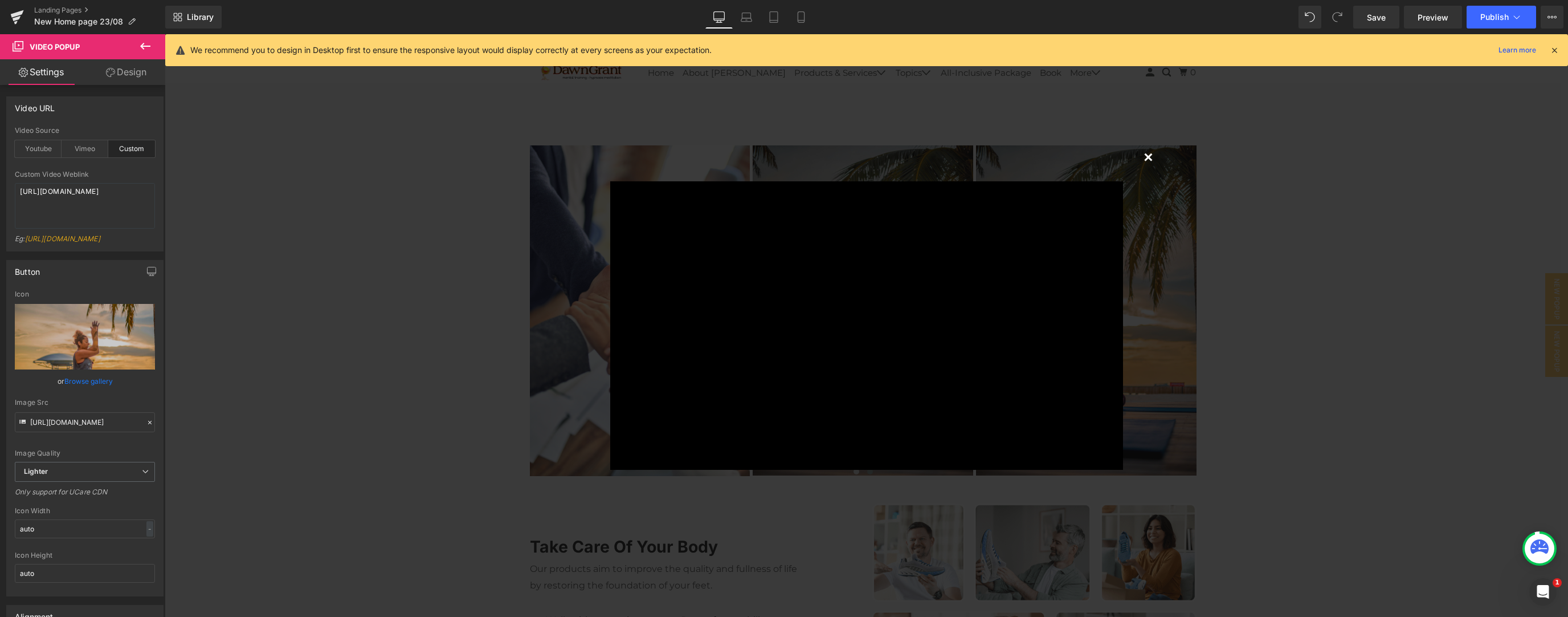
click at [583, 155] on button "×" at bounding box center [1148, 156] width 23 height 23
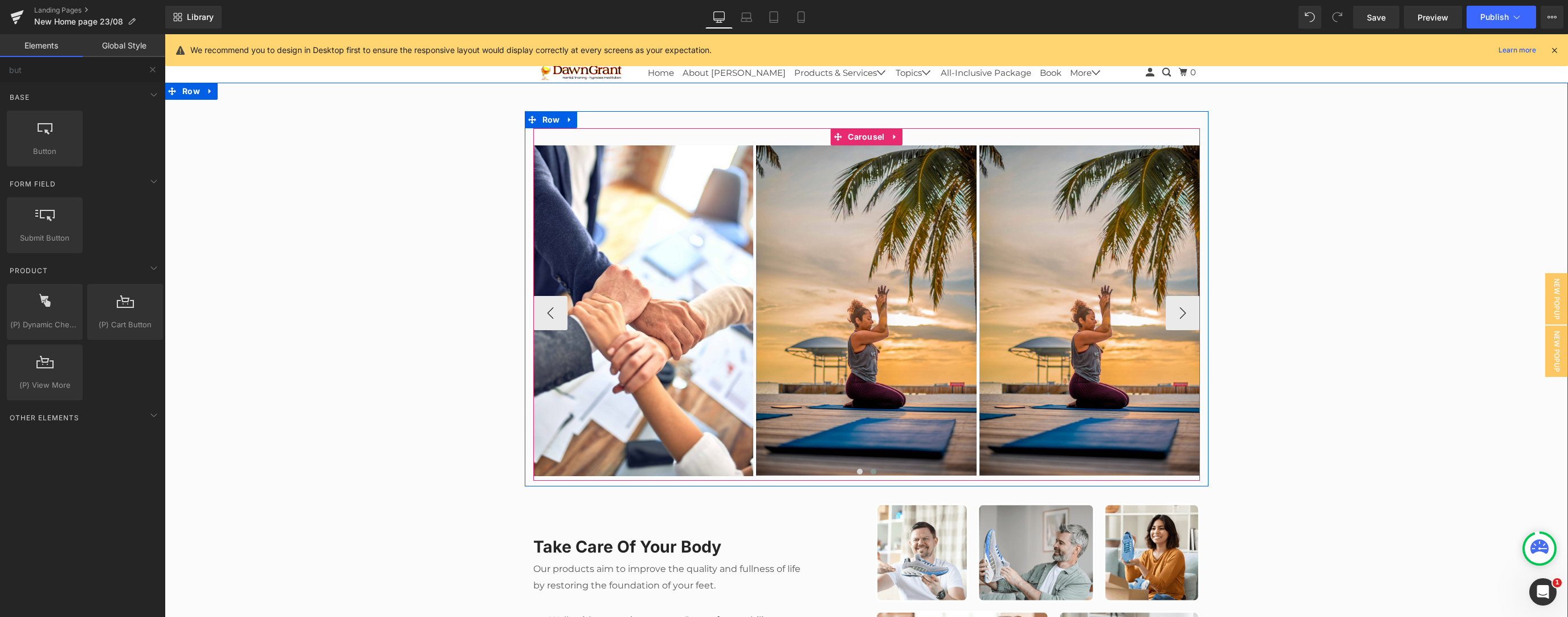
click at [583, 266] on div at bounding box center [866, 474] width 667 height 16
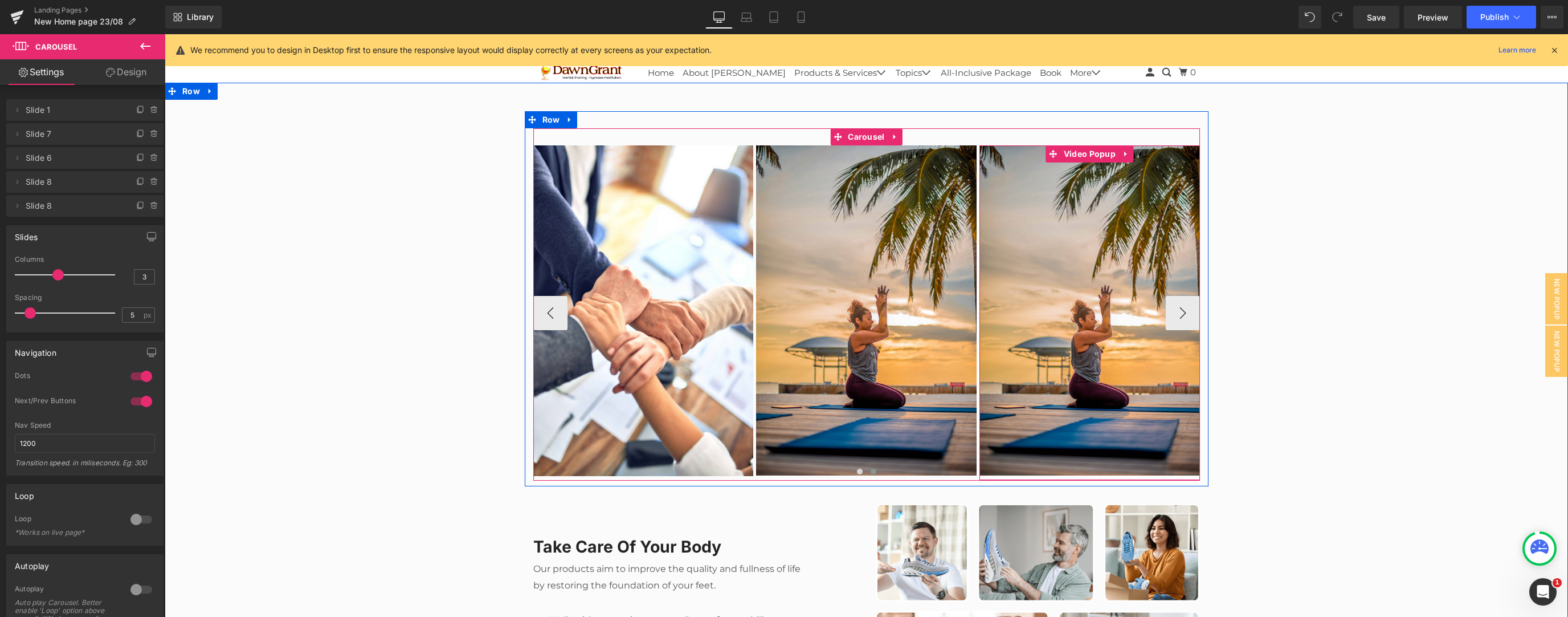
click at [583, 266] on img at bounding box center [1089, 310] width 221 height 330
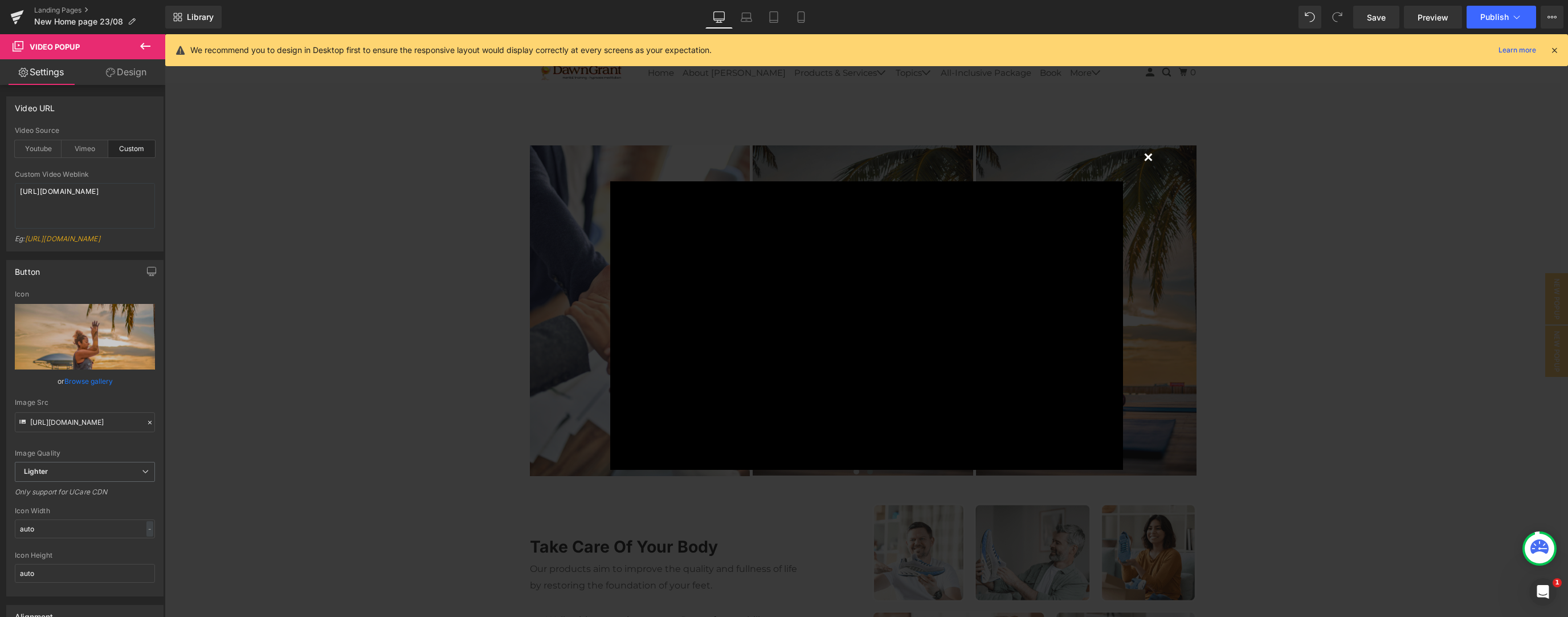
click at [583, 158] on button "×" at bounding box center [1148, 156] width 23 height 23
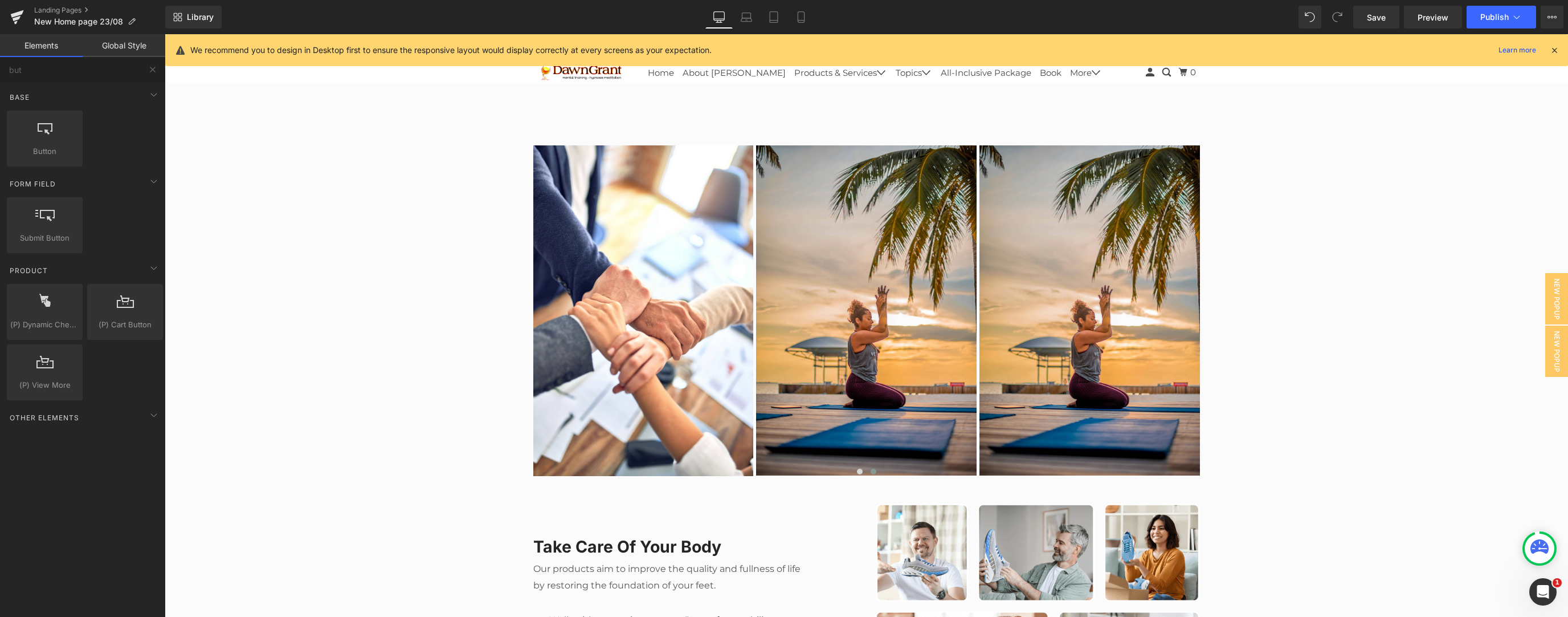
click at [119, 55] on link "Global Style" at bounding box center [124, 45] width 83 height 23
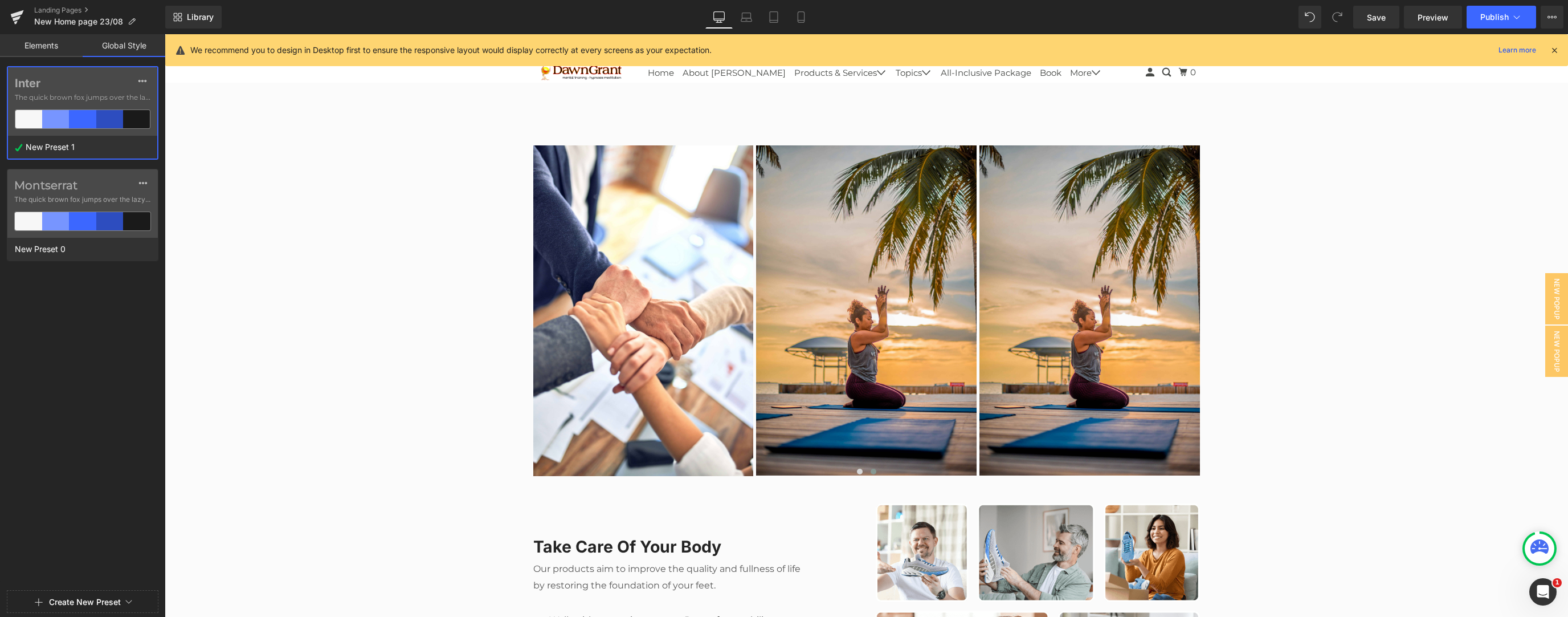
click at [61, 45] on link "Elements" at bounding box center [41, 45] width 83 height 23
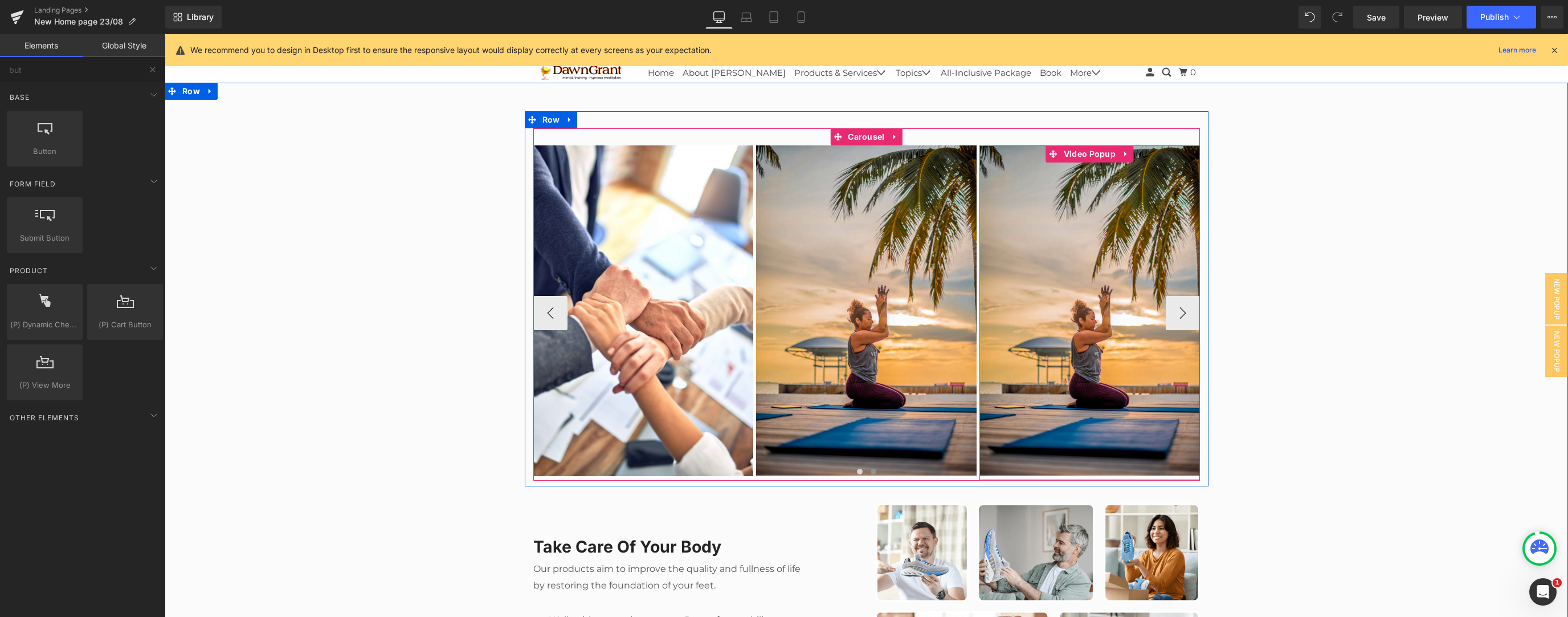
click at [583, 266] on img at bounding box center [1089, 310] width 221 height 330
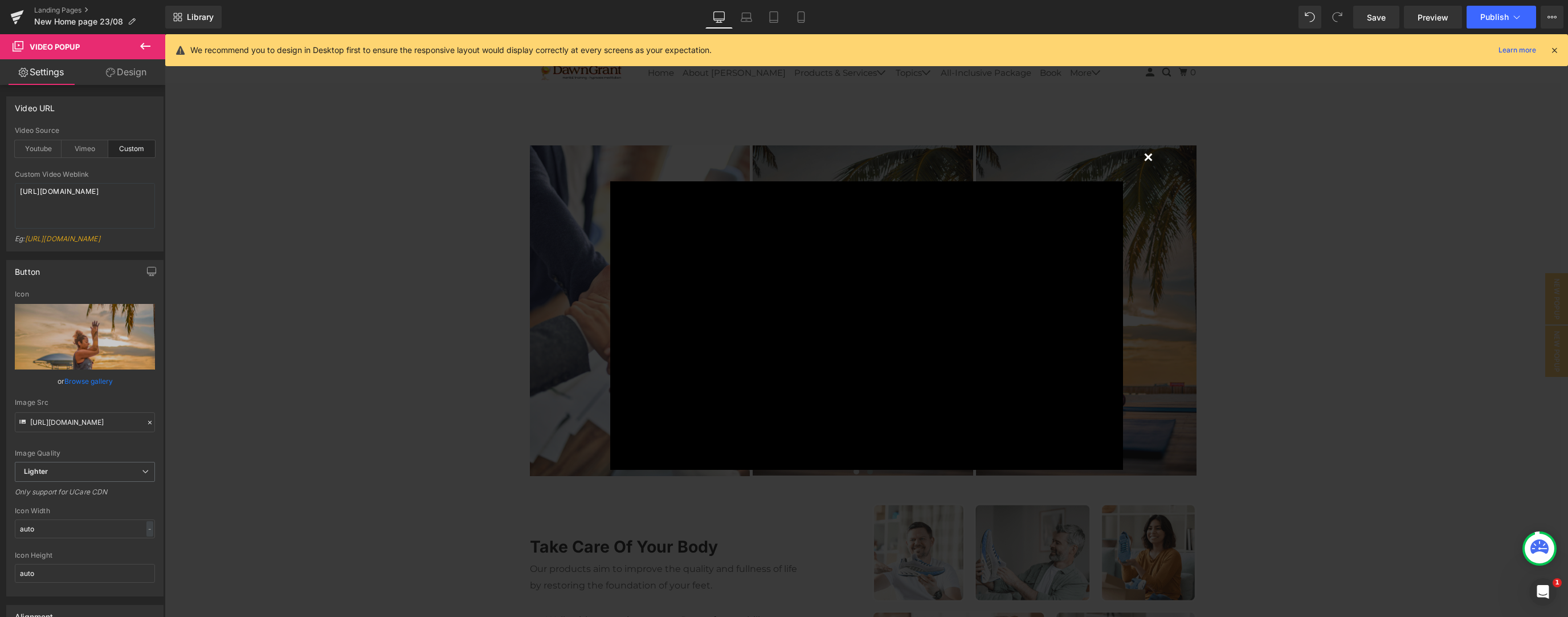
click at [583, 155] on button "×" at bounding box center [1148, 156] width 23 height 23
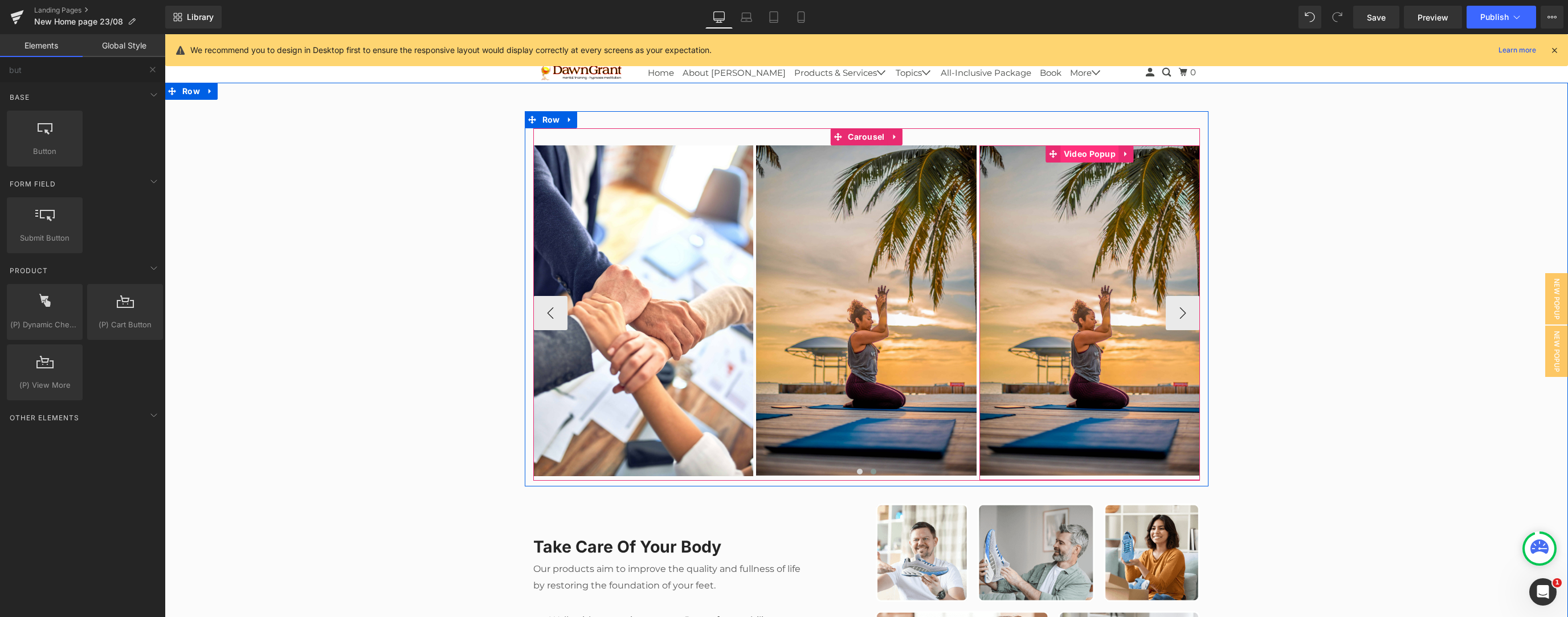
click at [583, 151] on span "Video Popup" at bounding box center [1089, 153] width 57 height 17
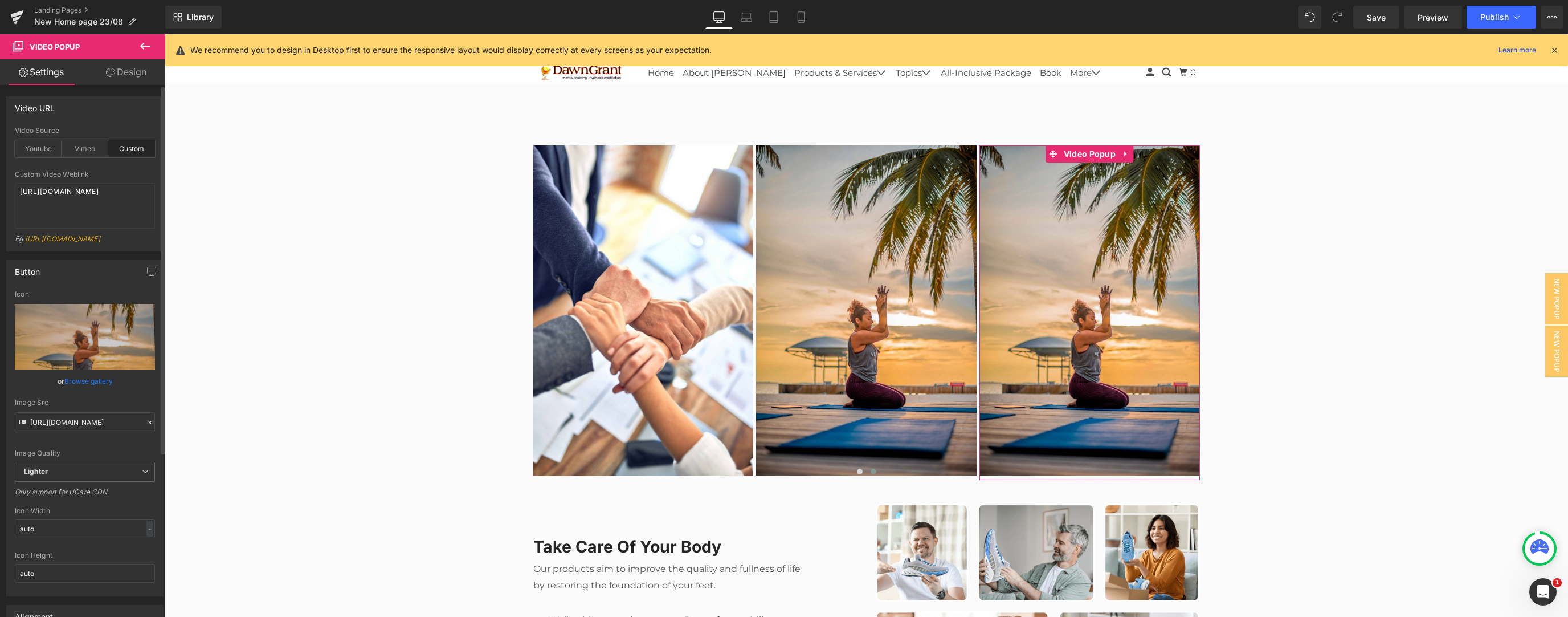
click at [91, 266] on link "Browse gallery" at bounding box center [88, 381] width 49 height 20
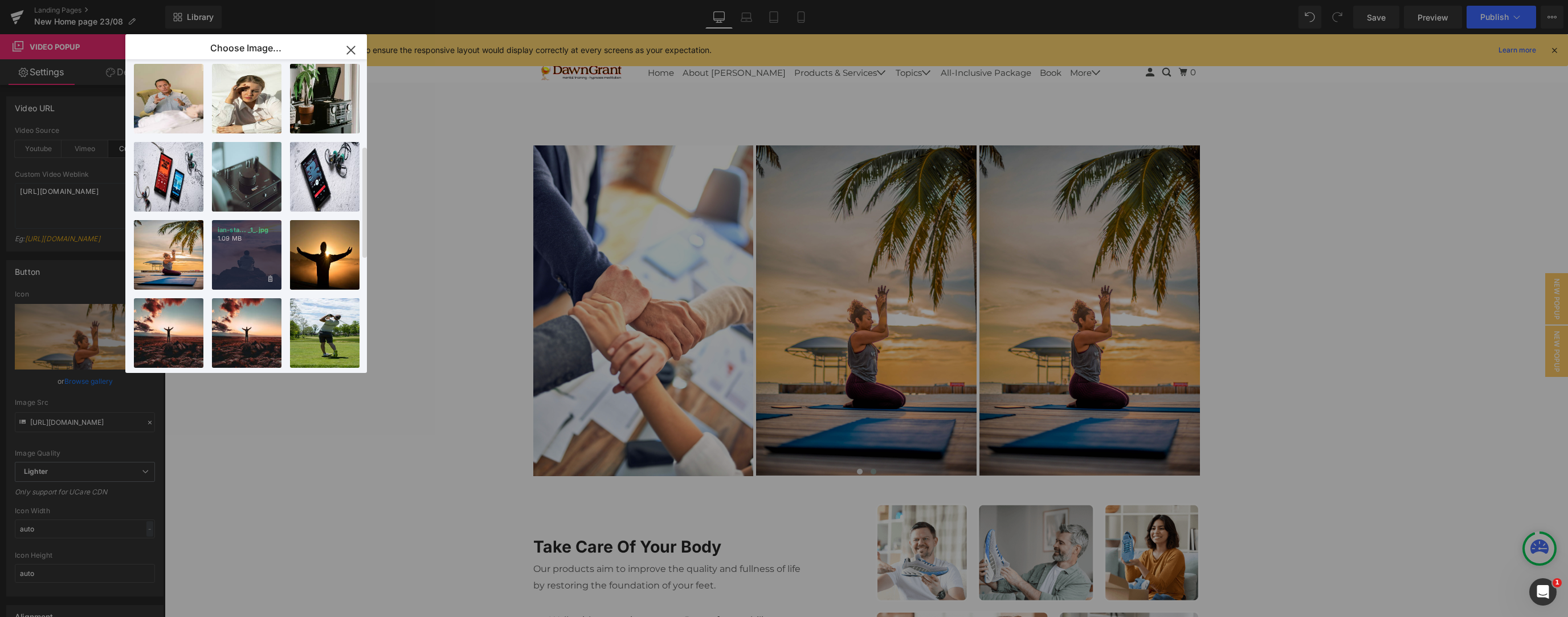
drag, startPoint x: 230, startPoint y: 255, endPoint x: 89, endPoint y: 251, distance: 141.1
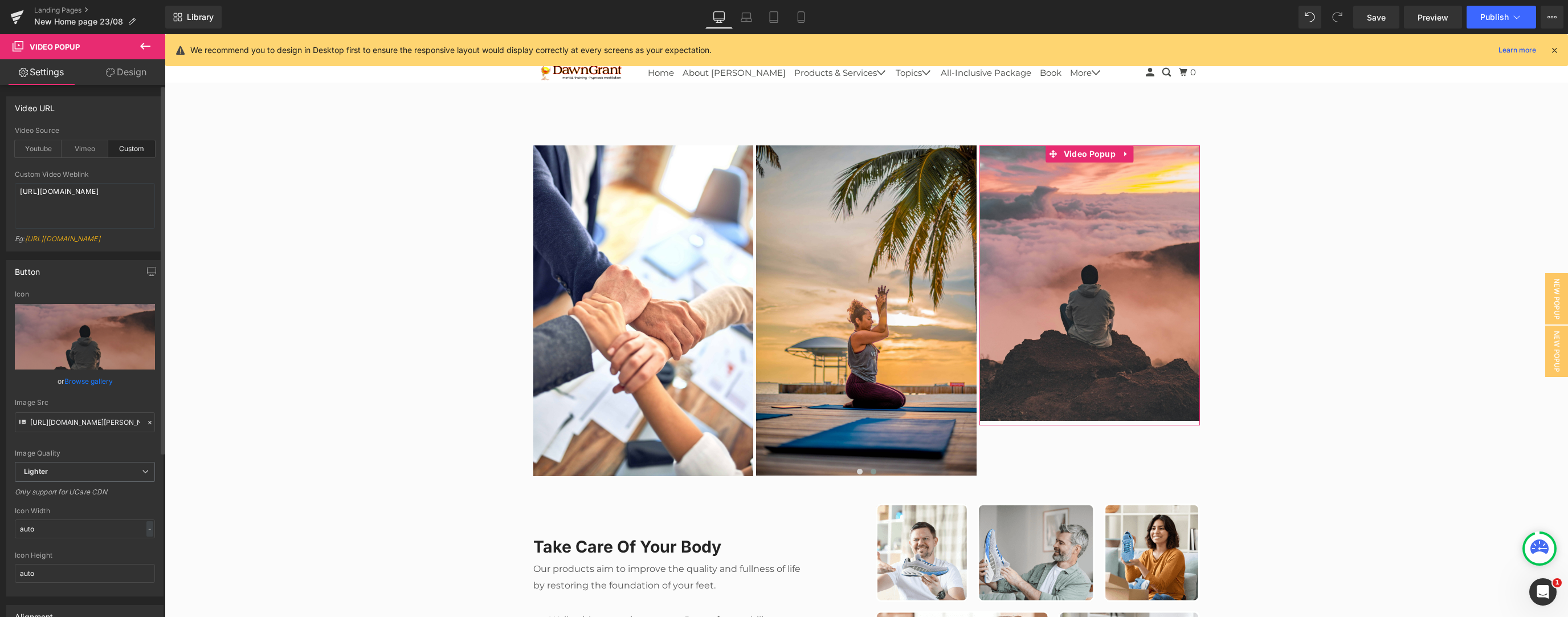
click at [77, 266] on link "Browse gallery" at bounding box center [88, 381] width 49 height 20
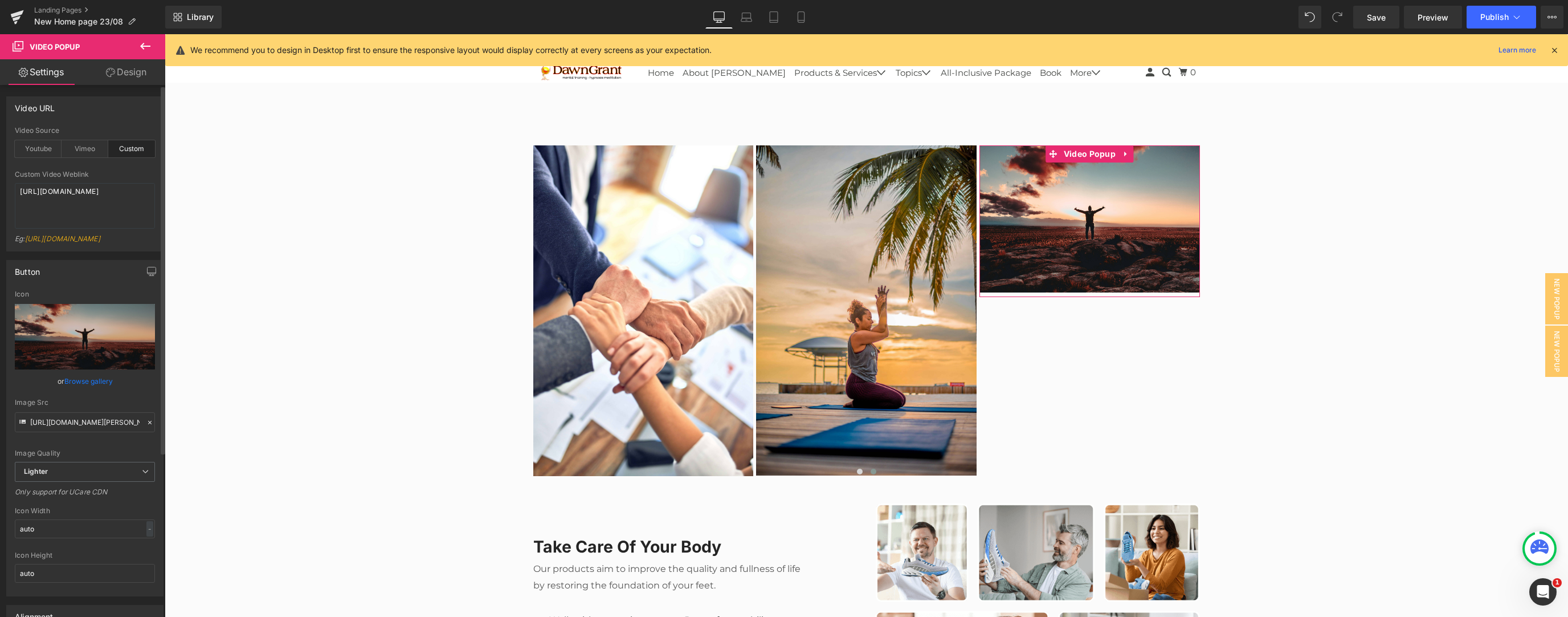
click at [99, 266] on link "Browse gallery" at bounding box center [88, 381] width 49 height 20
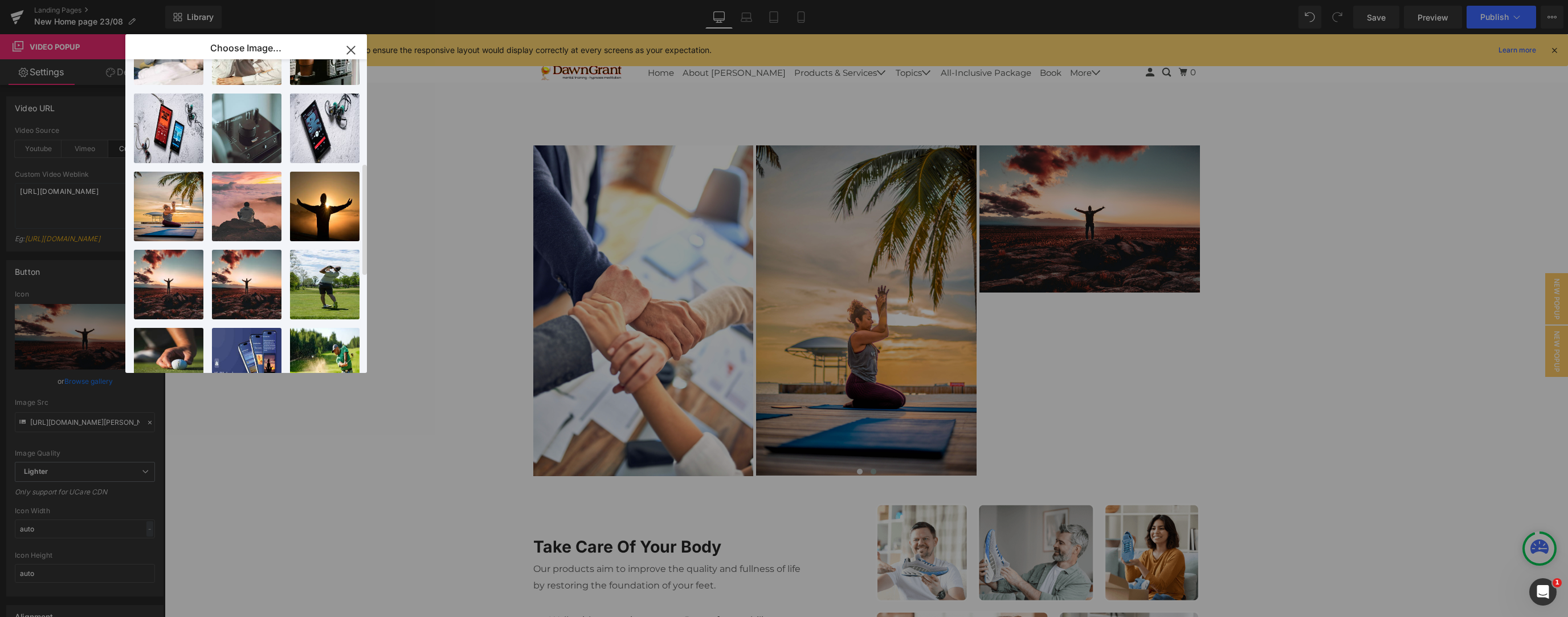
scroll to position [303, 0]
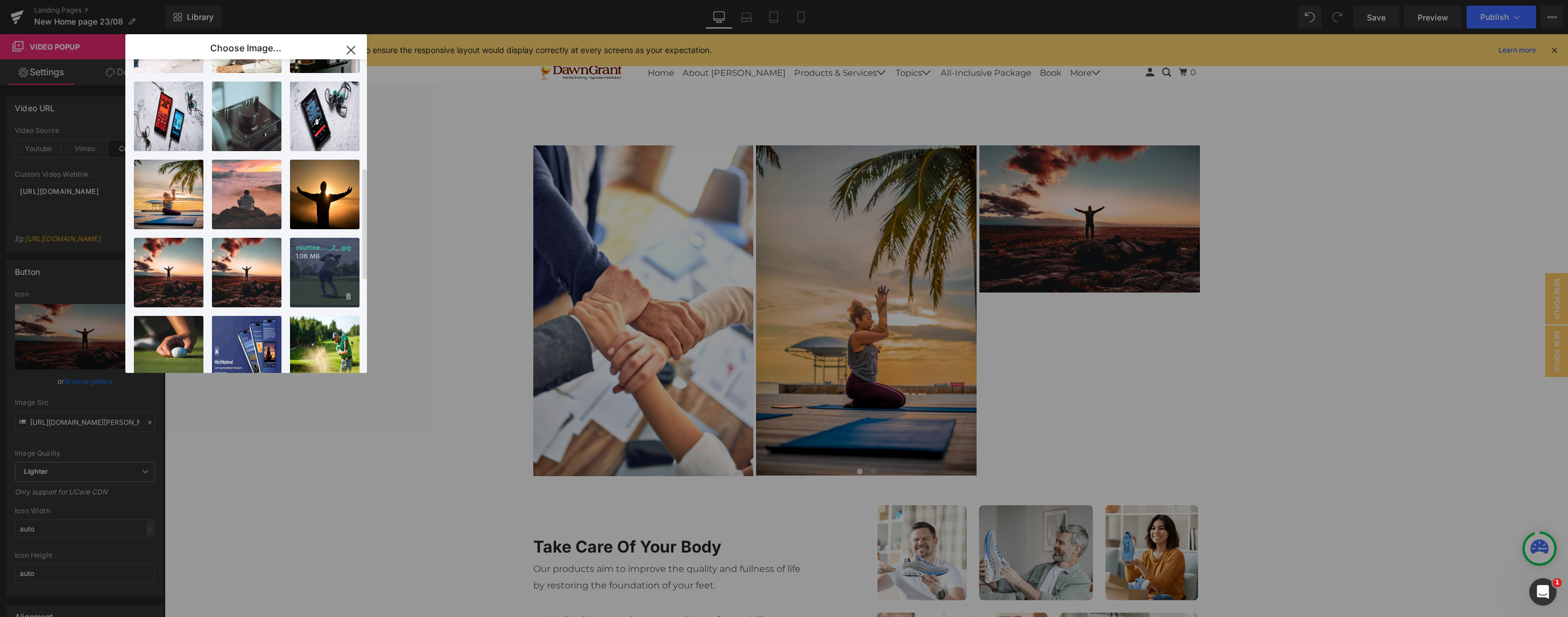
click at [0, 0] on div "courtne... _2_.jpg 1.06 MB" at bounding box center [0, 0] width 0 height 0
type input "https://ucarecdn.com/a952d94e-836e-4267-af27-bb5942a84412/-/format/auto/-/previ…"
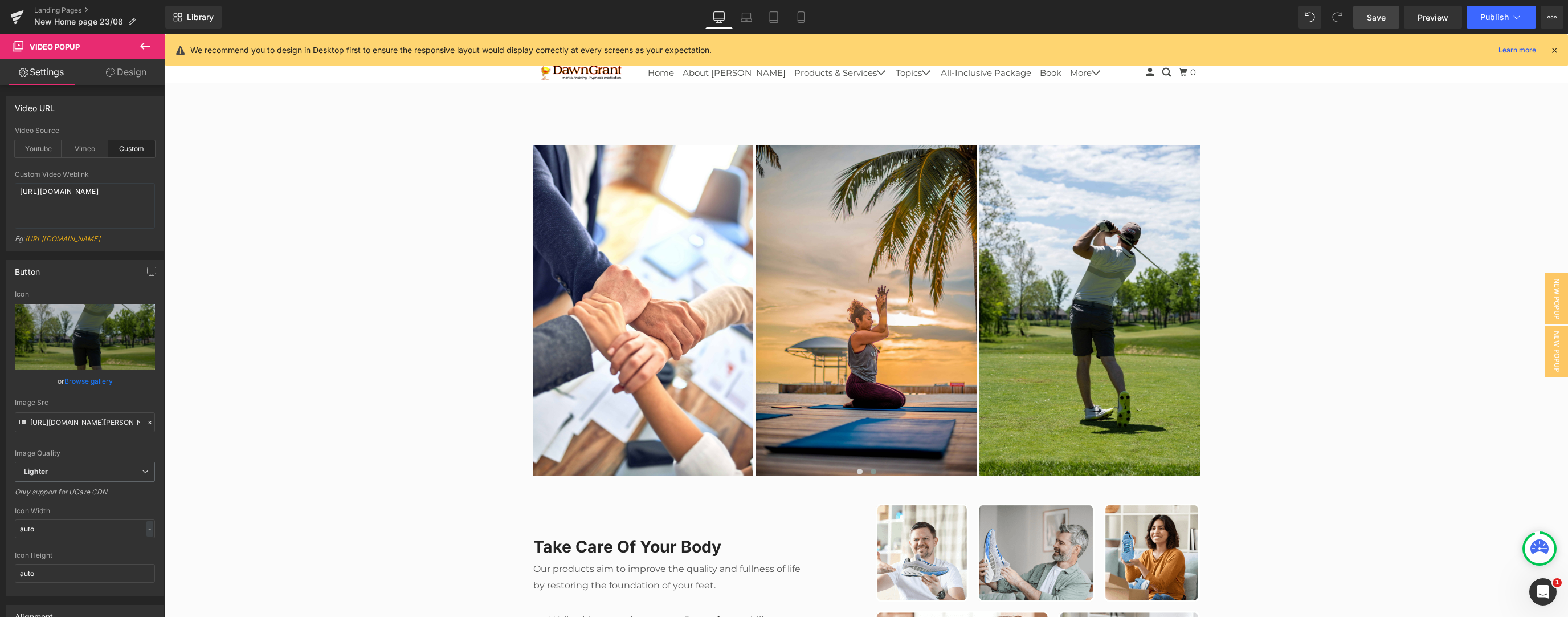
click at [583, 21] on span "Save" at bounding box center [1376, 17] width 19 height 12
